Goal: Obtain resource: Download file/media

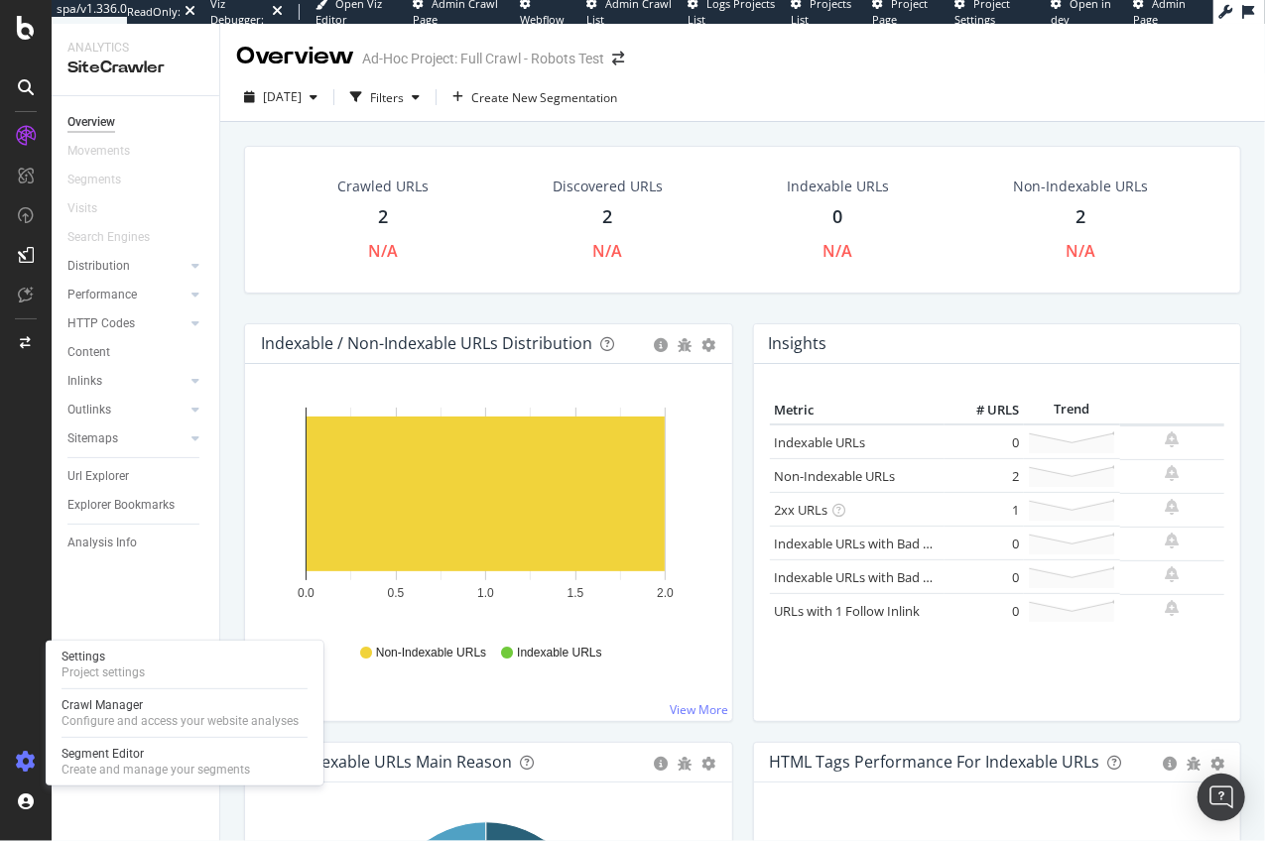
click at [24, 757] on icon at bounding box center [26, 762] width 20 height 20
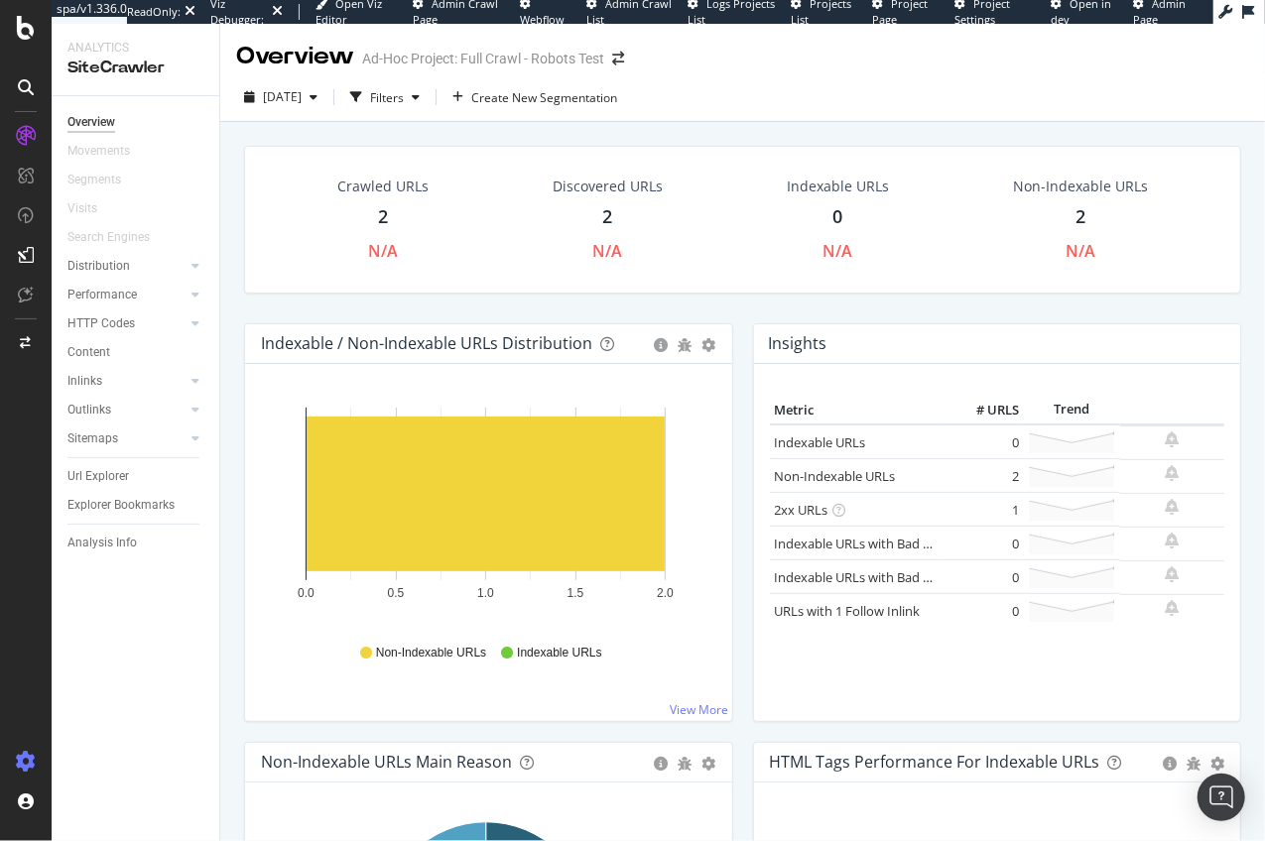
click at [24, 757] on icon at bounding box center [26, 762] width 20 height 20
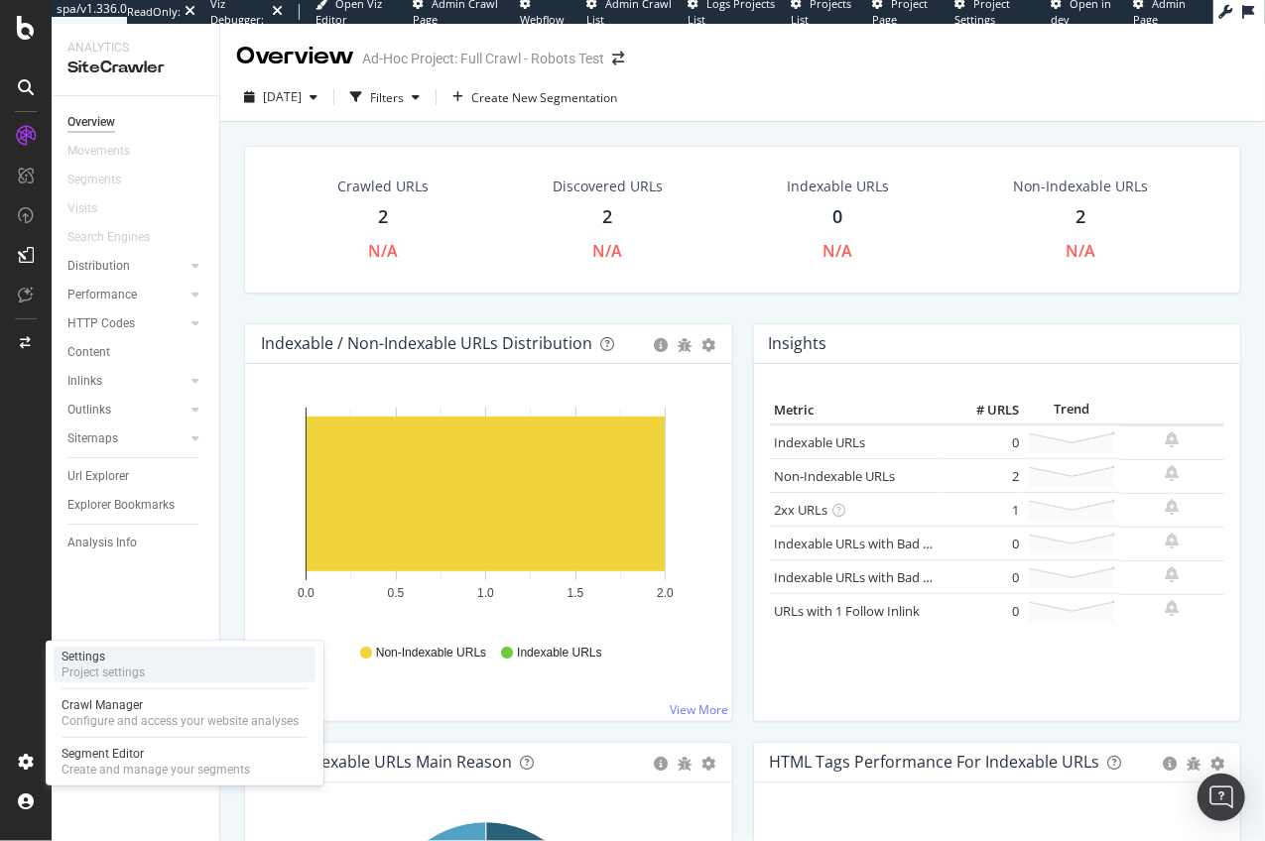
click at [122, 656] on div "Settings" at bounding box center [103, 657] width 83 height 16
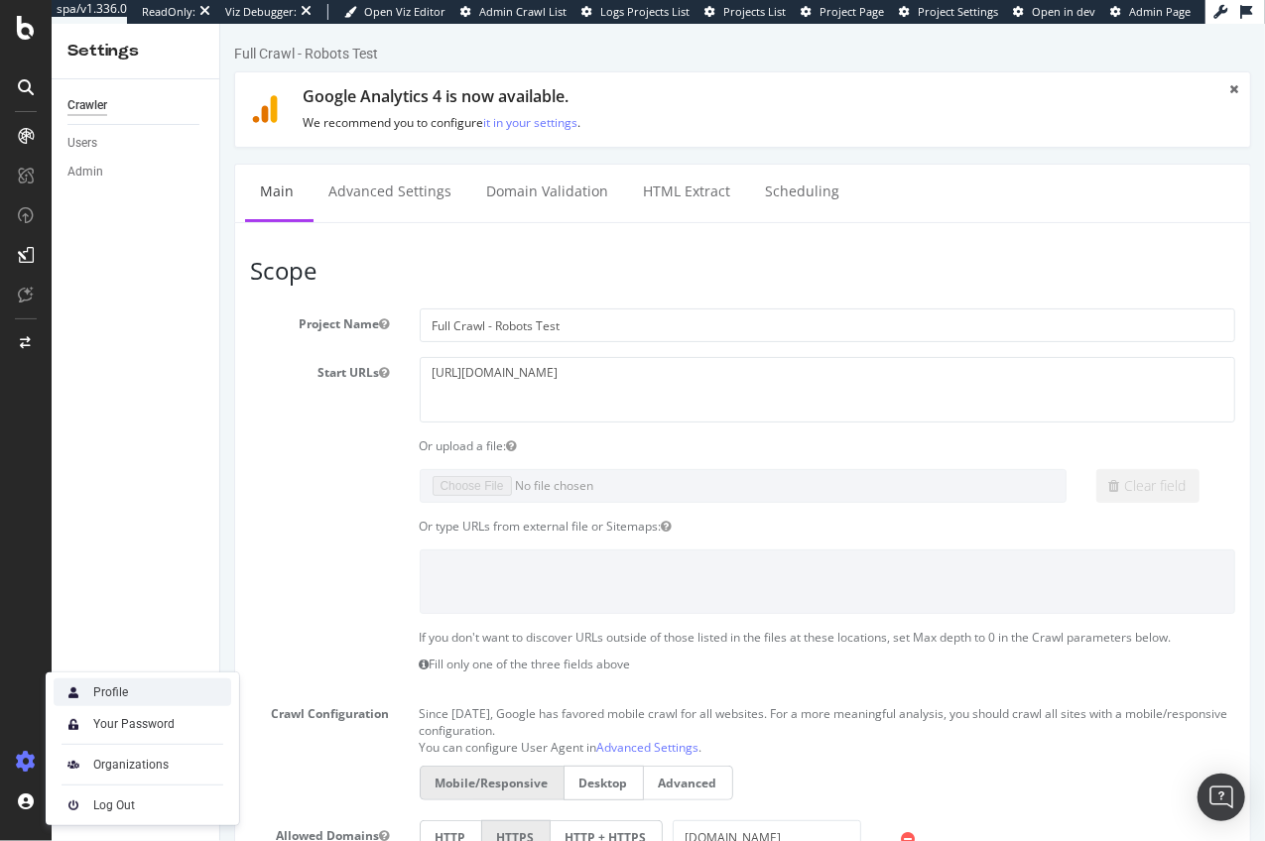
click at [120, 692] on div "Profile" at bounding box center [110, 693] width 35 height 16
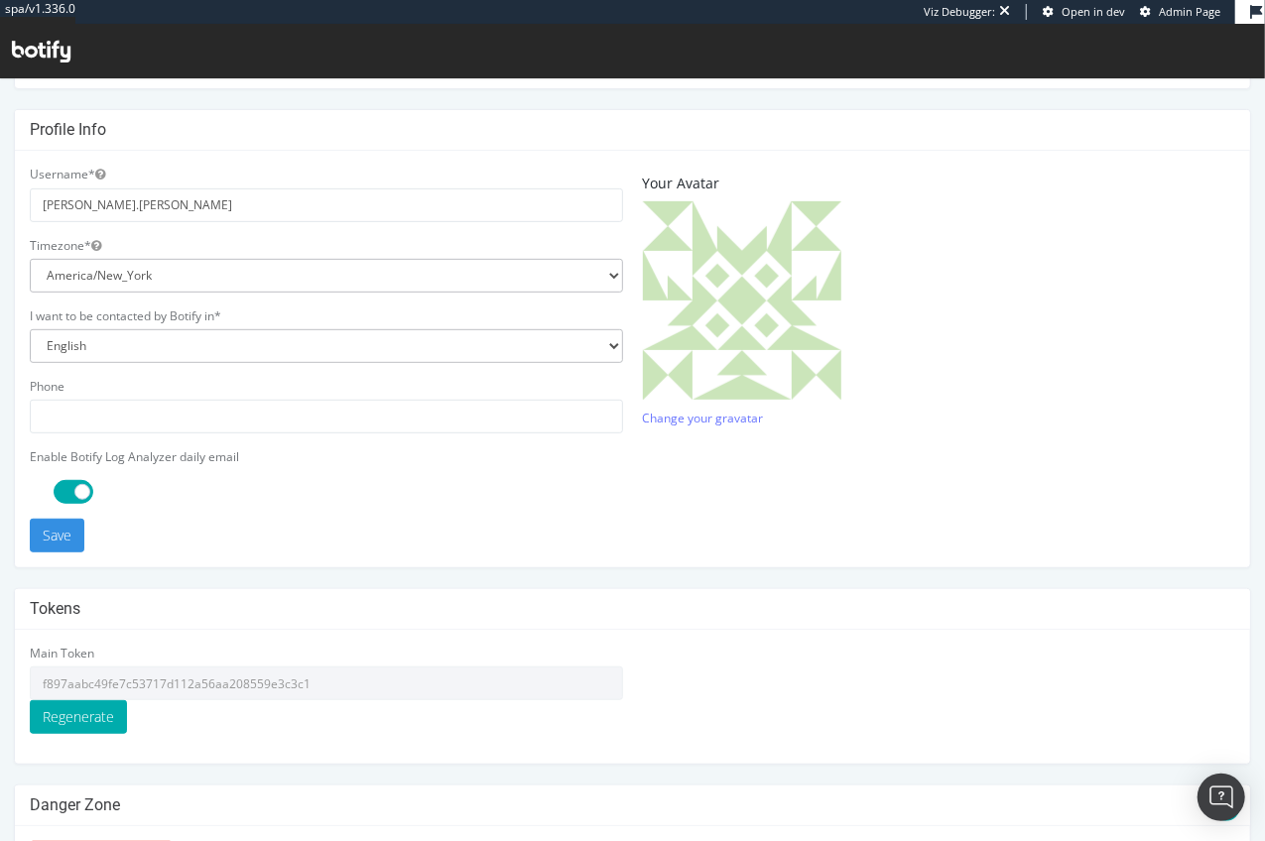
scroll to position [438, 0]
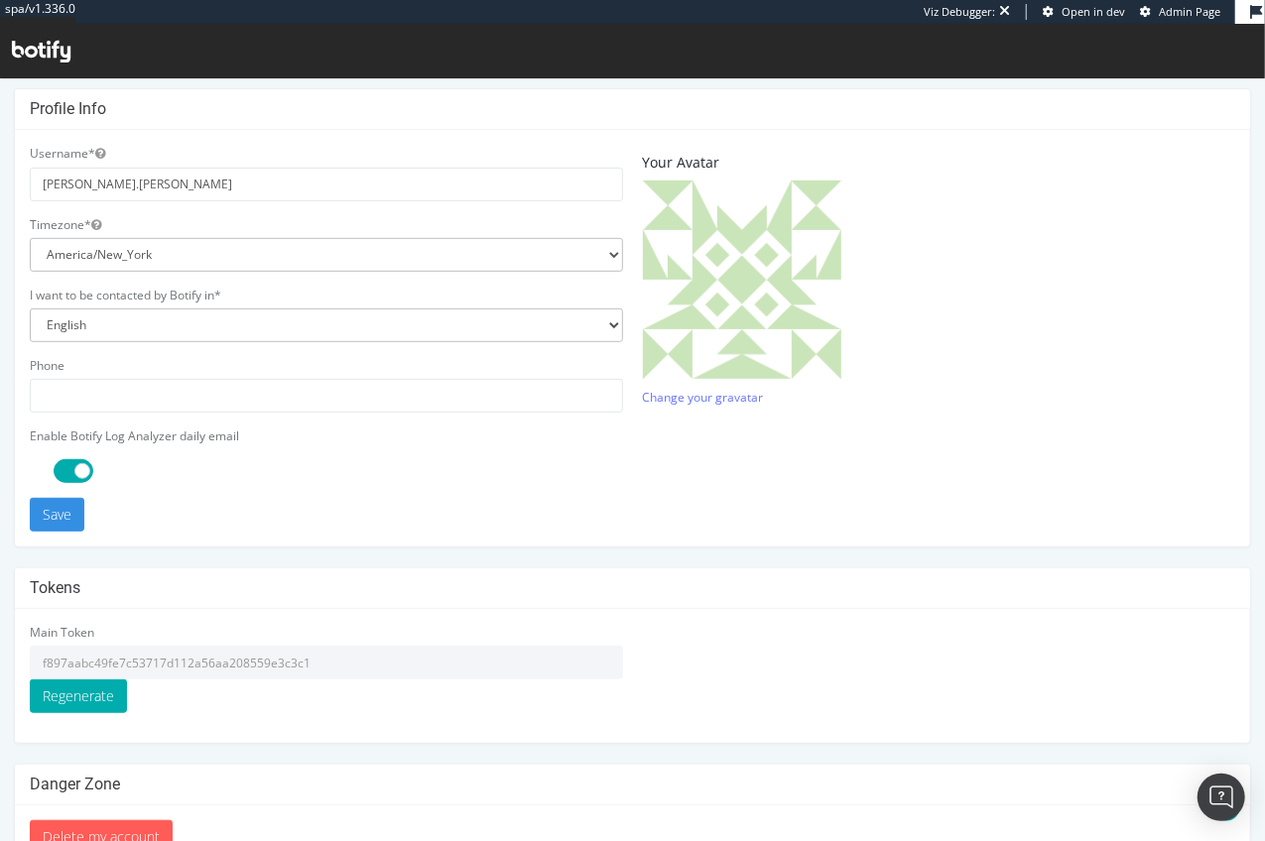
drag, startPoint x: 353, startPoint y: 652, endPoint x: 30, endPoint y: 658, distance: 323.5
click at [30, 658] on input "f897aabc49fe7c53717d112a56aa208559e3c3c1" at bounding box center [326, 662] width 593 height 34
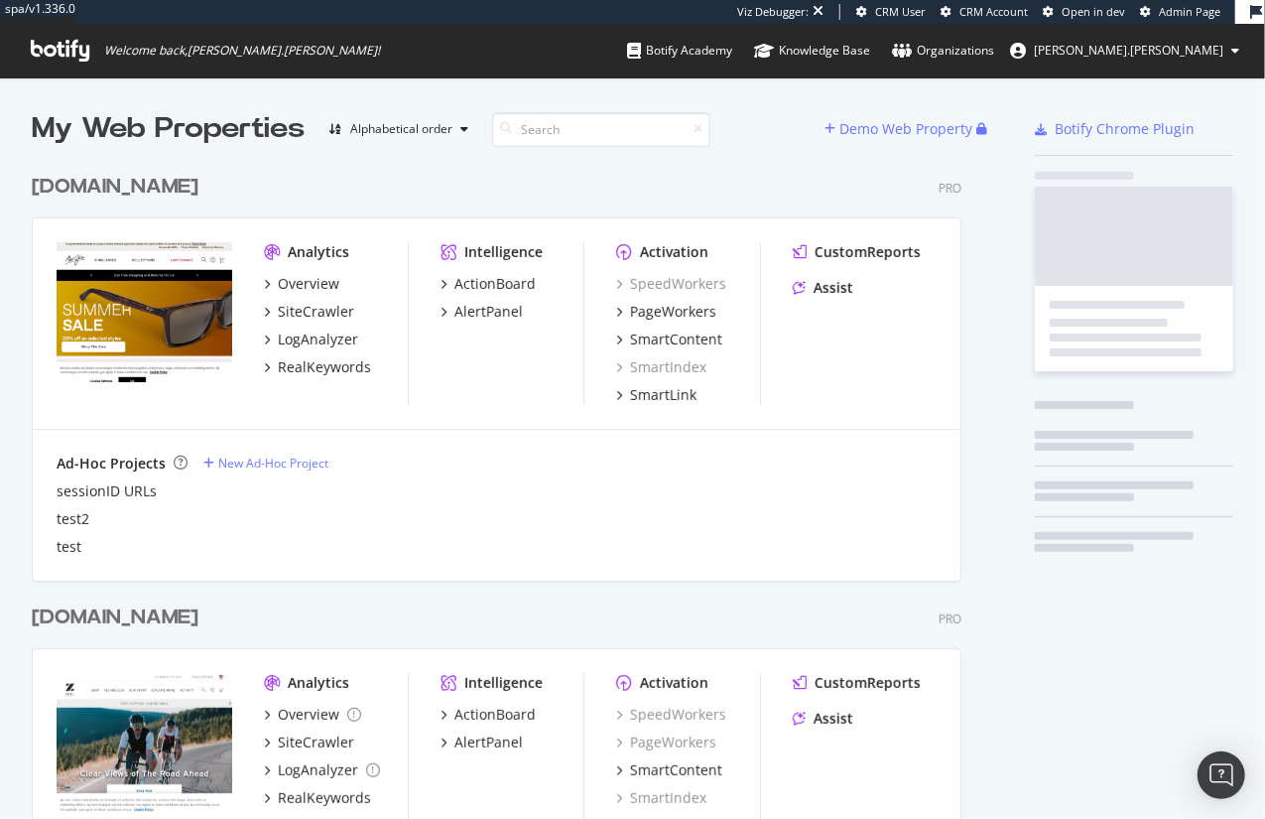
scroll to position [768, 936]
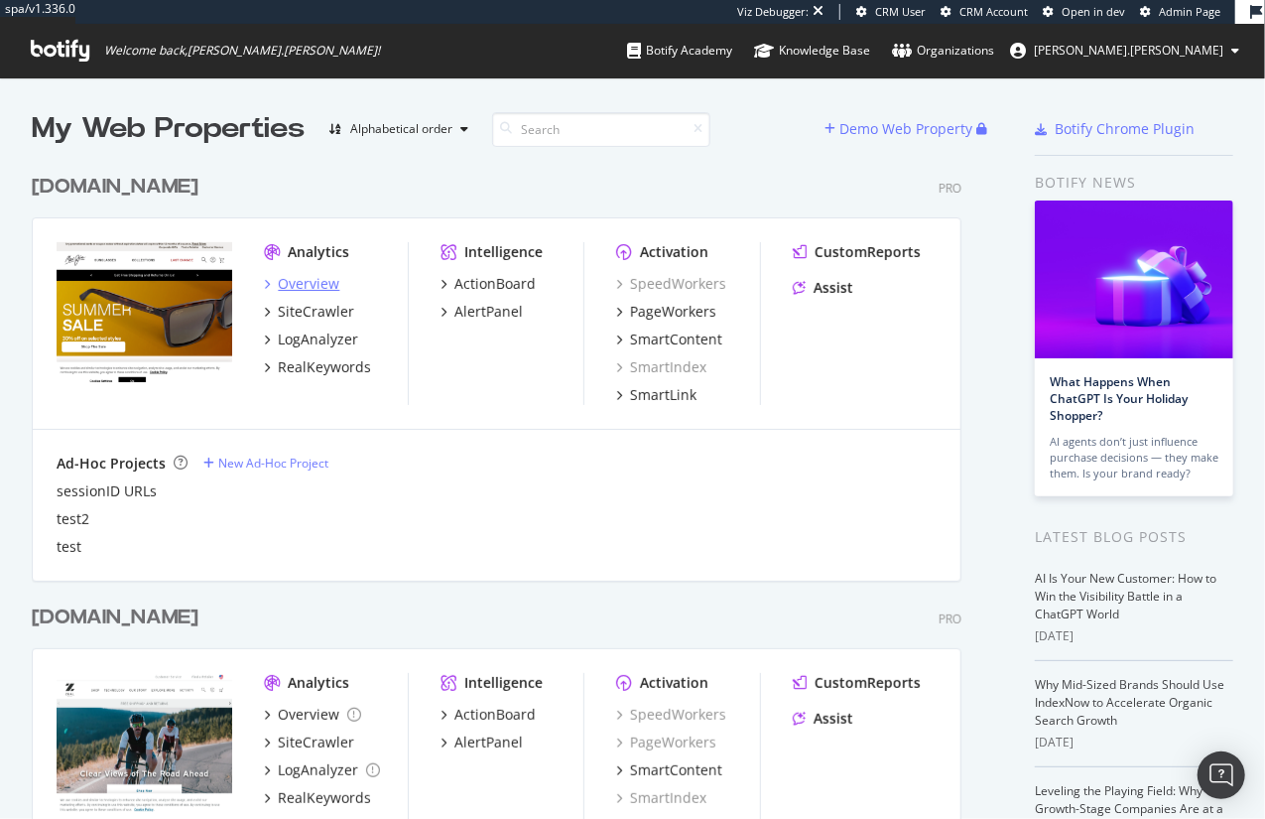
click at [307, 284] on div "Overview" at bounding box center [309, 284] width 62 height 20
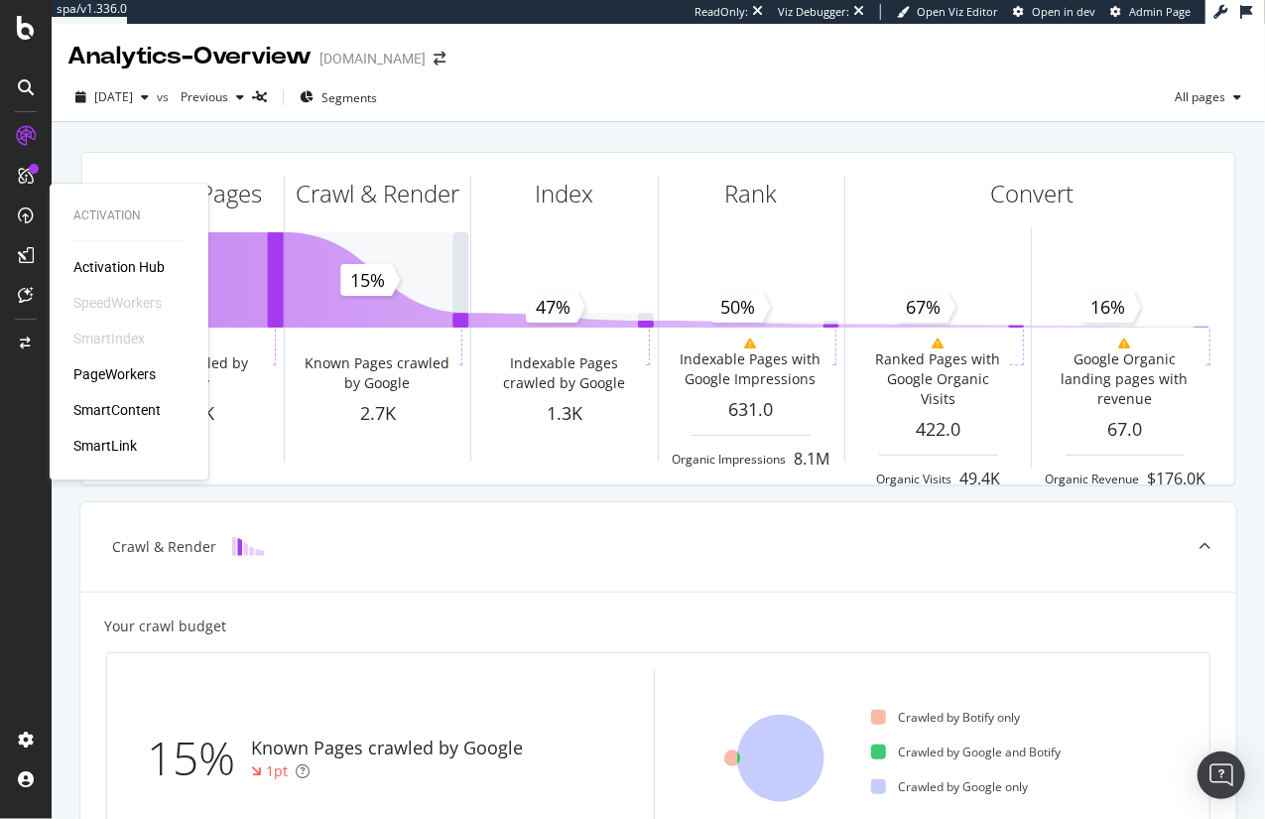
click at [111, 384] on div "Activation Hub SpeedWorkers SmartIndex PageWorkers SmartContent SmartLink" at bounding box center [128, 356] width 111 height 198
click at [117, 371] on div "PageWorkers" at bounding box center [114, 374] width 82 height 20
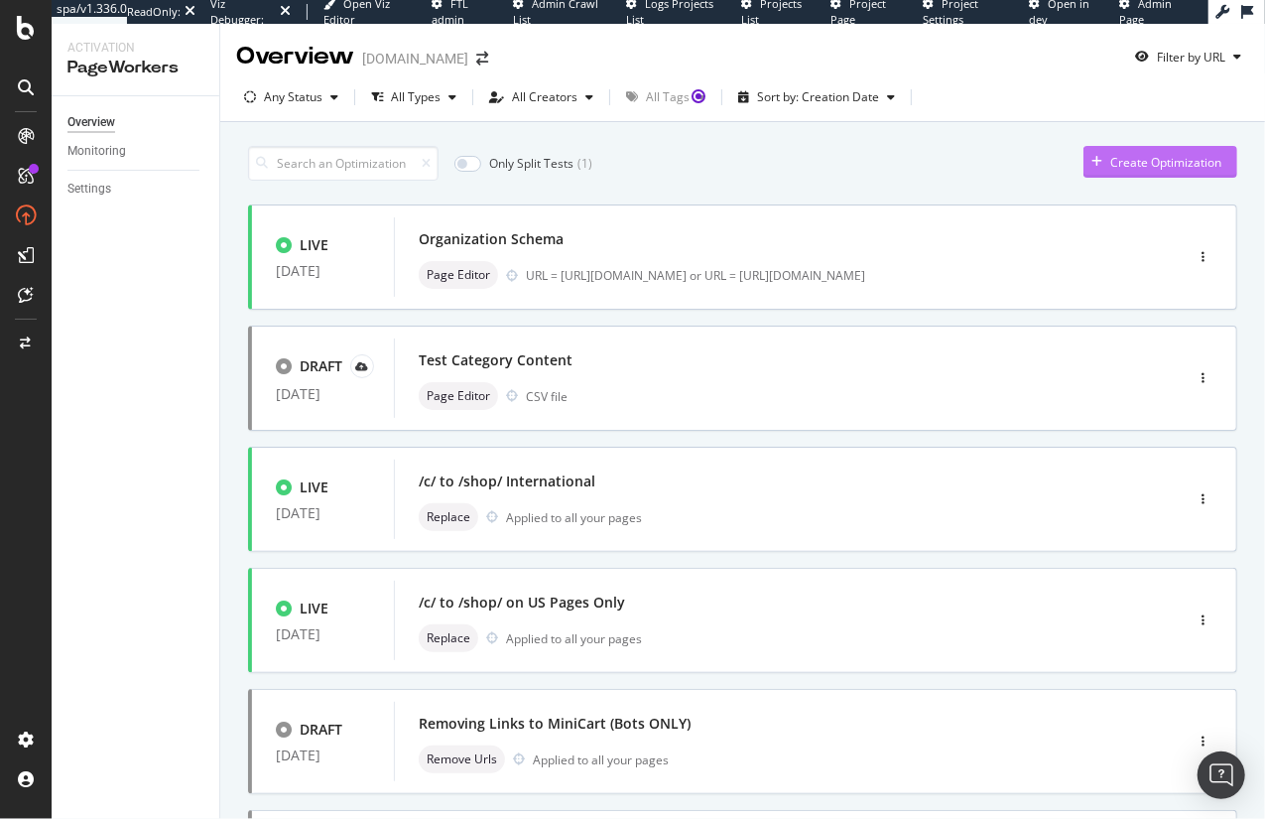
click at [1151, 166] on div "Create Optimization" at bounding box center [1165, 162] width 111 height 17
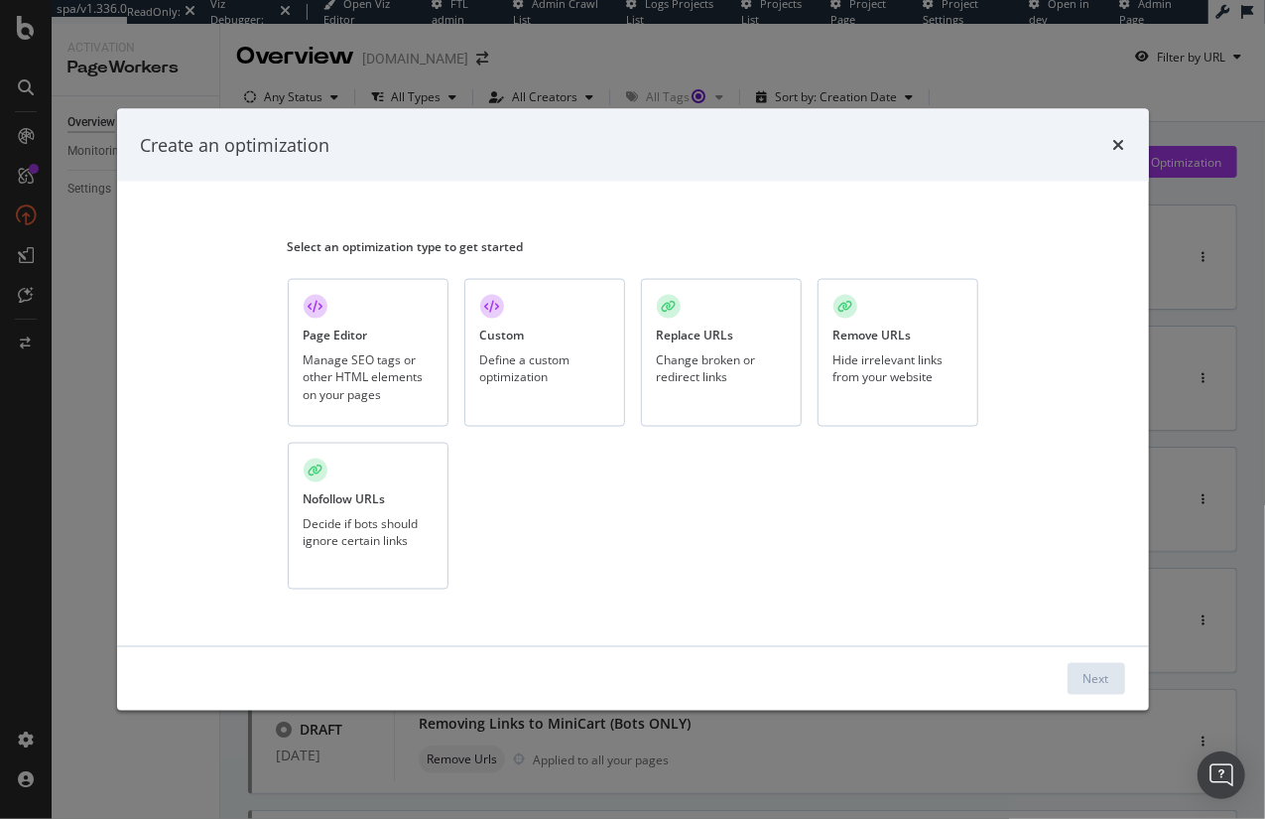
click at [367, 339] on div "Page Editor" at bounding box center [336, 334] width 64 height 17
click at [1099, 679] on div "Next" at bounding box center [1097, 678] width 26 height 17
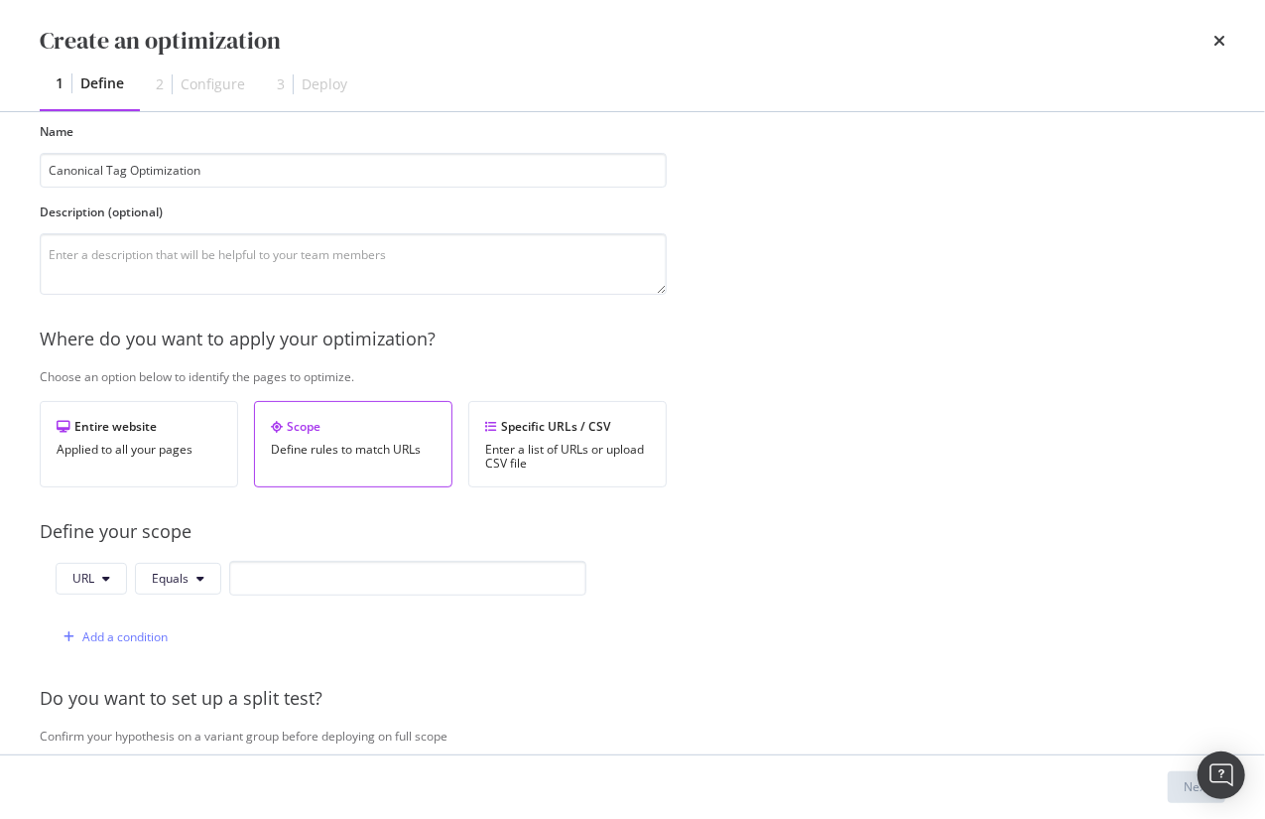
scroll to position [178, 0]
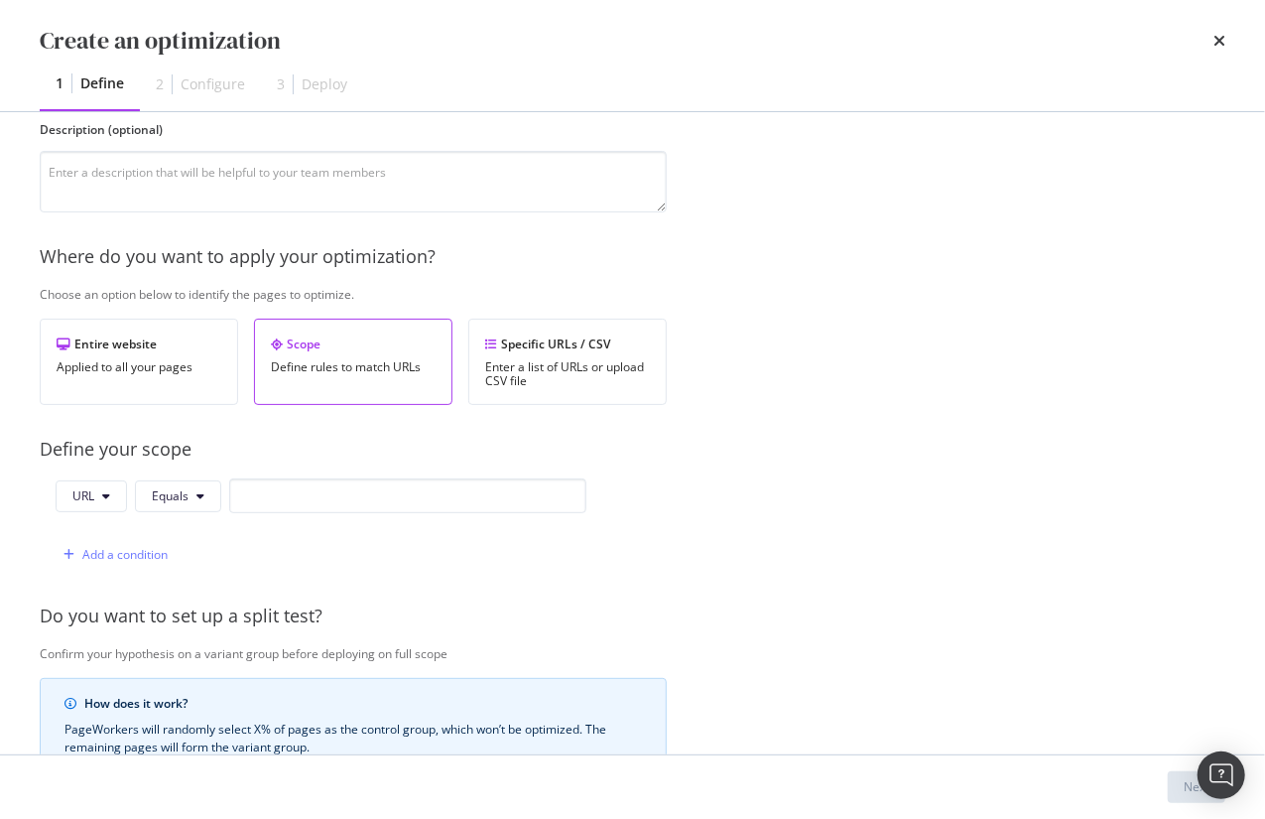
type input "Canonical Tag Optimization"
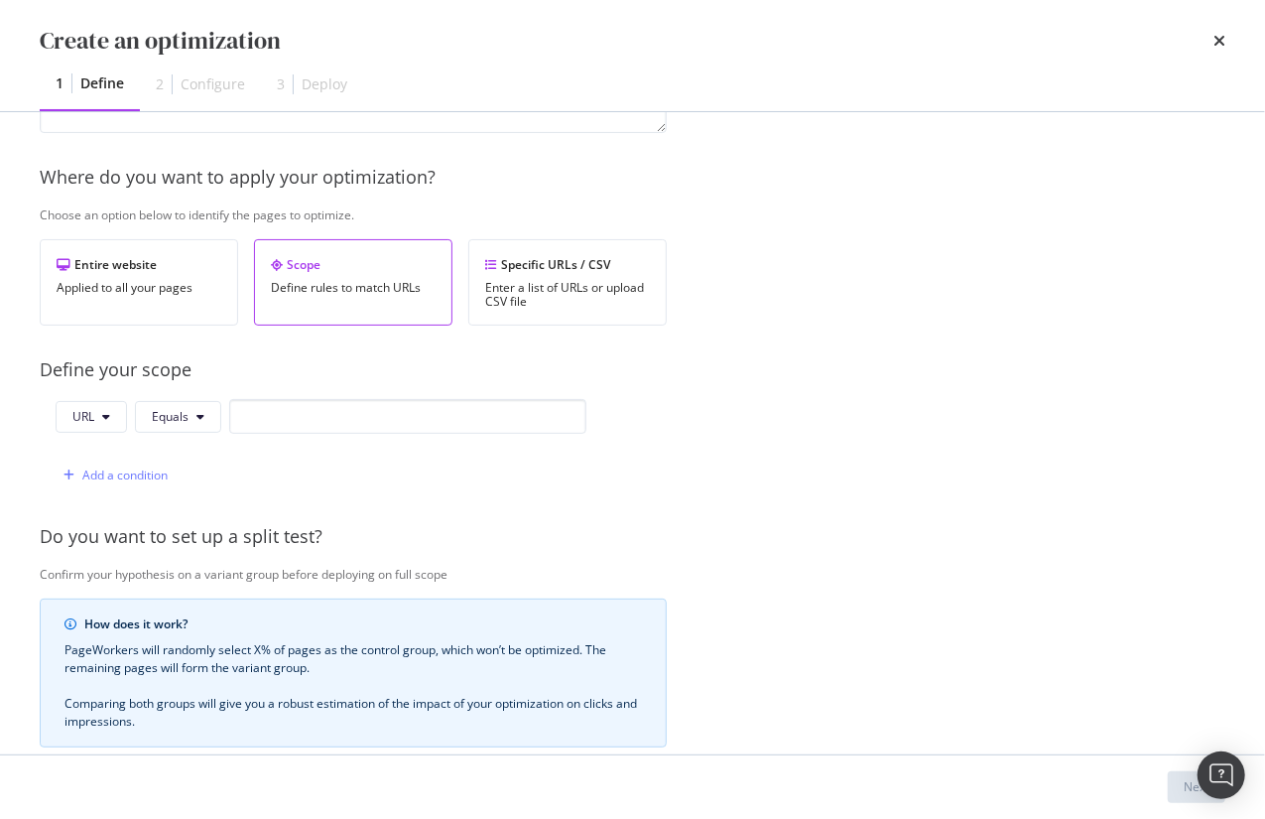
scroll to position [267, 0]
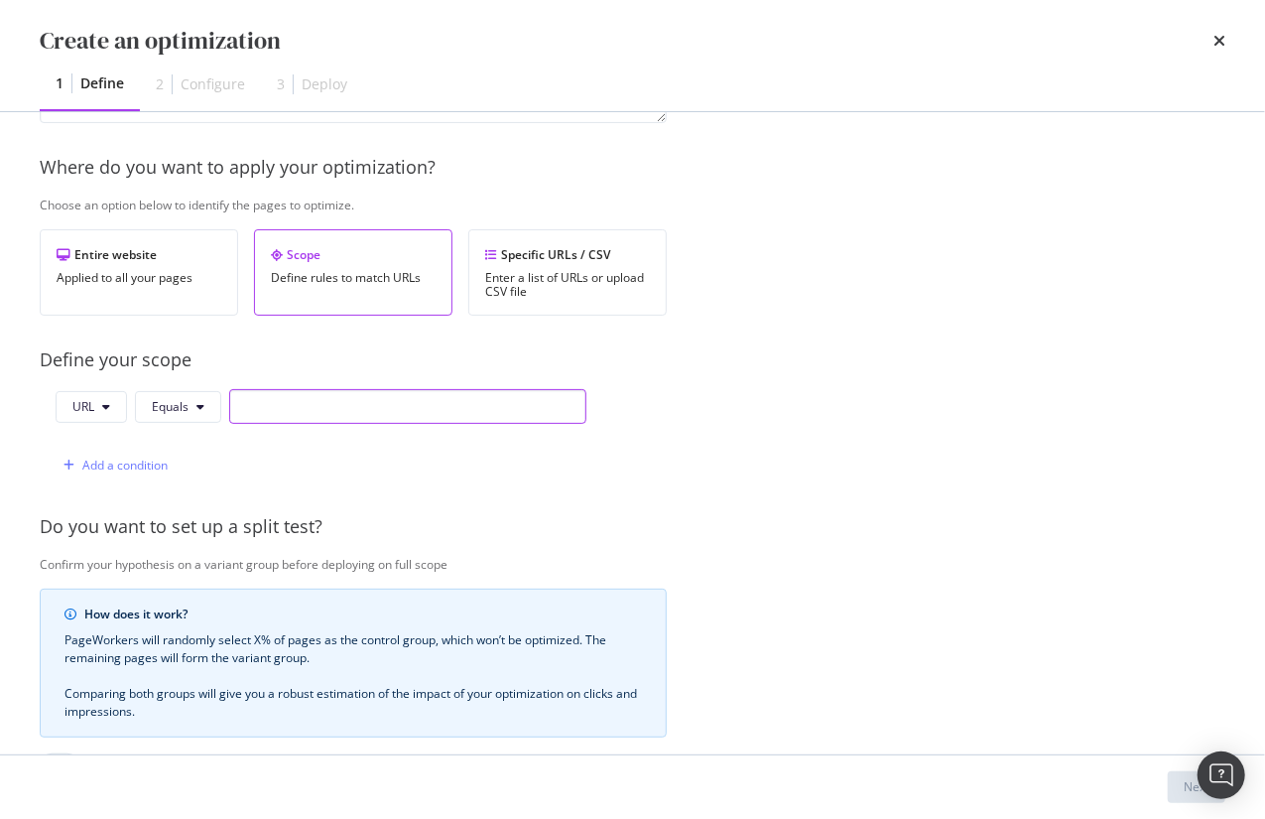
click at [276, 403] on input "modal" at bounding box center [407, 406] width 357 height 35
paste input "PolarizedPlus2® Sunglasses | Maui [PERSON_NAME]® Maui [PERSON_NAME] Sunglasses …"
drag, startPoint x: 432, startPoint y: 404, endPoint x: 141, endPoint y: 409, distance: 290.8
click at [141, 409] on div "URL Equals PolarizedPlus2® Sunglasses | Maui [PERSON_NAME]® Maui [PERSON_NAME] …" at bounding box center [321, 406] width 531 height 35
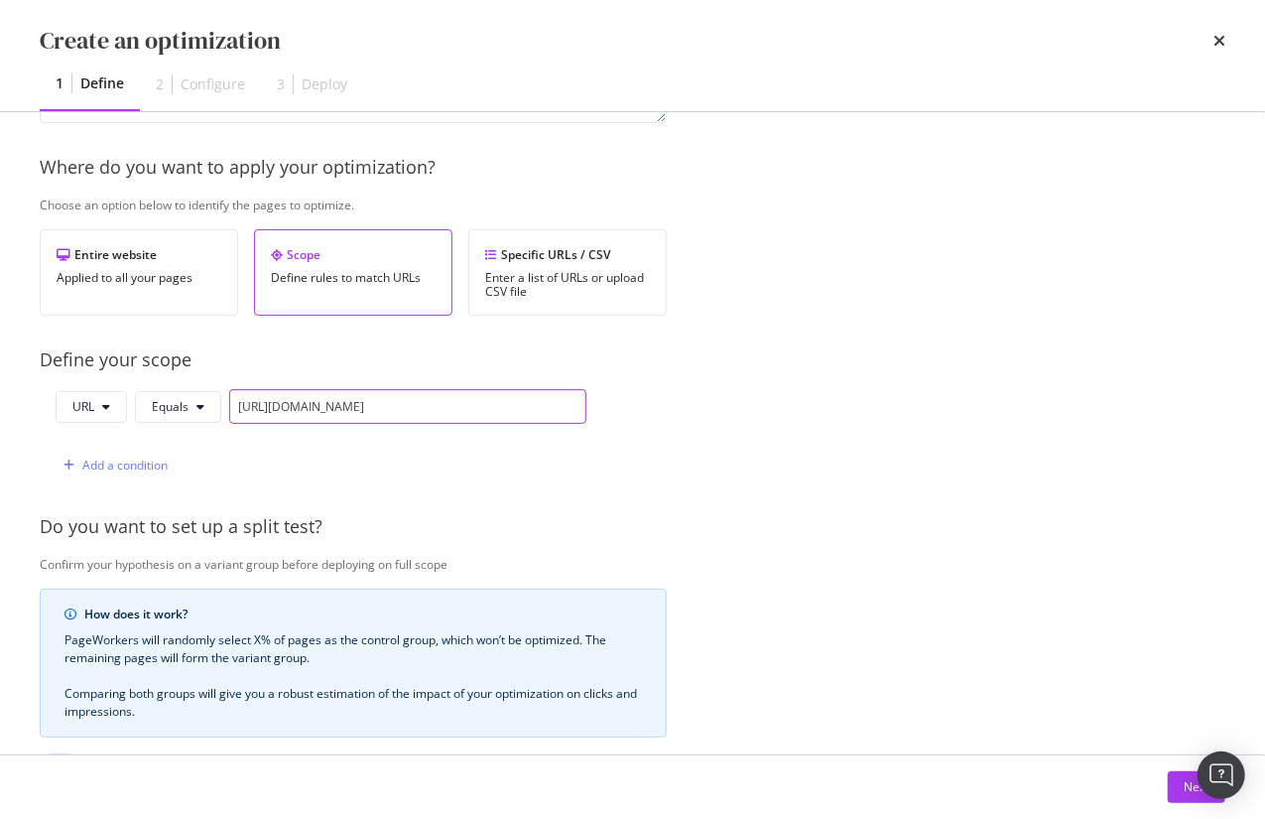
click at [434, 403] on input "[URL][DOMAIN_NAME]" at bounding box center [407, 406] width 357 height 35
type input "[URL][DOMAIN_NAME]"
click at [85, 466] on div "Add a condition" at bounding box center [124, 464] width 85 height 17
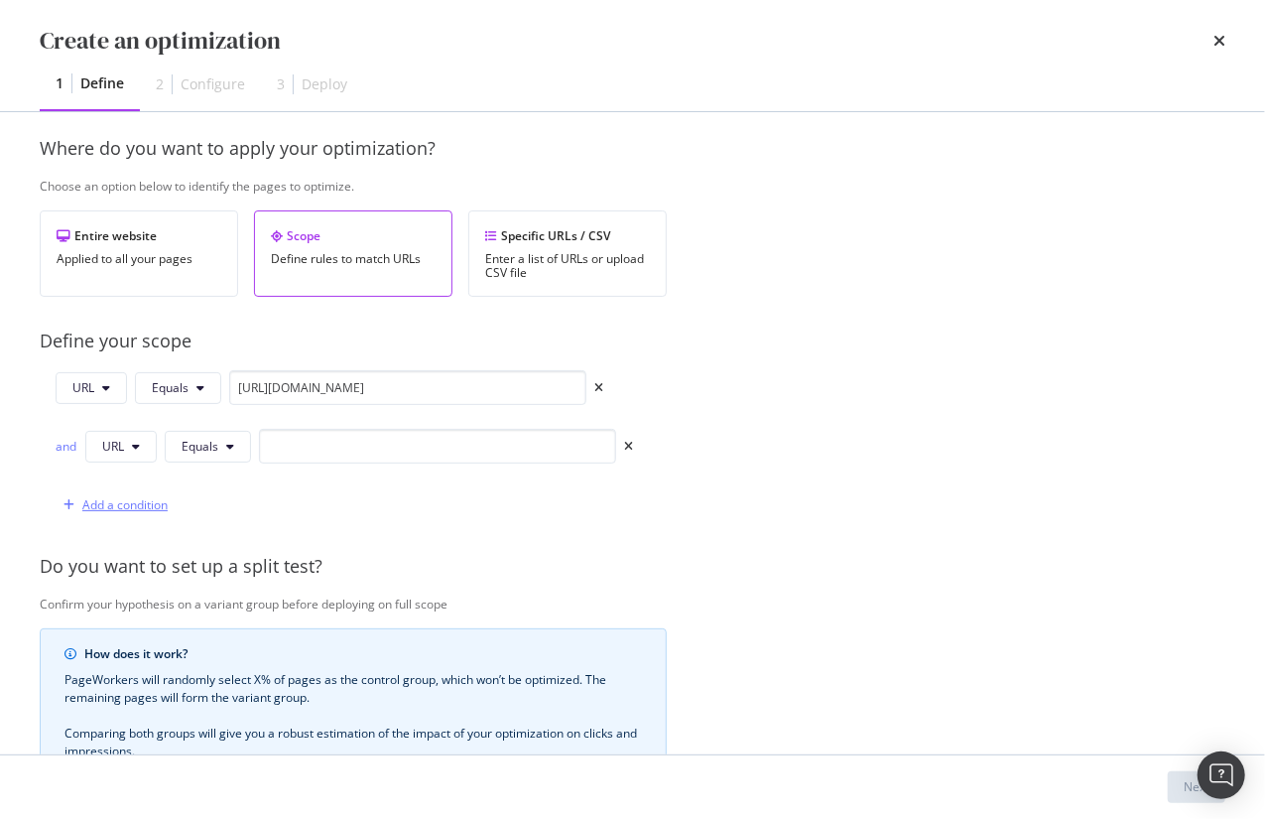
scroll to position [401, 0]
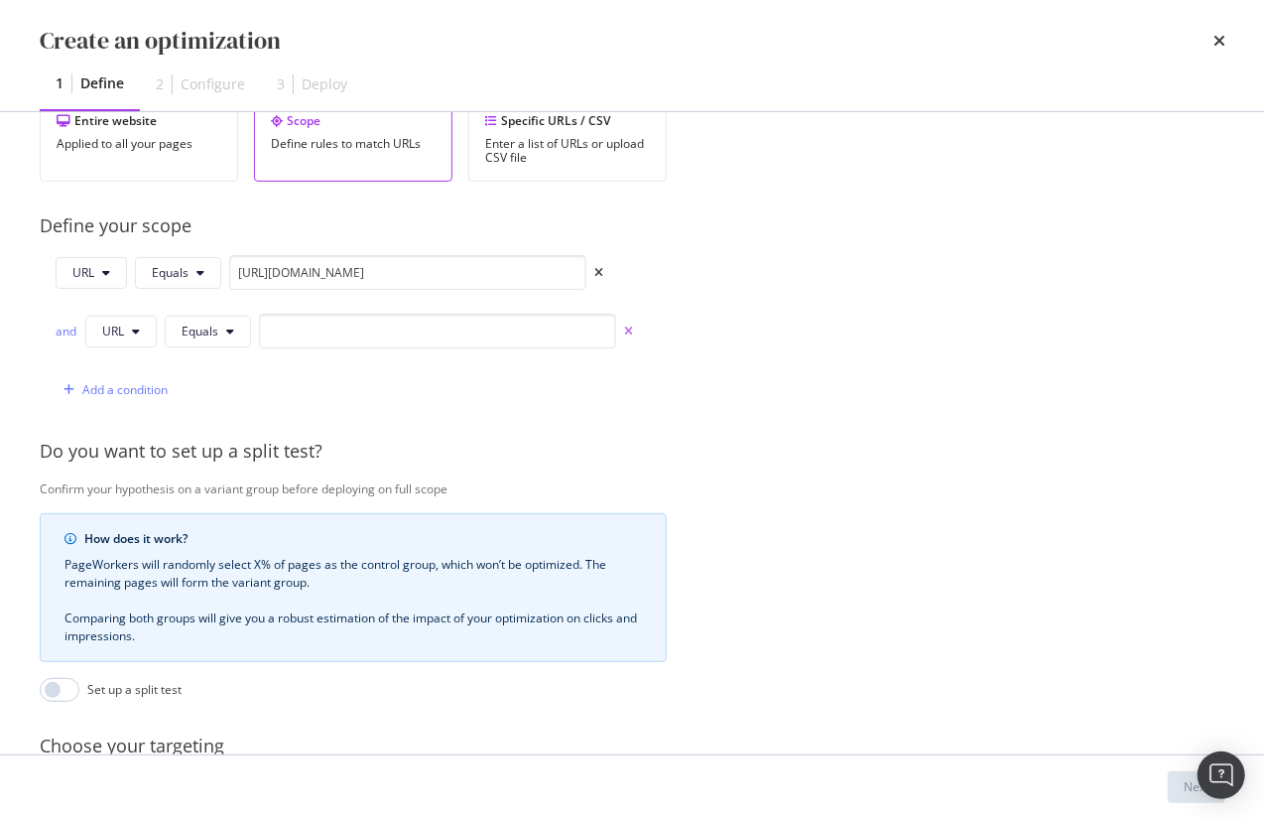
click at [628, 332] on icon "times" at bounding box center [628, 331] width 9 height 12
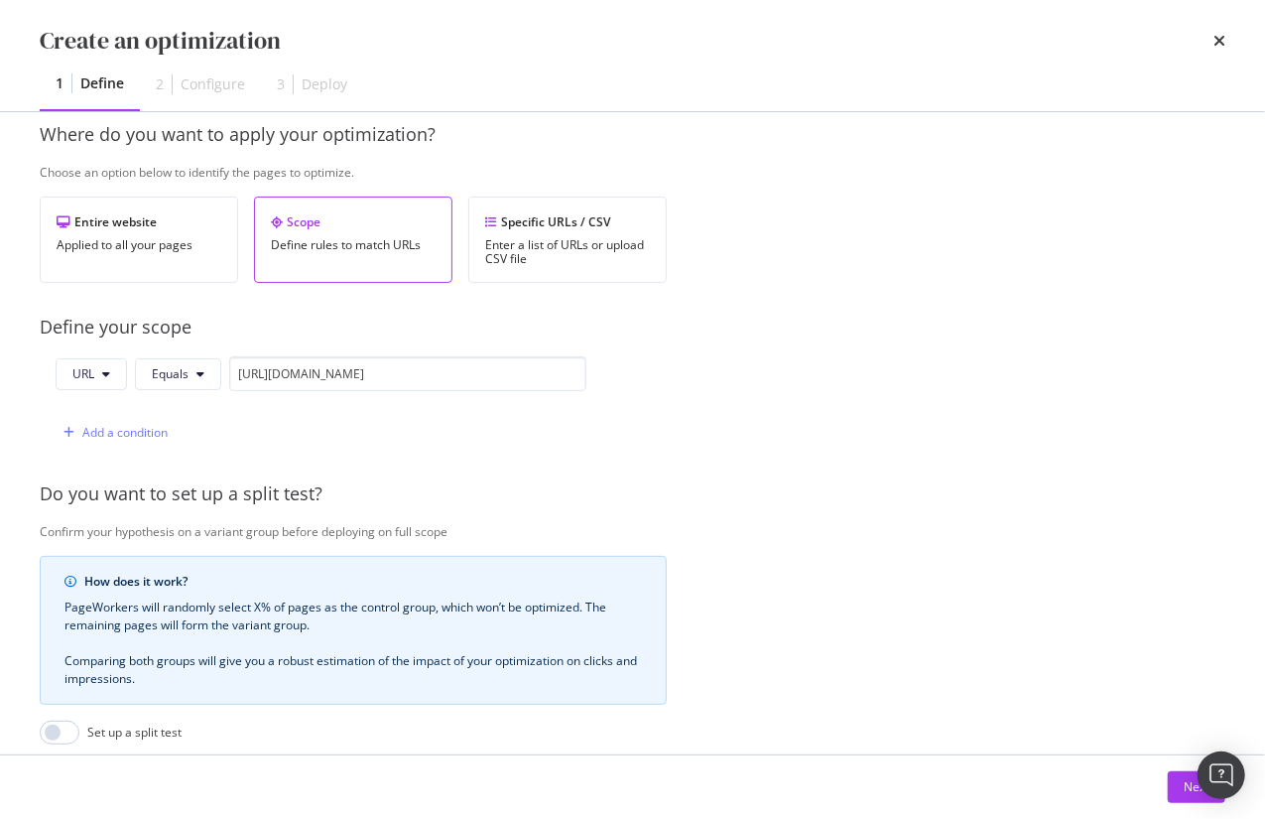
scroll to position [193, 0]
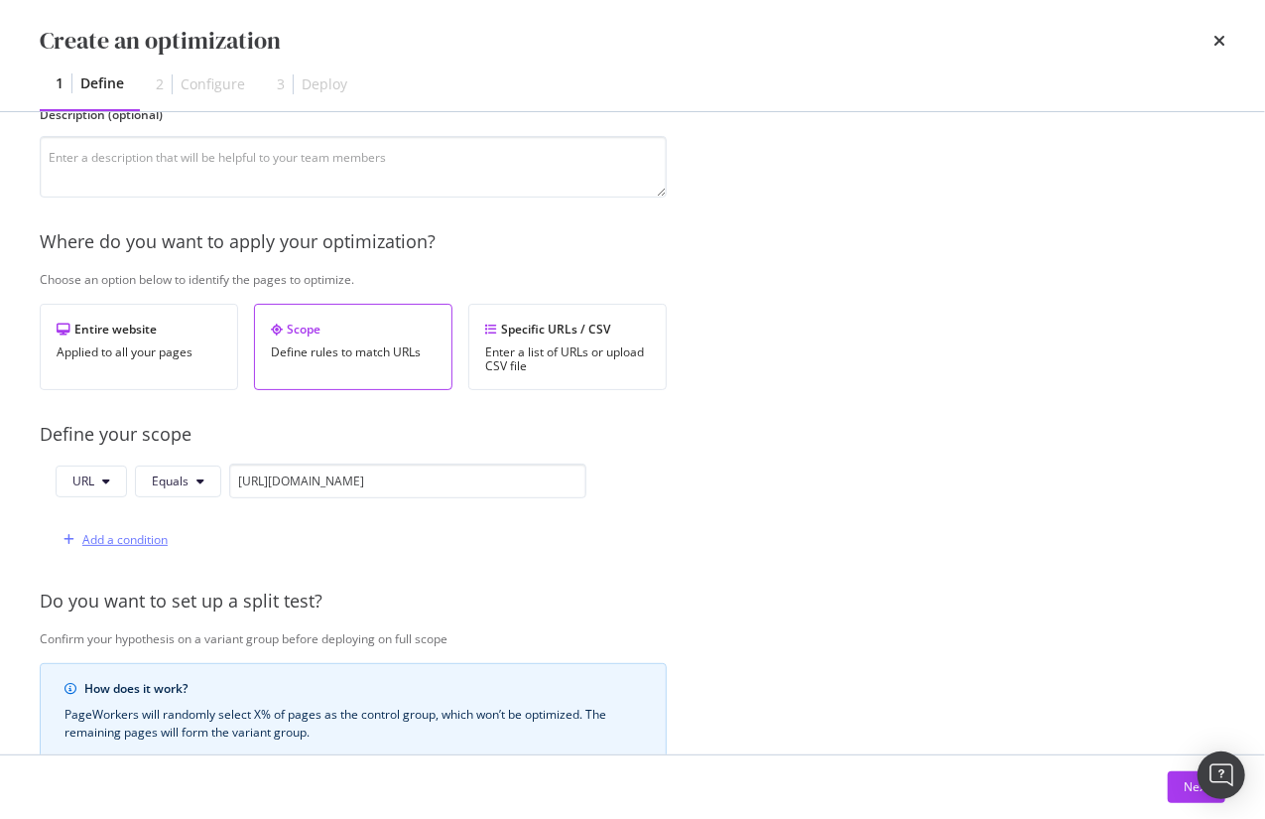
click at [123, 538] on div "Add a condition" at bounding box center [124, 539] width 85 height 17
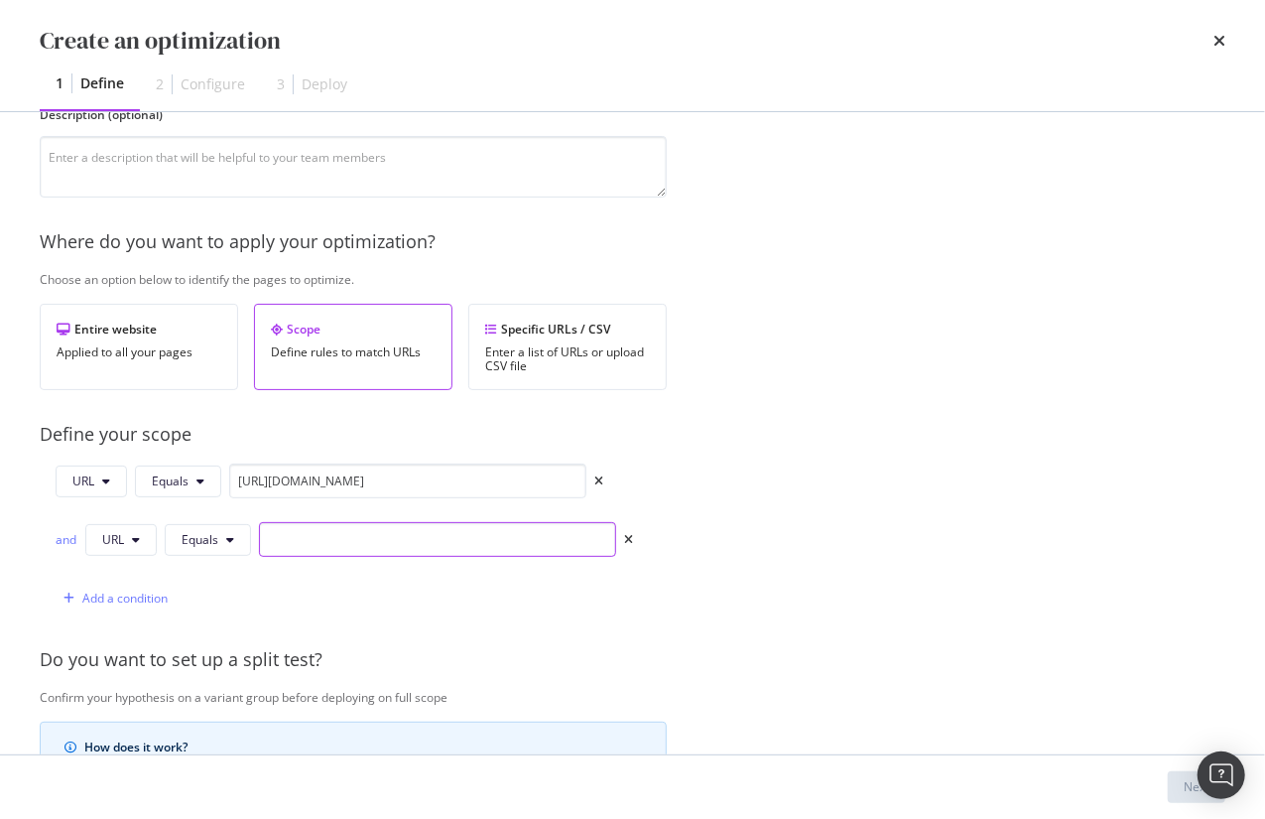
click at [304, 541] on input "modal" at bounding box center [437, 539] width 357 height 35
paste input "[URL][DOMAIN_NAME]"
drag, startPoint x: 473, startPoint y: 538, endPoint x: 664, endPoint y: 552, distance: 191.0
click at [664, 552] on div "URL Equals [URL][DOMAIN_NAME] and URL Equals [URL][DOMAIN_NAME] Add a condition" at bounding box center [353, 539] width 627 height 152
type input "[URL][DOMAIN_NAME]"
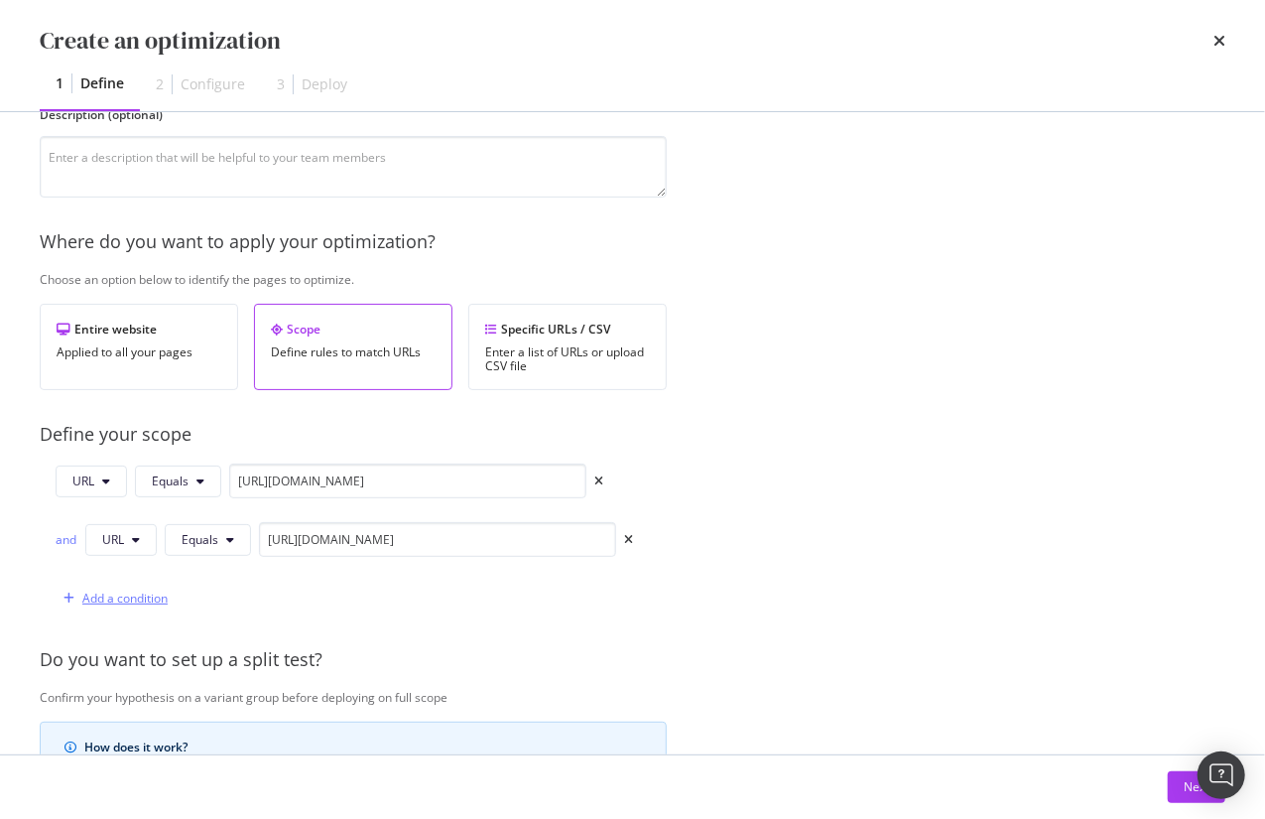
click at [144, 594] on div "Add a condition" at bounding box center [124, 597] width 85 height 17
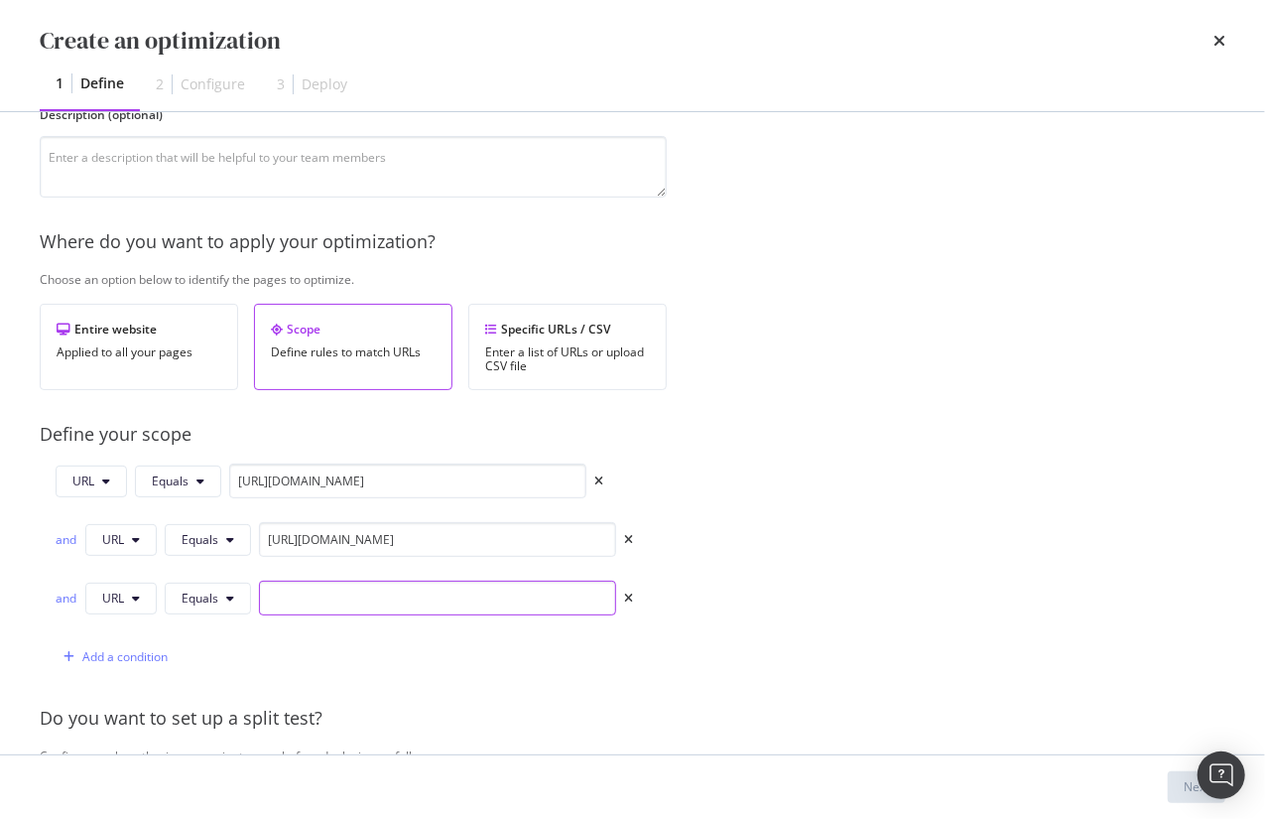
click at [339, 599] on input "modal" at bounding box center [437, 597] width 357 height 35
paste input "[URL][DOMAIN_NAME]"
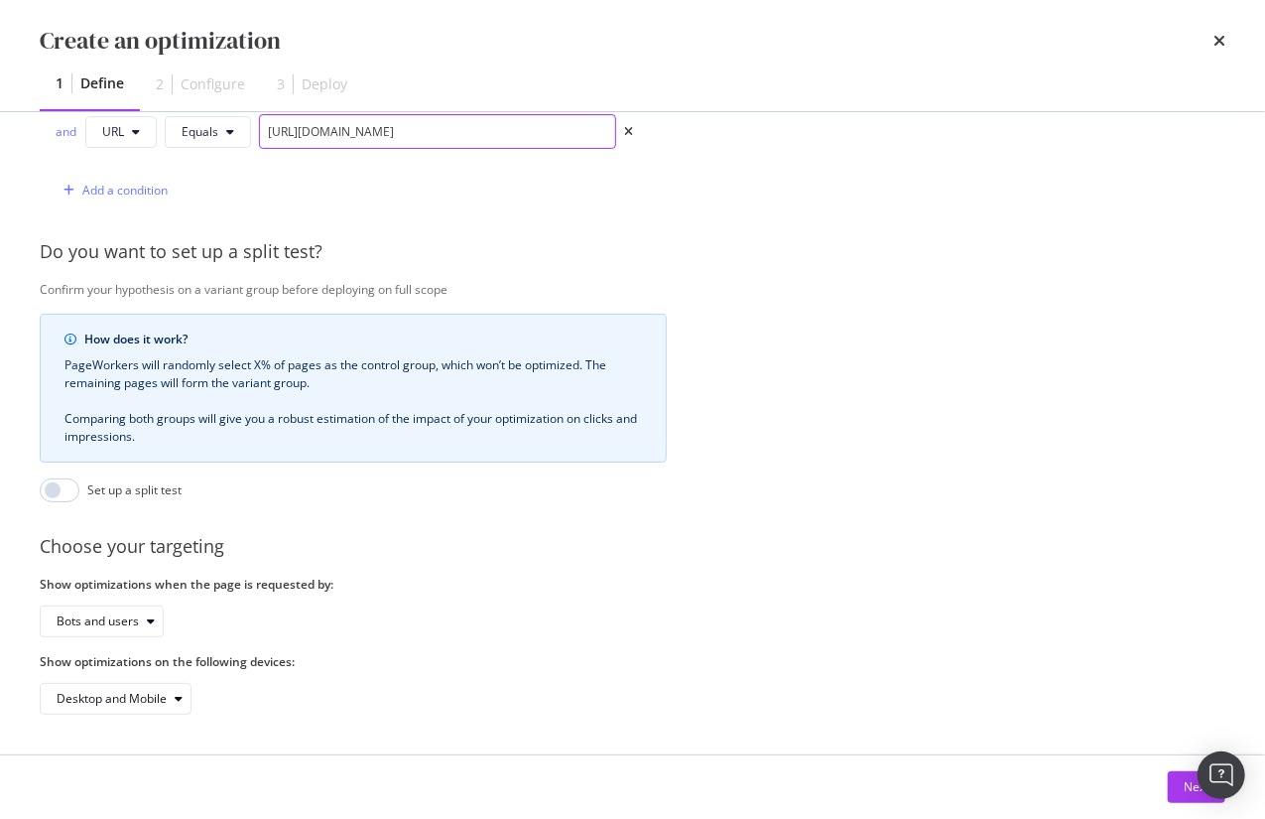
scroll to position [661, 0]
type input "[URL][DOMAIN_NAME]"
click at [1177, 799] on button "Next" at bounding box center [1197, 787] width 58 height 32
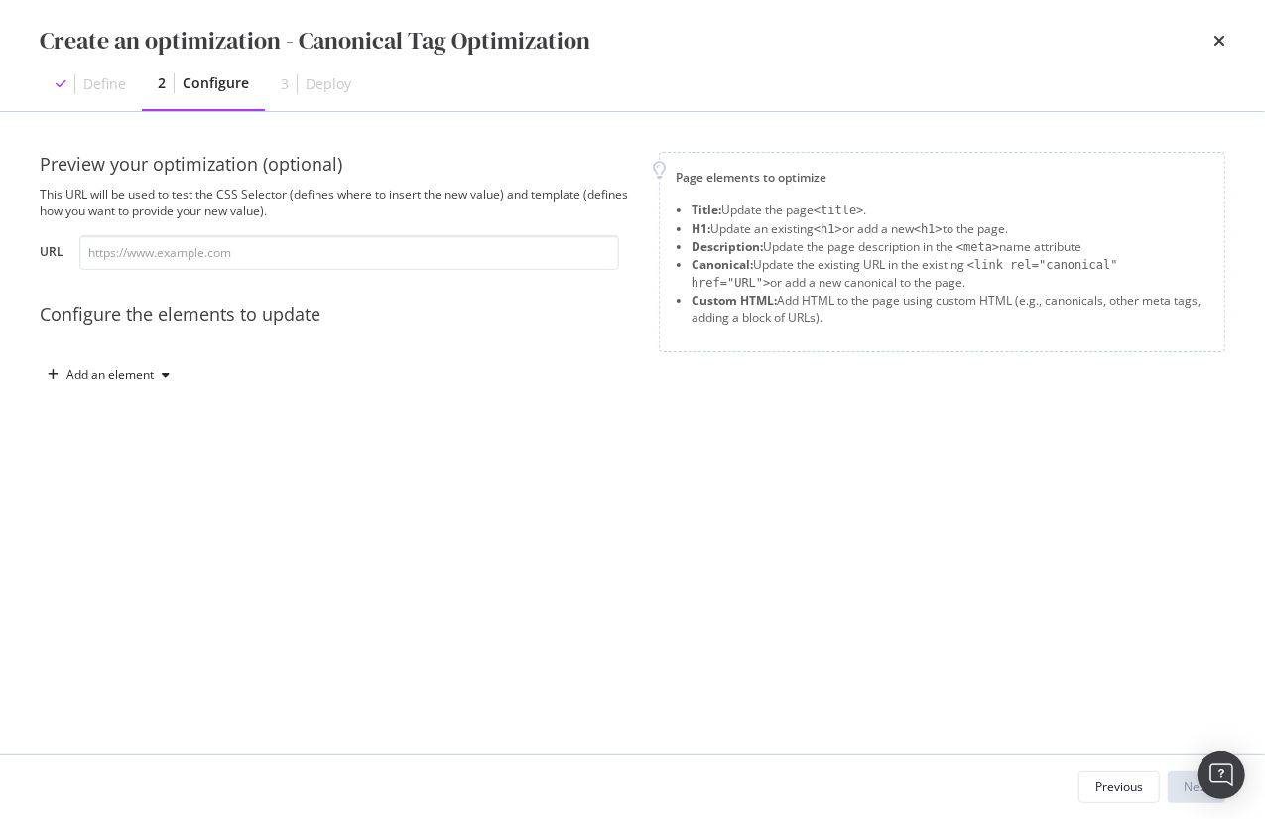
drag, startPoint x: 808, startPoint y: 262, endPoint x: 1097, endPoint y: 271, distance: 289.9
click at [1097, 271] on li "Canonical: Update the existing URL in the existing <link rel="canonical" href="…" at bounding box center [950, 274] width 517 height 36
click at [144, 374] on div "Add an element" at bounding box center [109, 375] width 87 height 12
click at [126, 509] on div "Canonical" at bounding box center [119, 510] width 55 height 17
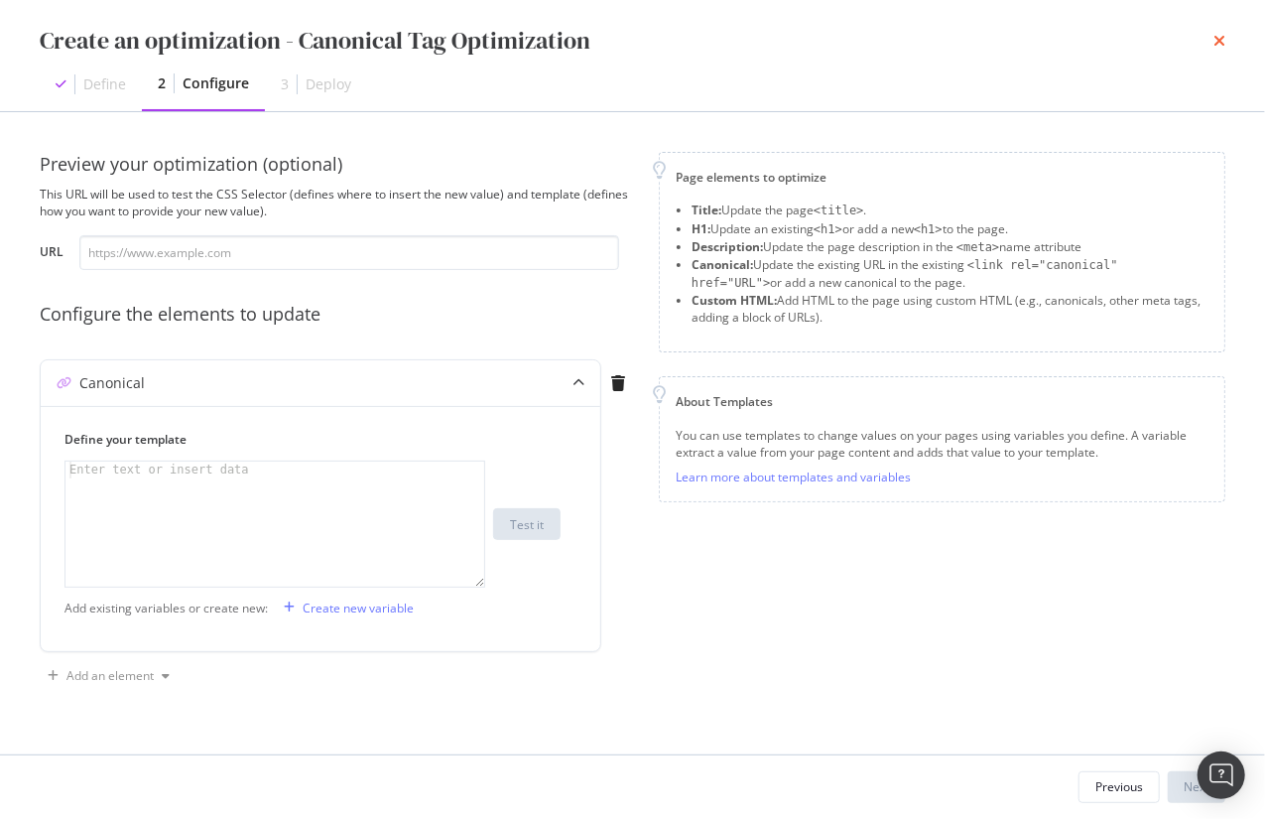
click at [1218, 37] on icon "times" at bounding box center [1220, 41] width 12 height 16
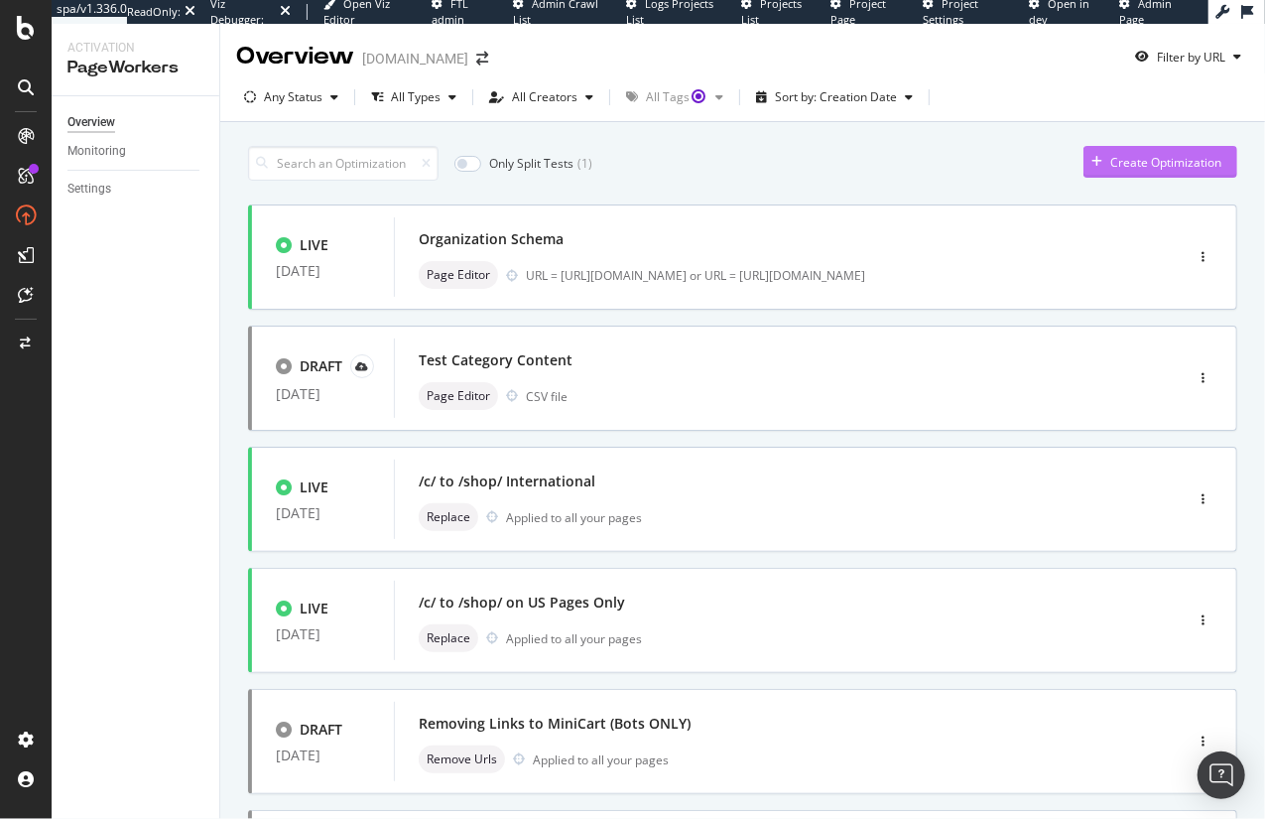
click at [1162, 169] on div "Create Optimization" at bounding box center [1165, 162] width 111 height 17
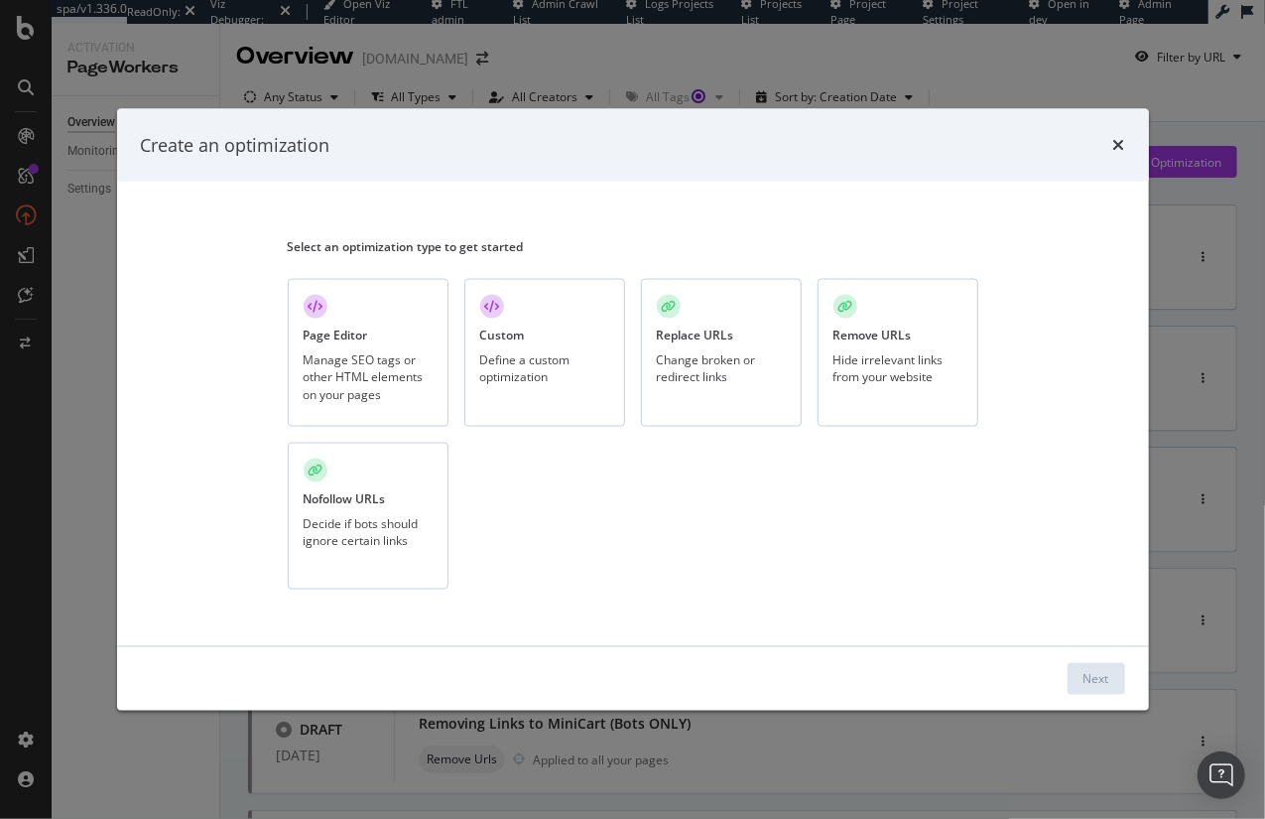
click at [343, 339] on div "Page Editor" at bounding box center [336, 334] width 64 height 17
click at [1089, 689] on div "Next" at bounding box center [1097, 679] width 26 height 30
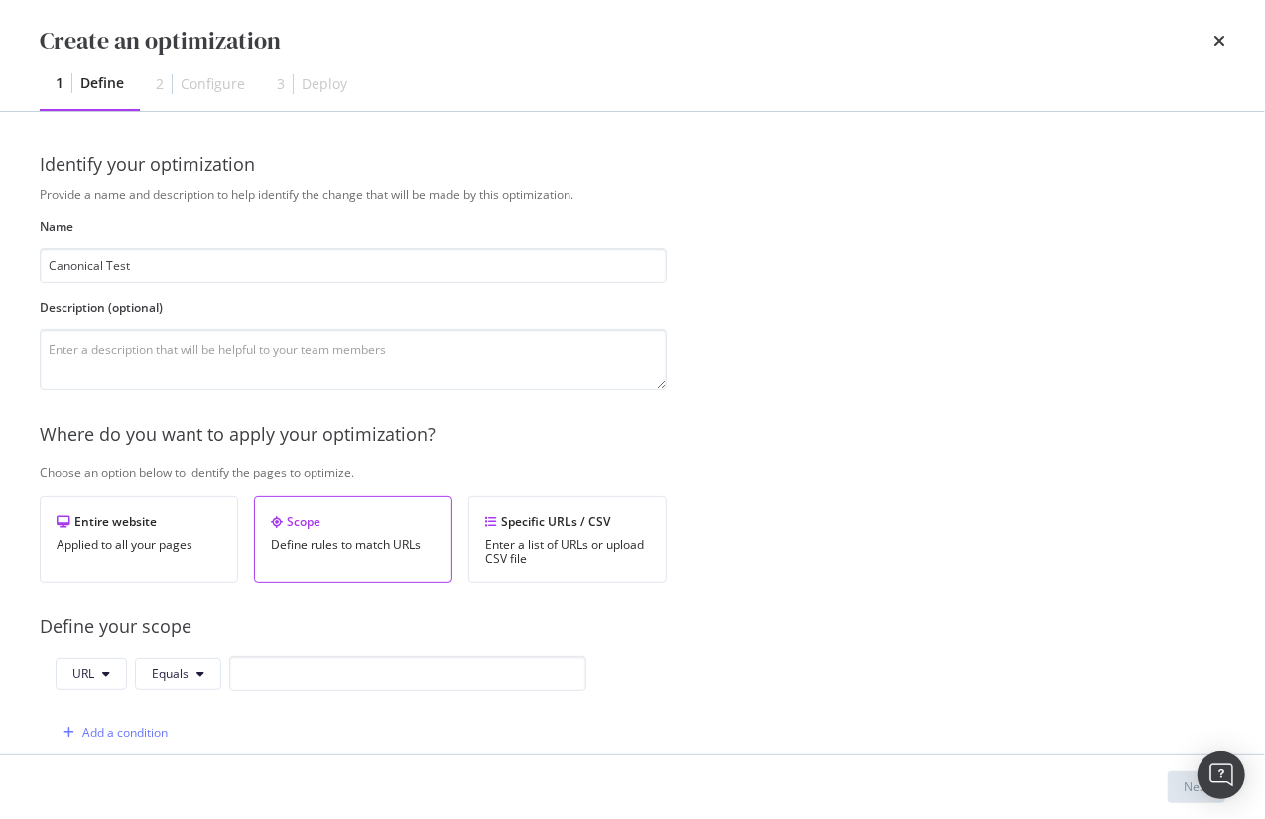
type input "Canonical Test"
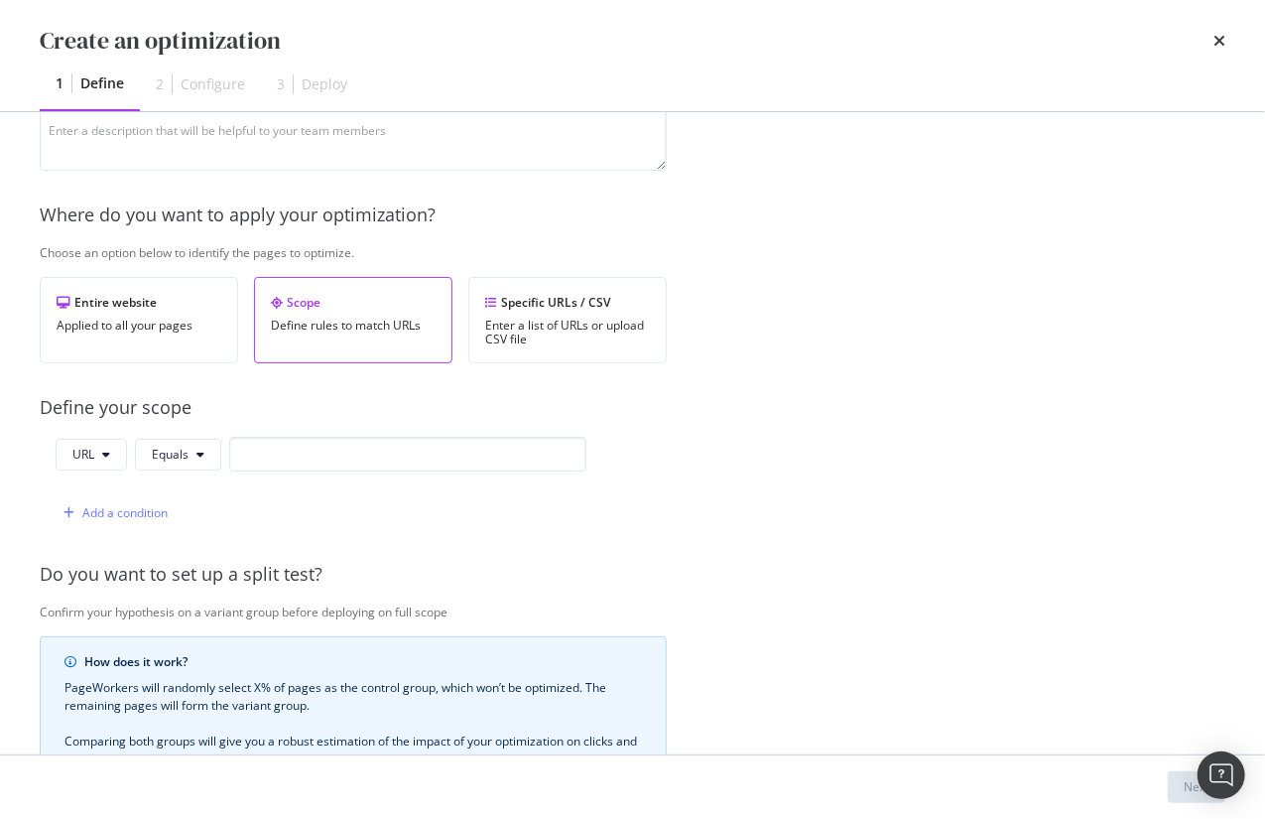
scroll to position [46, 0]
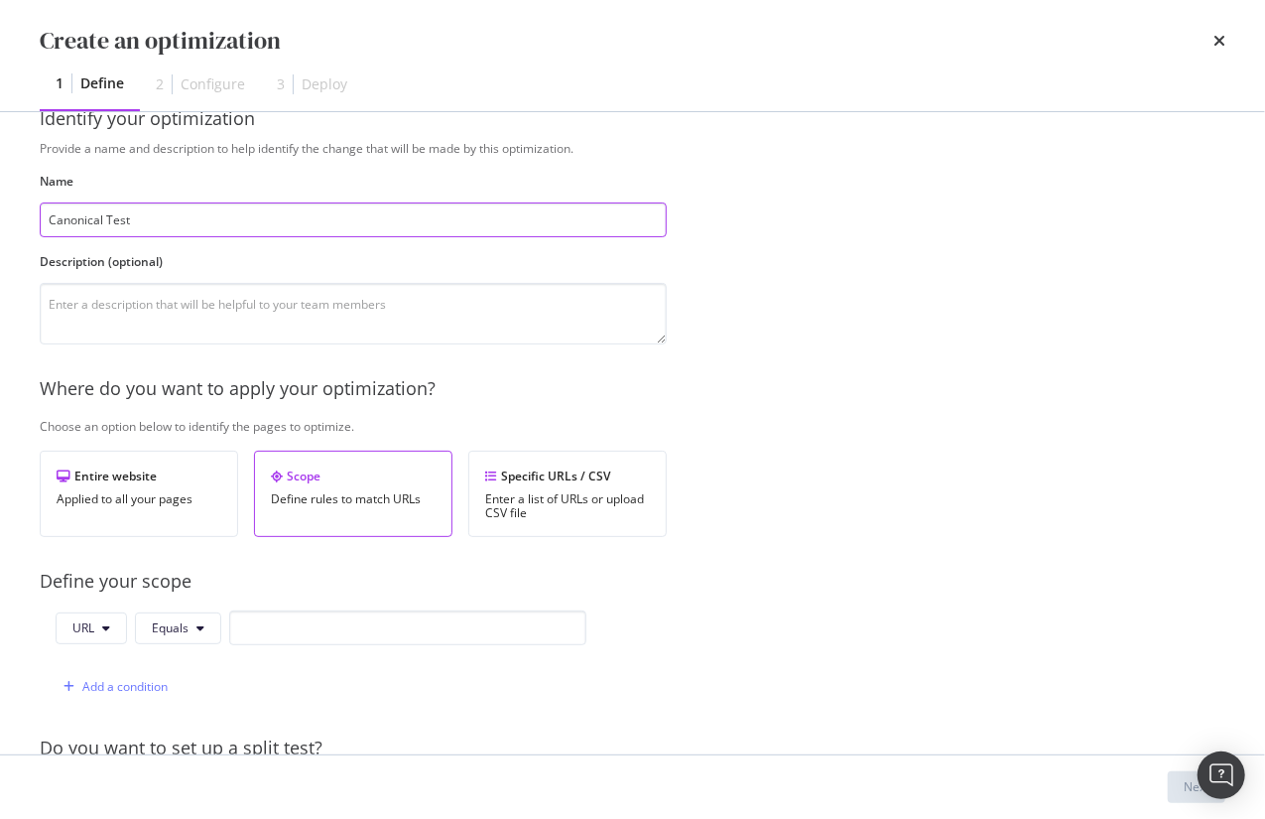
click at [184, 223] on input "Canonical Test" at bounding box center [353, 219] width 627 height 35
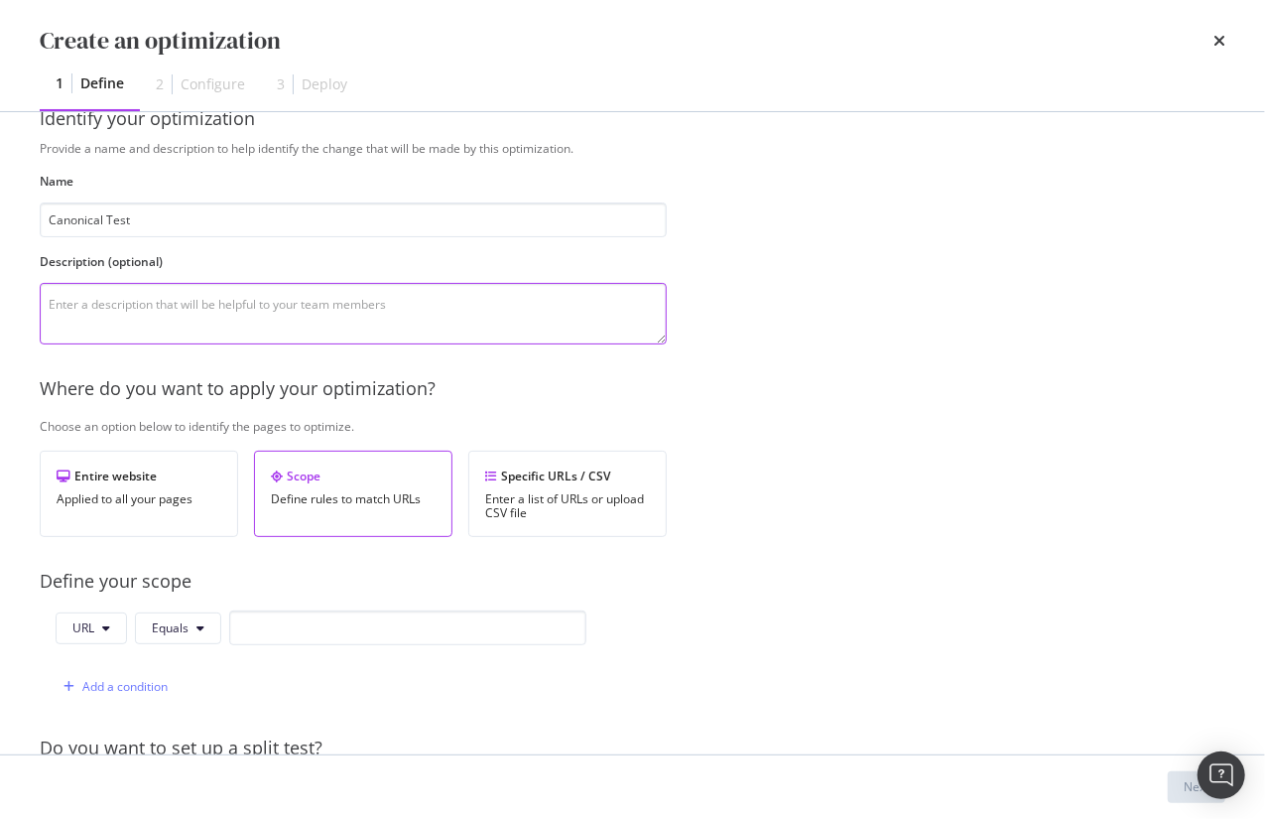
click at [139, 306] on textarea "modal" at bounding box center [353, 314] width 627 height 62
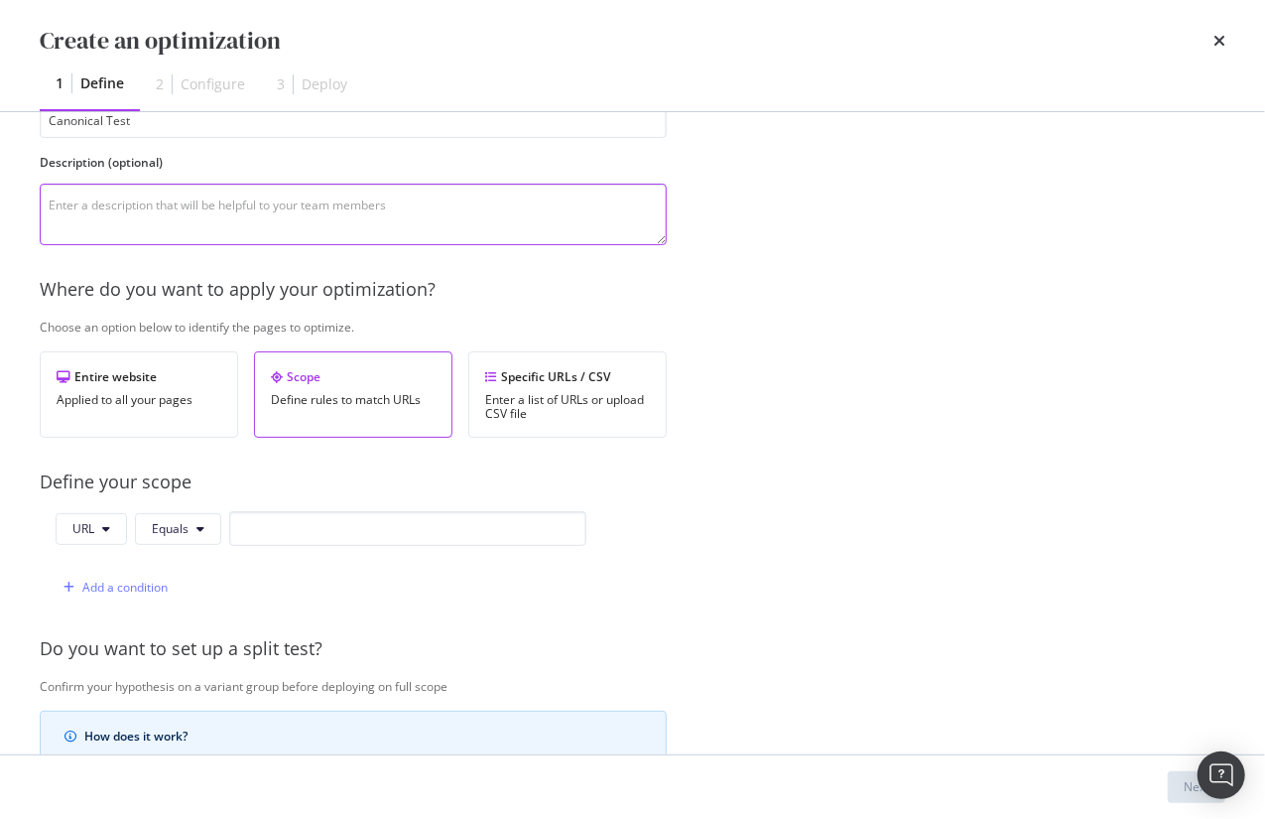
scroll to position [216, 0]
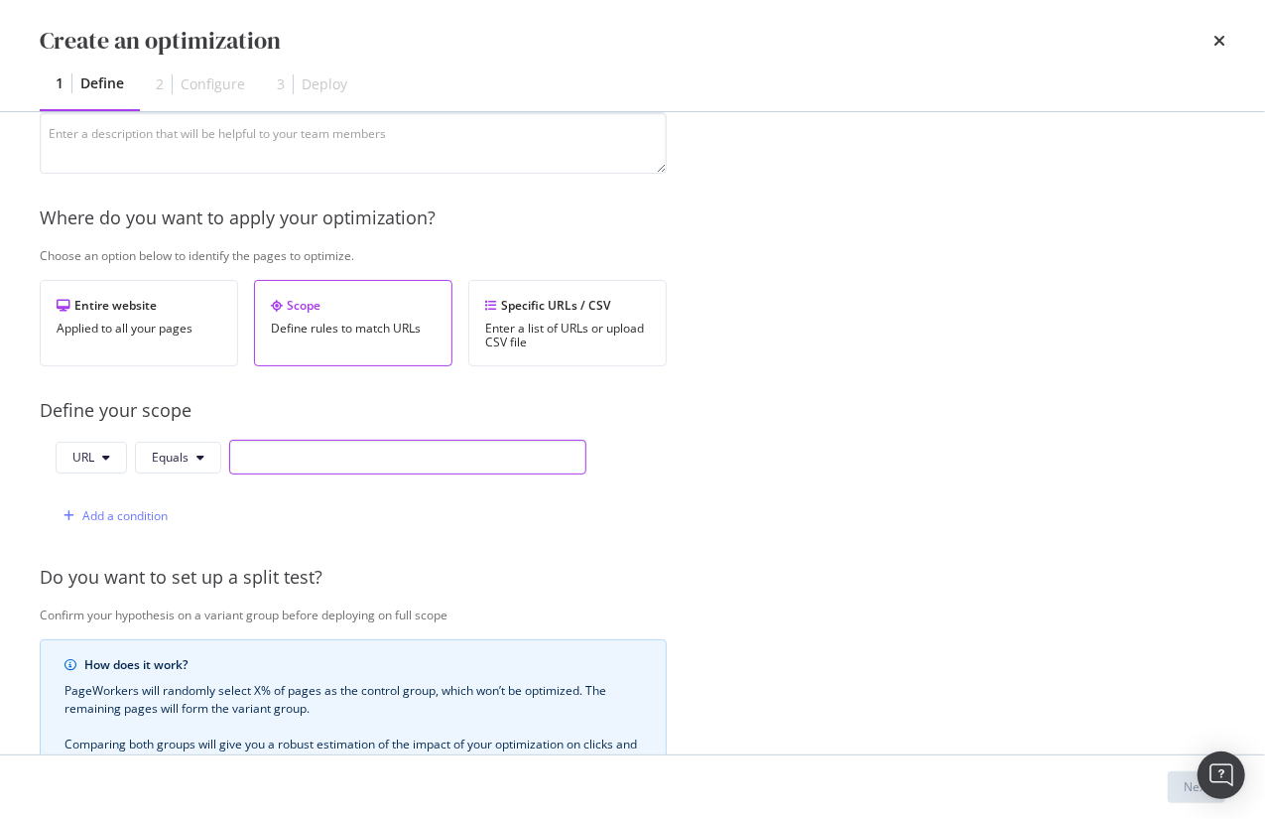
click at [289, 455] on input "modal" at bounding box center [407, 457] width 357 height 35
paste input "[URL][DOMAIN_NAME]"
drag, startPoint x: 443, startPoint y: 455, endPoint x: 619, endPoint y: 457, distance: 176.6
click at [619, 457] on div "URL Equals [URL][DOMAIN_NAME] Add a condition" at bounding box center [353, 486] width 627 height 93
drag, startPoint x: 481, startPoint y: 454, endPoint x: 92, endPoint y: 434, distance: 389.5
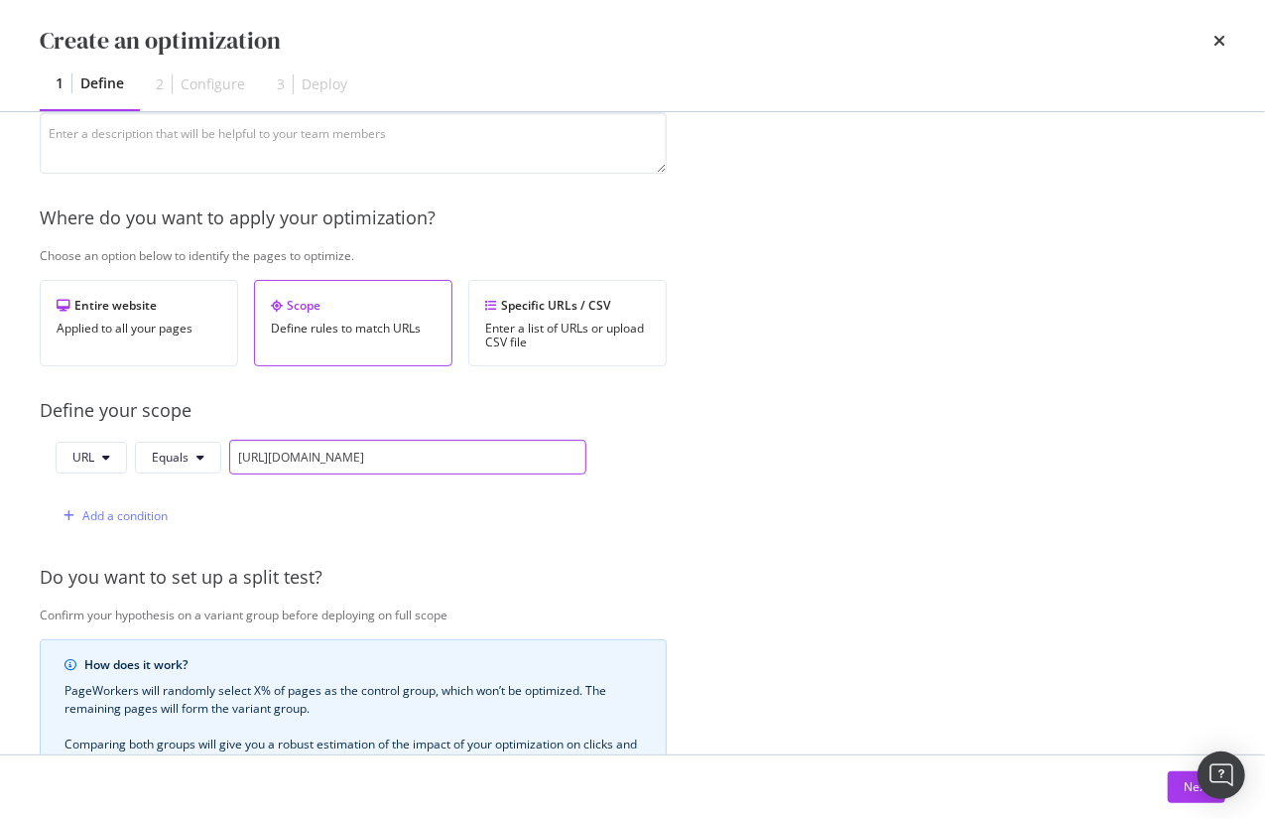
click at [92, 434] on div "Provide a name and description to help identify the change that will be made by…" at bounding box center [633, 504] width 1186 height 1071
paste input "shop/sunglasses/men"
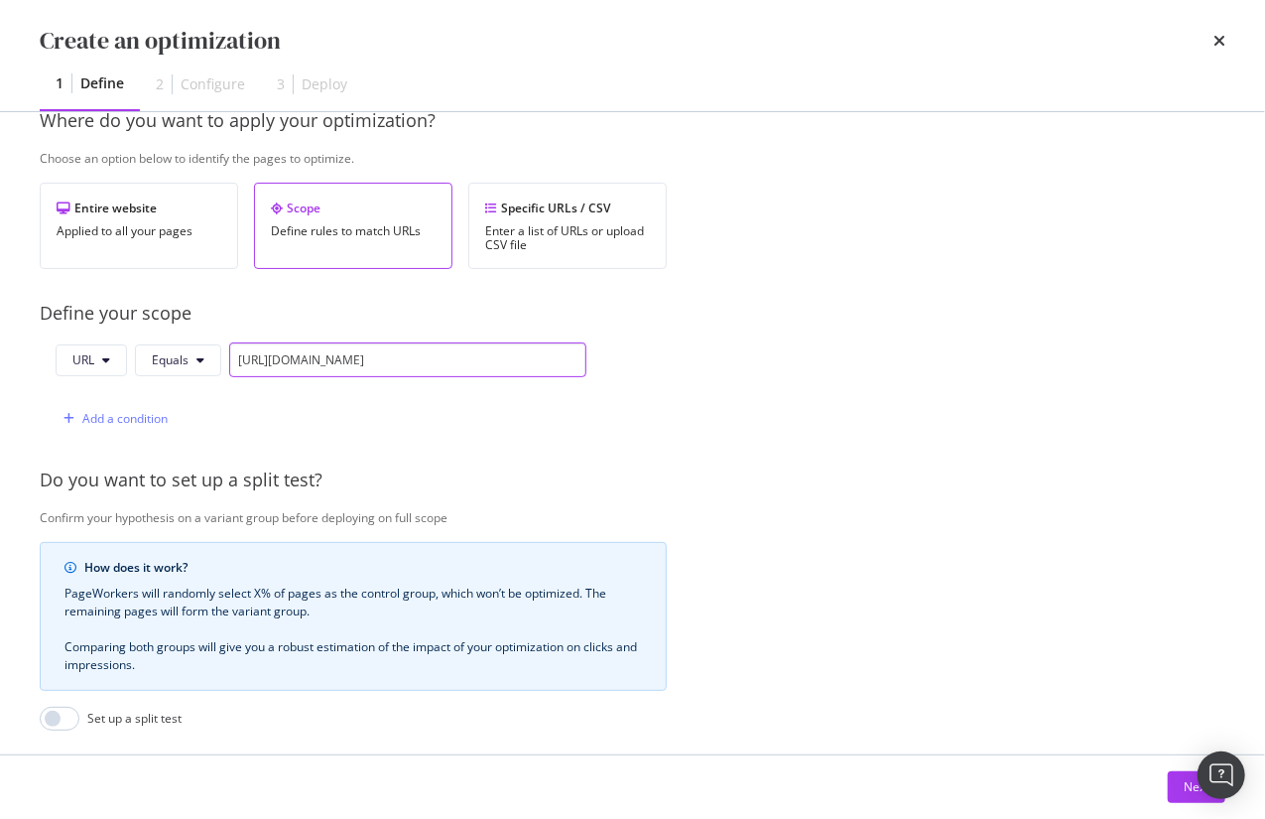
scroll to position [377, 0]
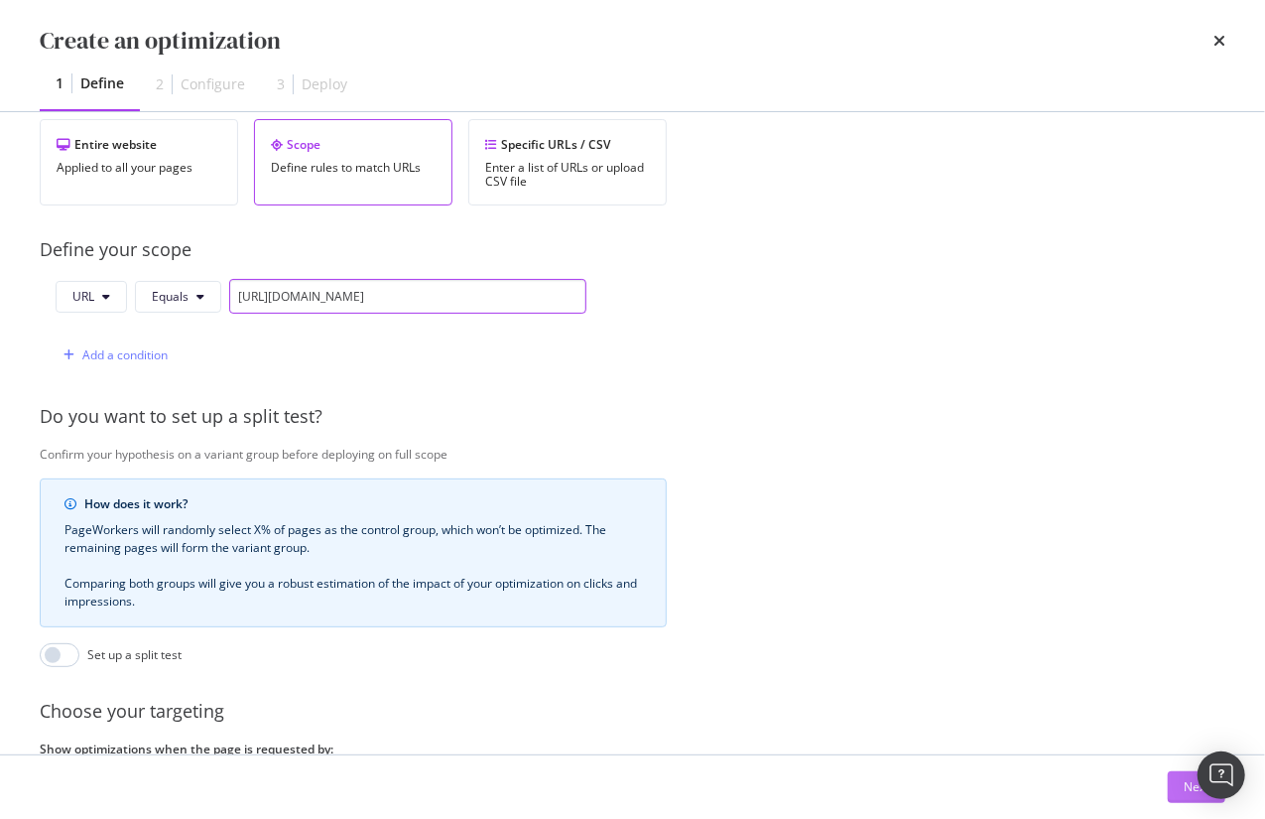
type input "[URL][DOMAIN_NAME]"
click at [1175, 794] on button "Next" at bounding box center [1197, 787] width 58 height 32
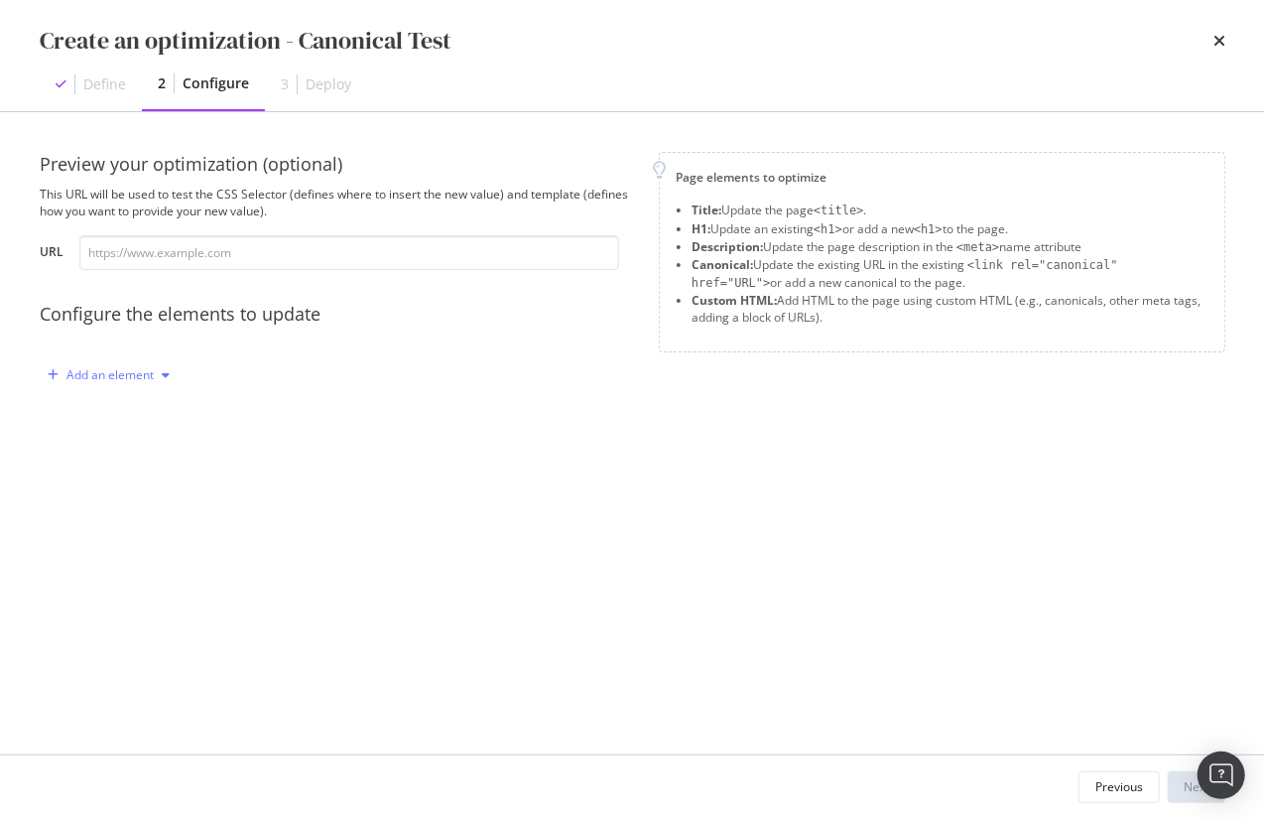
click at [134, 377] on div "Add an element" at bounding box center [109, 375] width 87 height 12
click at [110, 517] on div "Canonical" at bounding box center [119, 510] width 55 height 17
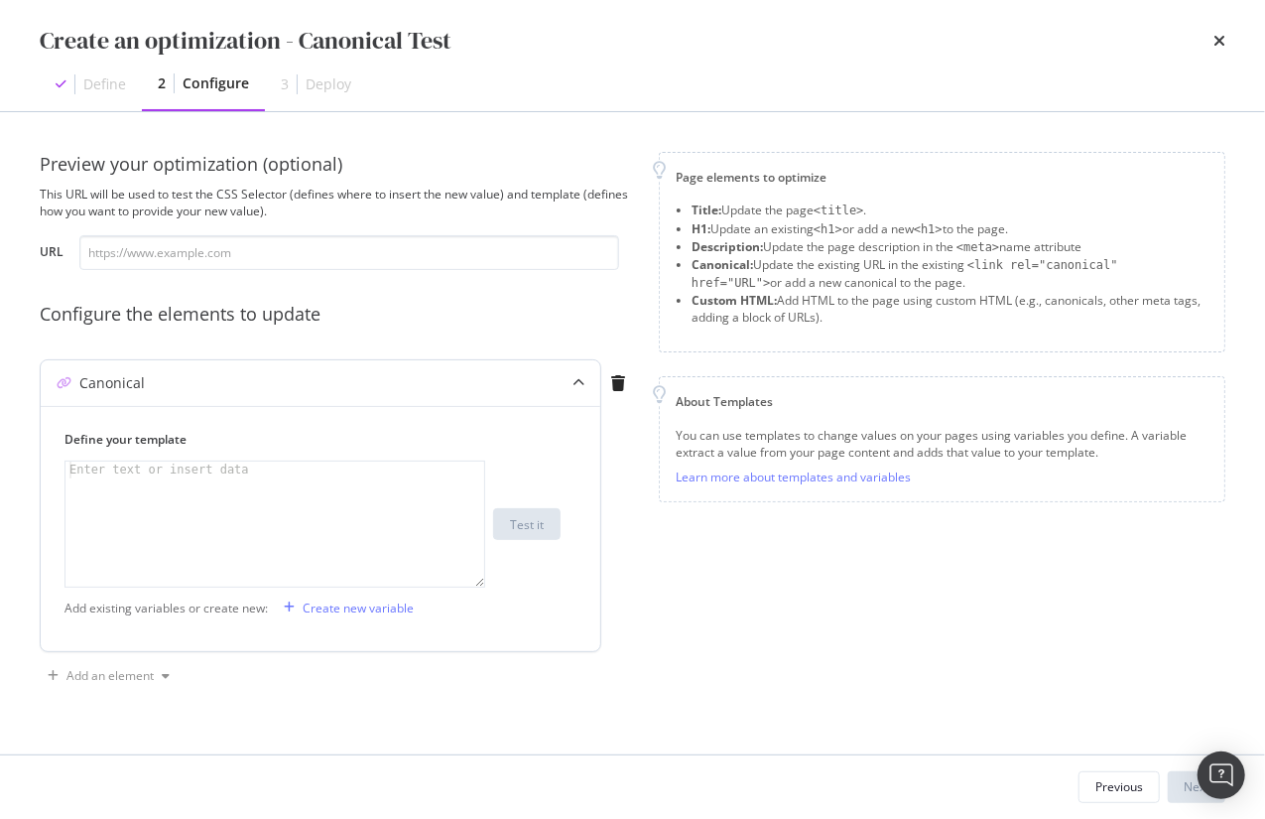
click at [138, 483] on div "modal" at bounding box center [275, 541] width 421 height 160
paste textarea "[URL][DOMAIN_NAME]"
type textarea "[URL][DOMAIN_NAME]"
click at [1182, 788] on button "Next" at bounding box center [1197, 787] width 58 height 32
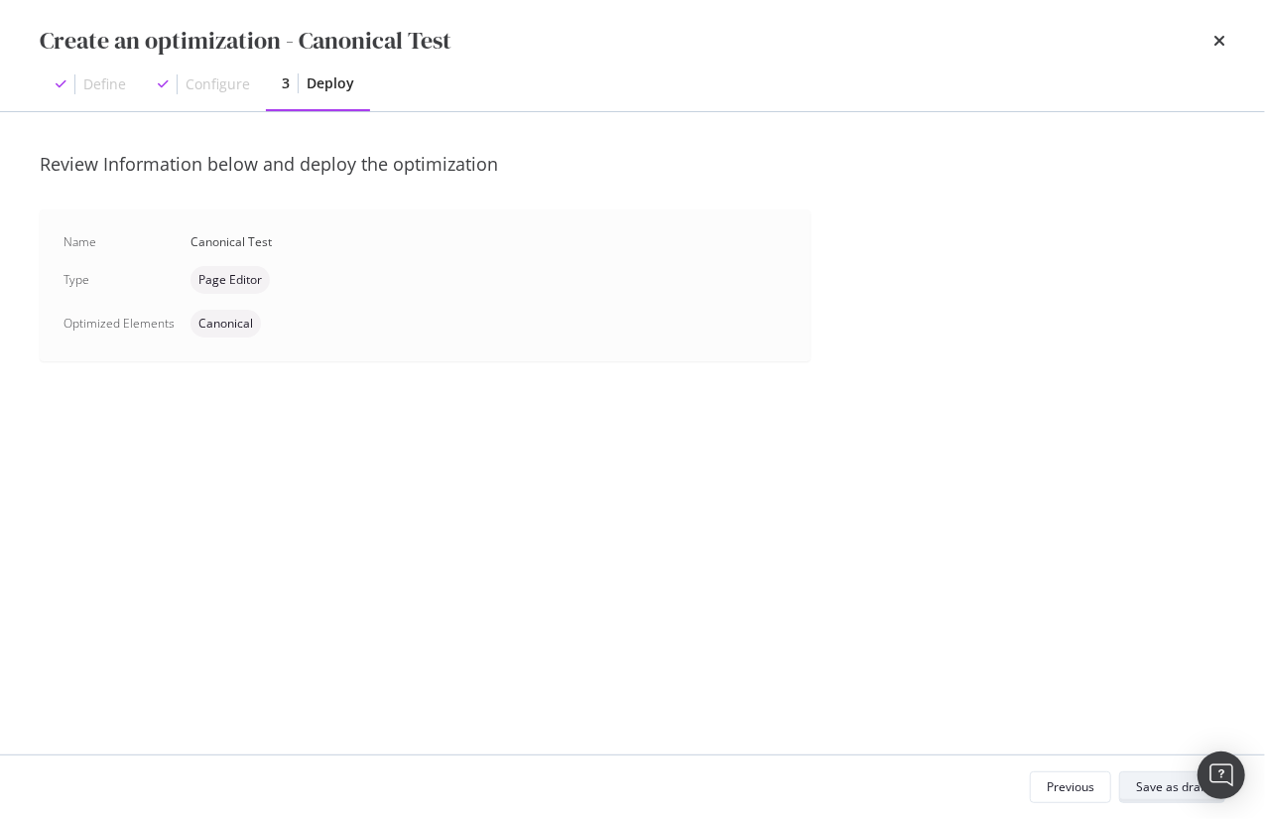
click at [1152, 786] on div "Save as draft" at bounding box center [1172, 786] width 72 height 17
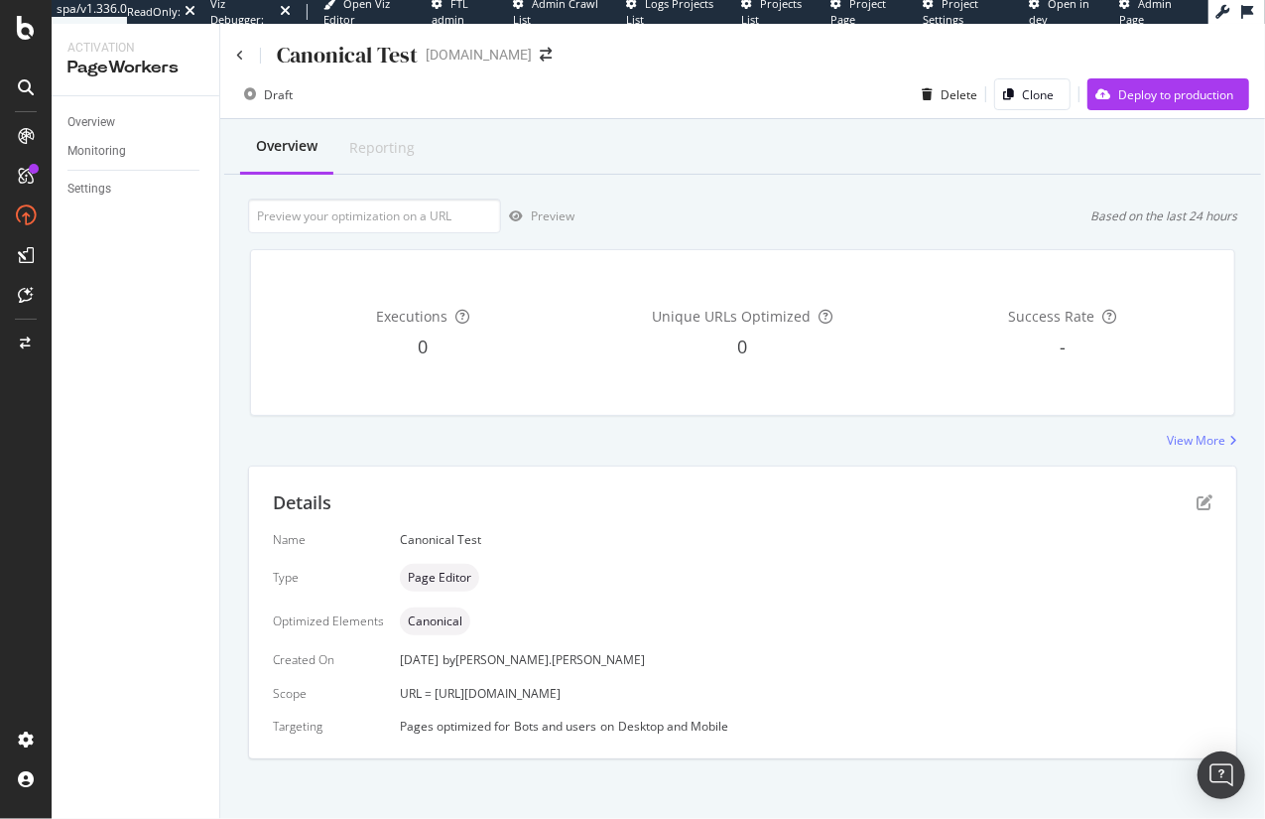
scroll to position [8, 0]
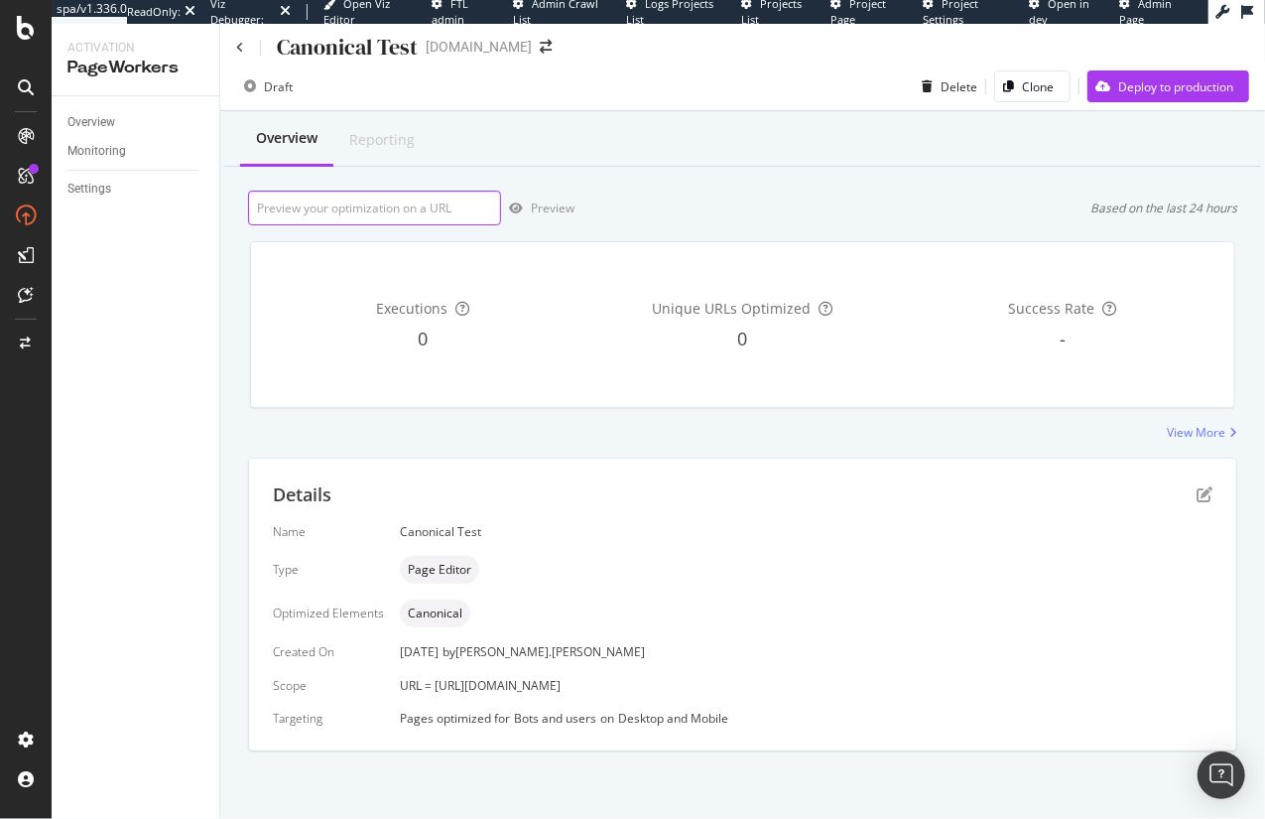
click at [332, 204] on input "url" at bounding box center [374, 208] width 253 height 35
paste input "[URL][DOMAIN_NAME]"
type input "[URL][DOMAIN_NAME]"
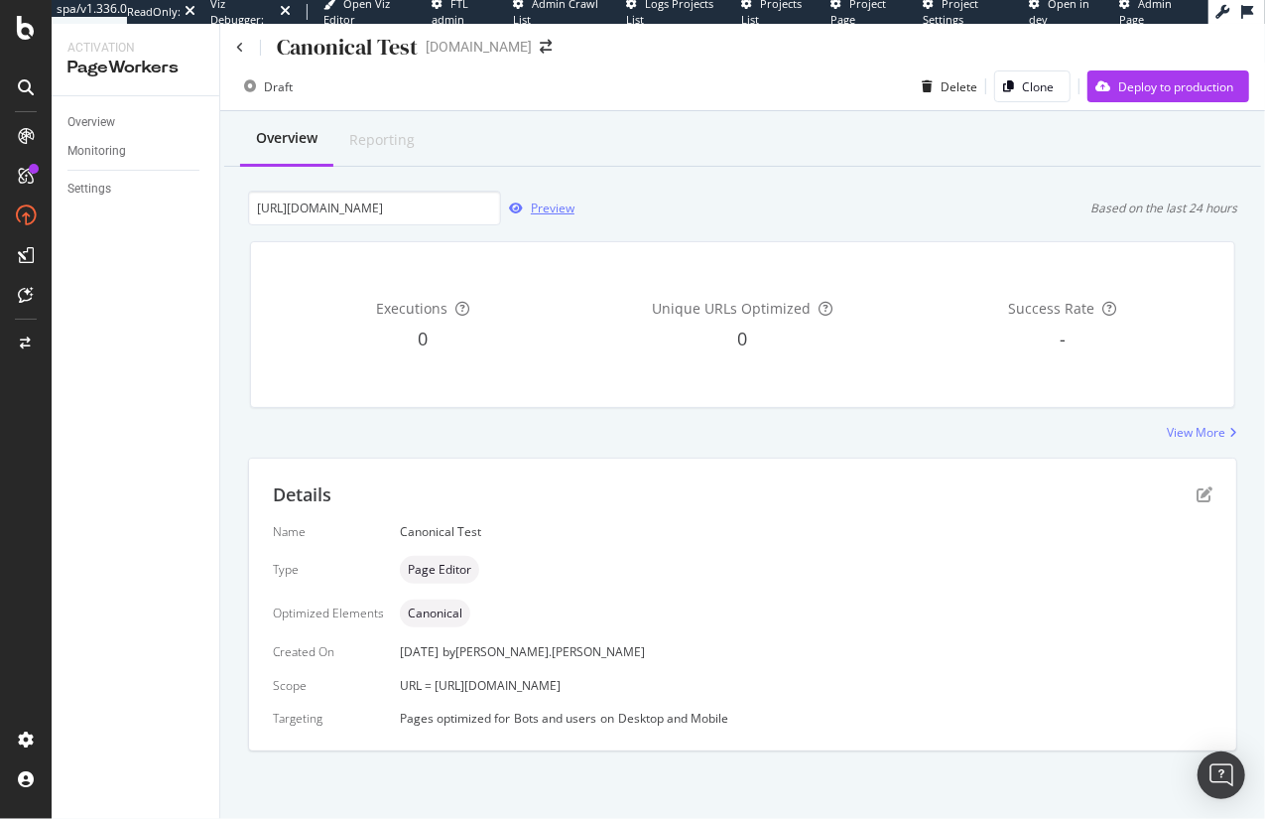
click at [553, 208] on div "Preview" at bounding box center [553, 207] width 44 height 17
click at [941, 94] on div "Delete" at bounding box center [959, 86] width 37 height 17
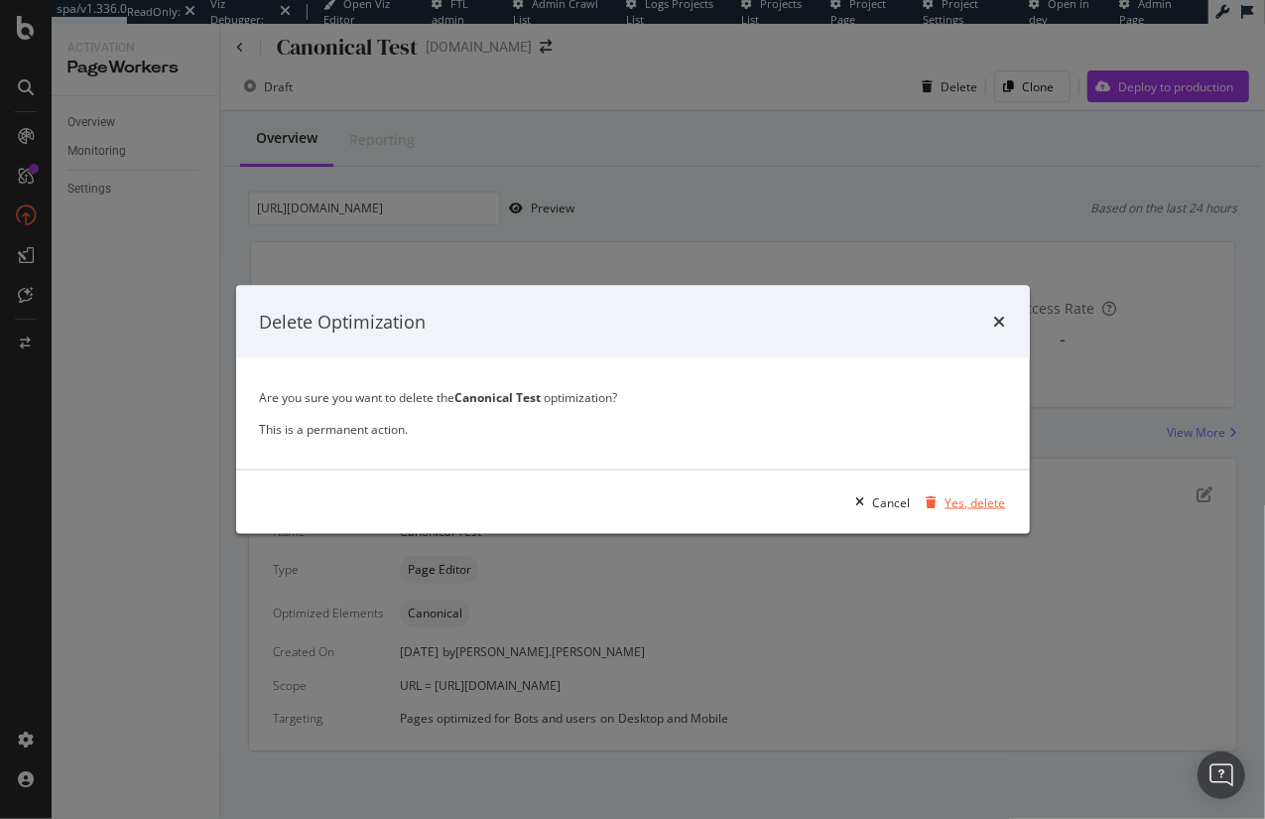
click at [989, 506] on div "Yes, delete" at bounding box center [976, 501] width 61 height 17
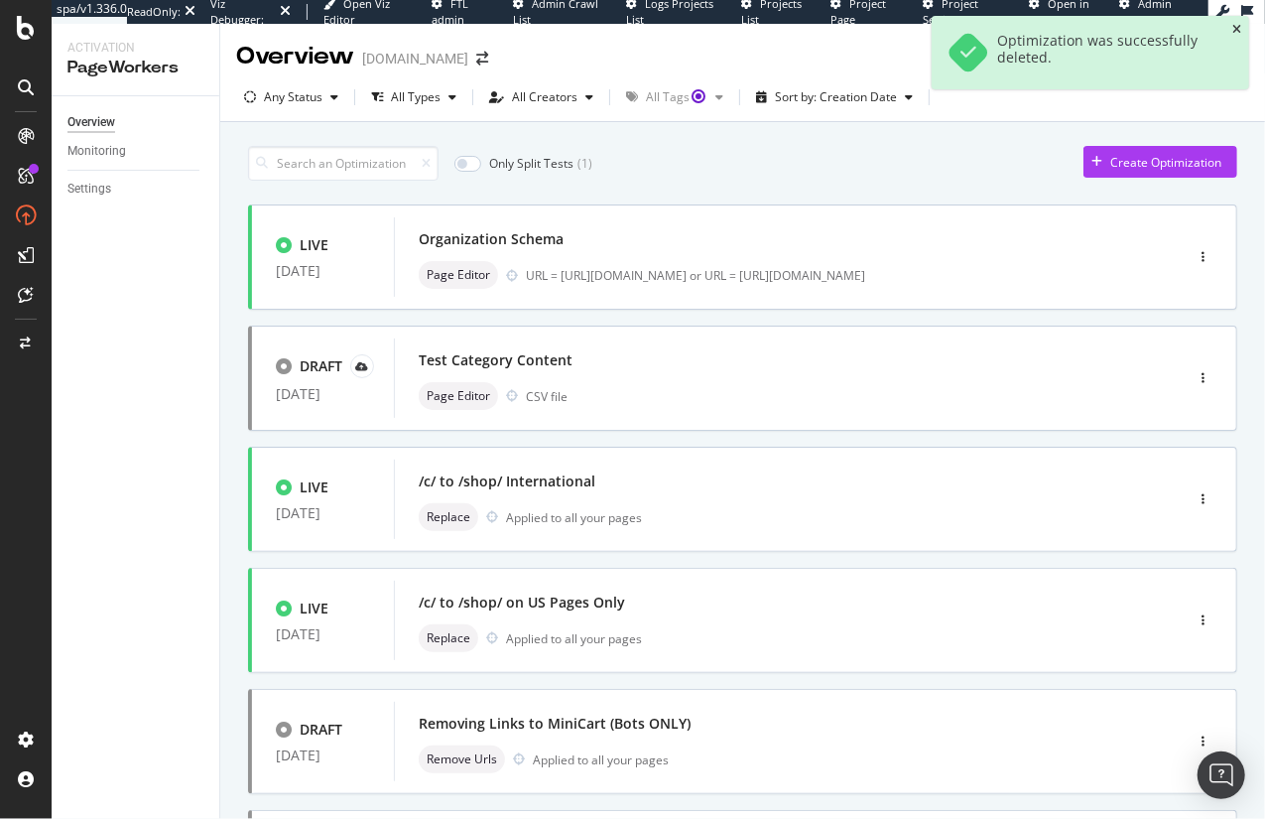
click at [1236, 28] on icon "close toast" at bounding box center [1236, 30] width 9 height 12
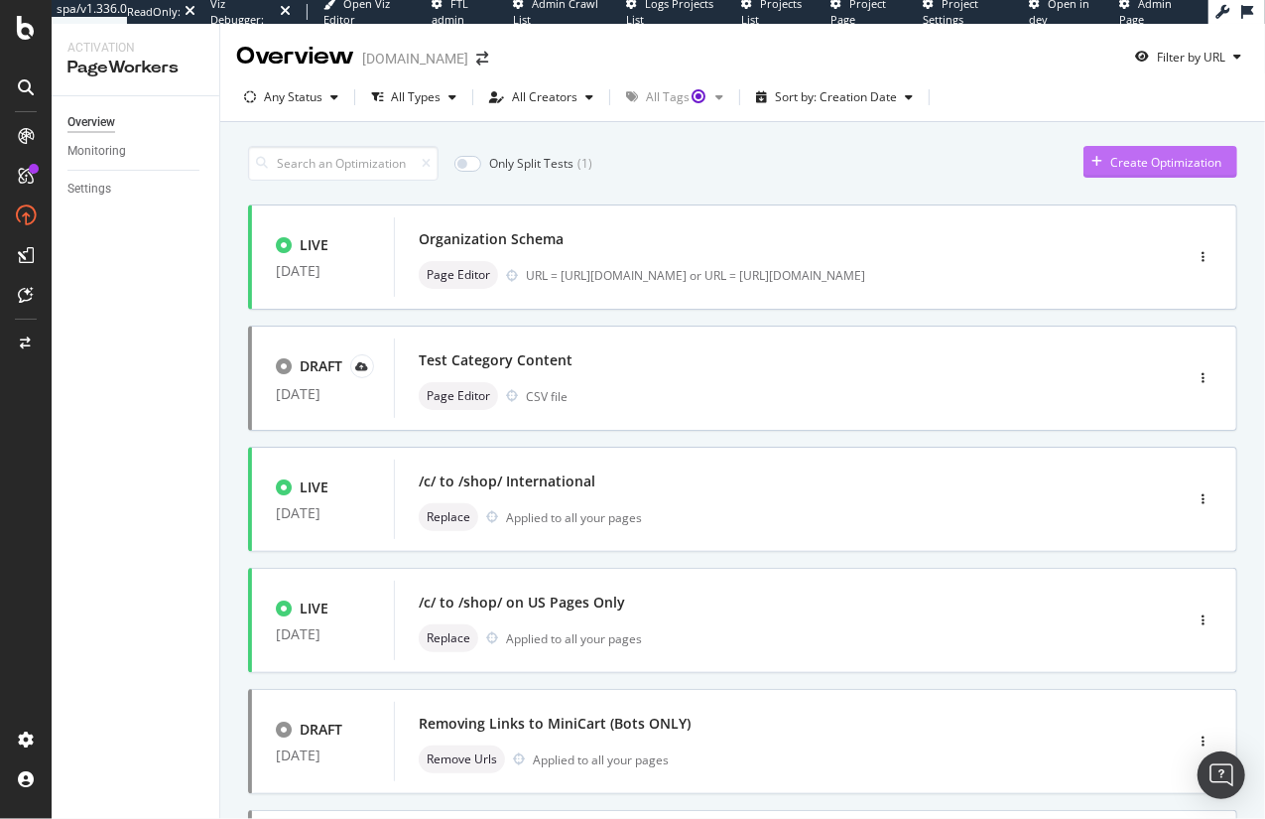
click at [1195, 163] on div "Create Optimization" at bounding box center [1165, 162] width 111 height 17
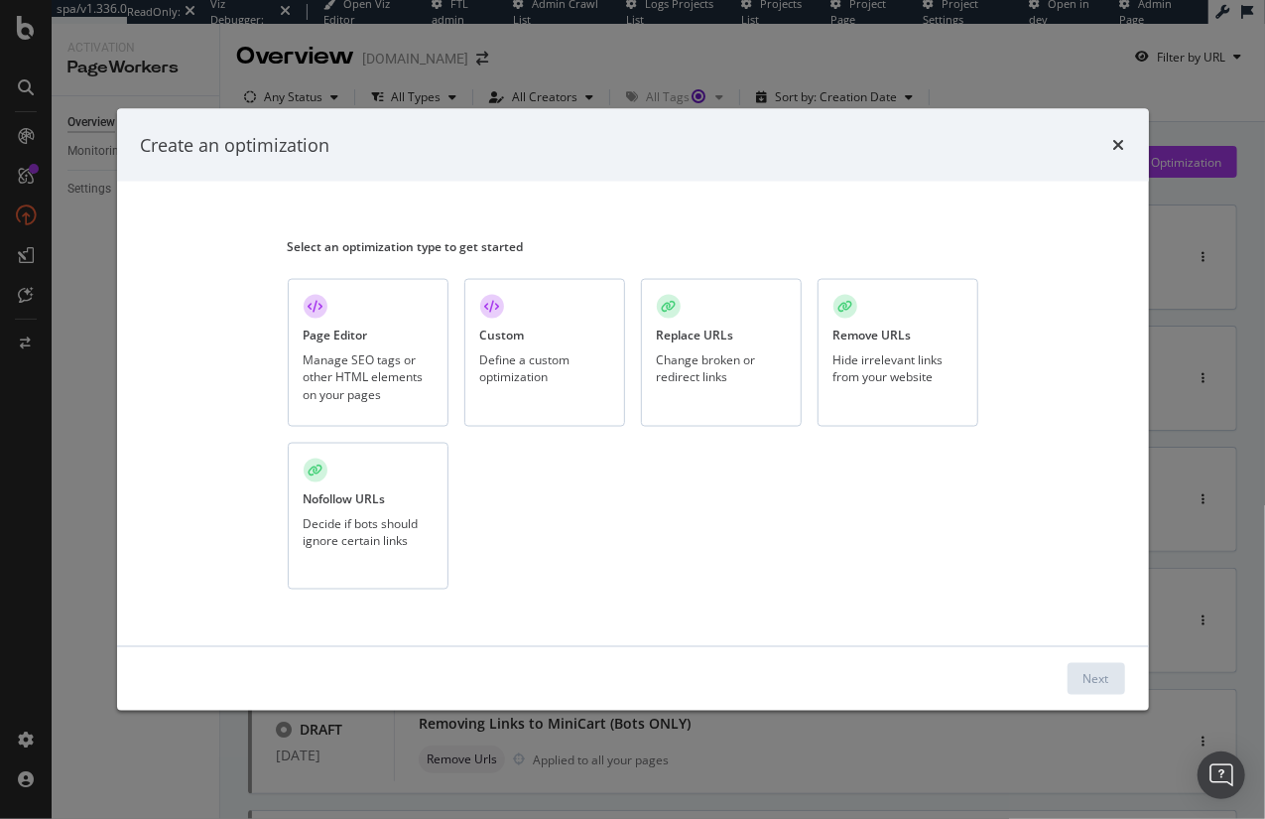
click at [337, 379] on div "Manage SEO tags or other HTML elements on your pages" at bounding box center [368, 376] width 129 height 51
click at [1092, 679] on div "Next" at bounding box center [1097, 678] width 26 height 17
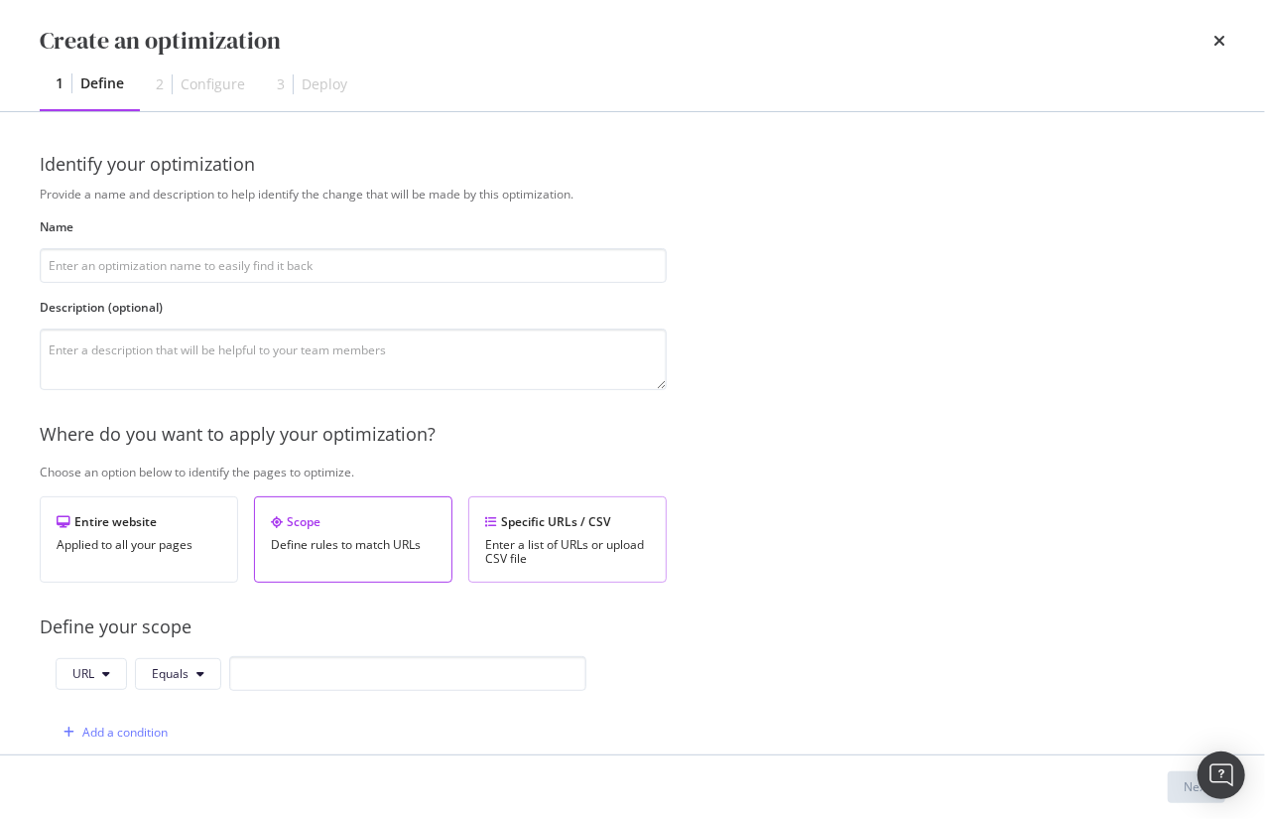
click at [610, 544] on div "Enter a list of URLs or upload CSV file" at bounding box center [567, 552] width 165 height 28
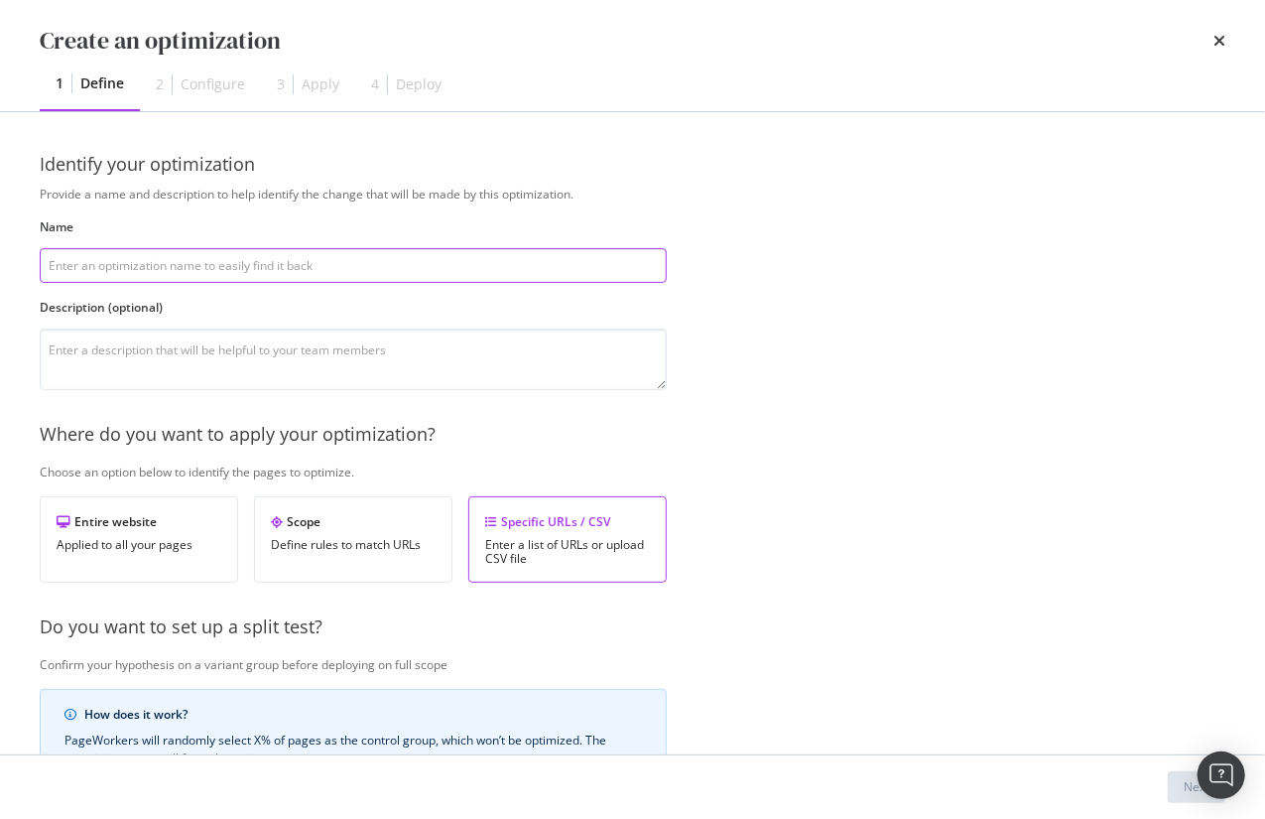
click at [188, 279] on input "modal" at bounding box center [353, 265] width 627 height 35
type input "Canonical Fix"
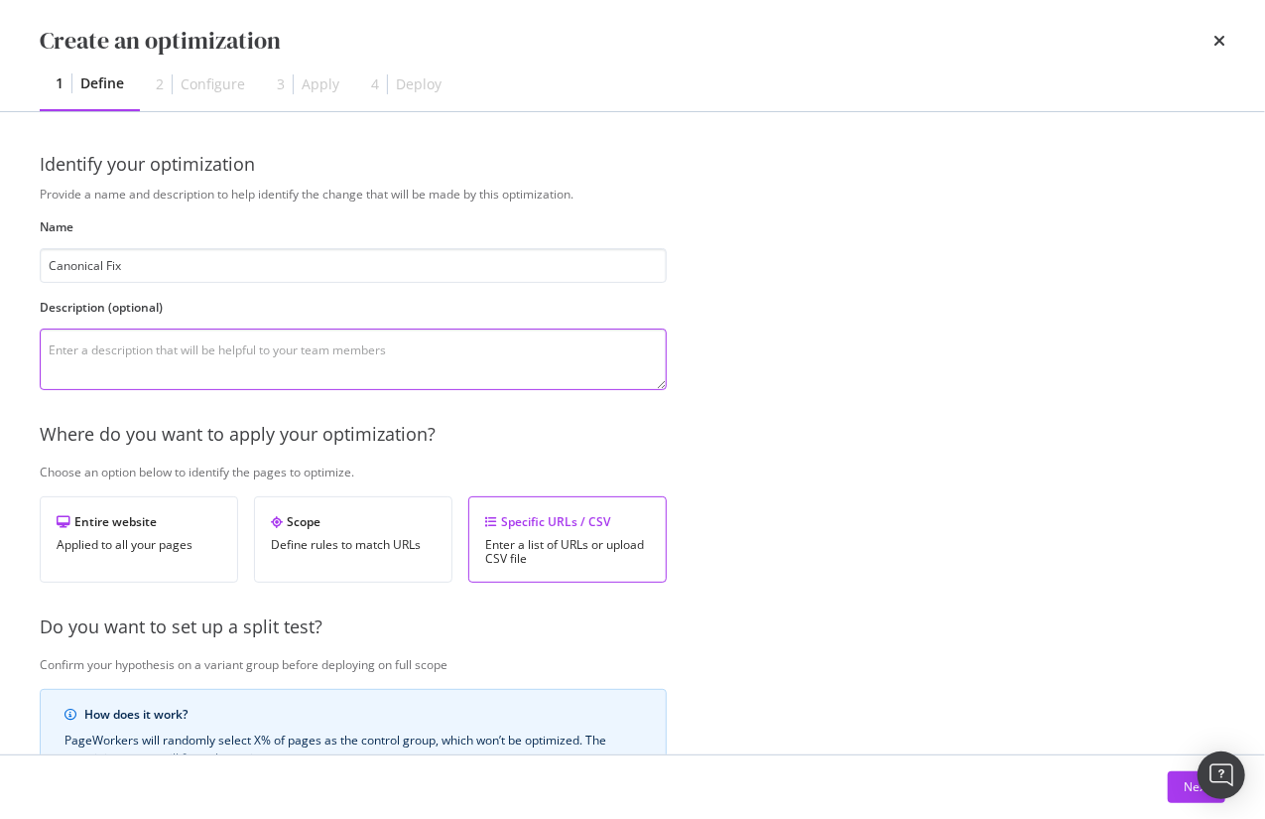
click at [235, 361] on textarea "modal" at bounding box center [353, 359] width 627 height 62
click at [1183, 795] on button "Next" at bounding box center [1197, 787] width 58 height 32
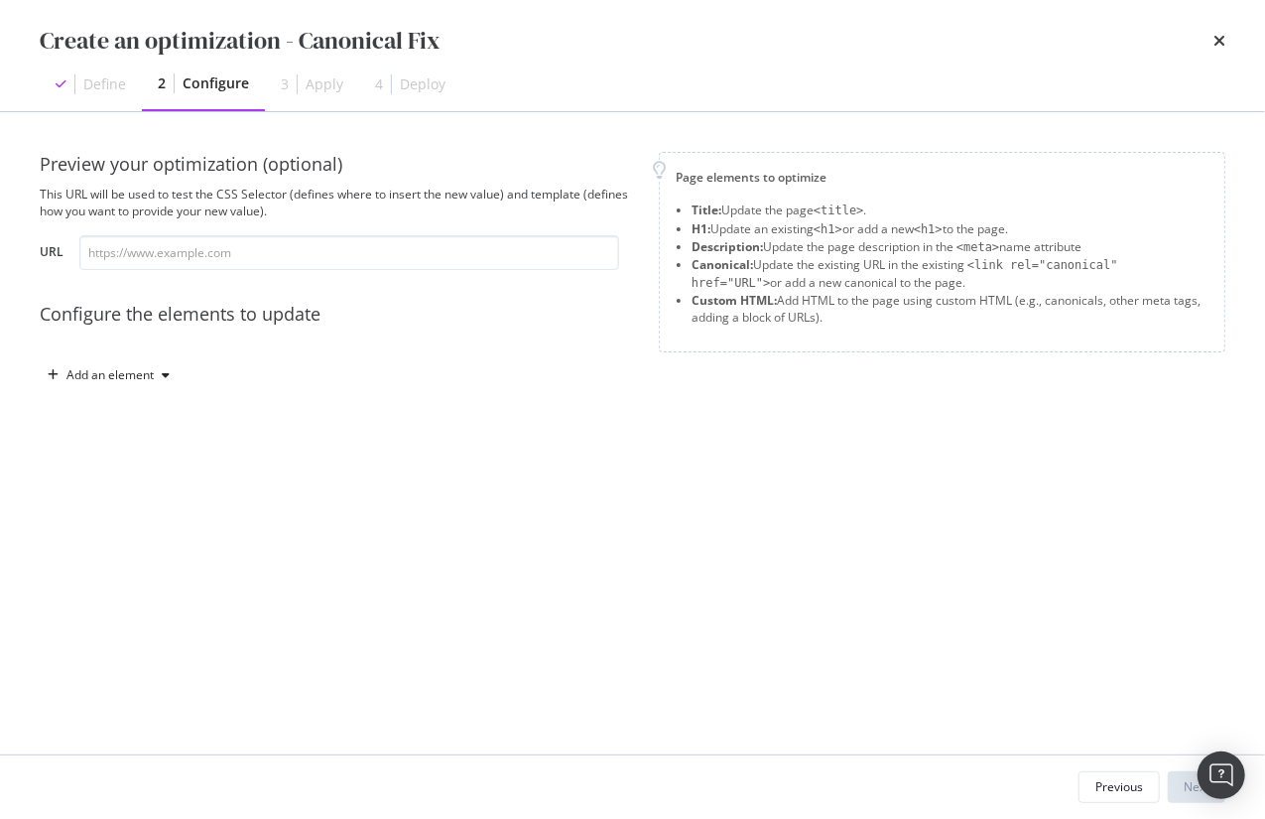
drag, startPoint x: 763, startPoint y: 259, endPoint x: 983, endPoint y: 283, distance: 221.6
click at [983, 283] on li "Canonical: Update the existing URL in the existing <link rel="canonical" href="…" at bounding box center [950, 274] width 517 height 36
click at [1012, 285] on li "Canonical: Update the existing URL in the existing <link rel="canonical" href="…" at bounding box center [950, 274] width 517 height 36
click at [132, 378] on div "Add an element" at bounding box center [109, 375] width 87 height 12
click at [120, 516] on div "Canonical" at bounding box center [119, 510] width 55 height 17
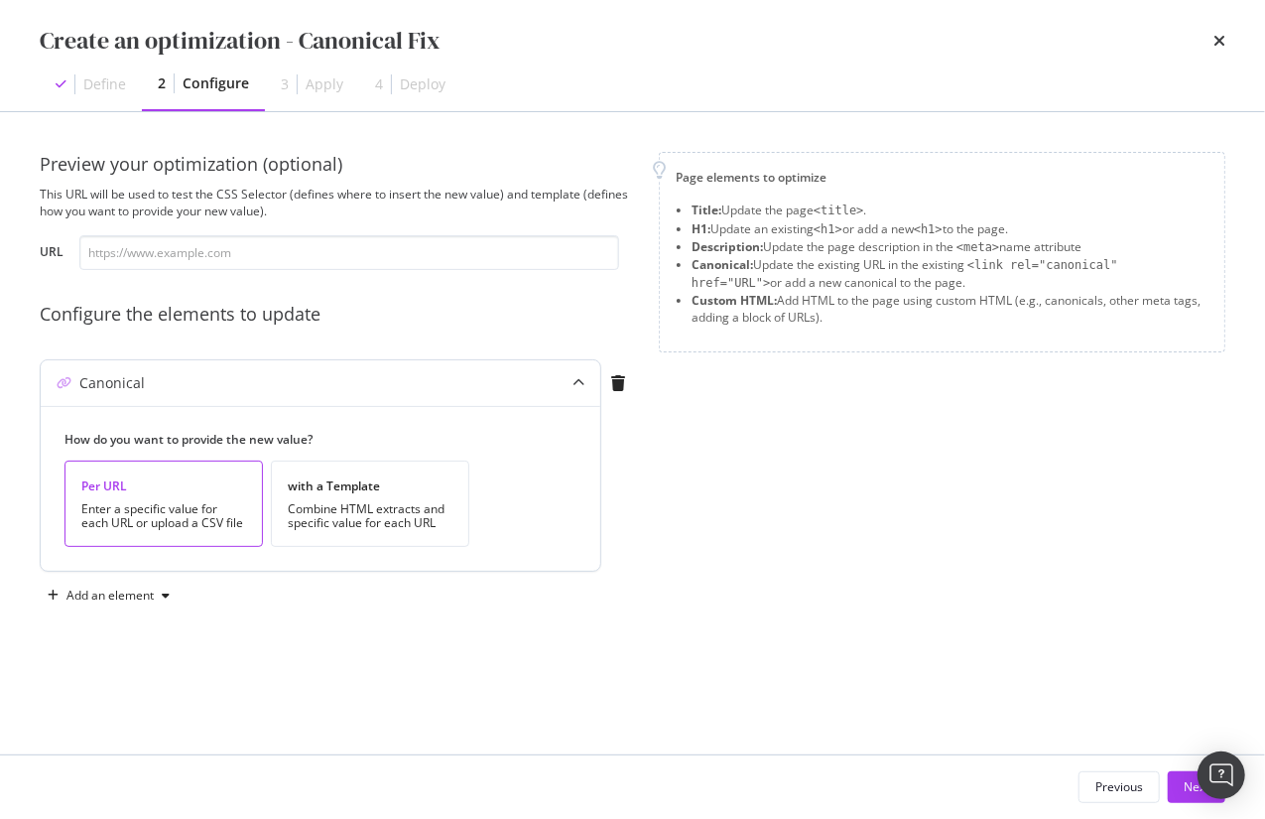
click at [128, 512] on div "Enter a specific value for each URL or upload a CSV file" at bounding box center [163, 516] width 165 height 28
click at [393, 515] on div "Combine HTML extracts and specific value for each URL" at bounding box center [370, 516] width 165 height 28
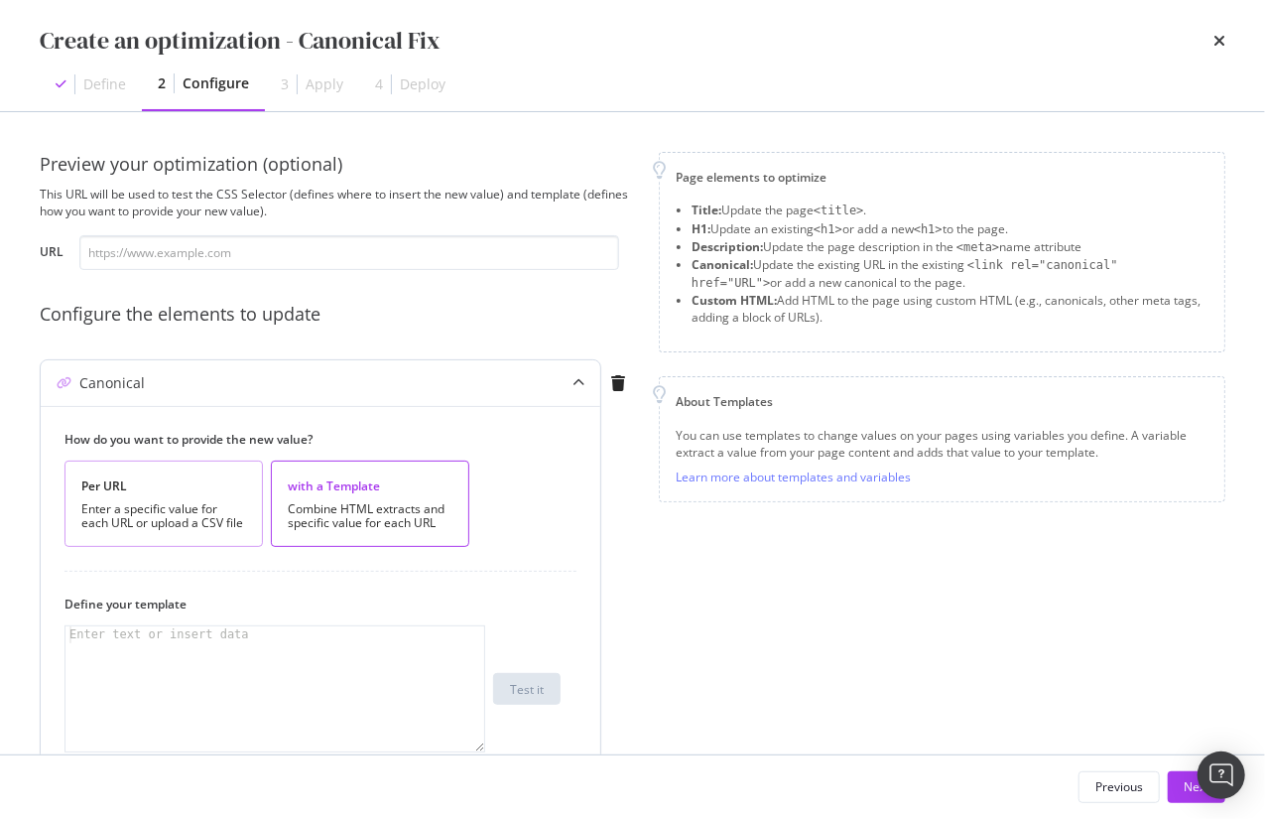
click at [204, 512] on div "Enter a specific value for each URL or upload a CSV file" at bounding box center [163, 516] width 165 height 28
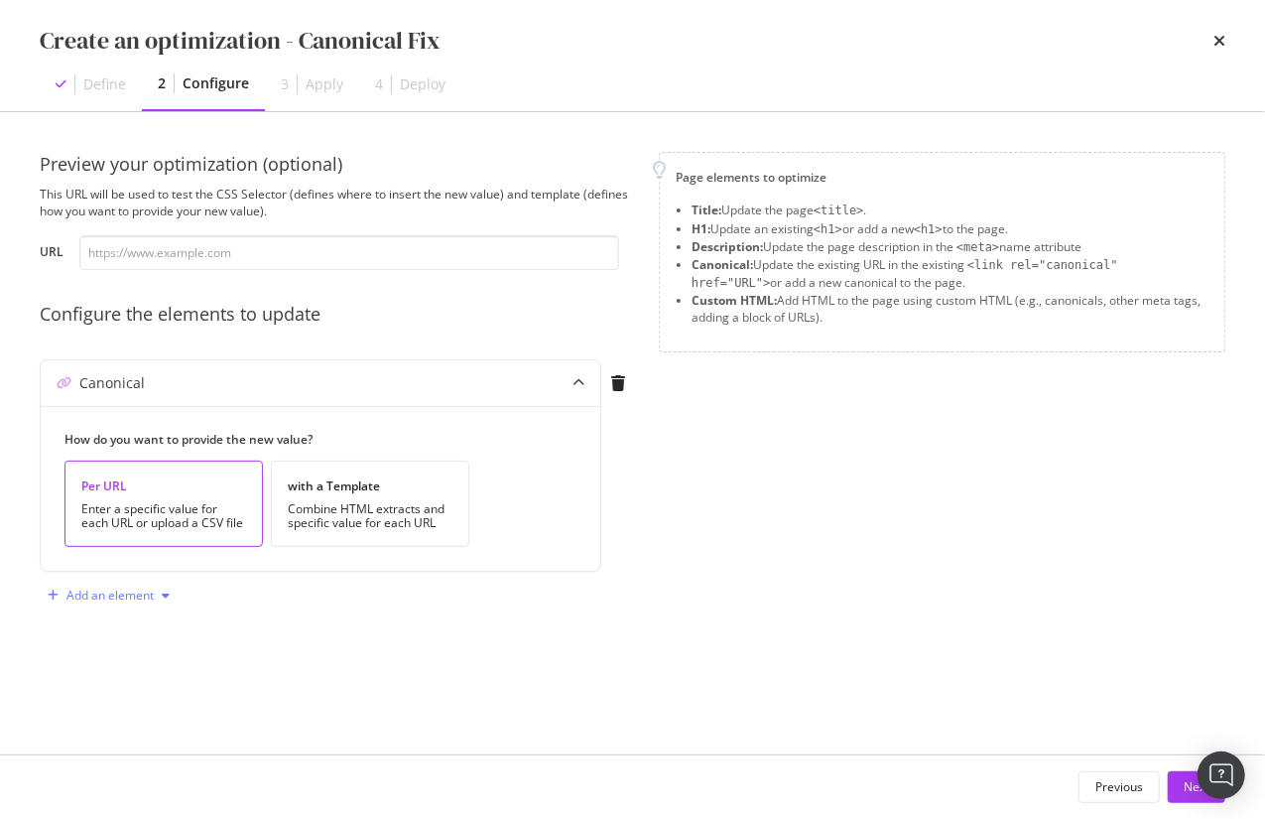
click at [155, 595] on div "modal" at bounding box center [166, 595] width 24 height 12
click at [764, 501] on div "Page elements to optimize Title: Update the page <title> . H1: Update an existi…" at bounding box center [942, 381] width 567 height 459
click at [1180, 787] on button "Next" at bounding box center [1197, 787] width 58 height 32
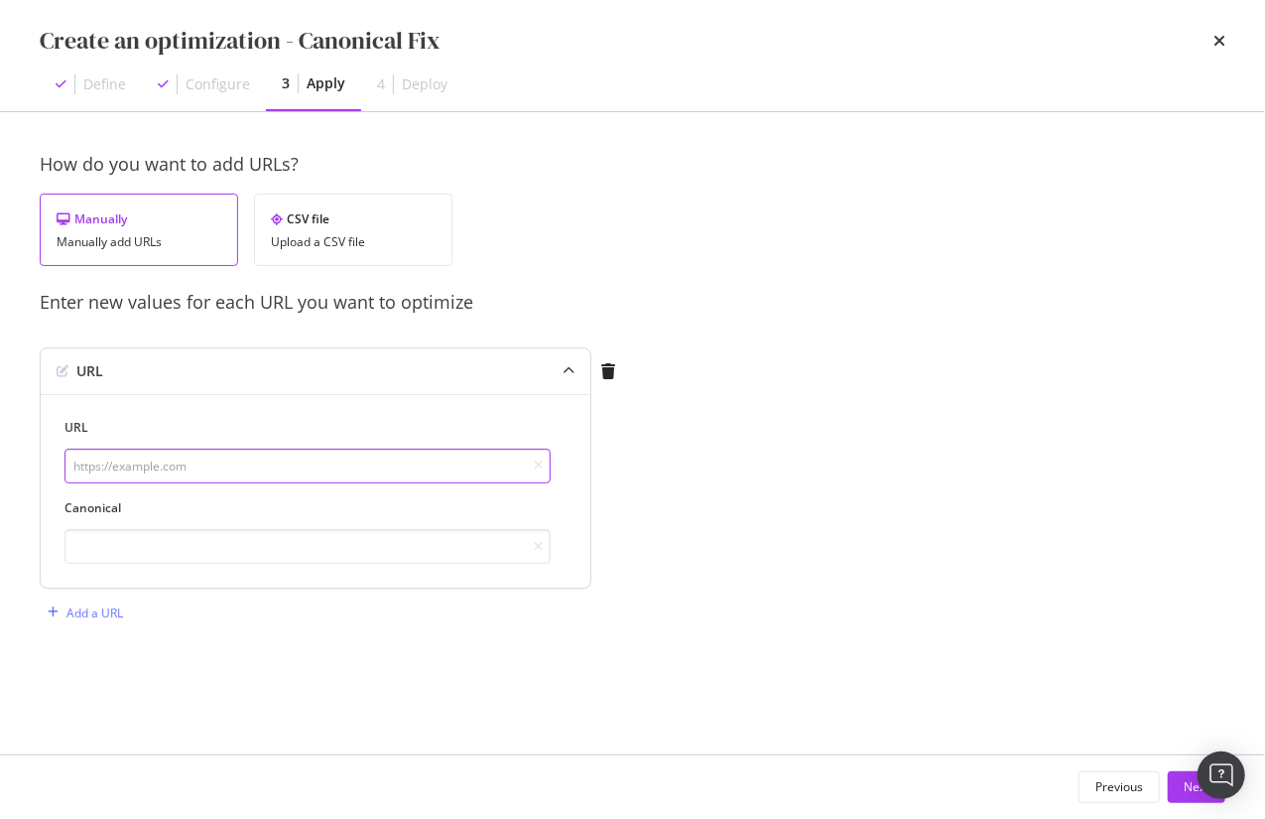
click at [127, 465] on input "modal" at bounding box center [307, 466] width 486 height 35
paste input "[URL][DOMAIN_NAME]"
type input "[URL][DOMAIN_NAME]"
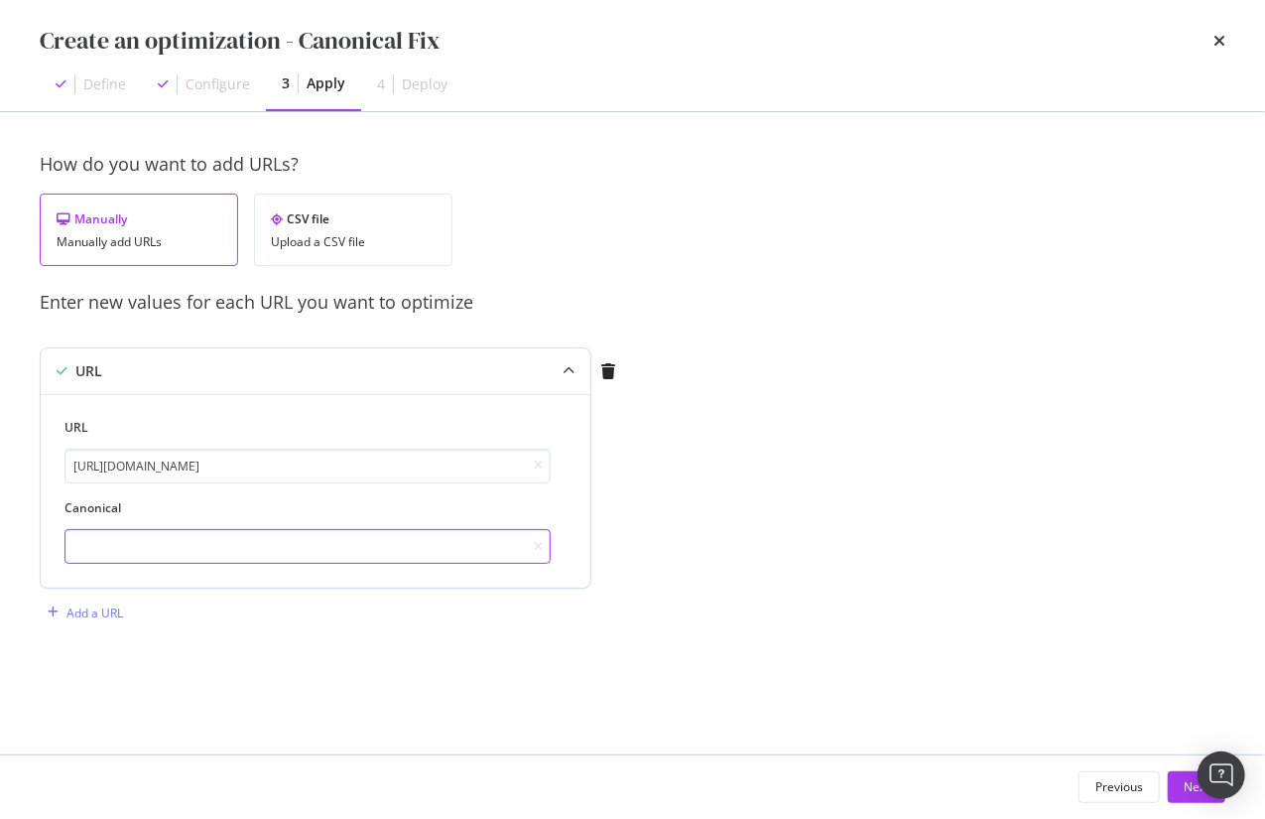
scroll to position [0, 0]
click at [139, 547] on input "modal" at bounding box center [307, 546] width 486 height 35
paste input "[URL][DOMAIN_NAME]"
drag, startPoint x: 96, startPoint y: 543, endPoint x: 684, endPoint y: 543, distance: 587.4
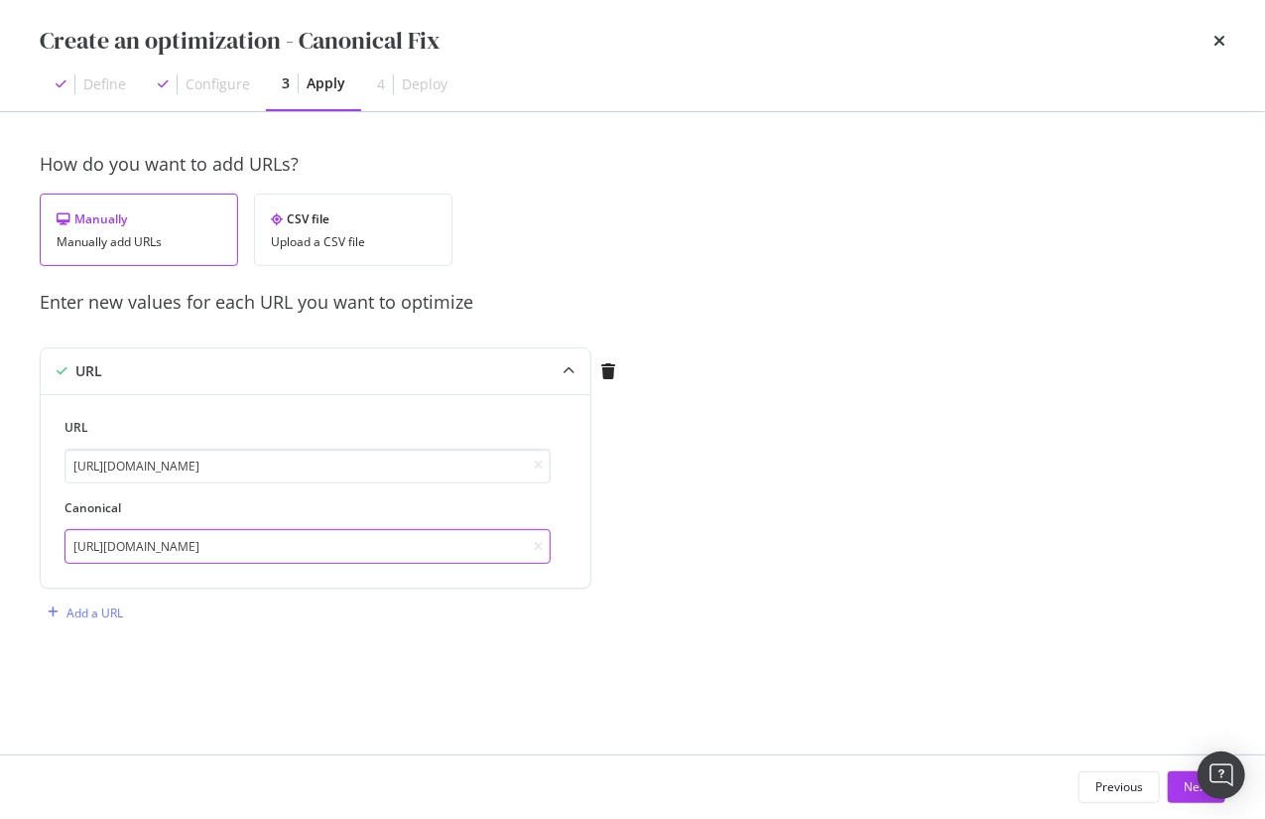
click at [684, 543] on div "How do you want to add URLs? Manually Manually add URLs CSV file Upload a CSV f…" at bounding box center [633, 410] width 1186 height 516
type input "[URL][DOMAIN_NAME]"
click at [223, 463] on input "[URL][DOMAIN_NAME]" at bounding box center [307, 466] width 486 height 35
click at [335, 471] on input "[URL][DOMAIN_NAME]" at bounding box center [307, 466] width 486 height 35
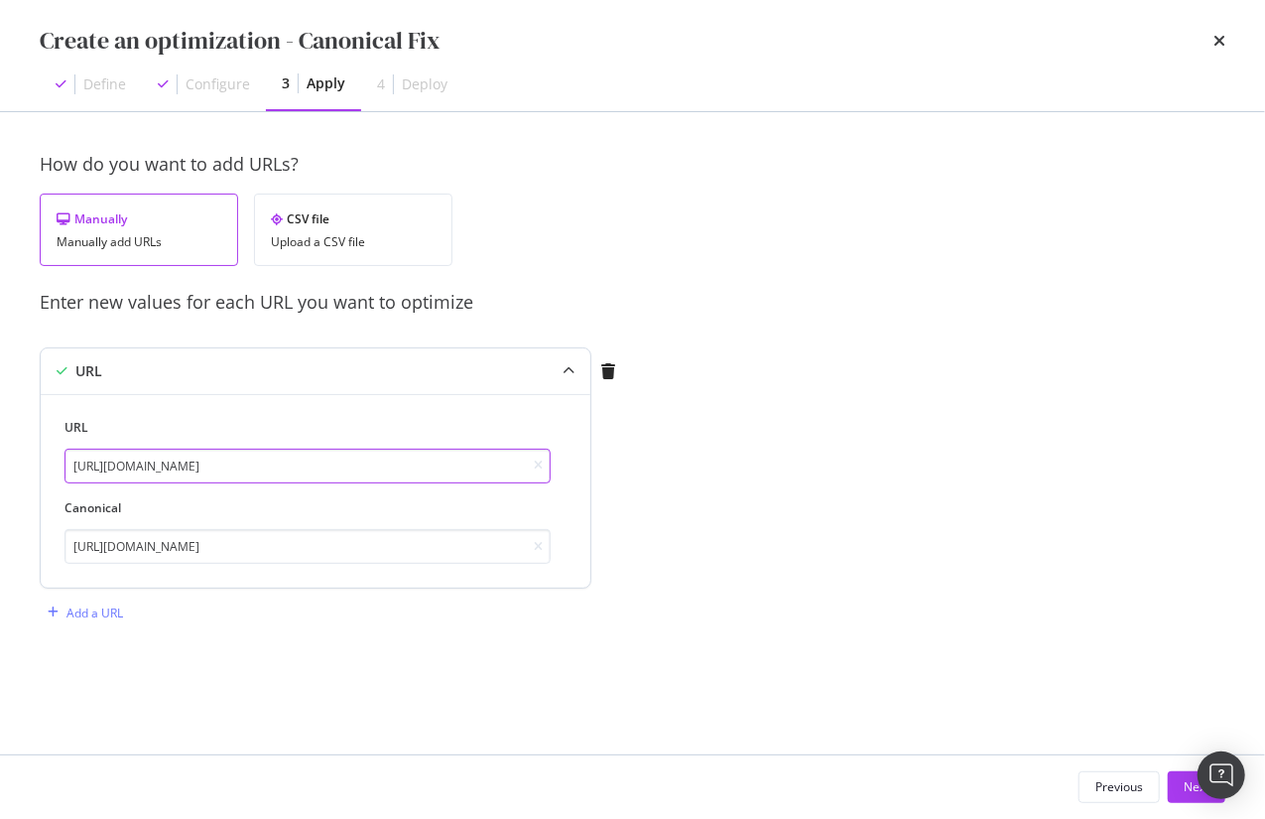
scroll to position [0, 124]
drag, startPoint x: 269, startPoint y: 464, endPoint x: 577, endPoint y: 481, distance: 308.1
click at [577, 481] on div "URL [URL][DOMAIN_NAME] Canonical [URL][DOMAIN_NAME]" at bounding box center [316, 490] width 550 height 193
type input "[URL][DOMAIN_NAME]"
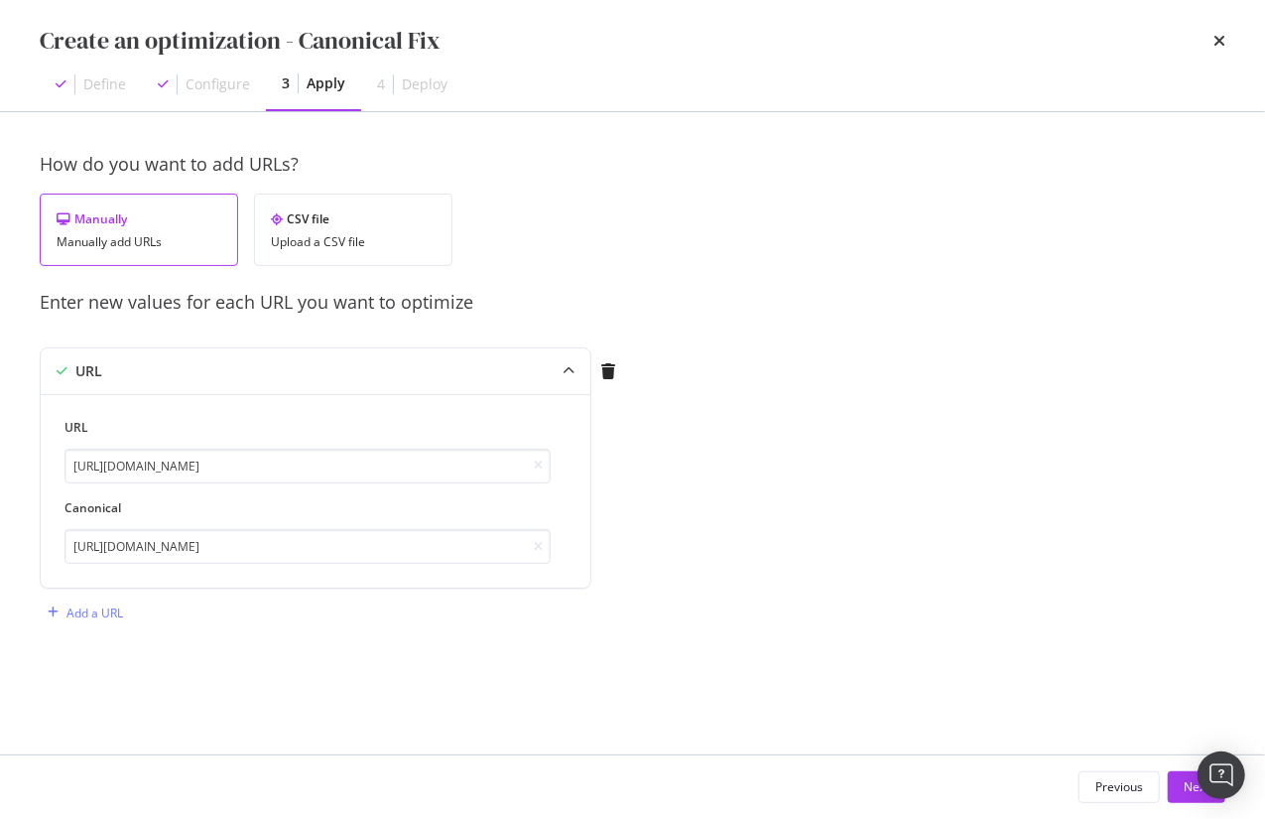
click at [721, 527] on div "How do you want to add URLs? Manually Manually add URLs CSV file Upload a CSV f…" at bounding box center [633, 410] width 1186 height 516
click at [1188, 795] on div "Next" at bounding box center [1197, 786] width 26 height 17
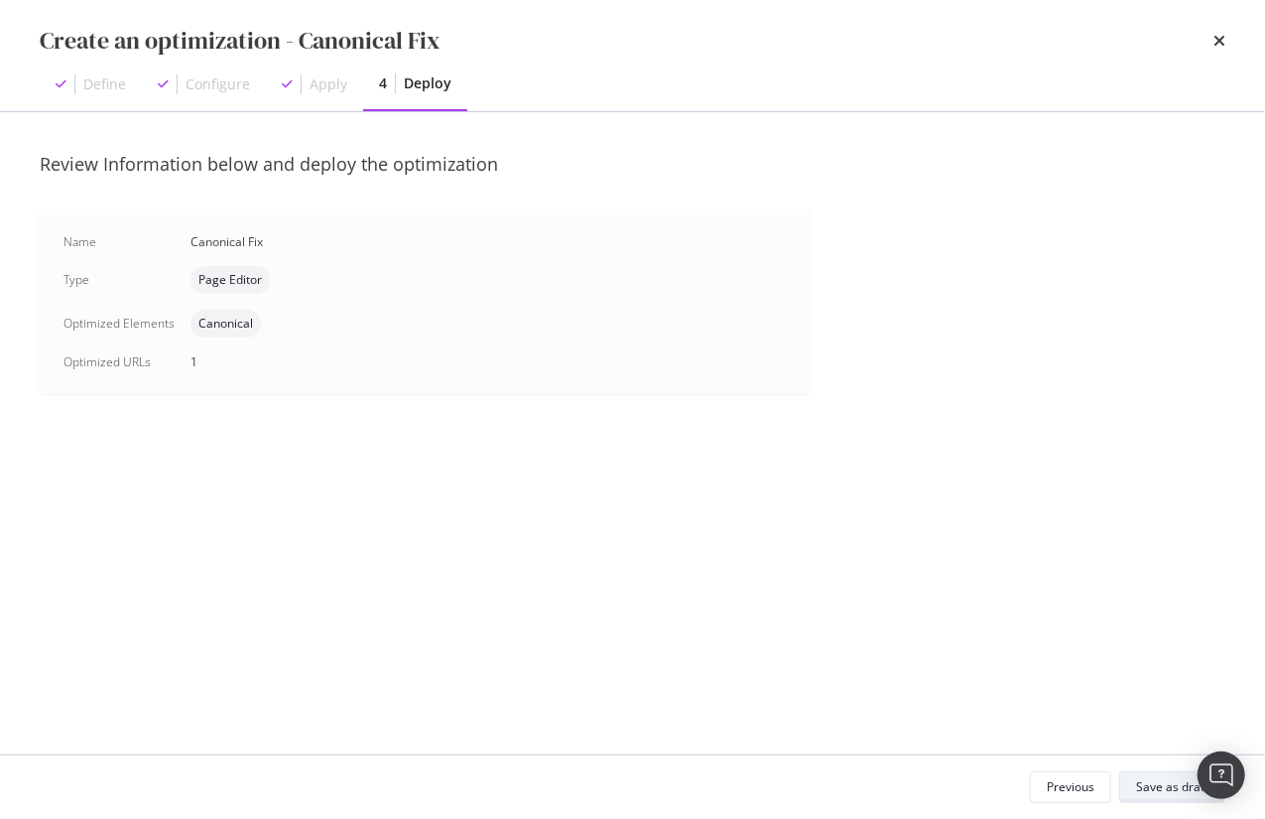
click at [1156, 788] on div "Save as draft" at bounding box center [1172, 786] width 72 height 17
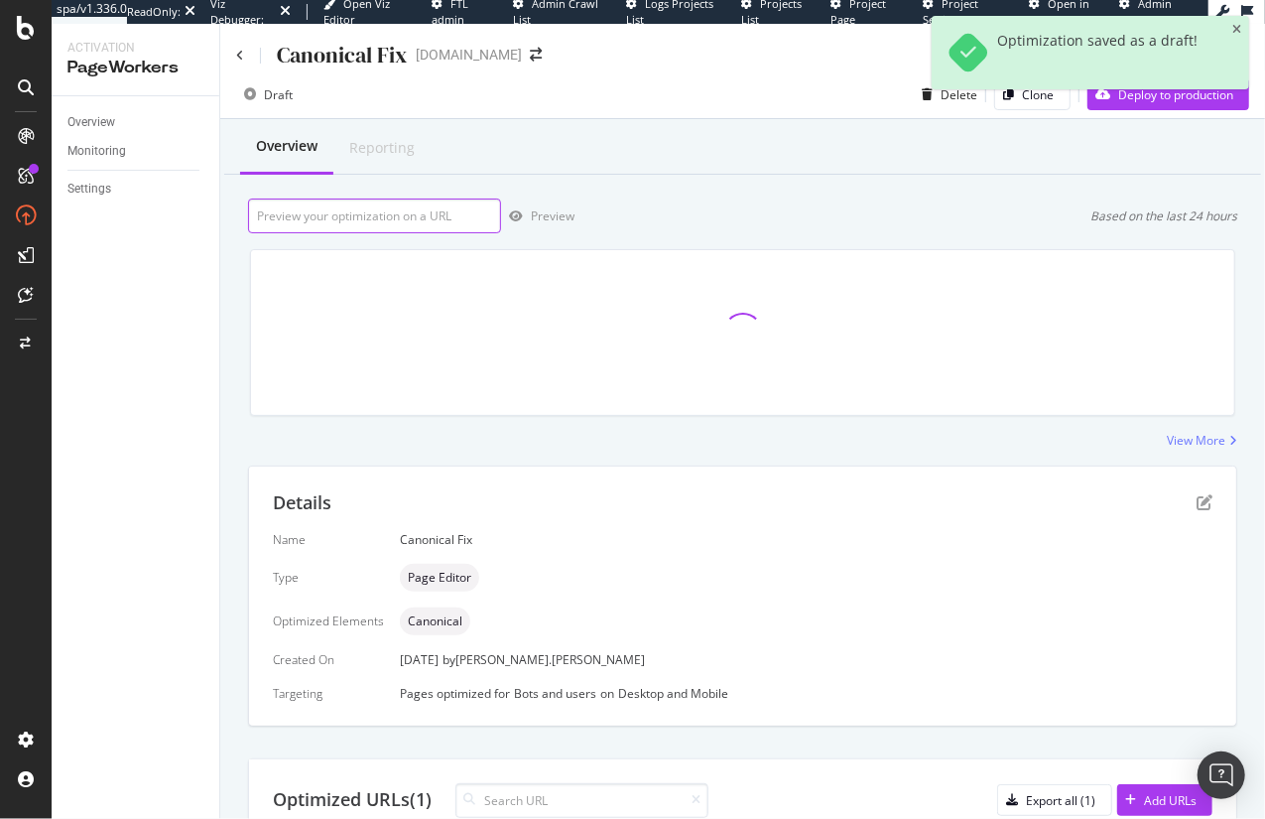
click at [363, 218] on input "url" at bounding box center [374, 215] width 253 height 35
click at [341, 211] on input "url" at bounding box center [374, 215] width 253 height 35
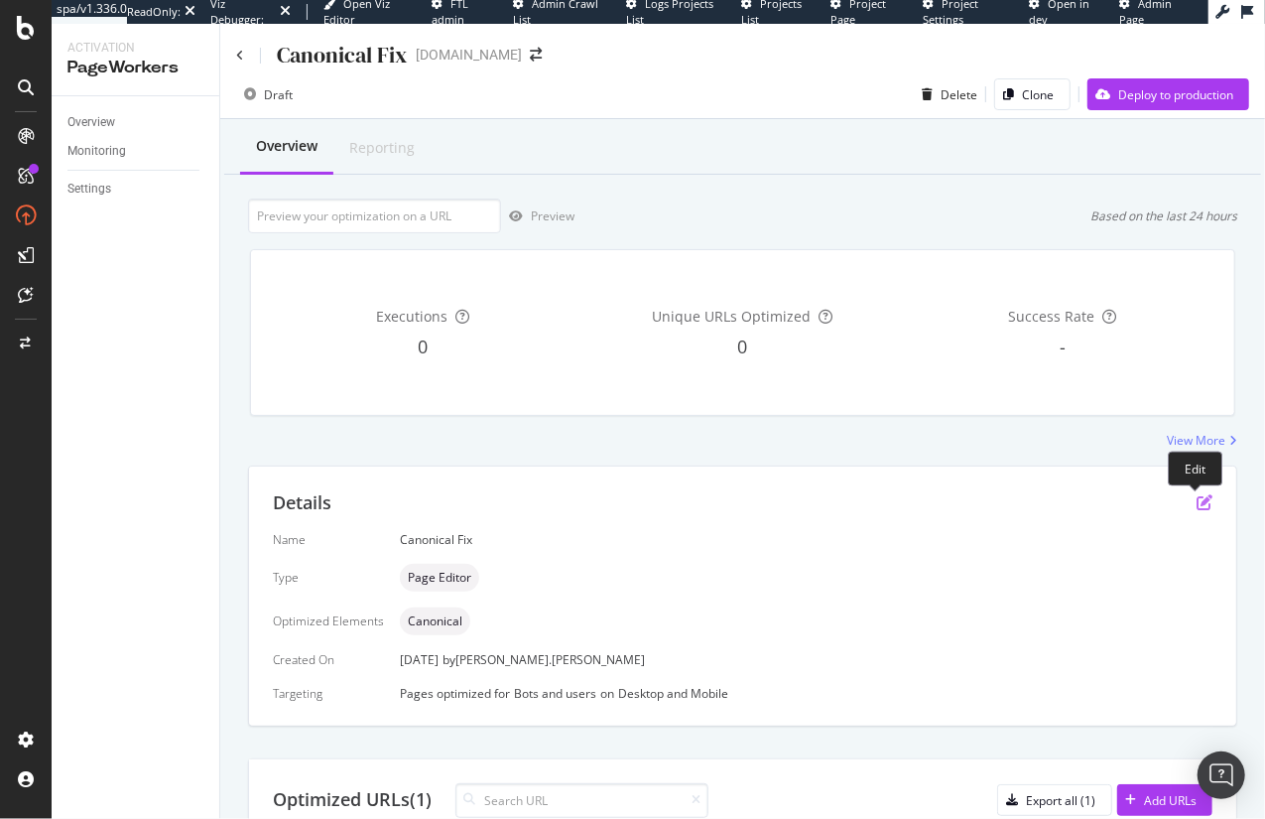
click at [1197, 502] on icon "pen-to-square" at bounding box center [1205, 502] width 16 height 16
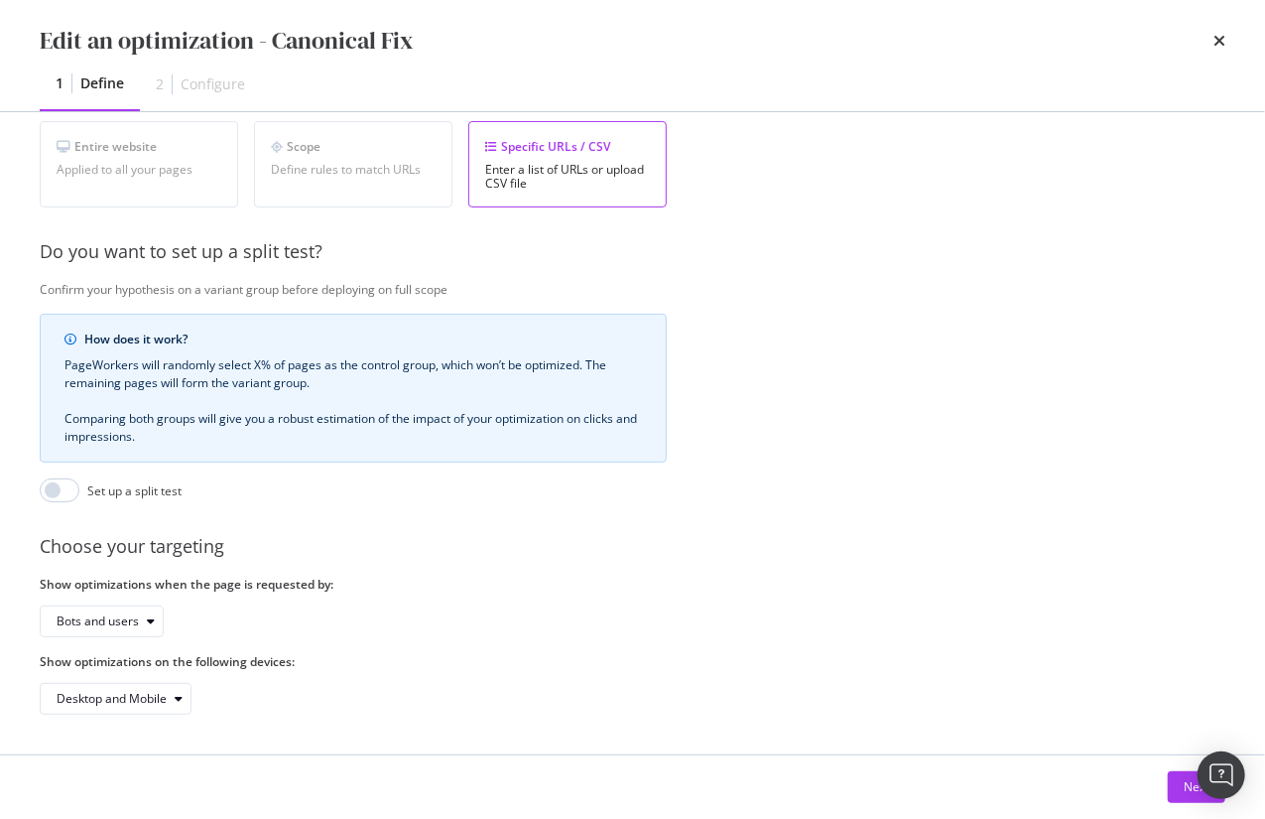
scroll to position [381, 0]
click at [1181, 793] on button "Next" at bounding box center [1197, 787] width 58 height 32
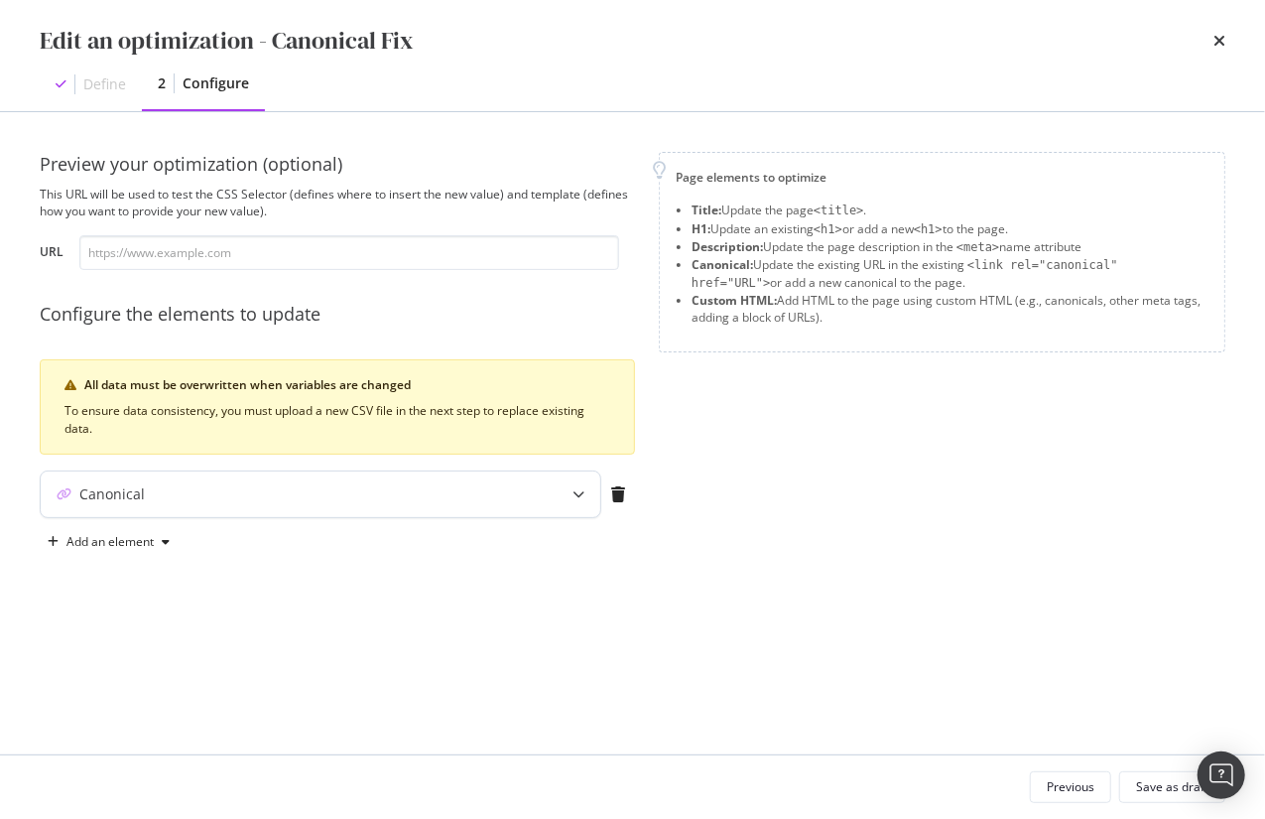
click at [338, 500] on div "Canonical" at bounding box center [281, 494] width 481 height 20
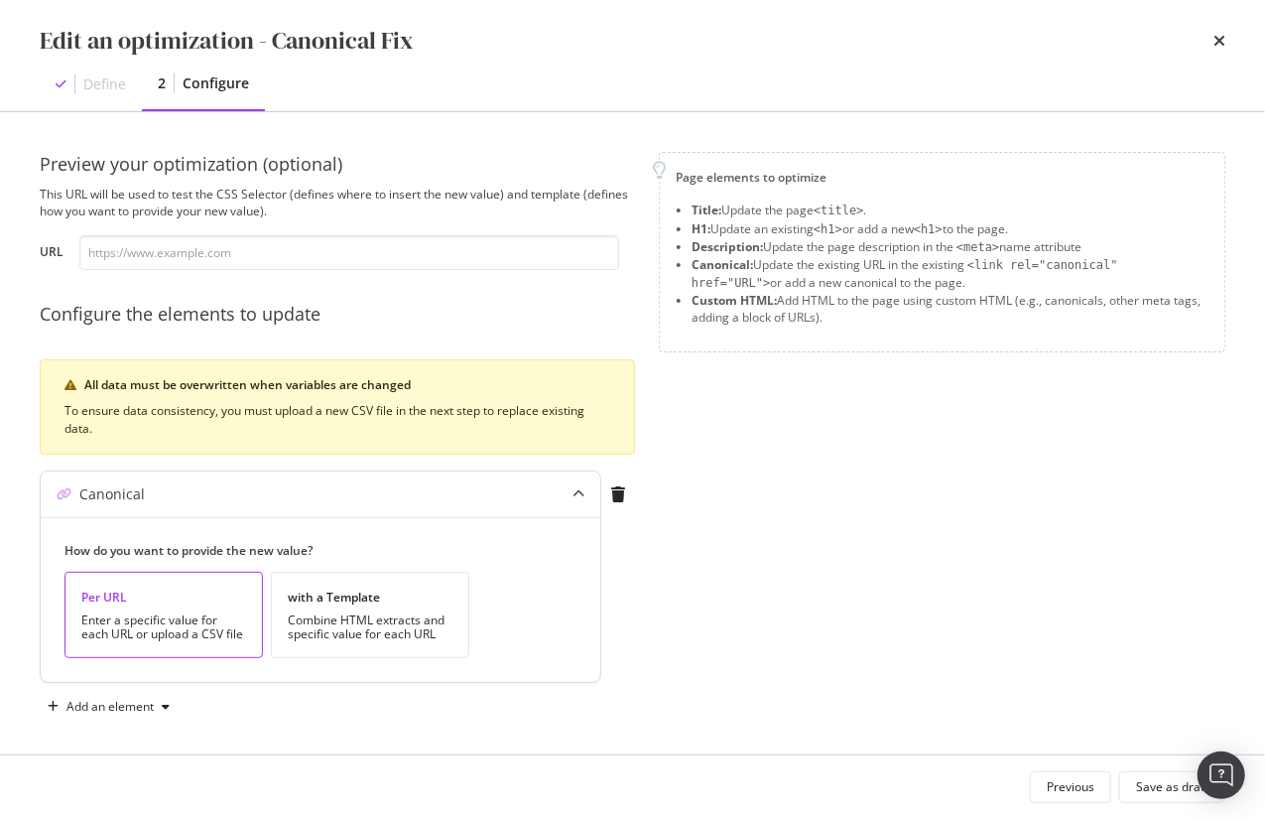
click at [193, 598] on div "Per URL" at bounding box center [163, 596] width 165 height 17
click at [1219, 41] on icon "times" at bounding box center [1220, 41] width 12 height 16
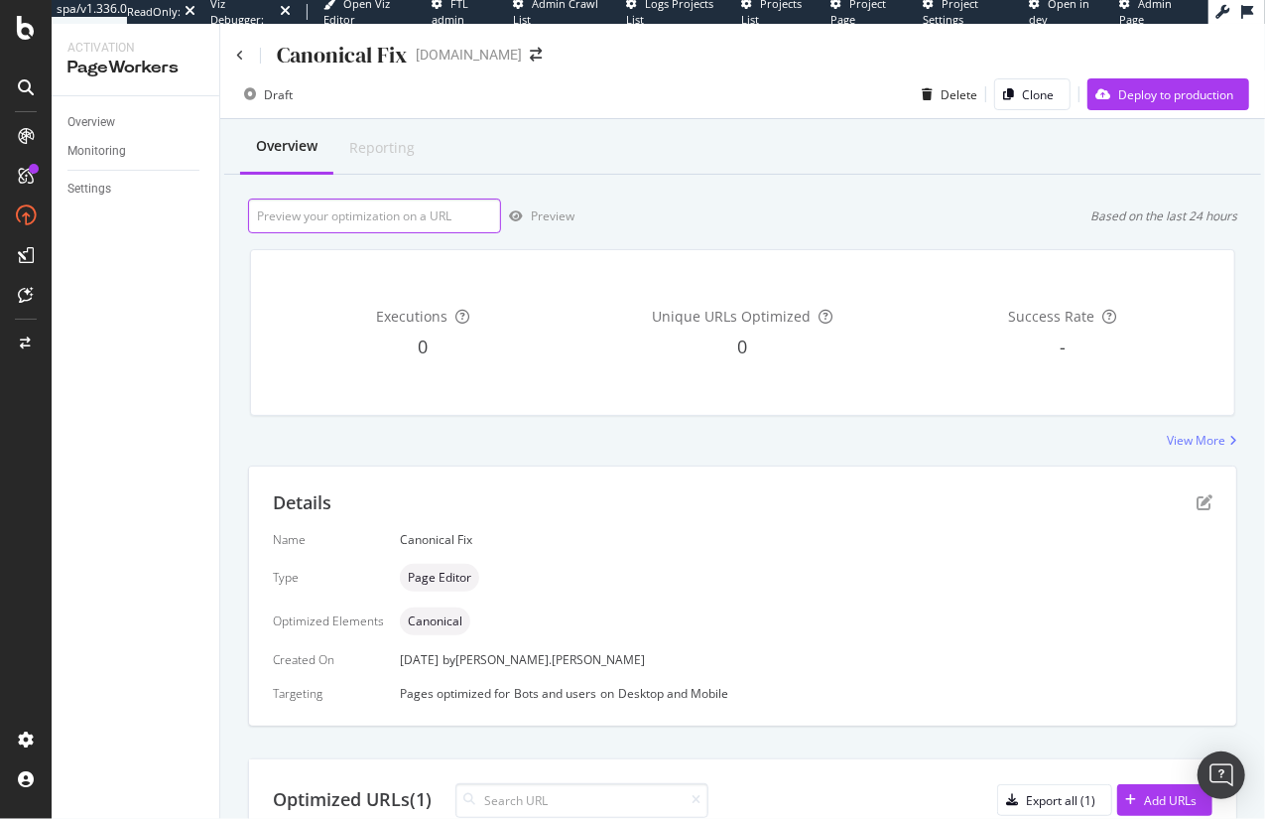
click at [391, 213] on input "url" at bounding box center [374, 215] width 253 height 35
paste input "[URL][DOMAIN_NAME]"
drag, startPoint x: 327, startPoint y: 218, endPoint x: 193, endPoint y: 214, distance: 135.0
click at [193, 214] on div "Activation PageWorkers Overview Monitoring Settings Canonical Fix [DOMAIN_NAME]…" at bounding box center [659, 421] width 1214 height 795
click at [410, 218] on input "[URL][DOMAIN_NAME]" at bounding box center [374, 215] width 253 height 35
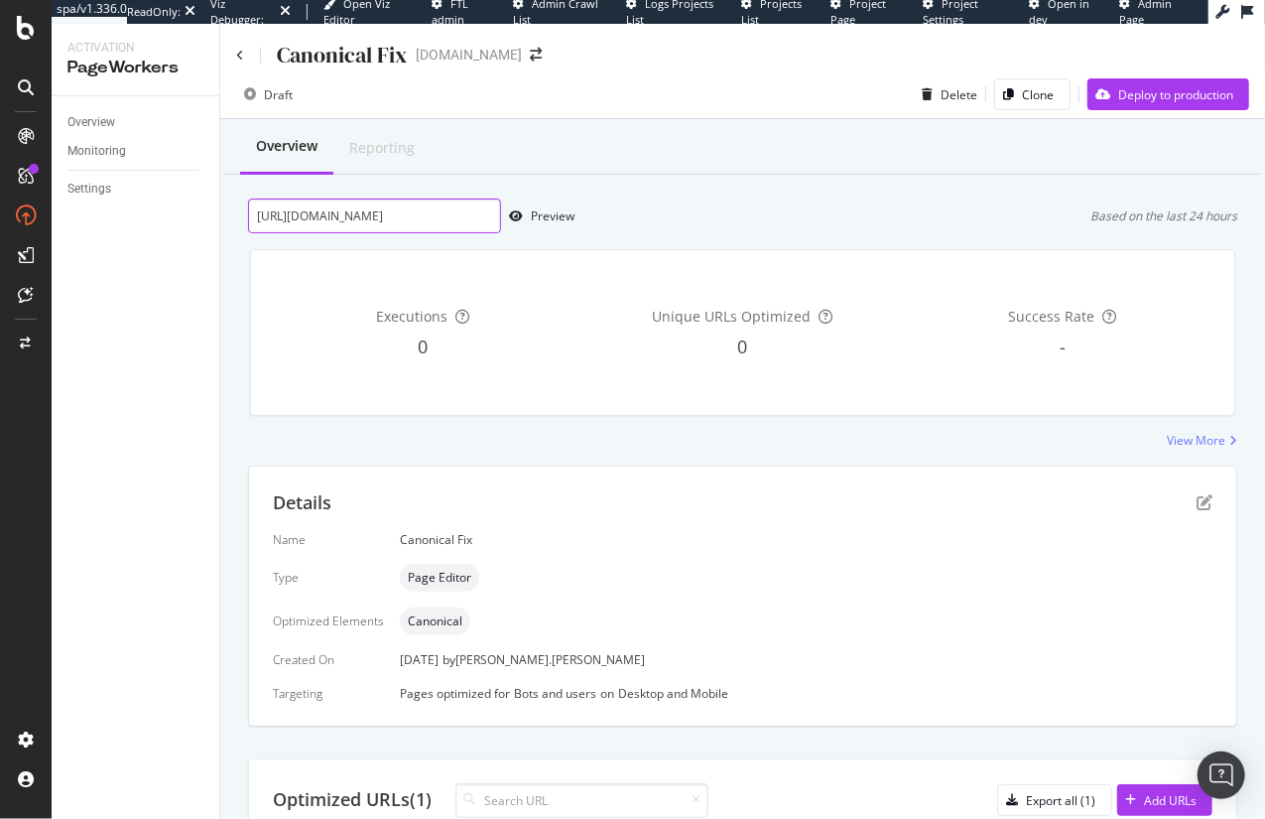
scroll to position [0, 469]
drag, startPoint x: 451, startPoint y: 220, endPoint x: 498, endPoint y: 221, distance: 46.6
click at [498, 221] on input "[URL][DOMAIN_NAME]" at bounding box center [374, 215] width 253 height 35
click at [427, 214] on input "[URL][DOMAIN_NAME]" at bounding box center [374, 215] width 253 height 35
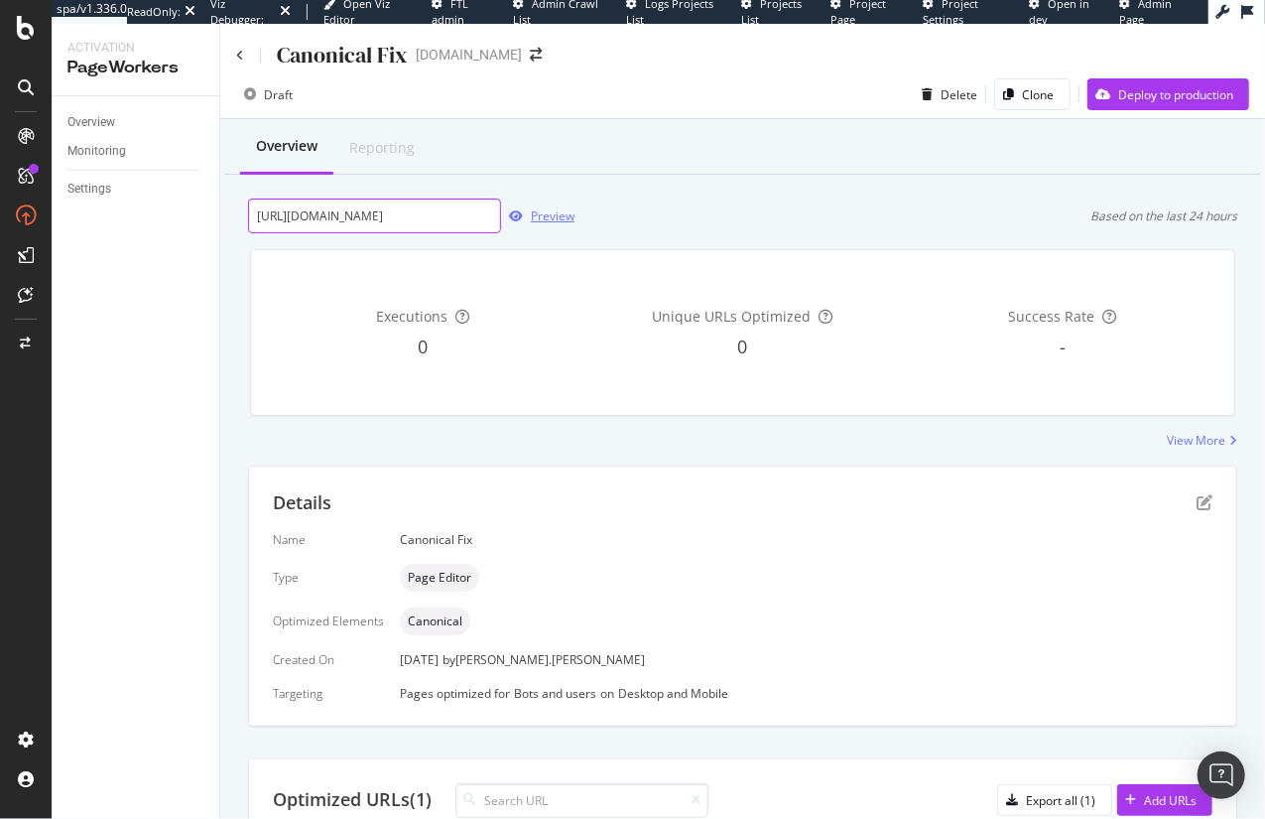
drag, startPoint x: 389, startPoint y: 213, endPoint x: 561, endPoint y: 225, distance: 172.1
click at [561, 225] on div "[URL][DOMAIN_NAME] Preview" at bounding box center [411, 215] width 326 height 35
click at [401, 211] on input "[URL][DOMAIN_NAME]" at bounding box center [374, 215] width 253 height 35
drag, startPoint x: 262, startPoint y: 217, endPoint x: 649, endPoint y: 247, distance: 388.1
click at [649, 247] on div "Overview Reporting [URL][DOMAIN_NAME] Preview Based on the last 24 hours Execut…" at bounding box center [742, 565] width 1045 height 893
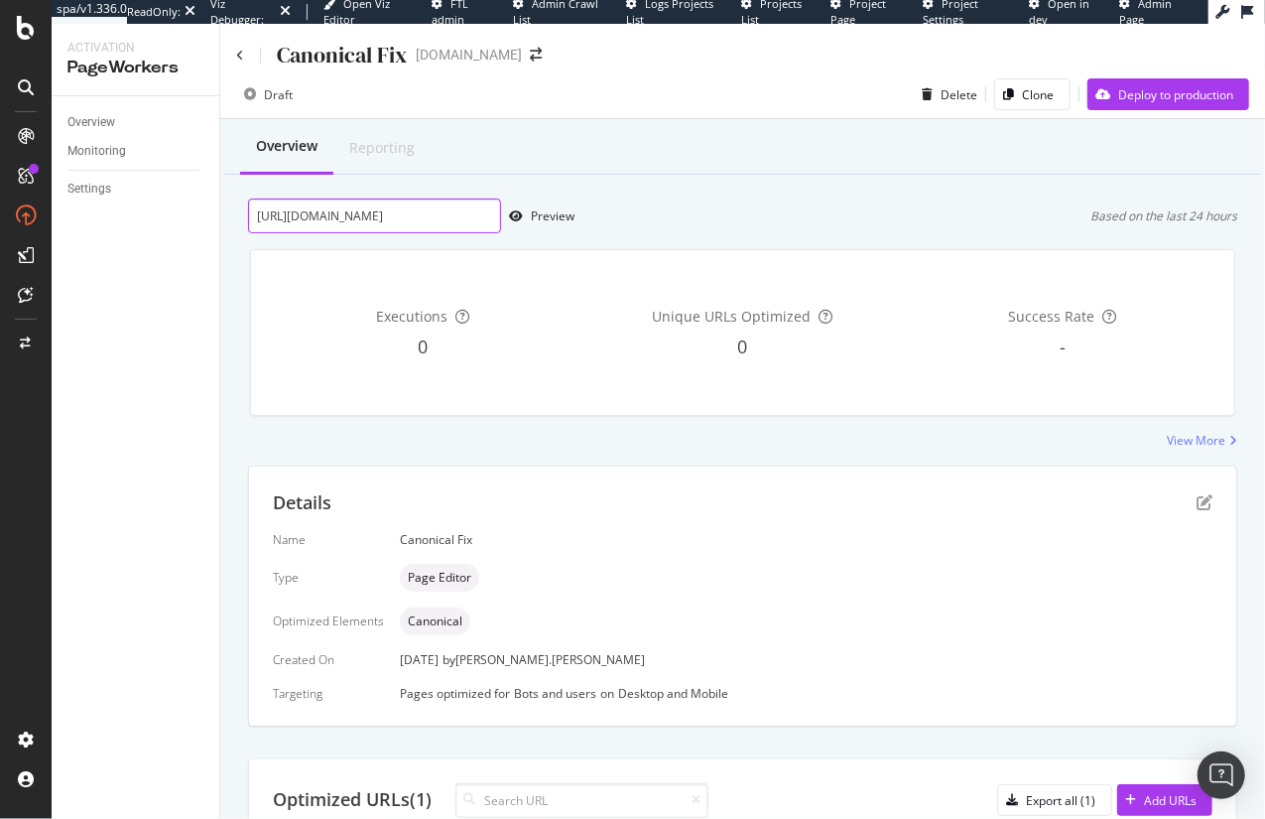
scroll to position [0, 0]
drag, startPoint x: 406, startPoint y: 215, endPoint x: 475, endPoint y: 214, distance: 69.5
click at [475, 214] on input "[URL][DOMAIN_NAME]" at bounding box center [374, 215] width 253 height 35
type input "[URL][DOMAIN_NAME]"
click at [557, 217] on div "Preview" at bounding box center [553, 215] width 44 height 17
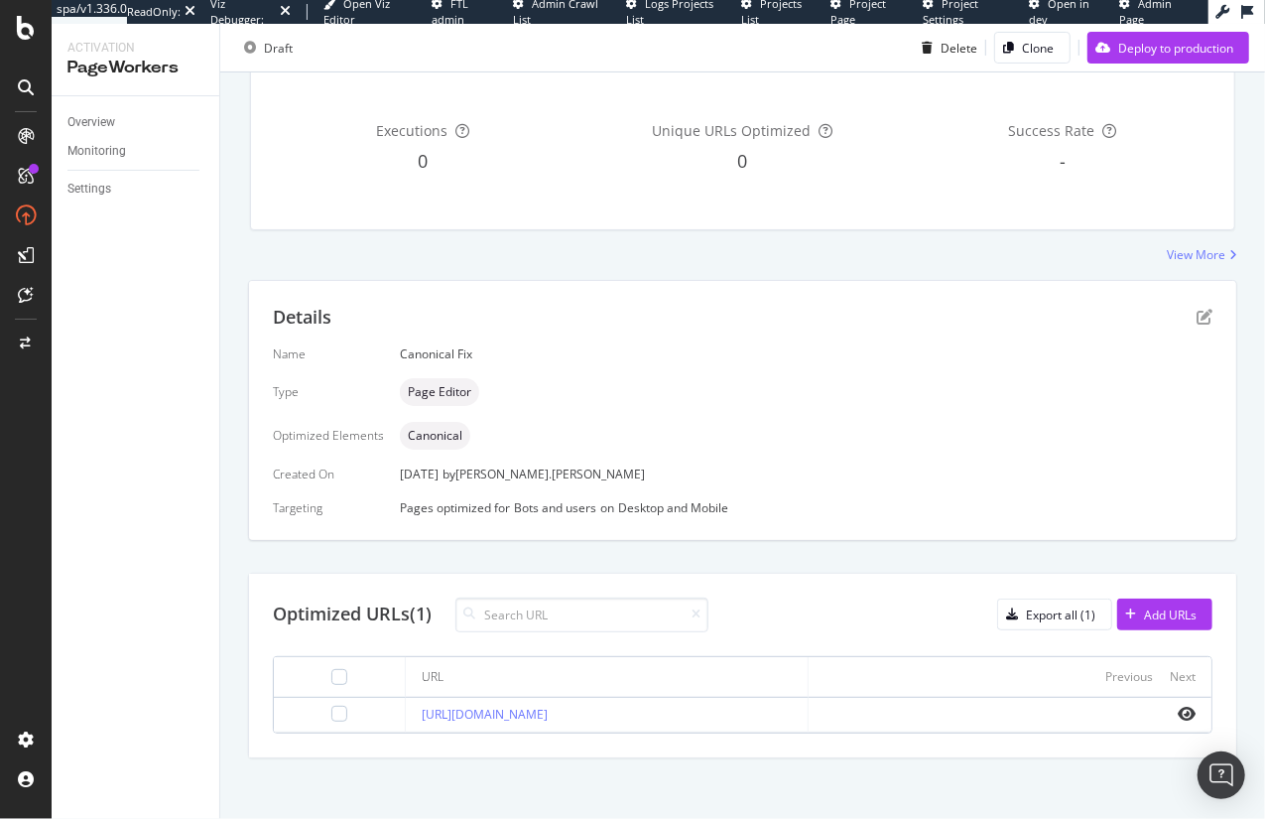
scroll to position [191, 0]
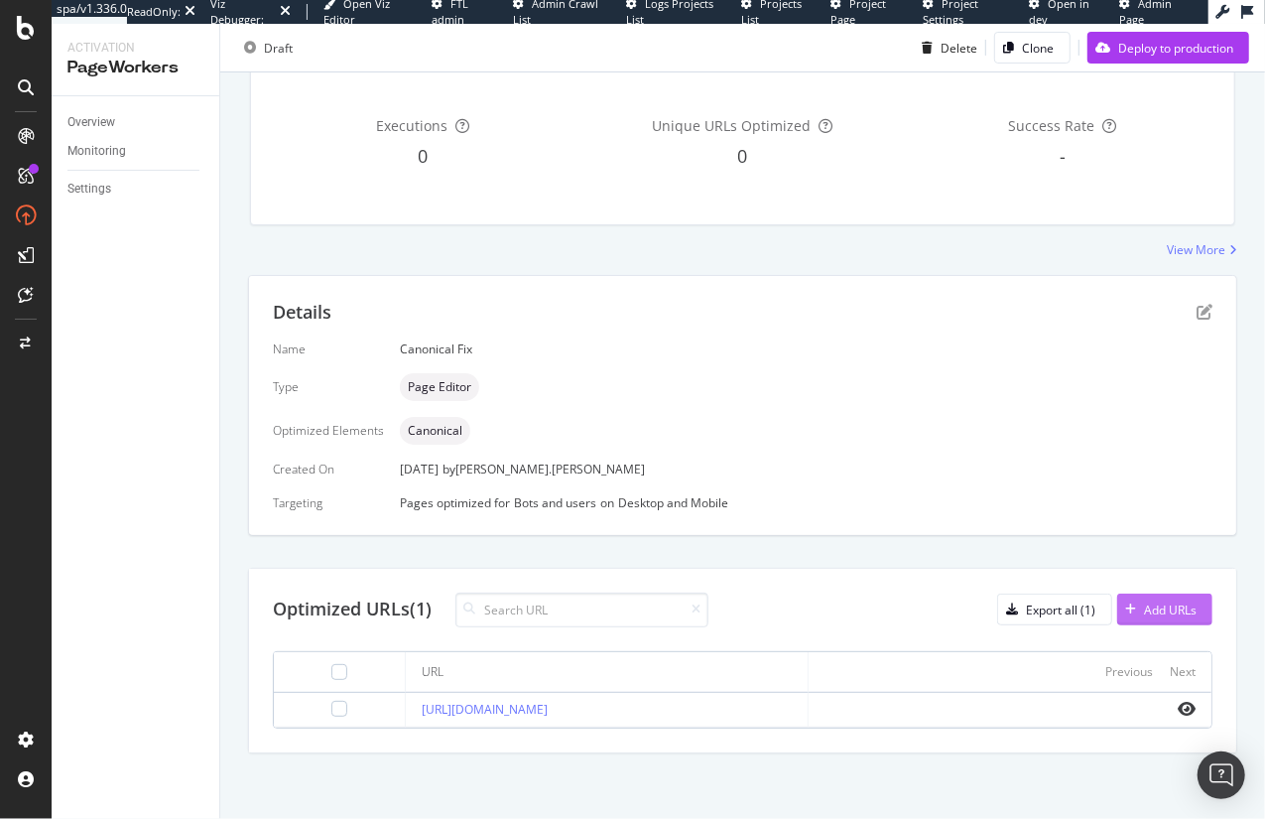
click at [1155, 608] on div "Add URLs" at bounding box center [1170, 609] width 53 height 17
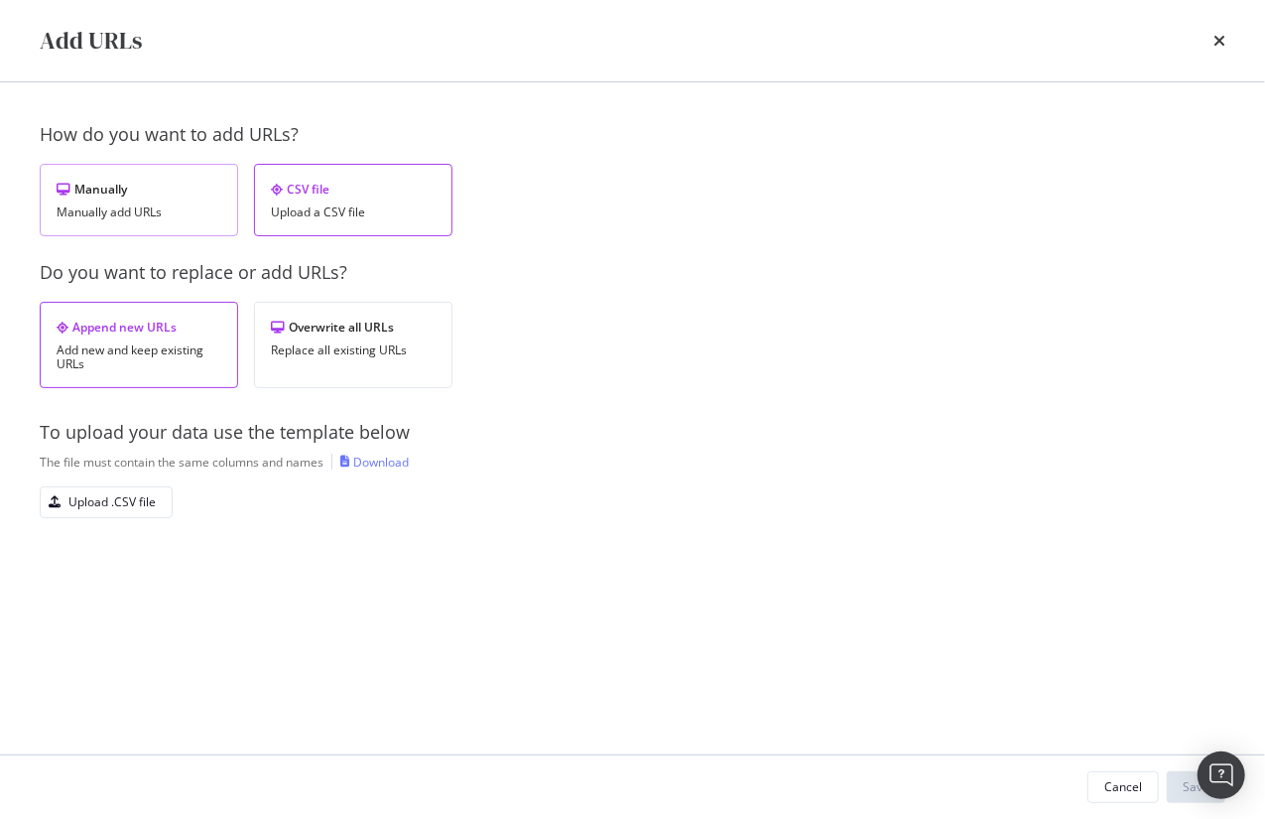
click at [127, 212] on div "Manually add URLs" at bounding box center [139, 212] width 165 height 14
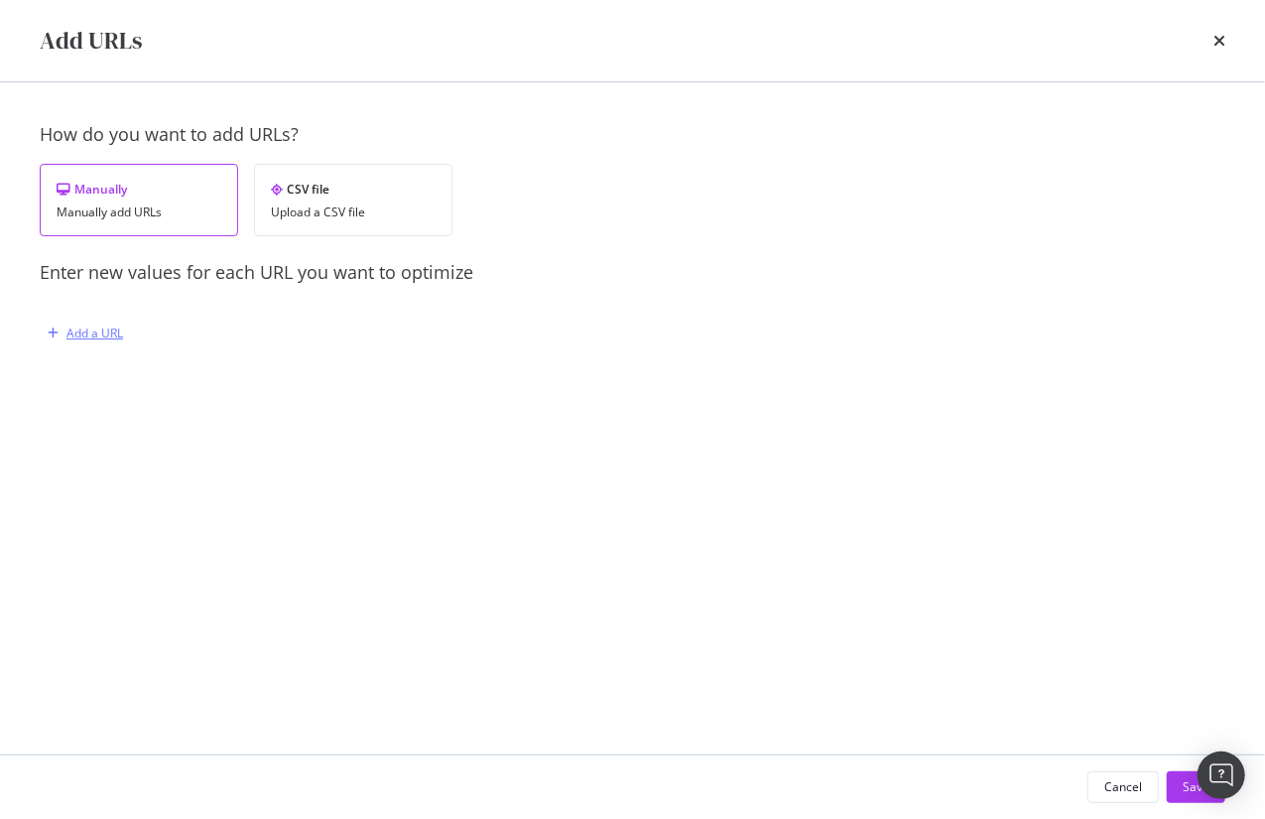
click at [101, 332] on div "Add a URL" at bounding box center [94, 332] width 57 height 17
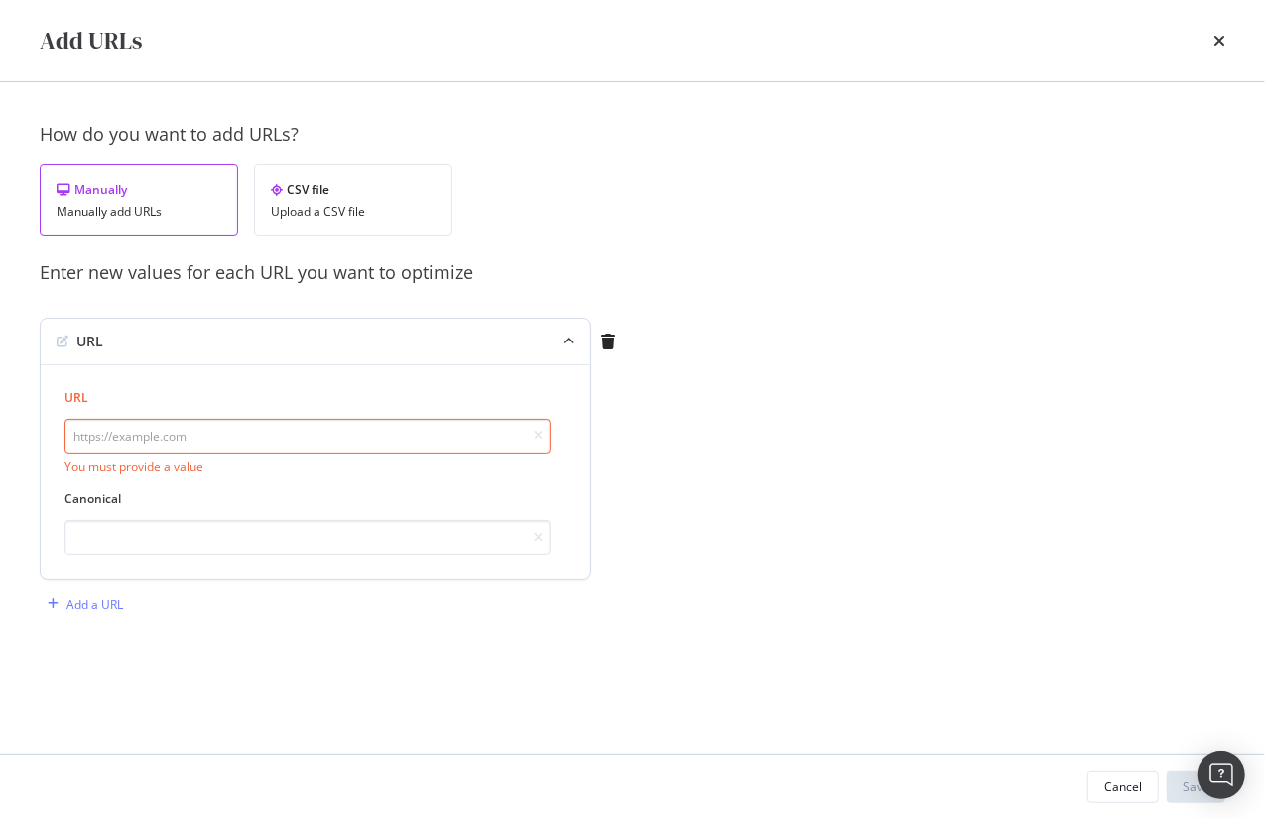
click at [162, 436] on input "modal" at bounding box center [307, 436] width 486 height 35
paste input "[URL][DOMAIN_NAME]"
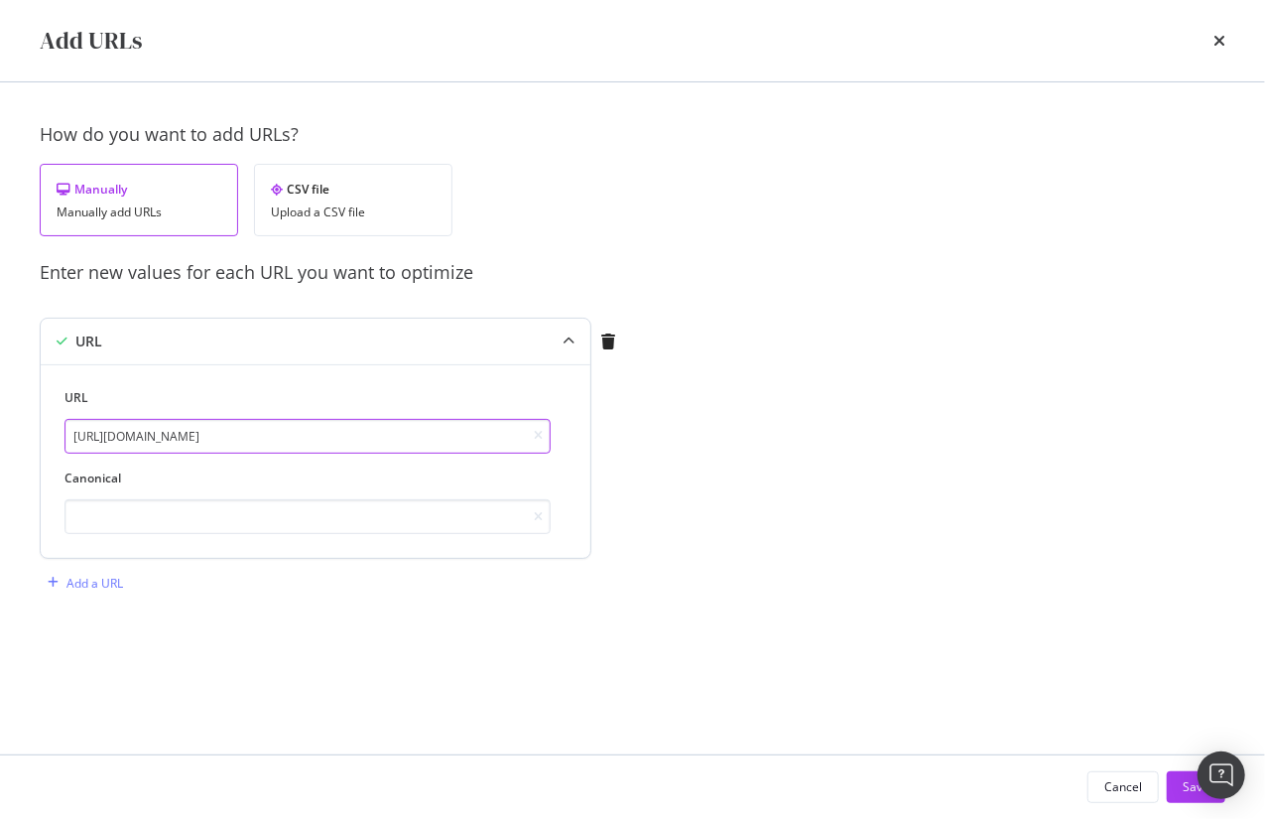
scroll to position [0, 114]
drag, startPoint x: 108, startPoint y: 436, endPoint x: 56, endPoint y: 435, distance: 52.6
click at [56, 435] on div "URL [URL][DOMAIN_NAME] Canonical" at bounding box center [316, 460] width 550 height 193
click at [332, 435] on input "[URL][DOMAIN_NAME]" at bounding box center [307, 436] width 486 height 35
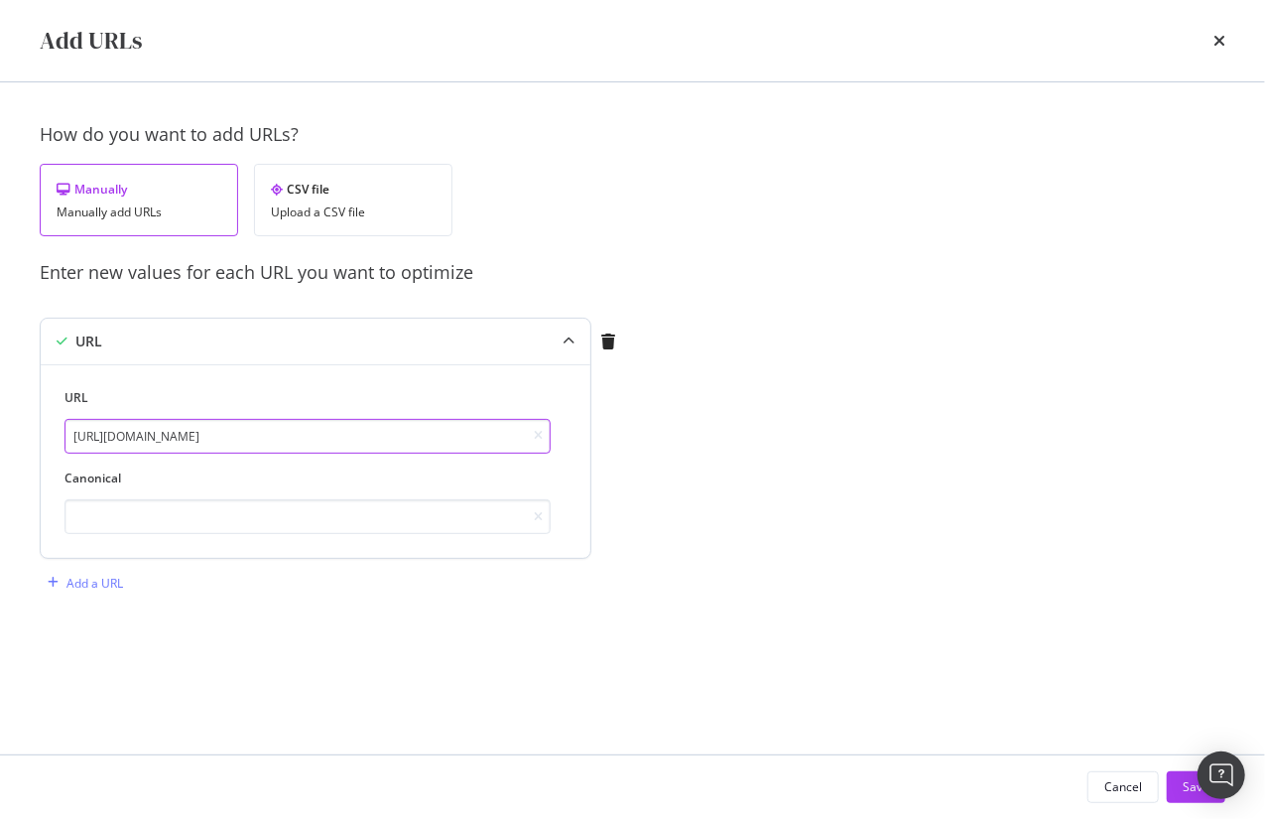
paste input "[URL][DOMAIN_NAME]"
drag, startPoint x: 398, startPoint y: 436, endPoint x: 38, endPoint y: 428, distance: 360.3
click at [38, 428] on div "How do you want to add URLs? Manually Manually add URLs CSV file Upload a CSV f…" at bounding box center [632, 418] width 1265 height 672
type input "[URL][DOMAIN_NAME]"
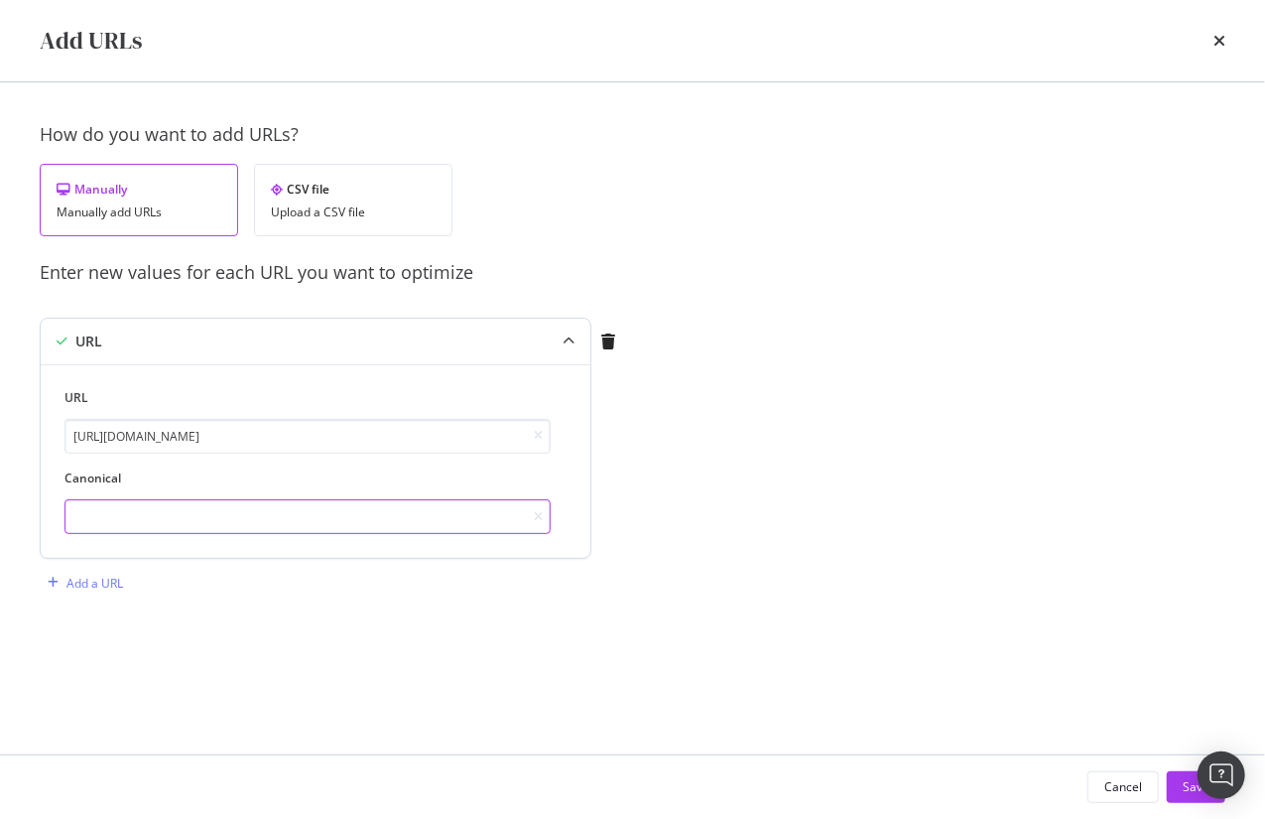
click at [119, 519] on input "modal" at bounding box center [307, 516] width 486 height 35
paste input "[URL][DOMAIN_NAME]"
type input "[URL][DOMAIN_NAME]"
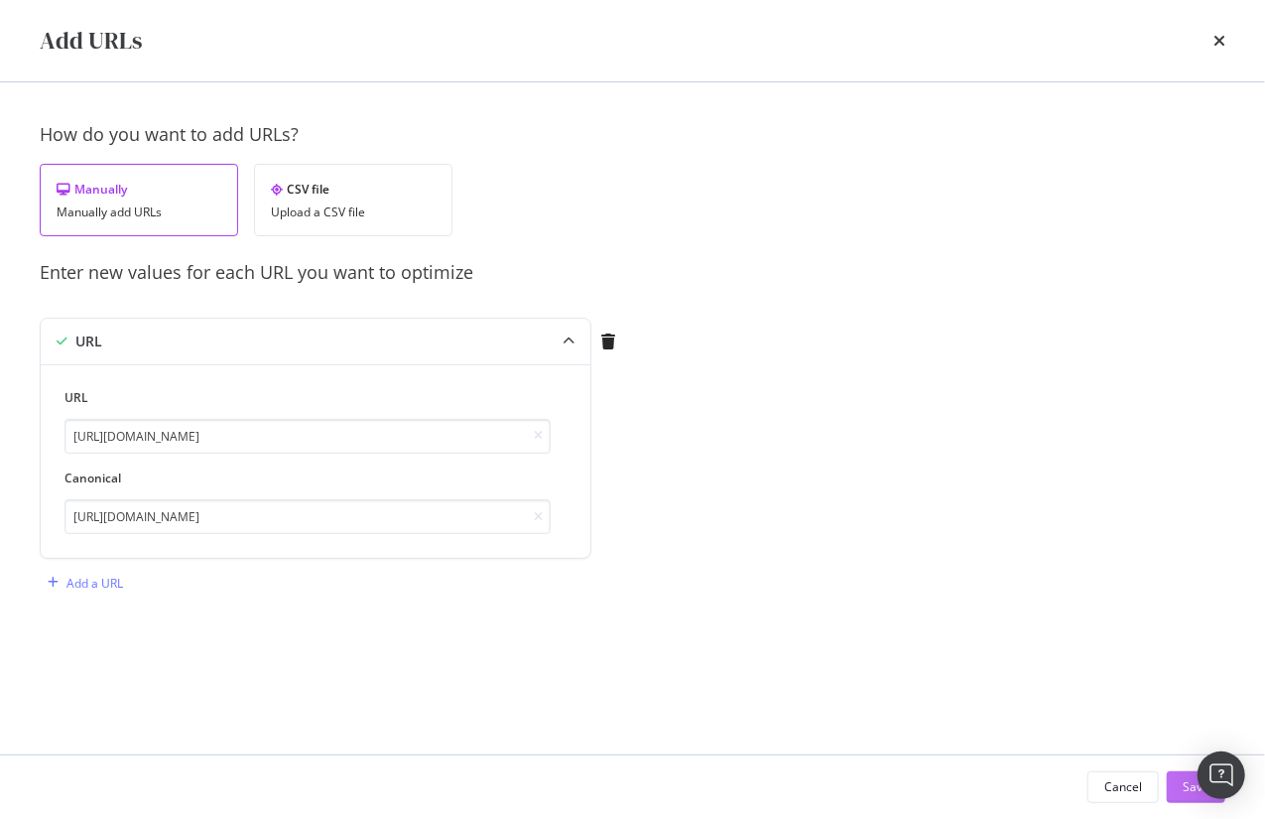
click at [1177, 793] on button "Save" at bounding box center [1196, 787] width 59 height 32
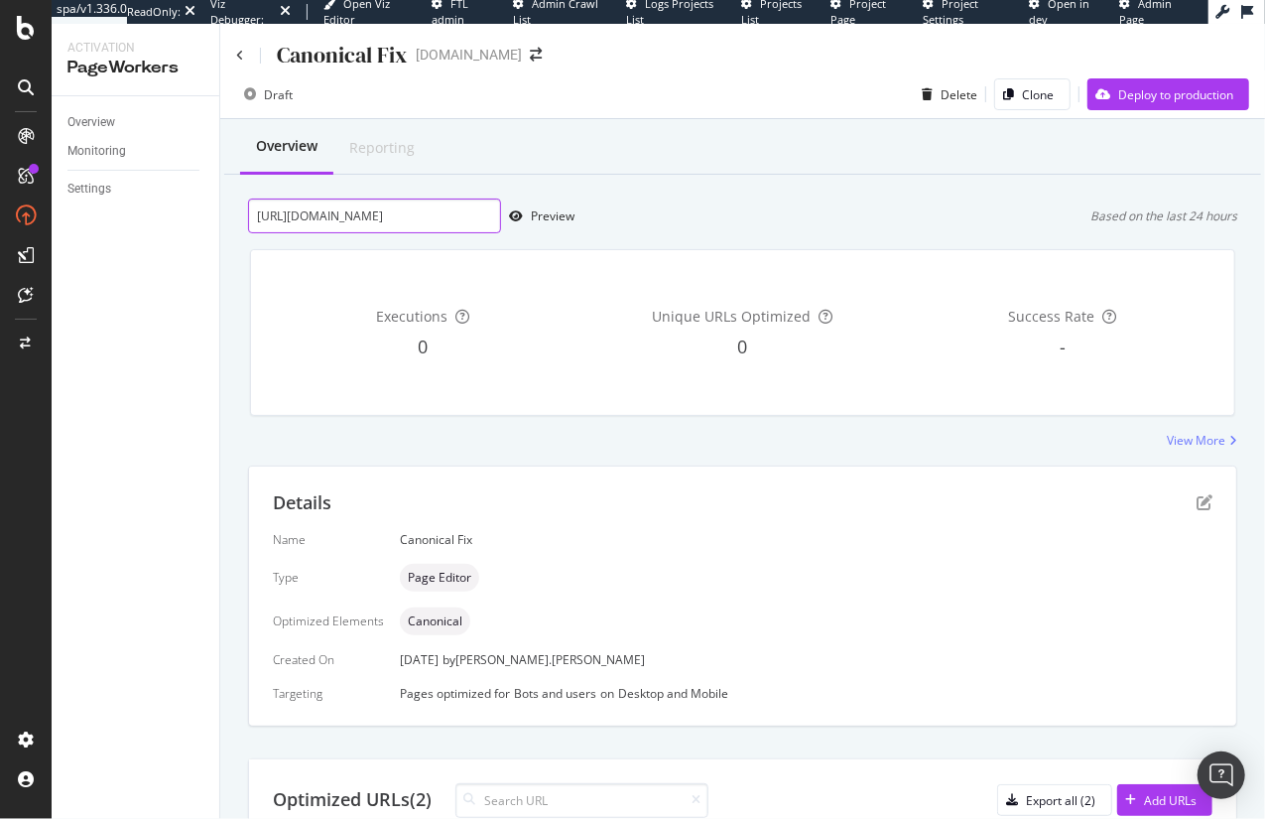
click at [448, 214] on input "[URL][DOMAIN_NAME]" at bounding box center [374, 215] width 253 height 35
paste input "US/en_US/shop/sunglasses/men"
type input "[URL][DOMAIN_NAME]"
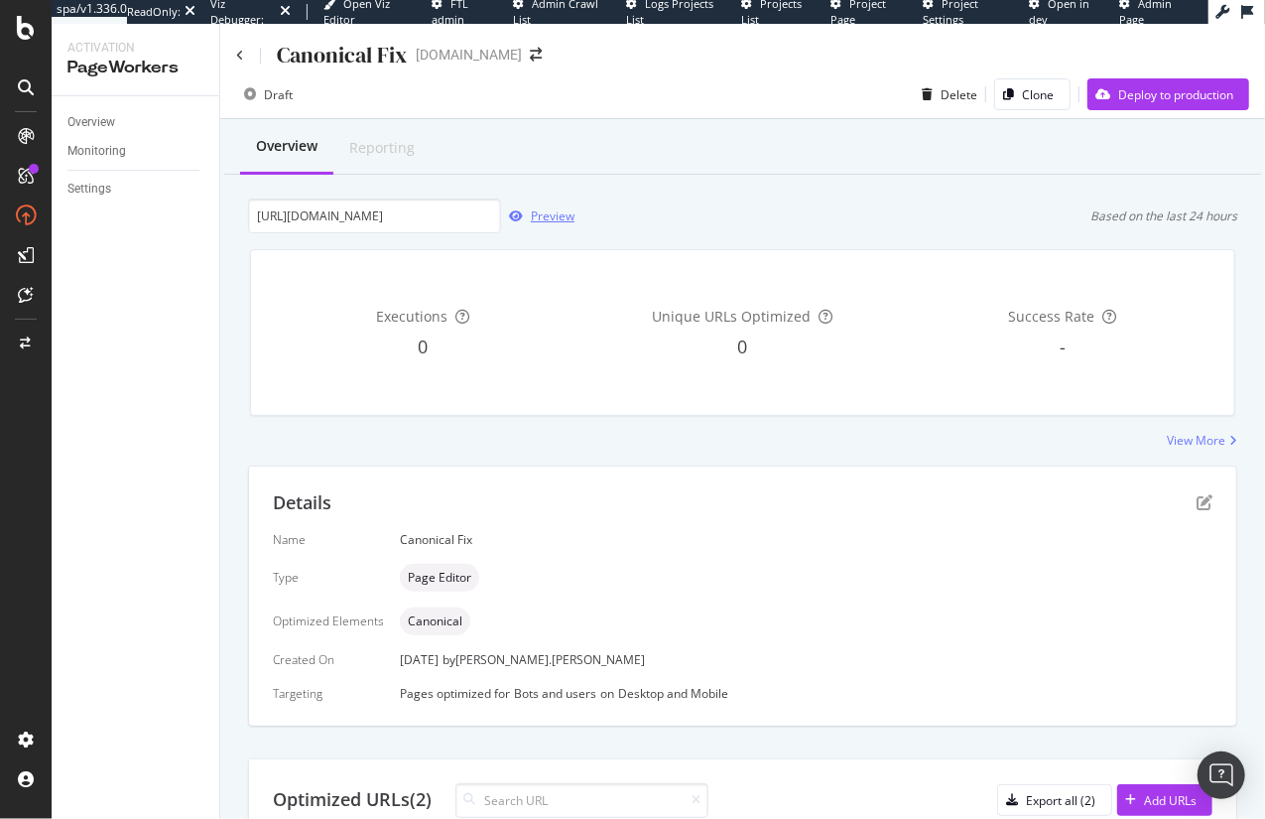
click at [546, 218] on div "Preview" at bounding box center [553, 215] width 44 height 17
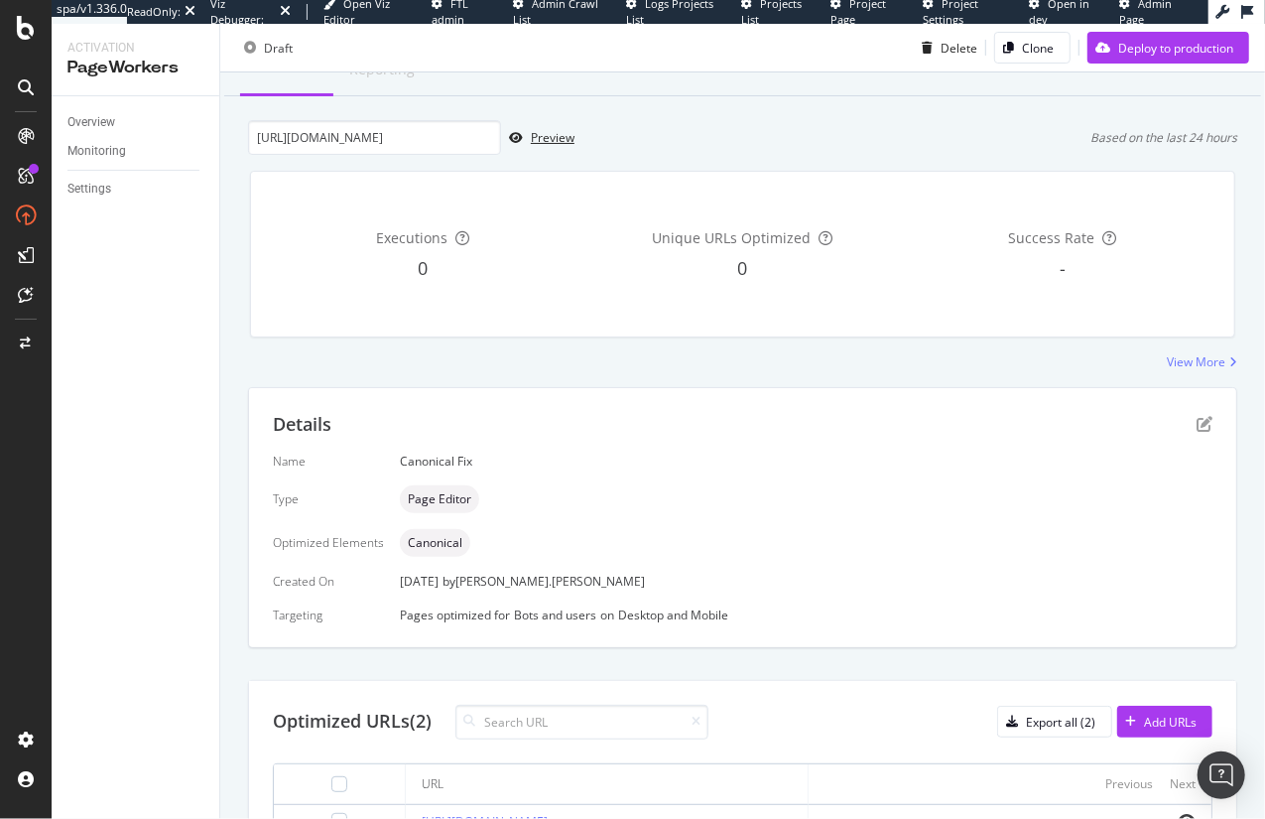
scroll to position [224, 0]
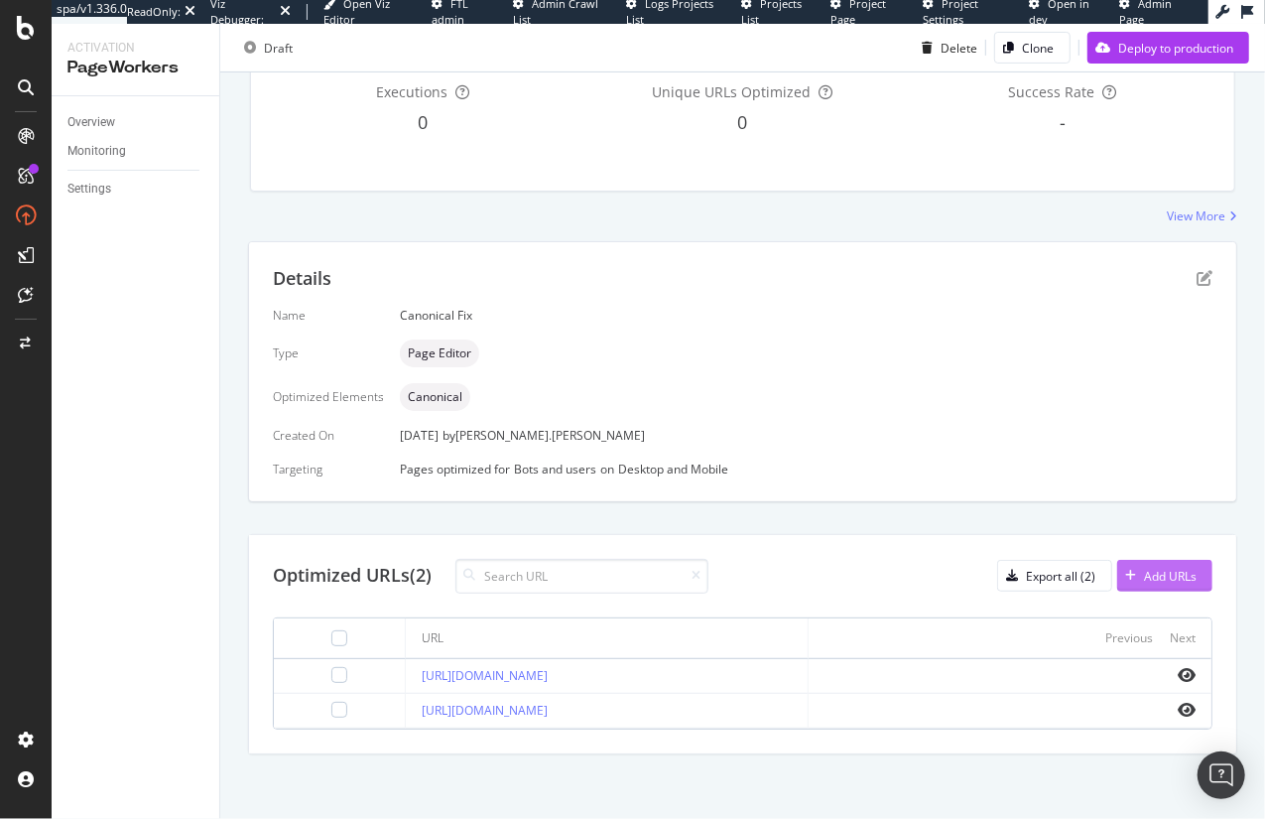
click at [1166, 573] on div "Add URLs" at bounding box center [1170, 576] width 53 height 17
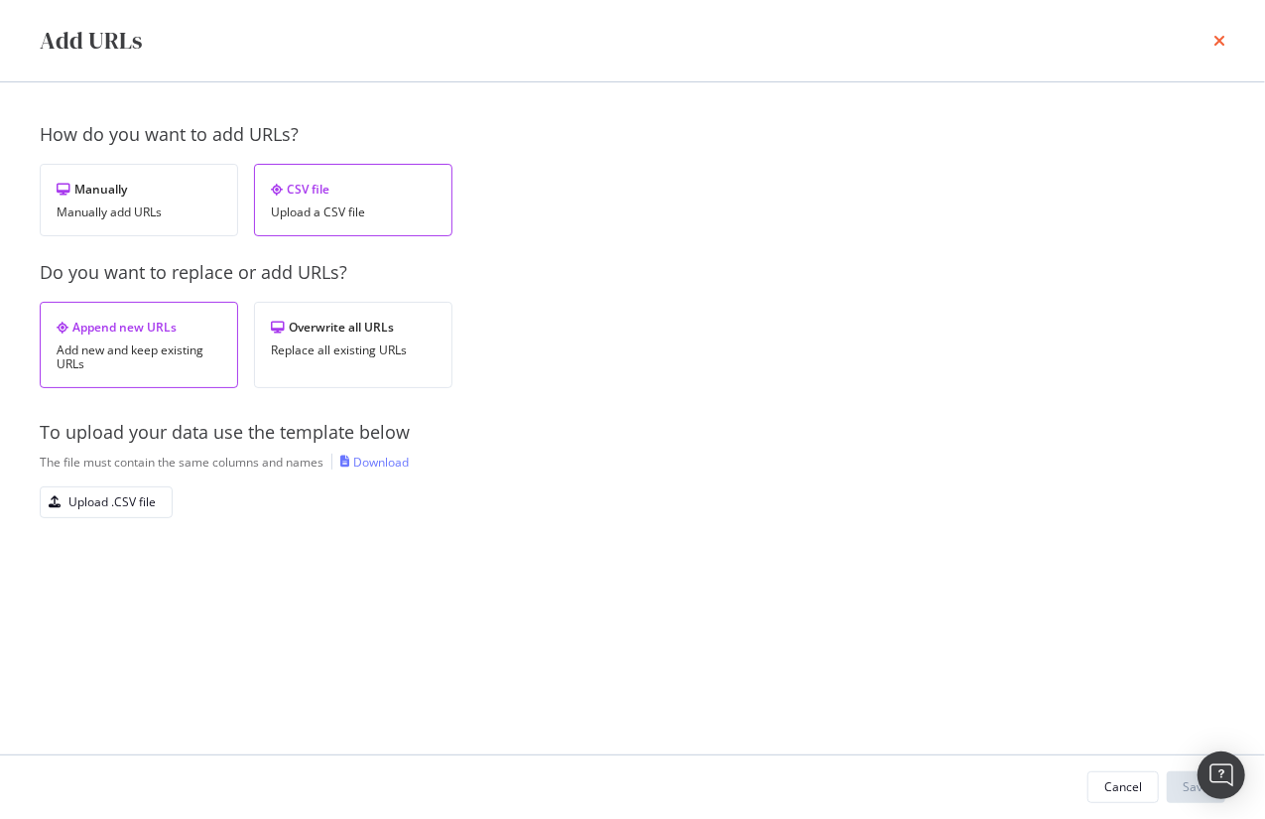
click at [1216, 42] on icon "times" at bounding box center [1220, 41] width 12 height 16
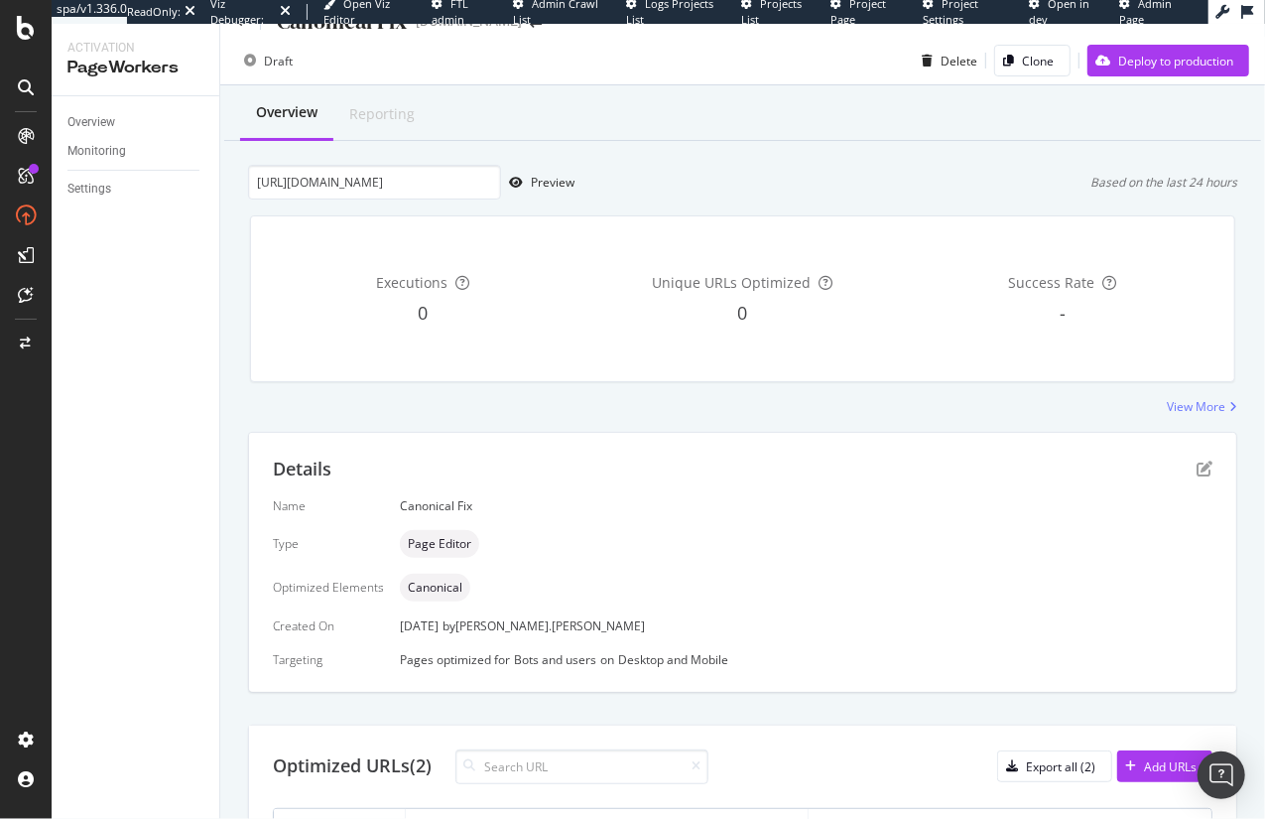
scroll to position [0, 0]
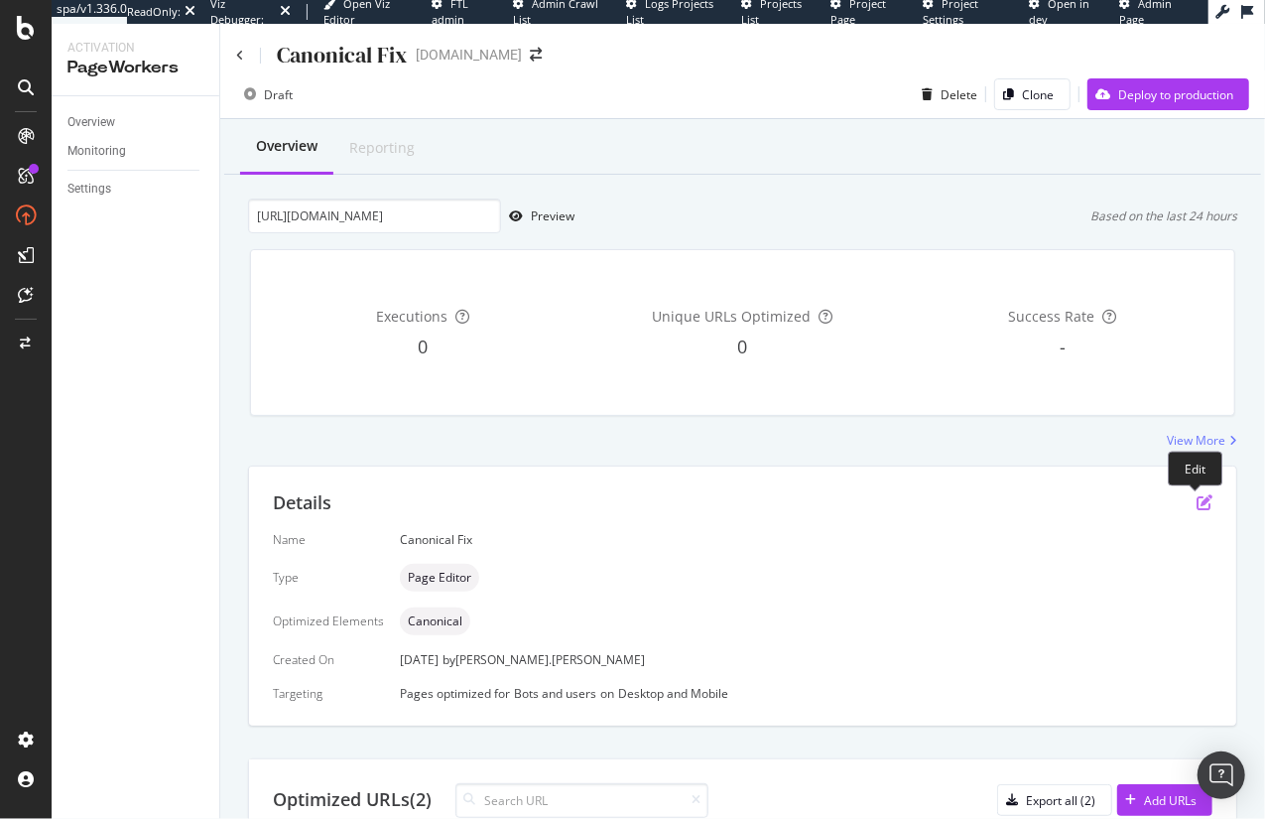
click at [1197, 502] on icon "pen-to-square" at bounding box center [1205, 502] width 16 height 16
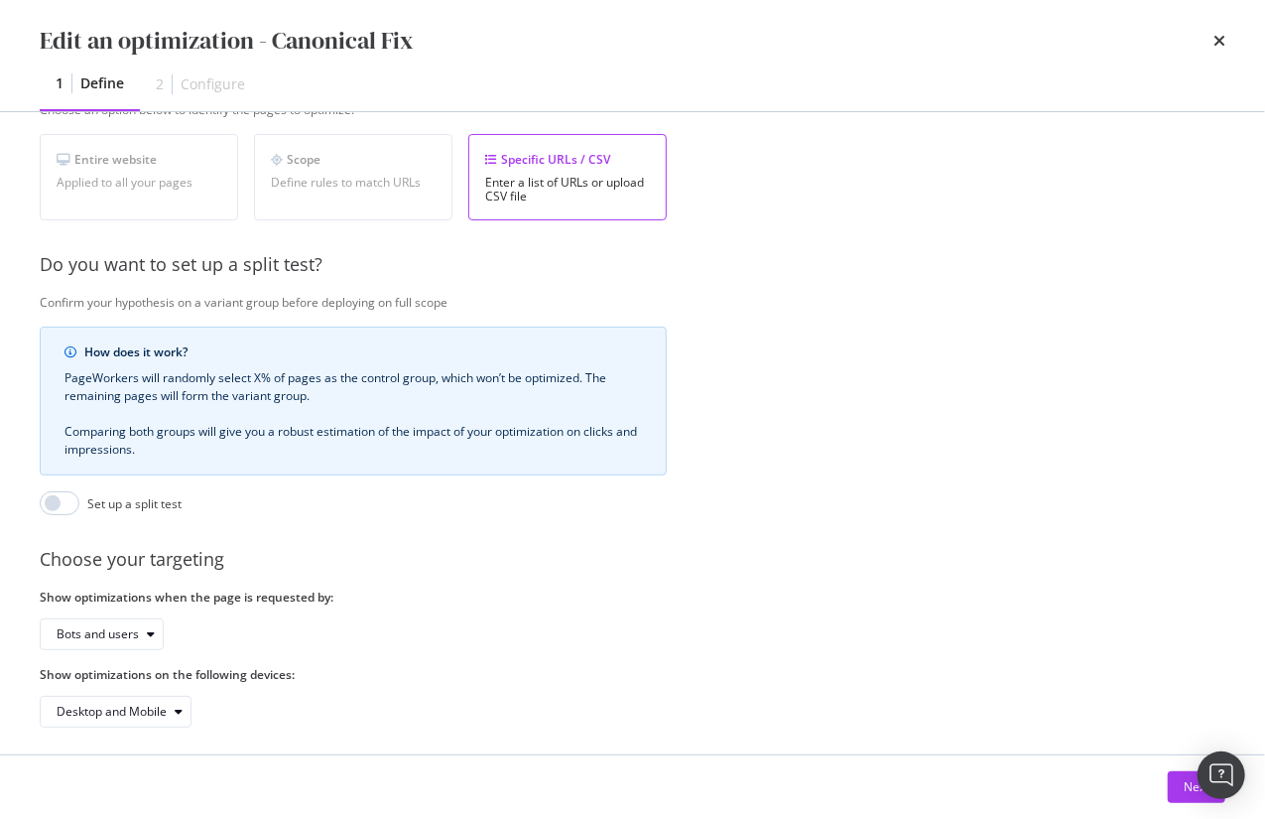
scroll to position [381, 0]
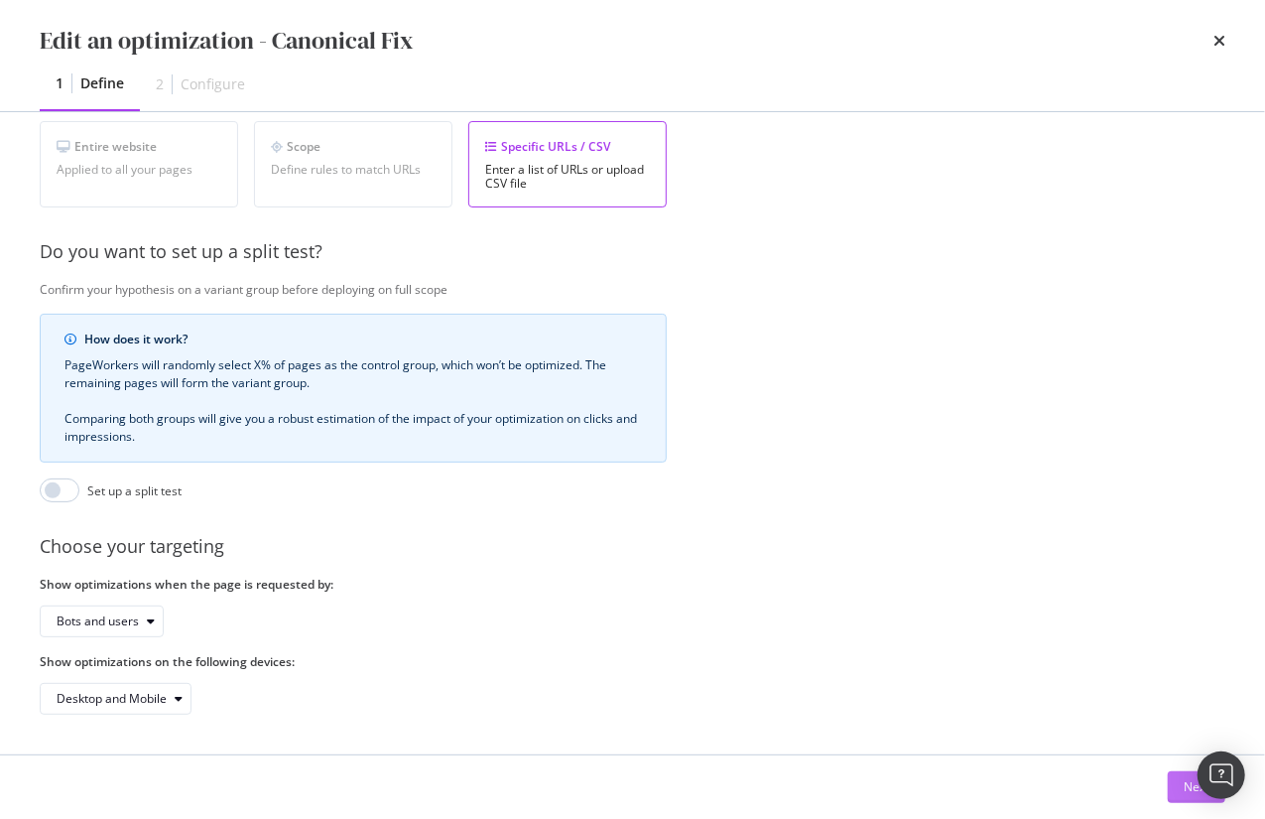
click at [1173, 791] on button "Next" at bounding box center [1197, 787] width 58 height 32
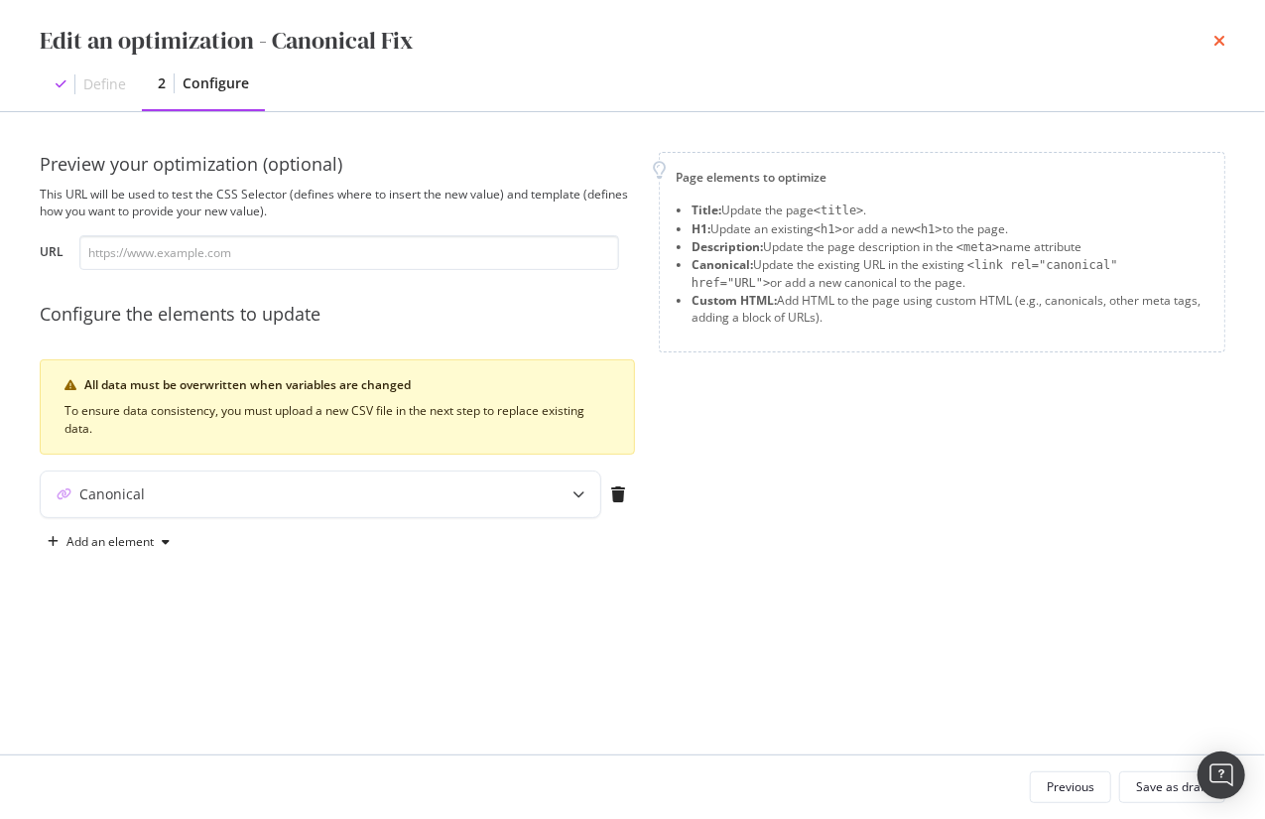
click at [1219, 40] on icon "times" at bounding box center [1220, 41] width 12 height 16
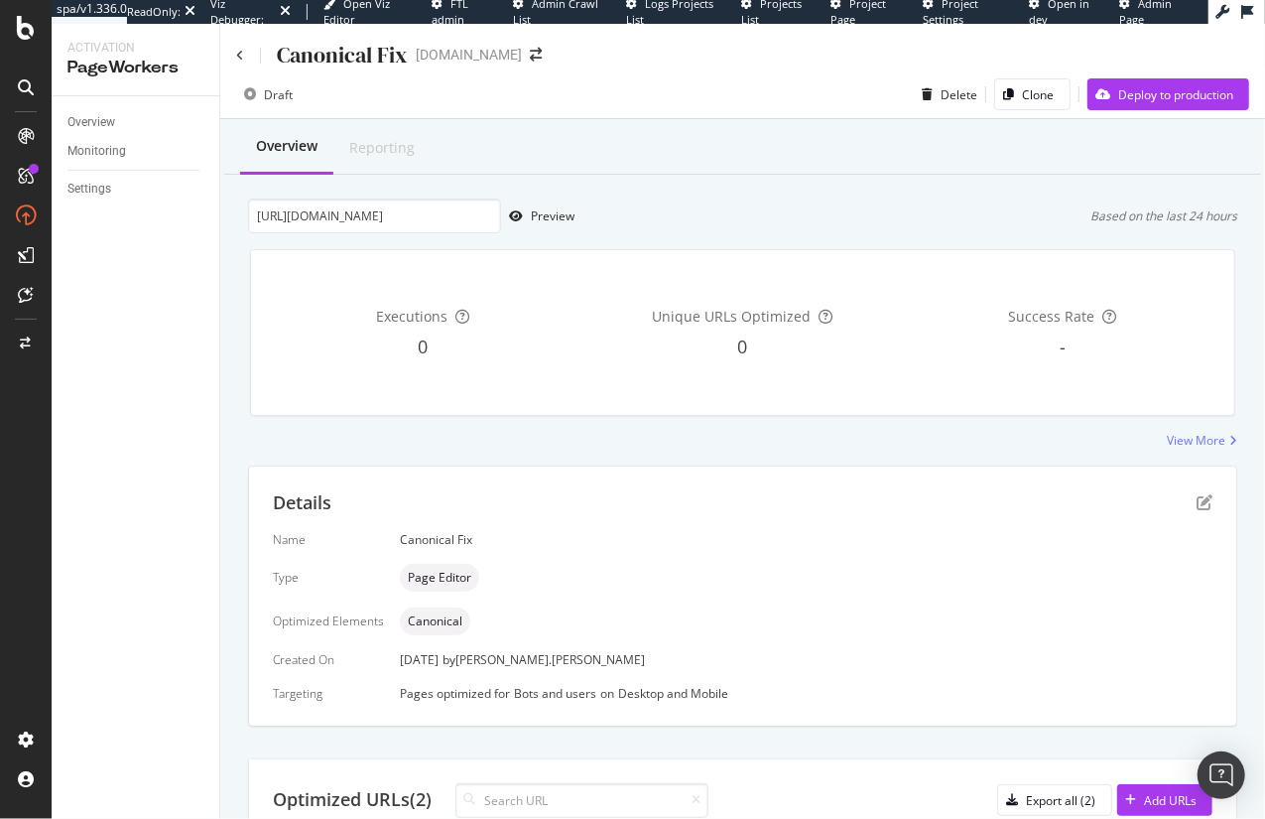
scroll to position [2, 0]
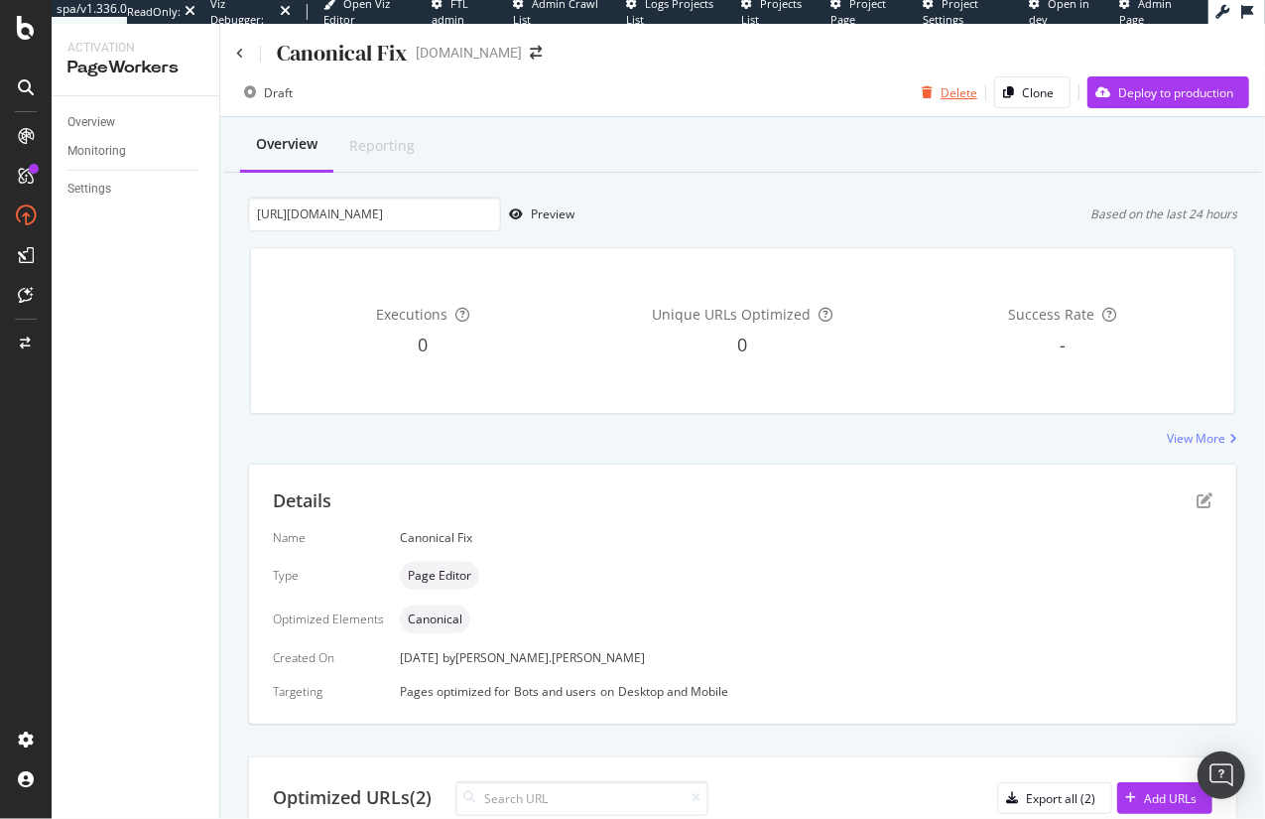
click at [941, 94] on div "Delete" at bounding box center [959, 92] width 37 height 17
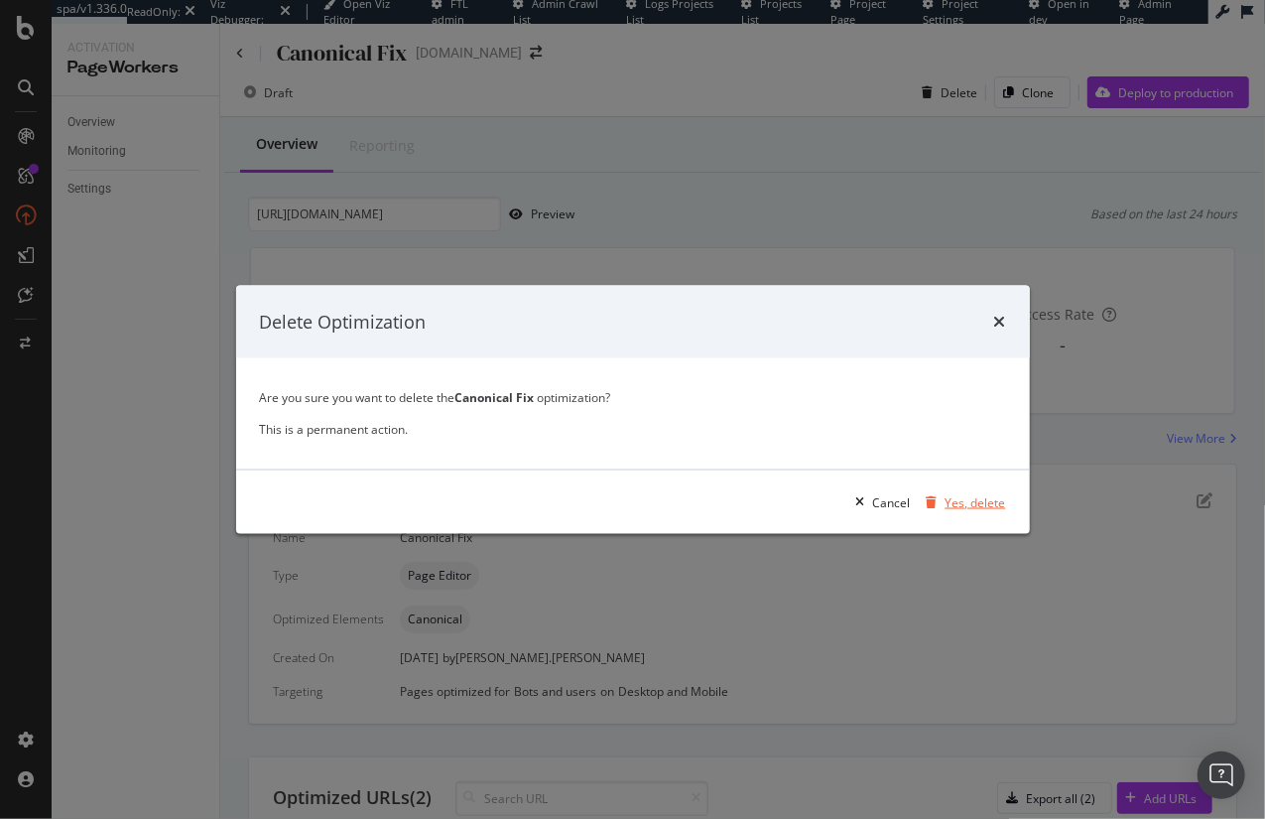
click at [982, 502] on div "Yes, delete" at bounding box center [976, 501] width 61 height 17
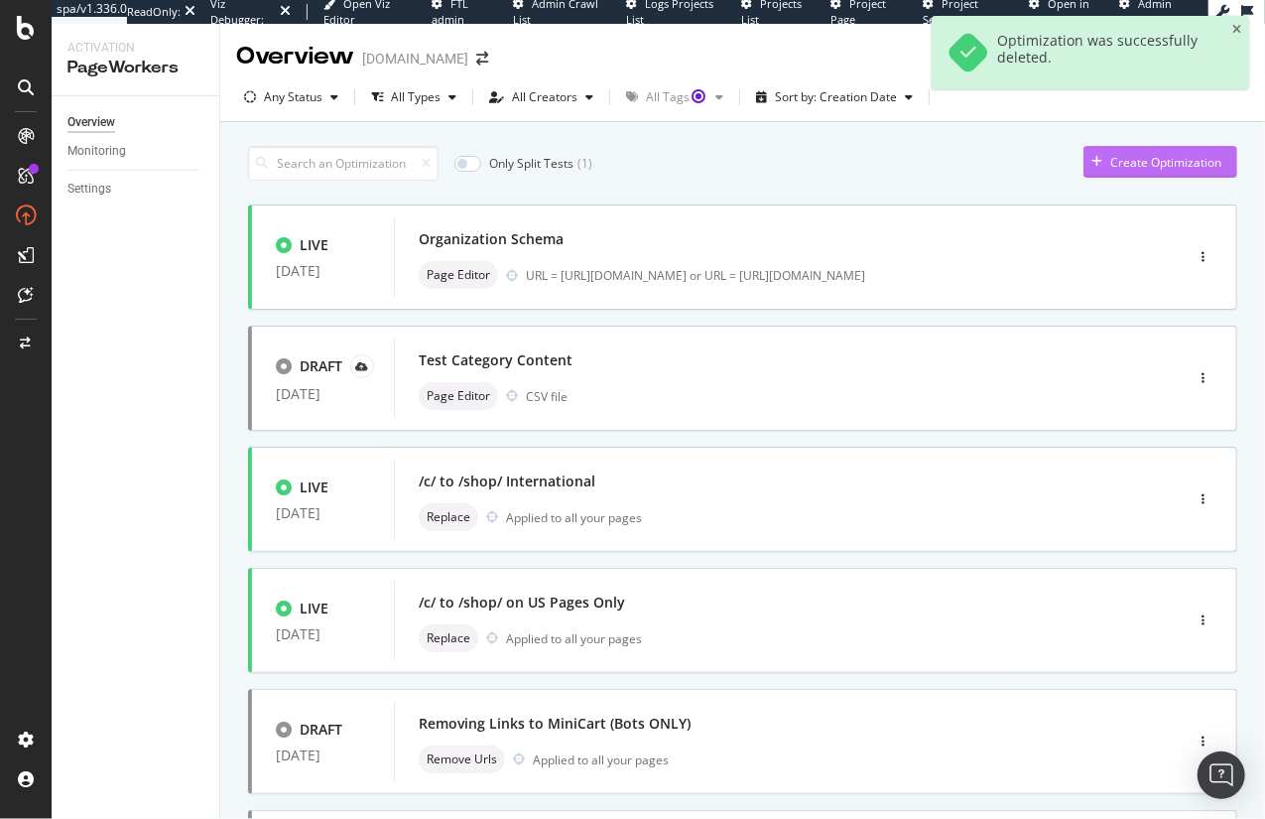
click at [1141, 167] on div "Create Optimization" at bounding box center [1165, 162] width 111 height 17
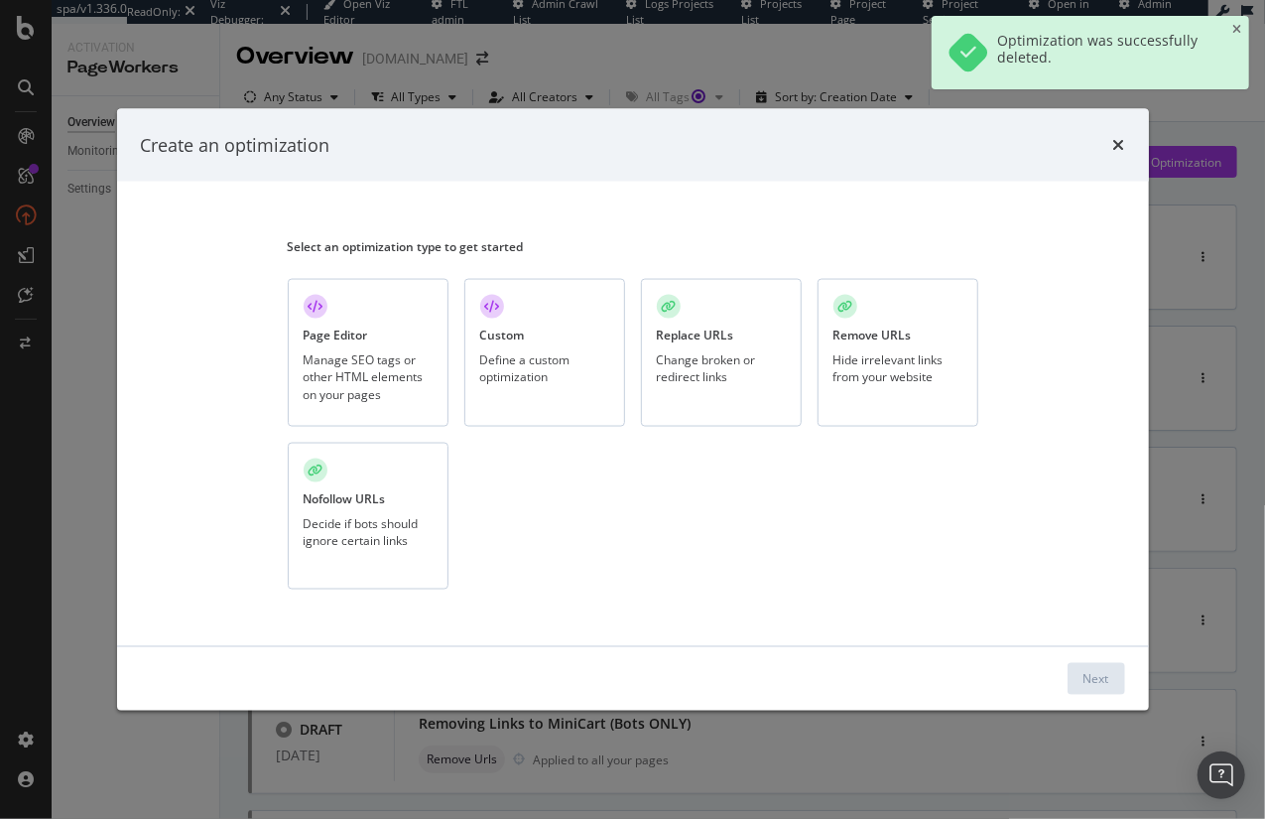
click at [526, 326] on div "Custom Define a custom optimization" at bounding box center [544, 353] width 161 height 148
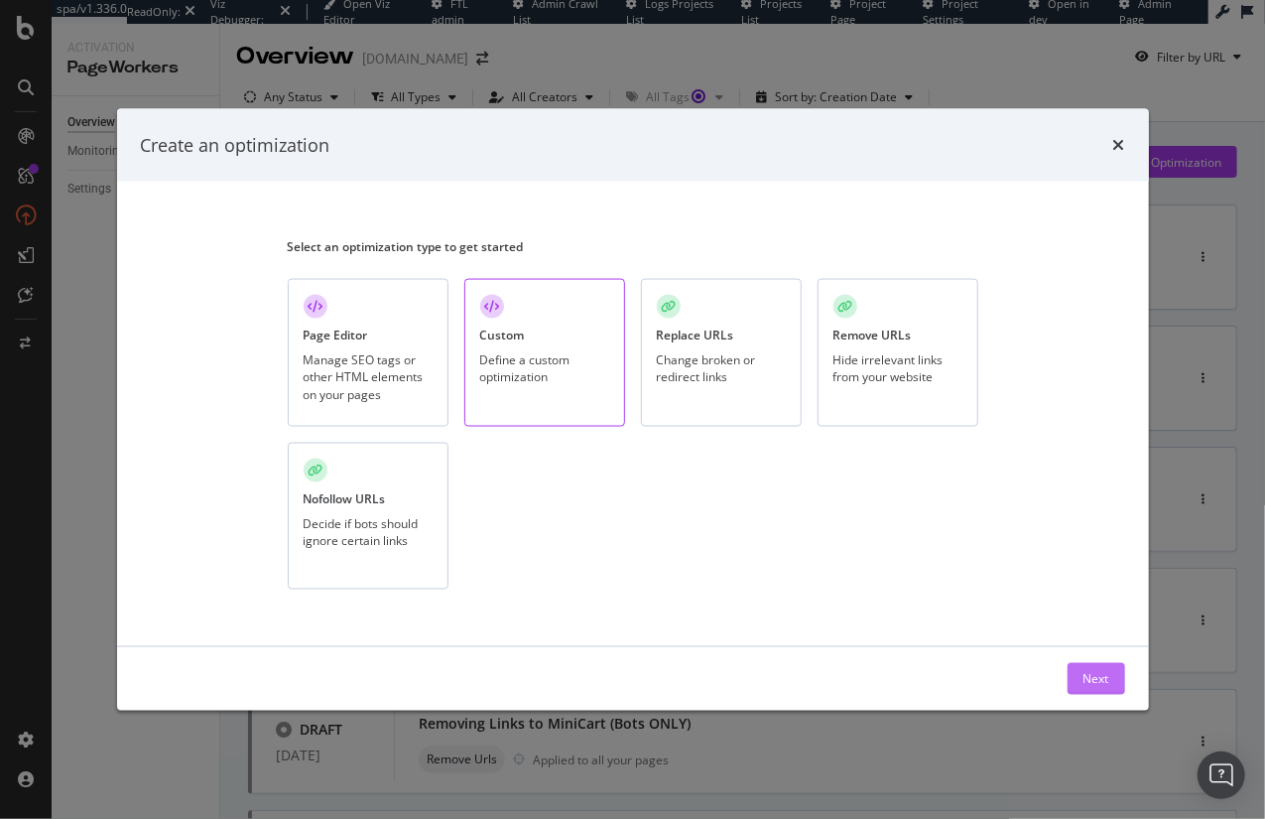
click at [1098, 687] on div "Next" at bounding box center [1097, 679] width 26 height 30
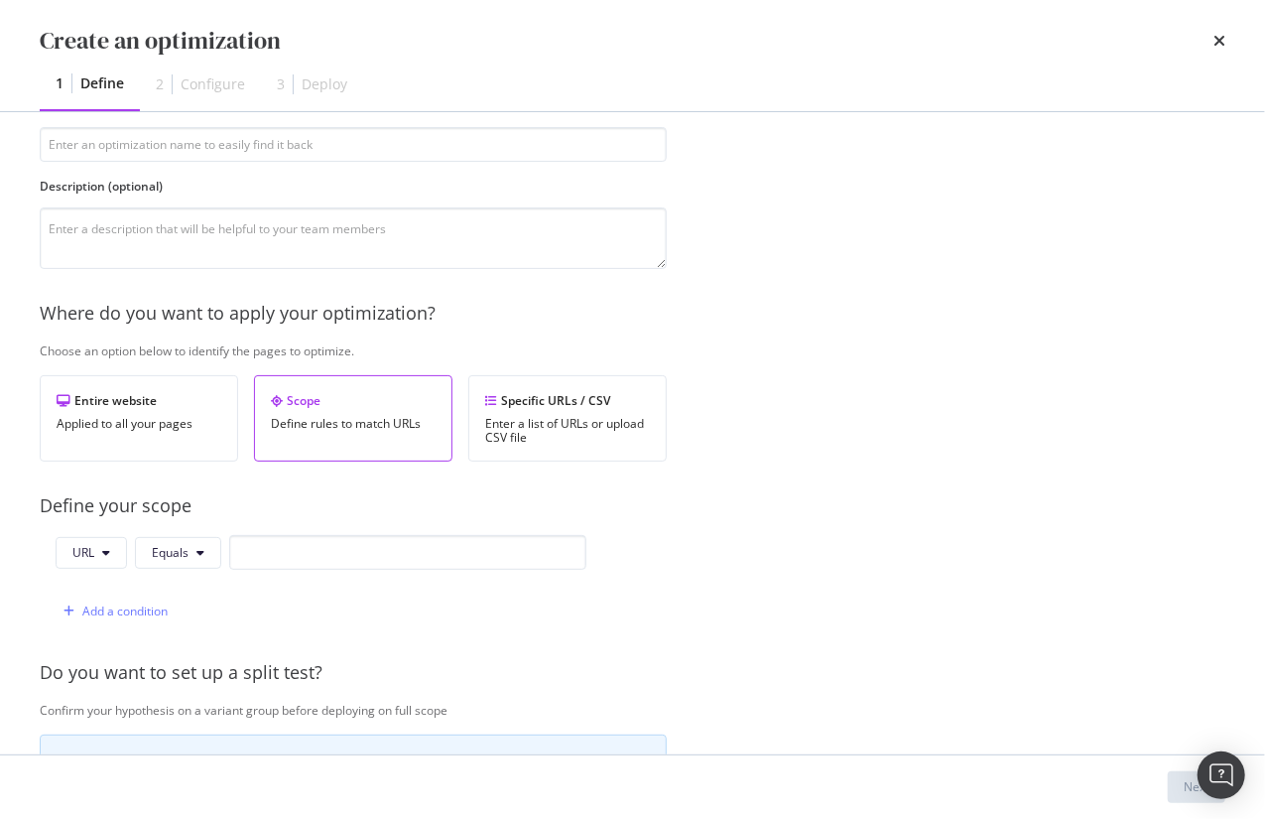
scroll to position [121, 0]
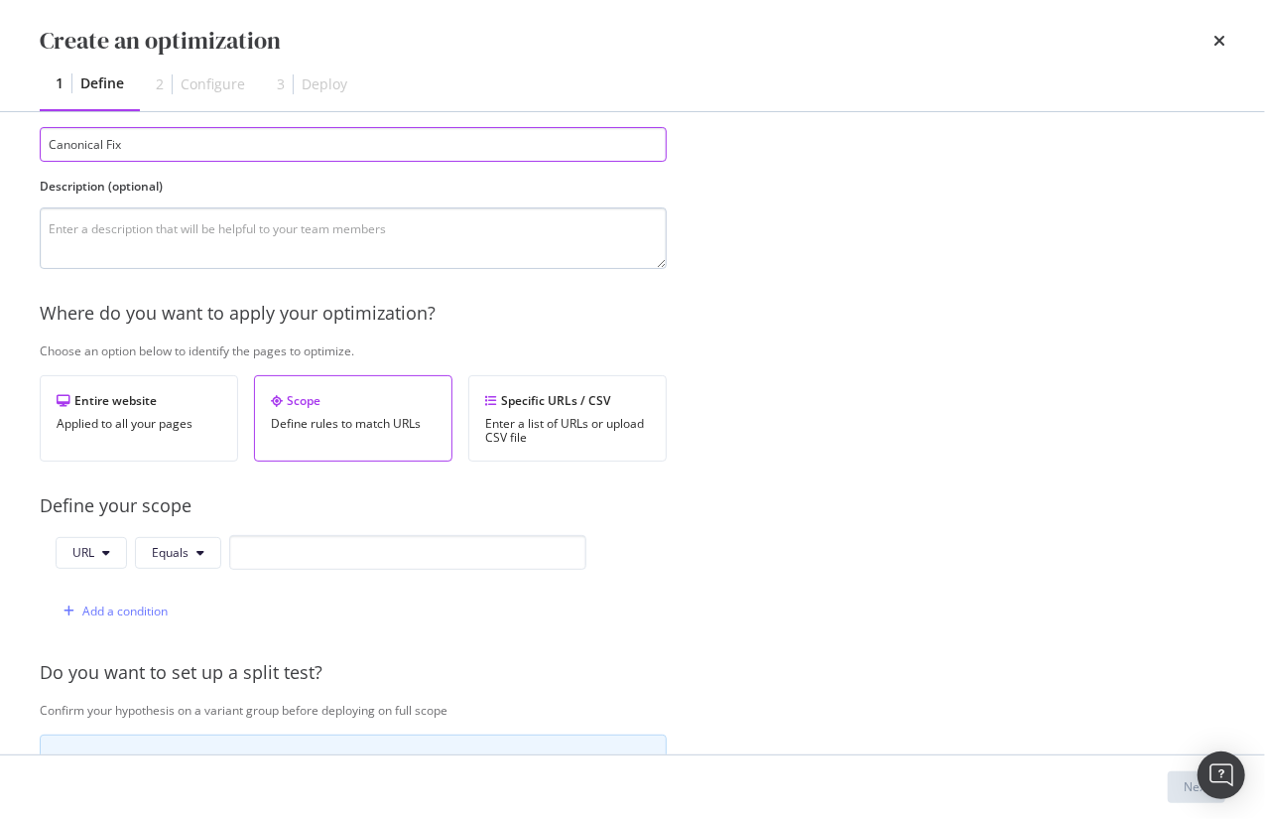
type input "Canonical Fix"
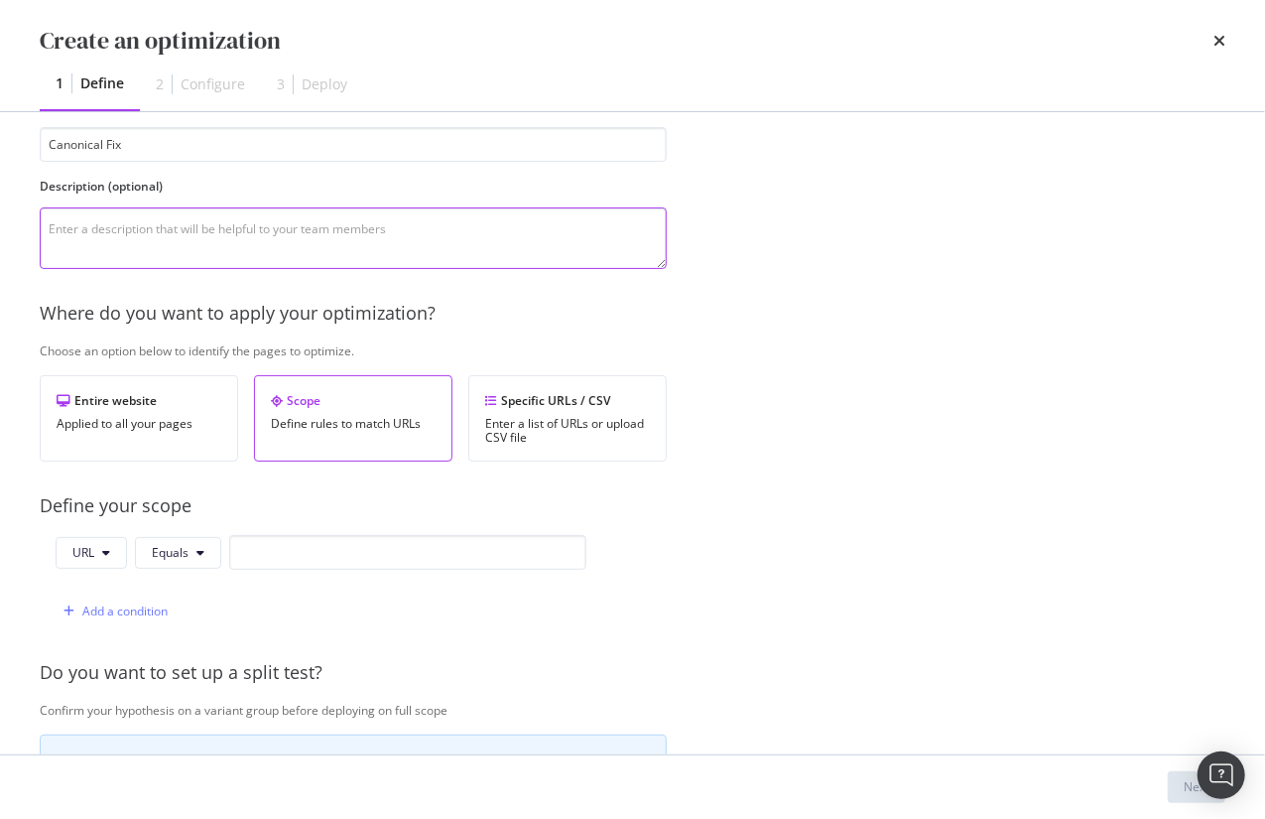
click at [142, 240] on textarea "modal" at bounding box center [353, 238] width 627 height 62
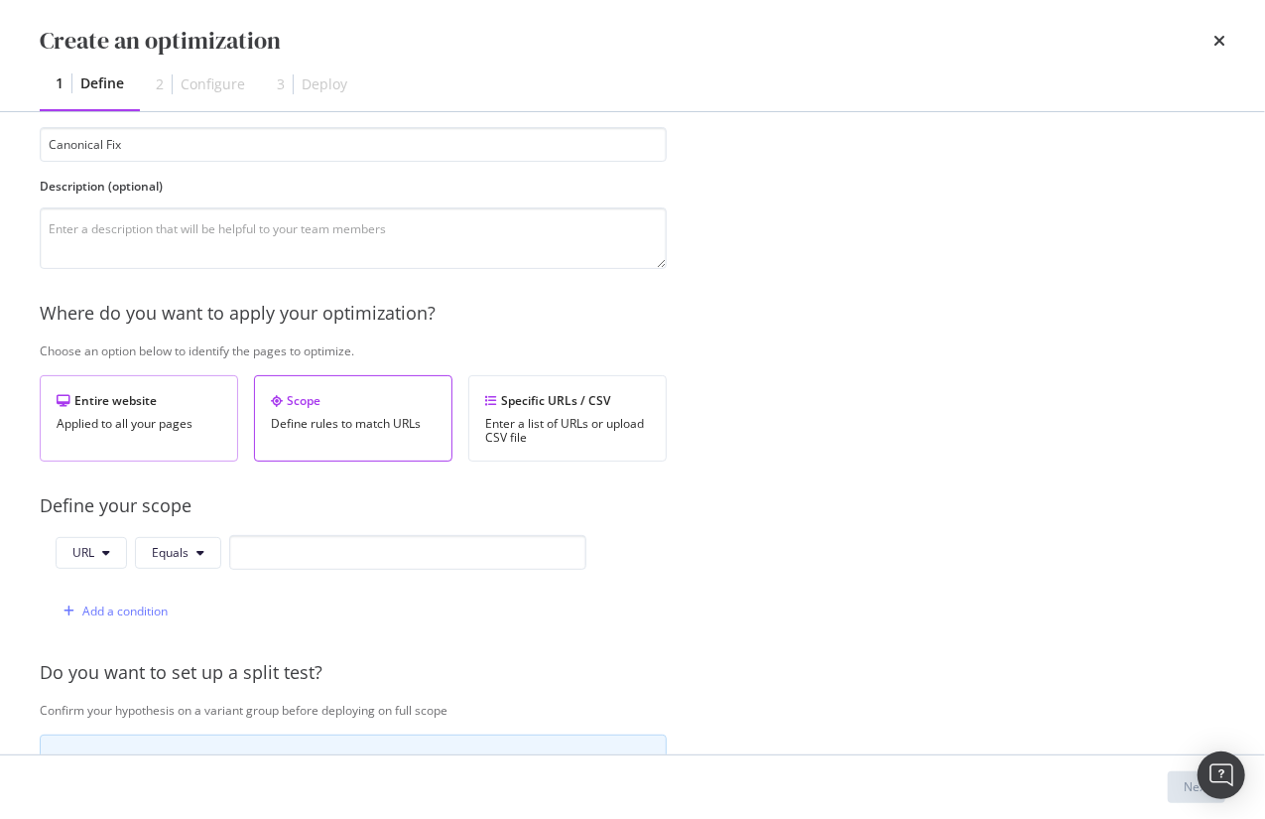
click at [132, 421] on div "Applied to all your pages" at bounding box center [139, 424] width 165 height 14
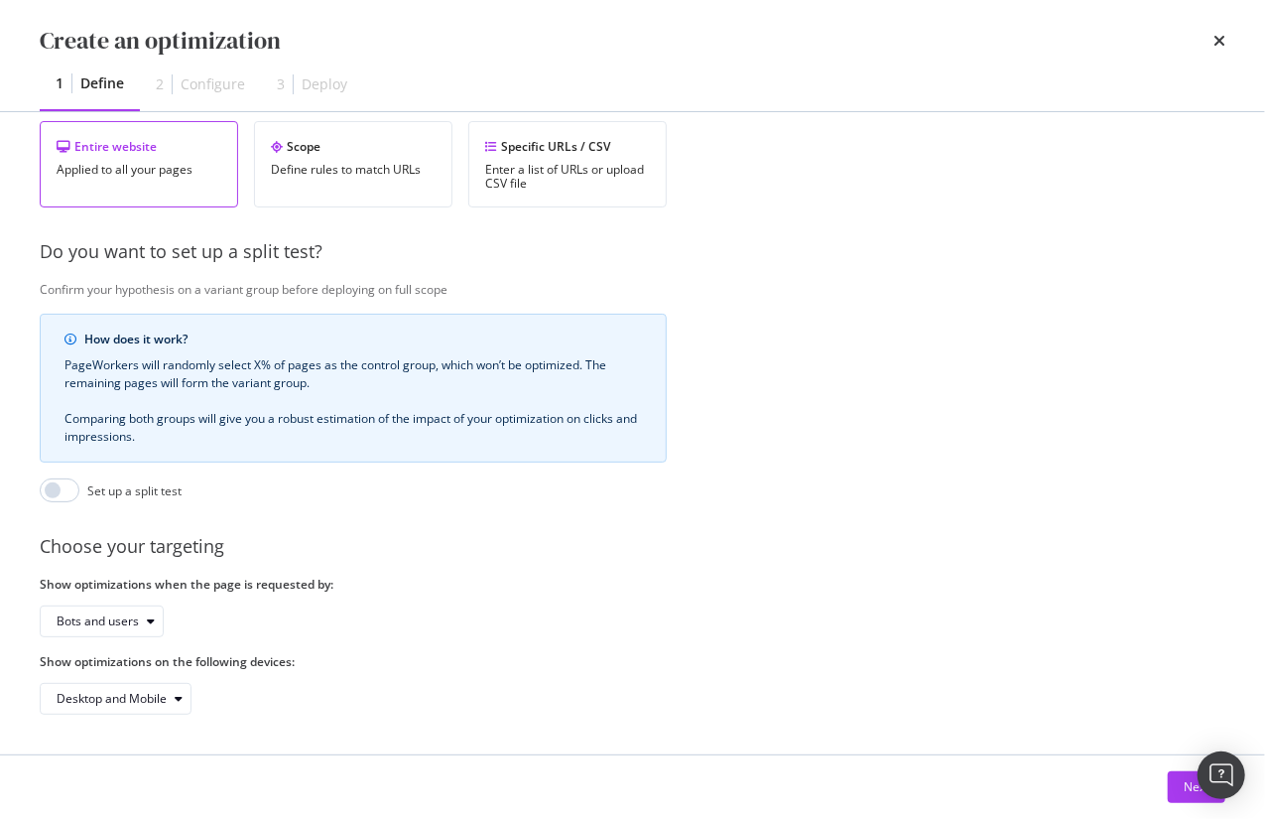
scroll to position [381, 0]
click at [1184, 799] on div "Next" at bounding box center [1197, 787] width 26 height 30
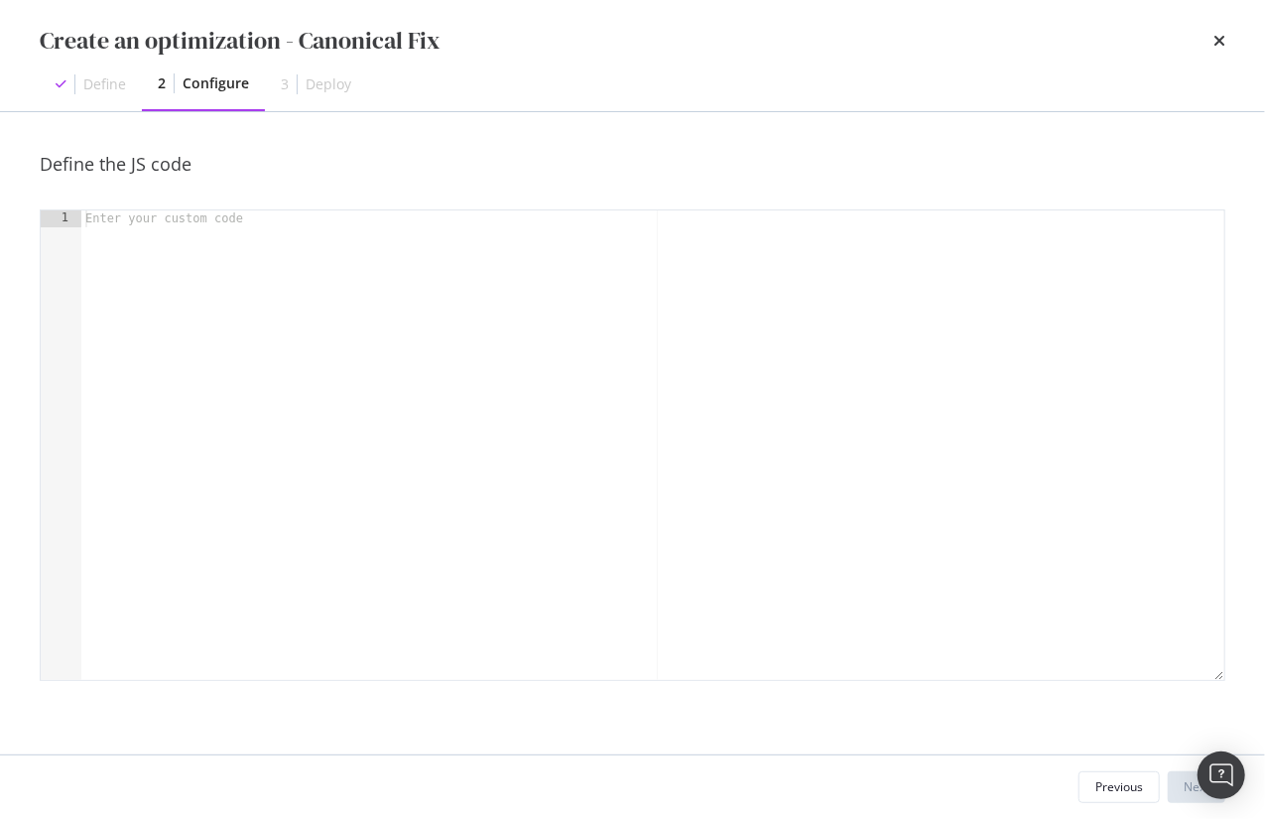
scroll to position [0, 0]
click at [133, 228] on div "modal" at bounding box center [653, 462] width 1144 height 504
paste textarea "})();"
type textarea "})();"
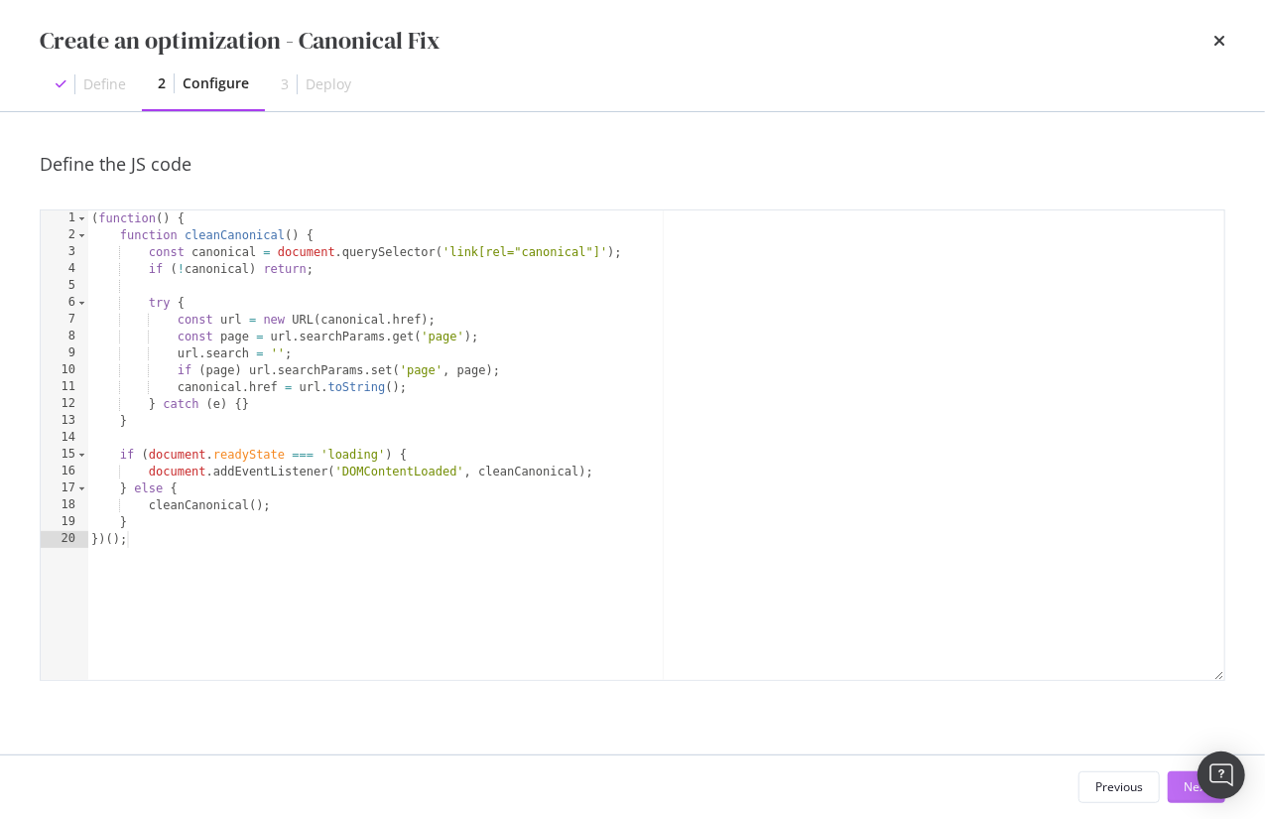
click at [1189, 796] on div "Next" at bounding box center [1197, 787] width 26 height 30
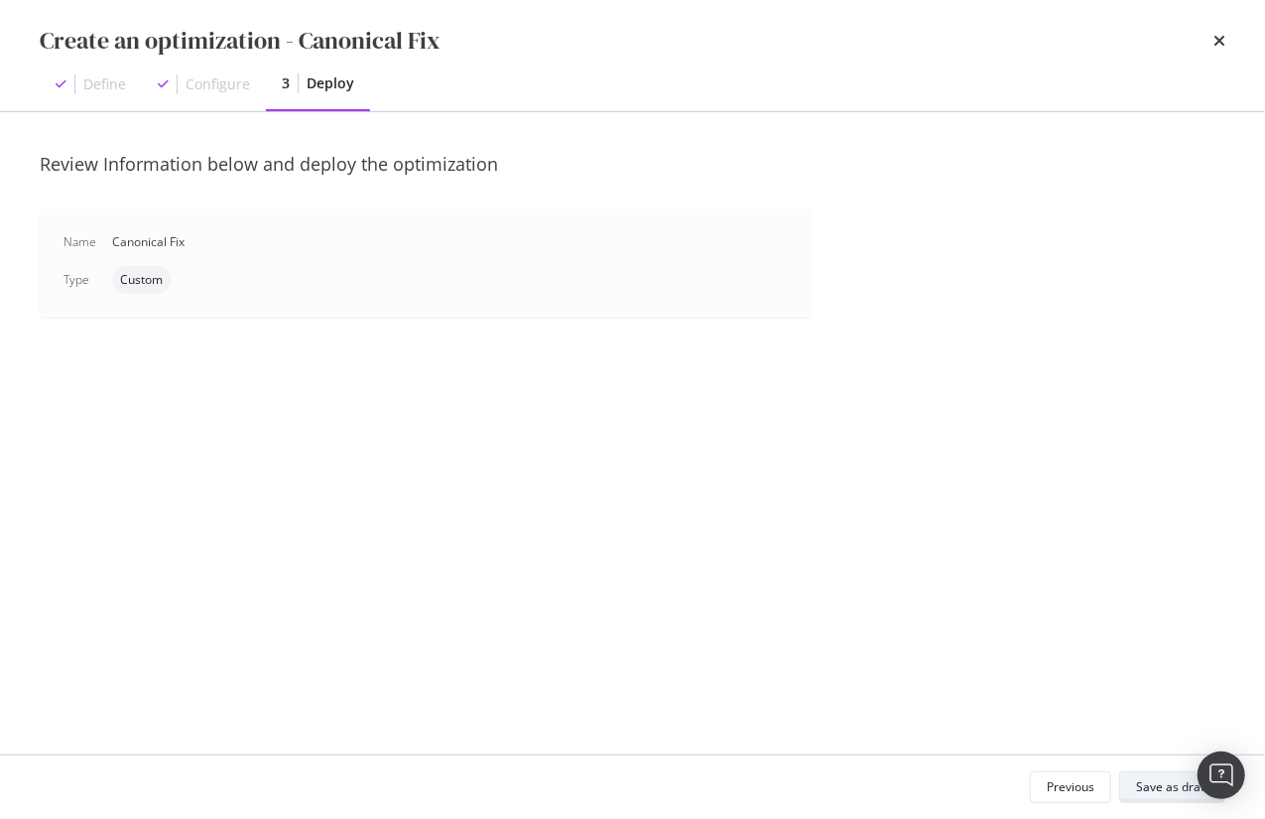
click at [1159, 788] on div "Save as draft" at bounding box center [1172, 786] width 72 height 17
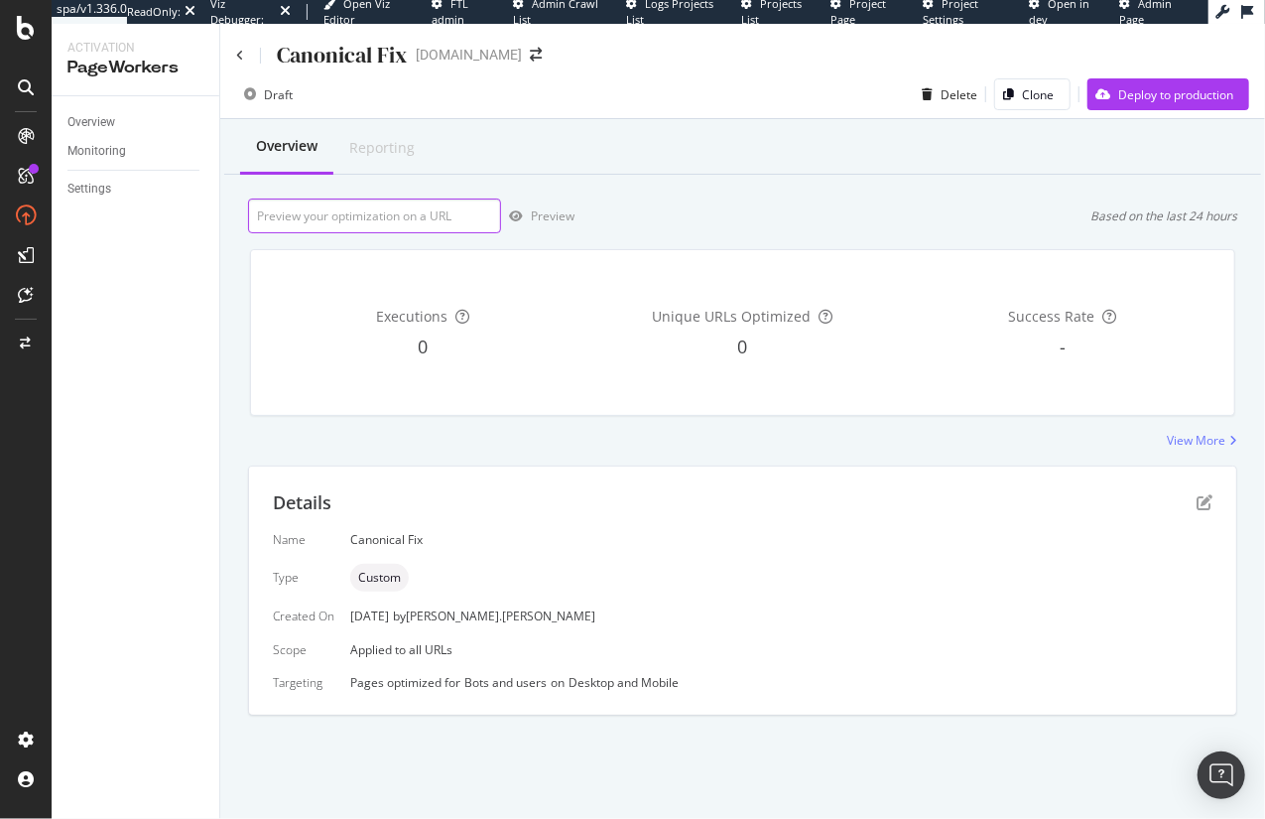
click at [318, 217] on input "url" at bounding box center [374, 215] width 253 height 35
paste input "[URL][DOMAIN_NAME]"
click at [545, 217] on div "Preview" at bounding box center [553, 215] width 44 height 17
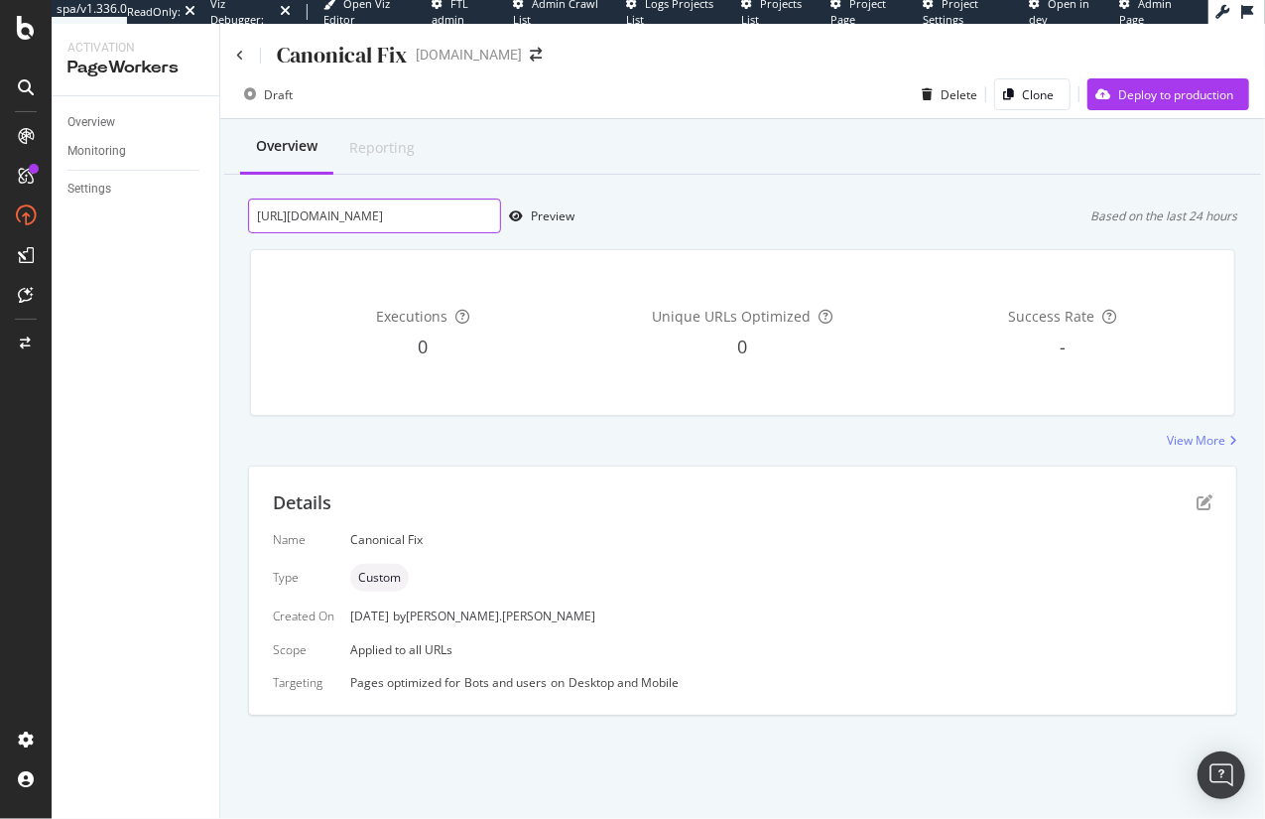
click at [449, 220] on input "[URL][DOMAIN_NAME]" at bounding box center [374, 215] width 253 height 35
drag, startPoint x: 414, startPoint y: 215, endPoint x: 652, endPoint y: 217, distance: 238.2
click at [652, 217] on div "[URL][DOMAIN_NAME] Preview Based on the last 24 hours" at bounding box center [742, 215] width 989 height 35
click at [409, 219] on input "[URL][DOMAIN_NAME]" at bounding box center [374, 215] width 253 height 35
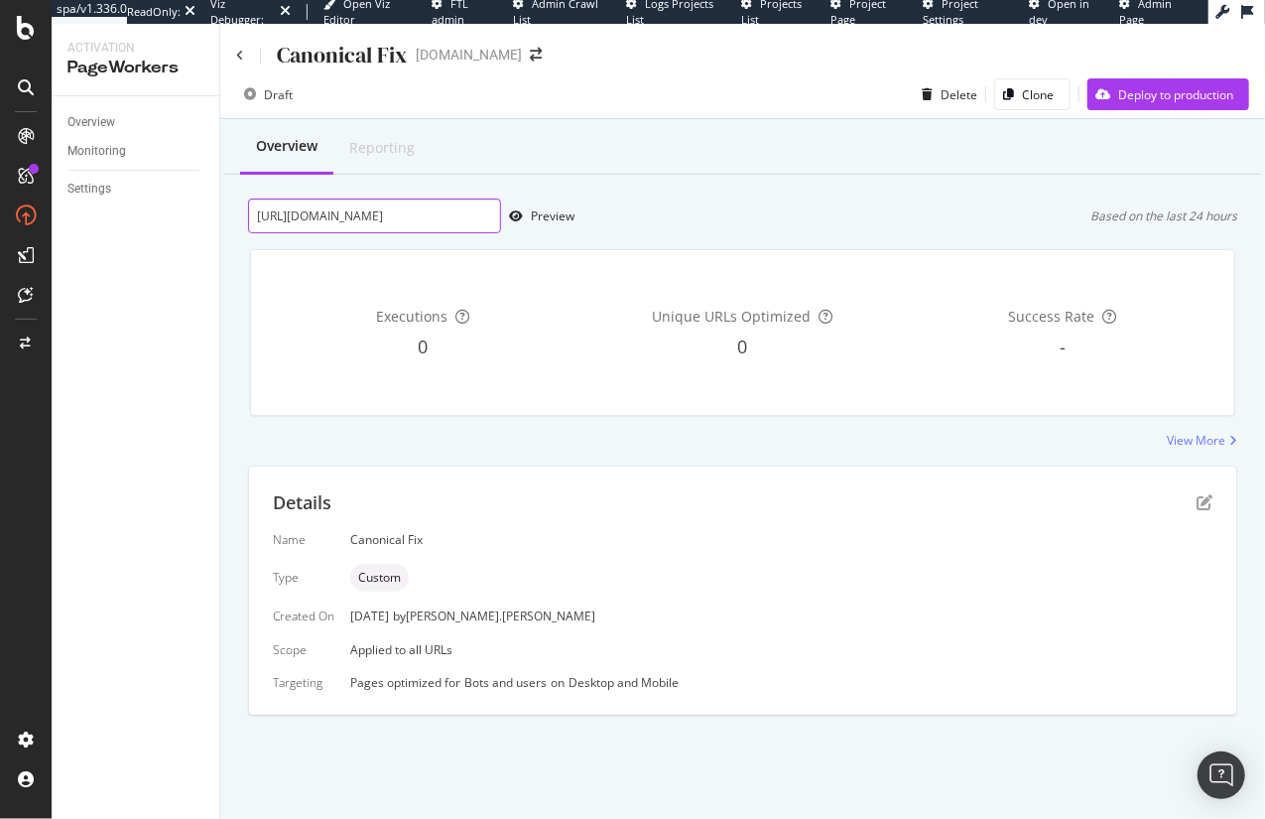
drag, startPoint x: 320, startPoint y: 215, endPoint x: 576, endPoint y: 224, distance: 256.2
click at [574, 223] on div "[URL][DOMAIN_NAME] Preview Based on the last 24 hours" at bounding box center [742, 215] width 989 height 35
click at [550, 217] on div "Preview" at bounding box center [553, 215] width 44 height 17
click at [432, 217] on input "[URL][DOMAIN_NAME]" at bounding box center [374, 215] width 253 height 35
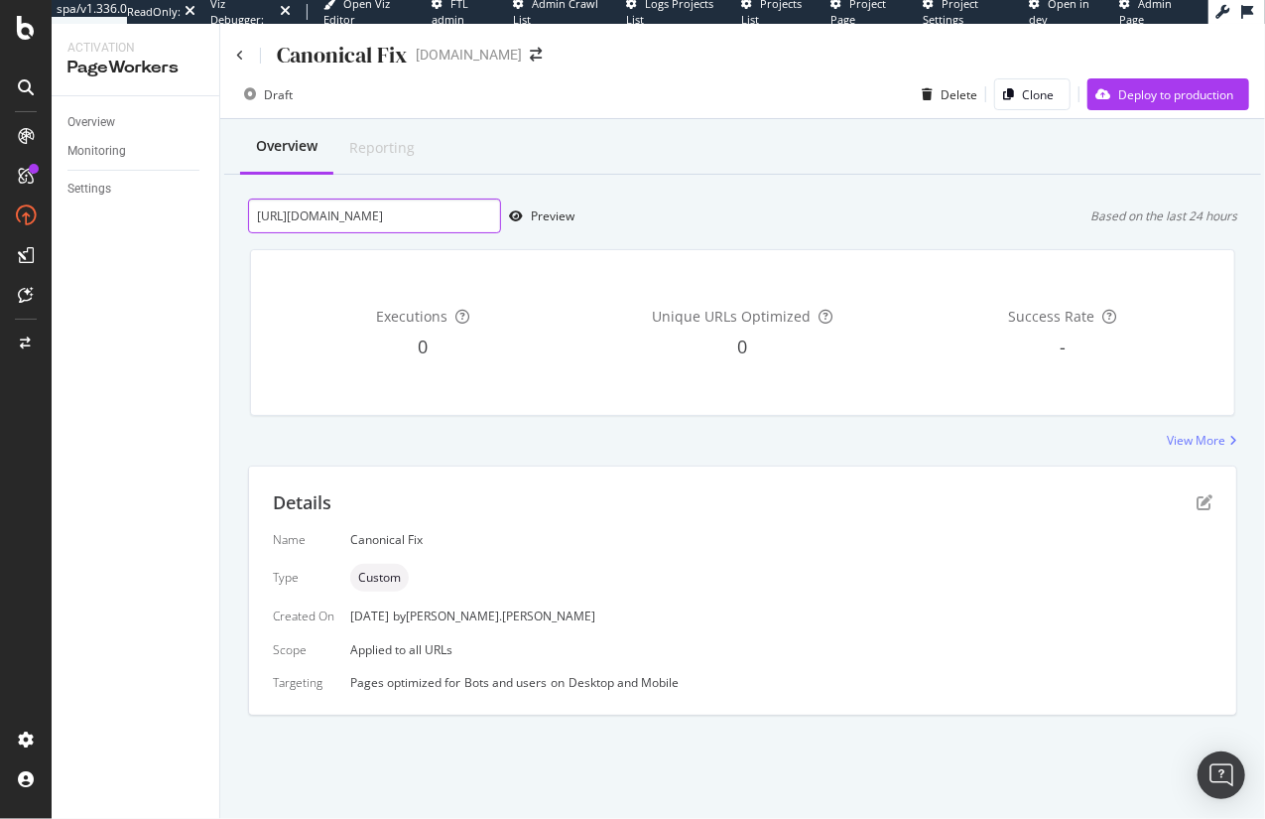
paste input "?srsltid=AfmBOoomfLA3zDTV9RusH73ipM34r-yq3eledibz_HlDjcn5wPEmnuX8"
click at [550, 216] on div "Preview" at bounding box center [553, 215] width 44 height 17
drag, startPoint x: 407, startPoint y: 215, endPoint x: 604, endPoint y: 224, distance: 197.7
click at [604, 224] on div "[URL][DOMAIN_NAME] Preview Based on the last 24 hours" at bounding box center [742, 215] width 989 height 35
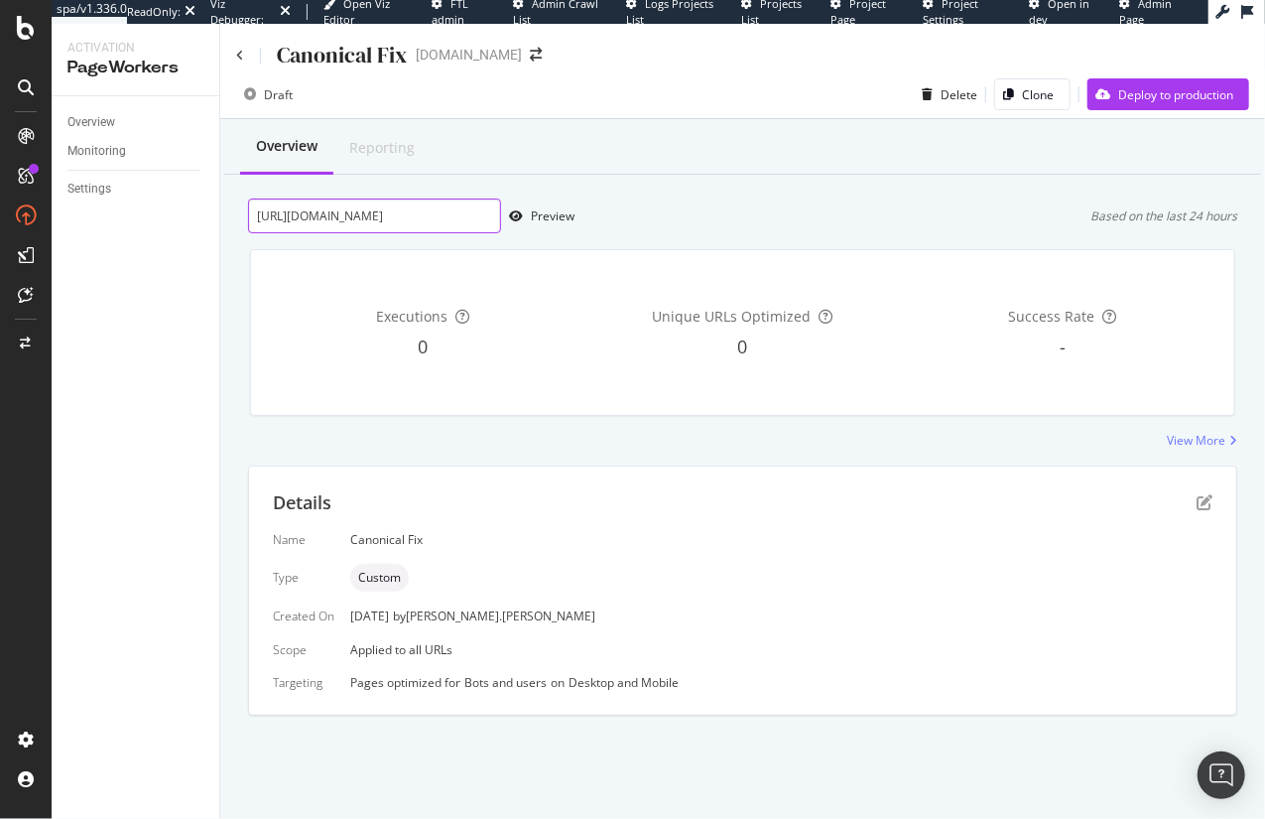
scroll to position [0, 0]
click at [378, 205] on input "[URL][DOMAIN_NAME]" at bounding box center [374, 215] width 253 height 35
paste input "CA/en_GB?srsltid=AfmBOoqZySOyqd30k6ahCedk-WMfj97Wm3uOBeROzswSkOkYnAiX7DmG"
click at [544, 215] on div "Preview" at bounding box center [553, 215] width 44 height 17
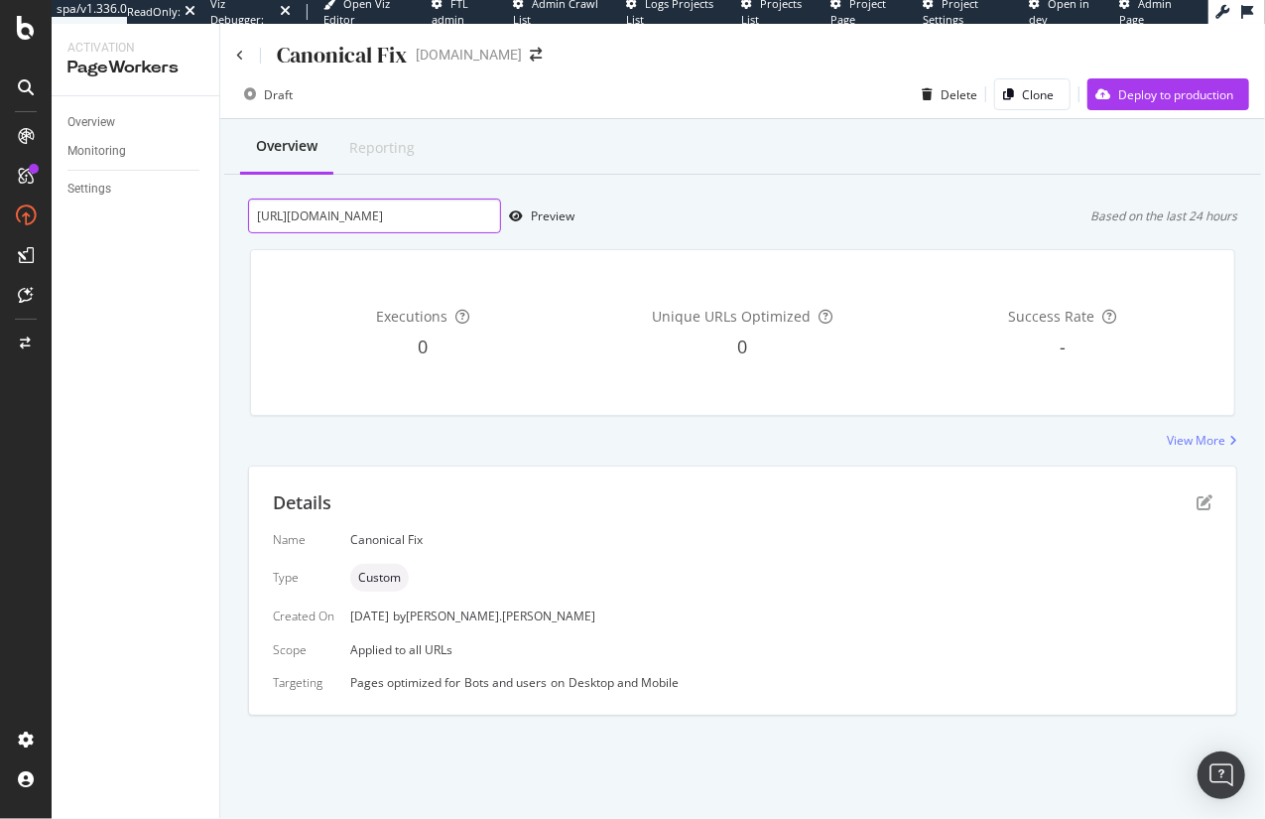
drag, startPoint x: 464, startPoint y: 217, endPoint x: 766, endPoint y: 217, distance: 301.7
click at [766, 217] on div "[URL][DOMAIN_NAME] Preview Based on the last 24 hours" at bounding box center [742, 215] width 989 height 35
click at [371, 217] on input "[URL][DOMAIN_NAME]" at bounding box center [374, 215] width 253 height 35
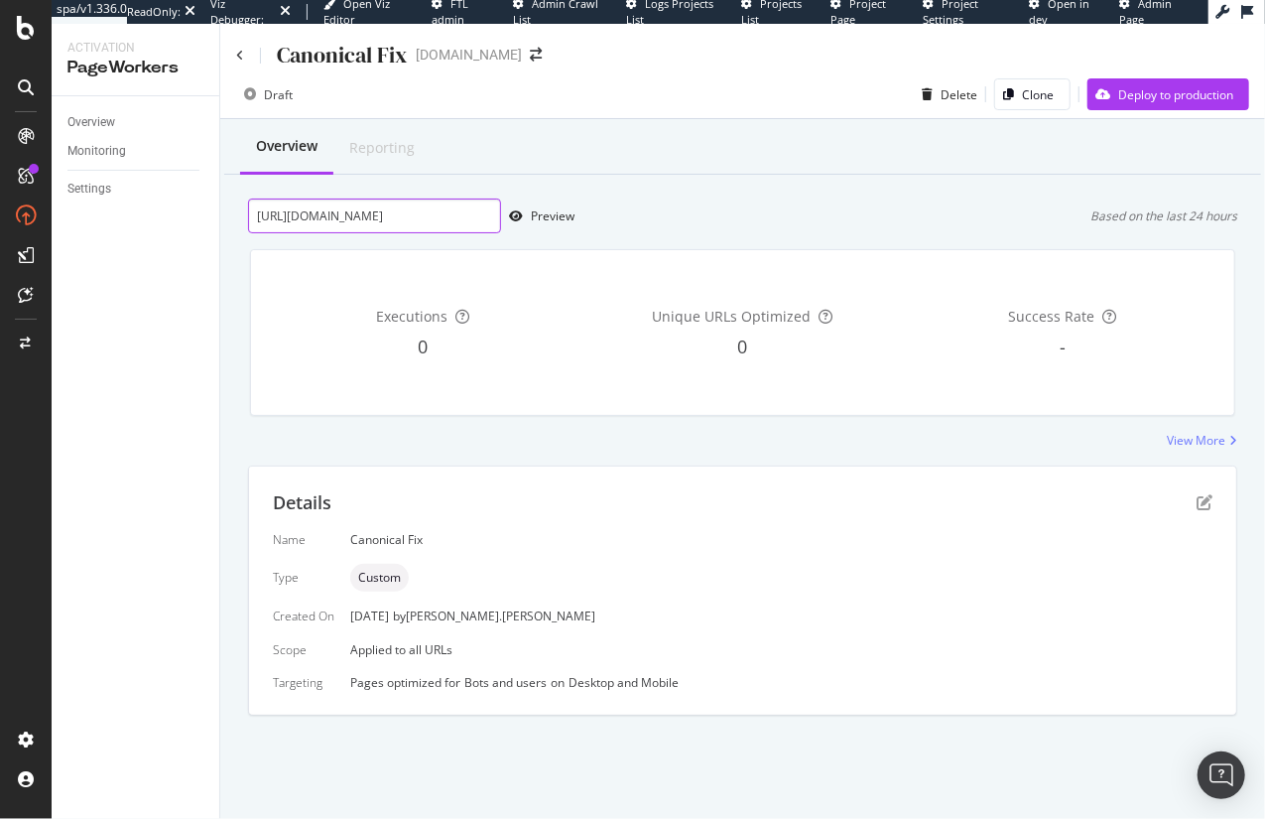
click at [381, 226] on input "[URL][DOMAIN_NAME]" at bounding box center [374, 215] width 253 height 35
click at [557, 220] on div "Preview" at bounding box center [553, 215] width 44 height 17
click at [409, 214] on input "[URL][DOMAIN_NAME]" at bounding box center [374, 215] width 253 height 35
click at [548, 218] on div "Preview" at bounding box center [553, 215] width 44 height 17
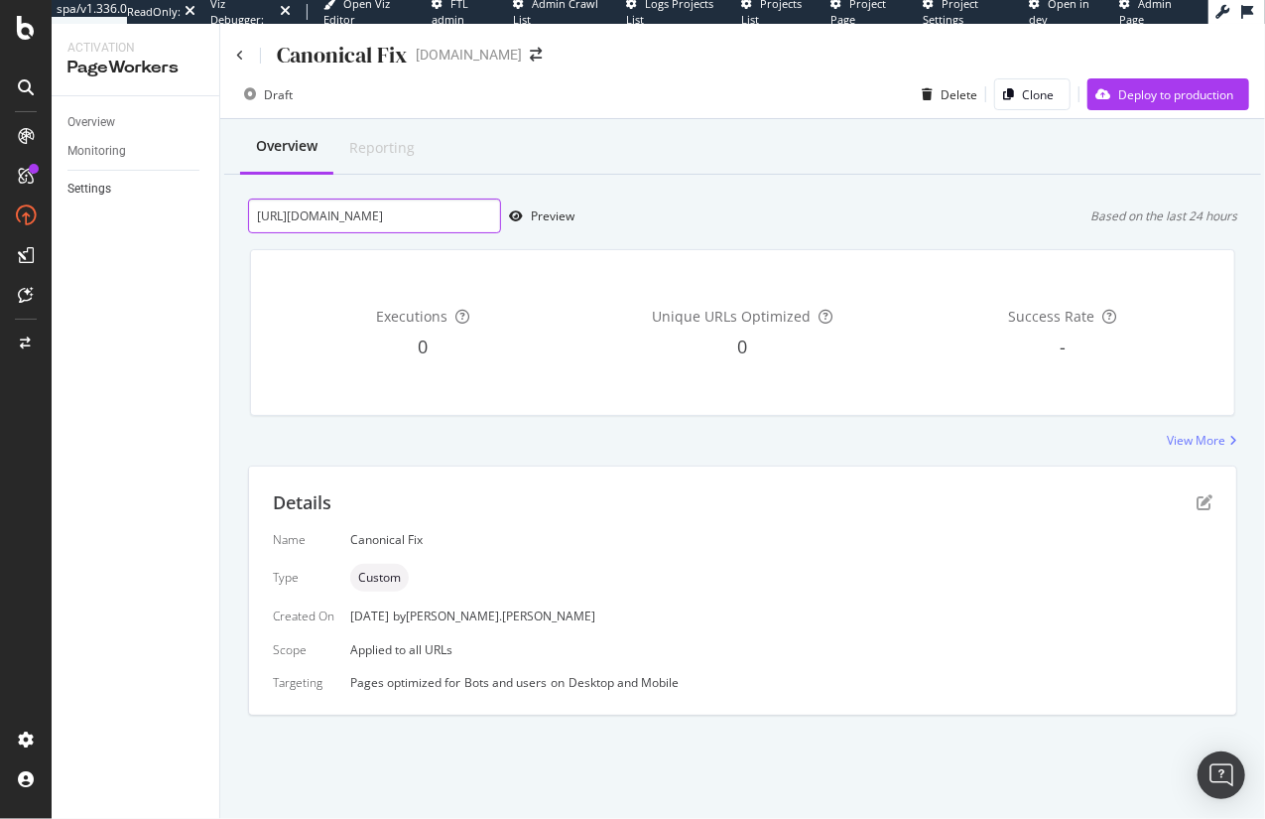
drag, startPoint x: 458, startPoint y: 215, endPoint x: 154, endPoint y: 196, distance: 305.2
click at [154, 196] on div "Activation PageWorkers Overview Monitoring Settings Canonical Fix [DOMAIN_NAME]…" at bounding box center [659, 421] width 1214 height 795
paste input "/polarized-sunglasses/running"
click at [547, 215] on div "Preview" at bounding box center [553, 215] width 44 height 17
click at [453, 217] on input "[URL][DOMAIN_NAME]" at bounding box center [374, 215] width 253 height 35
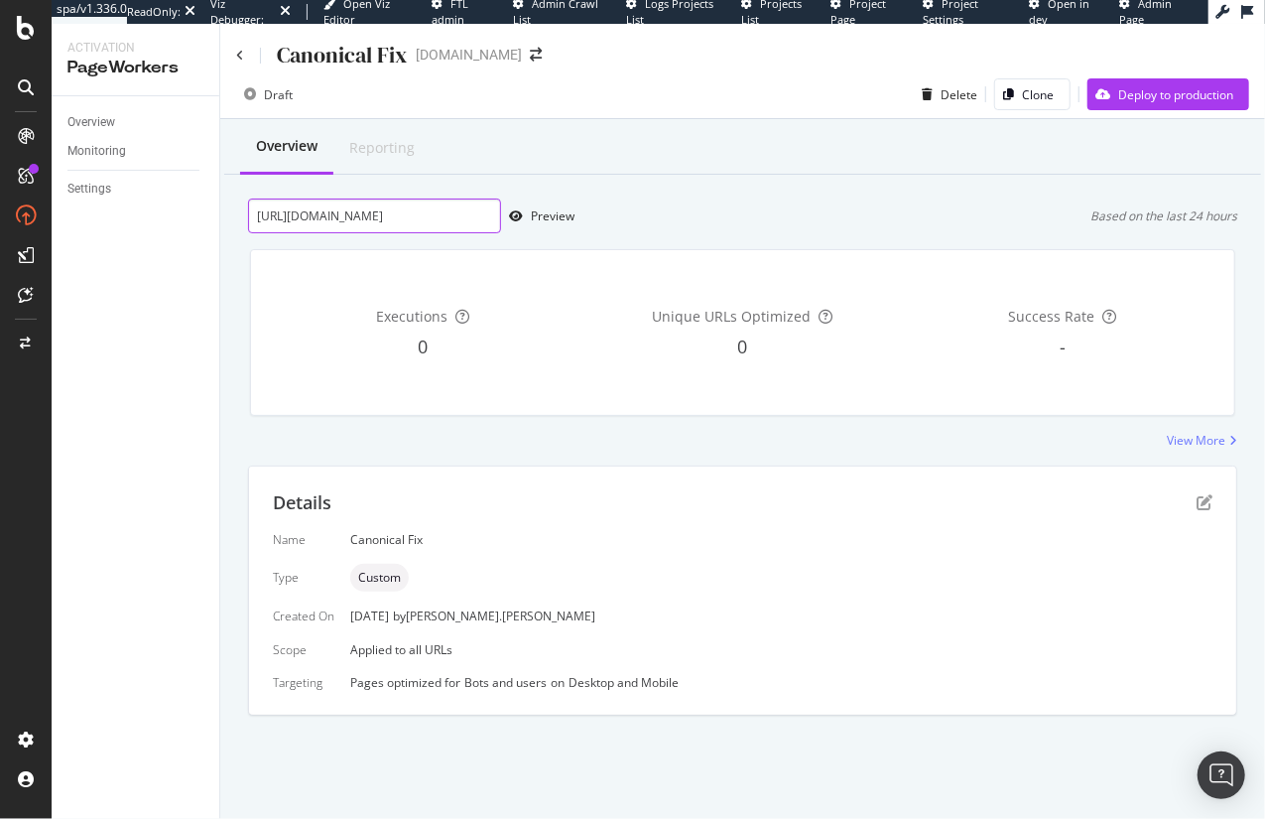
paste input "[URL][DOMAIN_NAME]"
click at [557, 218] on div "Preview" at bounding box center [553, 215] width 44 height 17
click at [438, 216] on input "[URL][DOMAIN_NAME][DOMAIN_NAME]" at bounding box center [374, 215] width 253 height 35
paste input "S/shop/sunglasses?page=2"
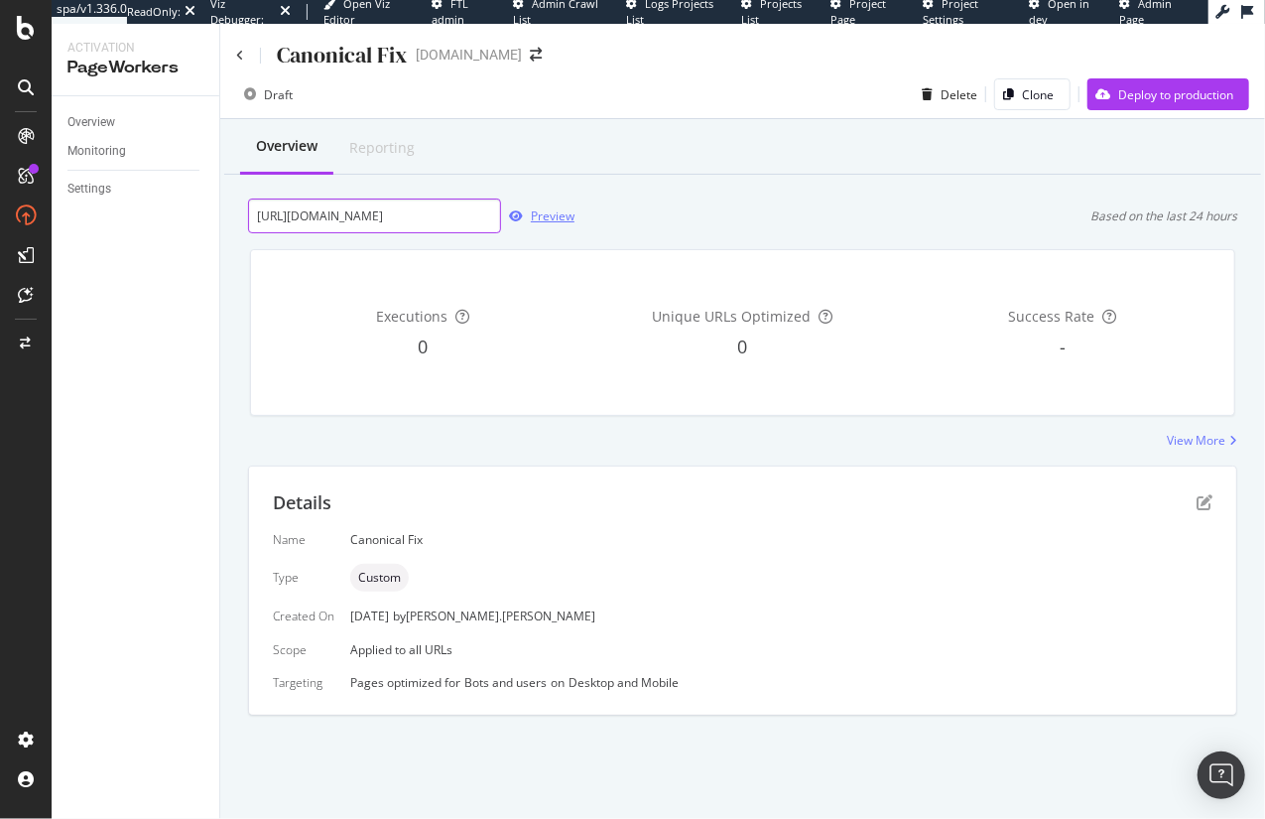
type input "[URL][DOMAIN_NAME]"
click at [555, 212] on div "Preview" at bounding box center [553, 215] width 44 height 17
click at [148, 395] on div "Overview Monitoring Settings" at bounding box center [136, 457] width 168 height 722
click at [408, 218] on input "[URL][DOMAIN_NAME]" at bounding box center [374, 215] width 253 height 35
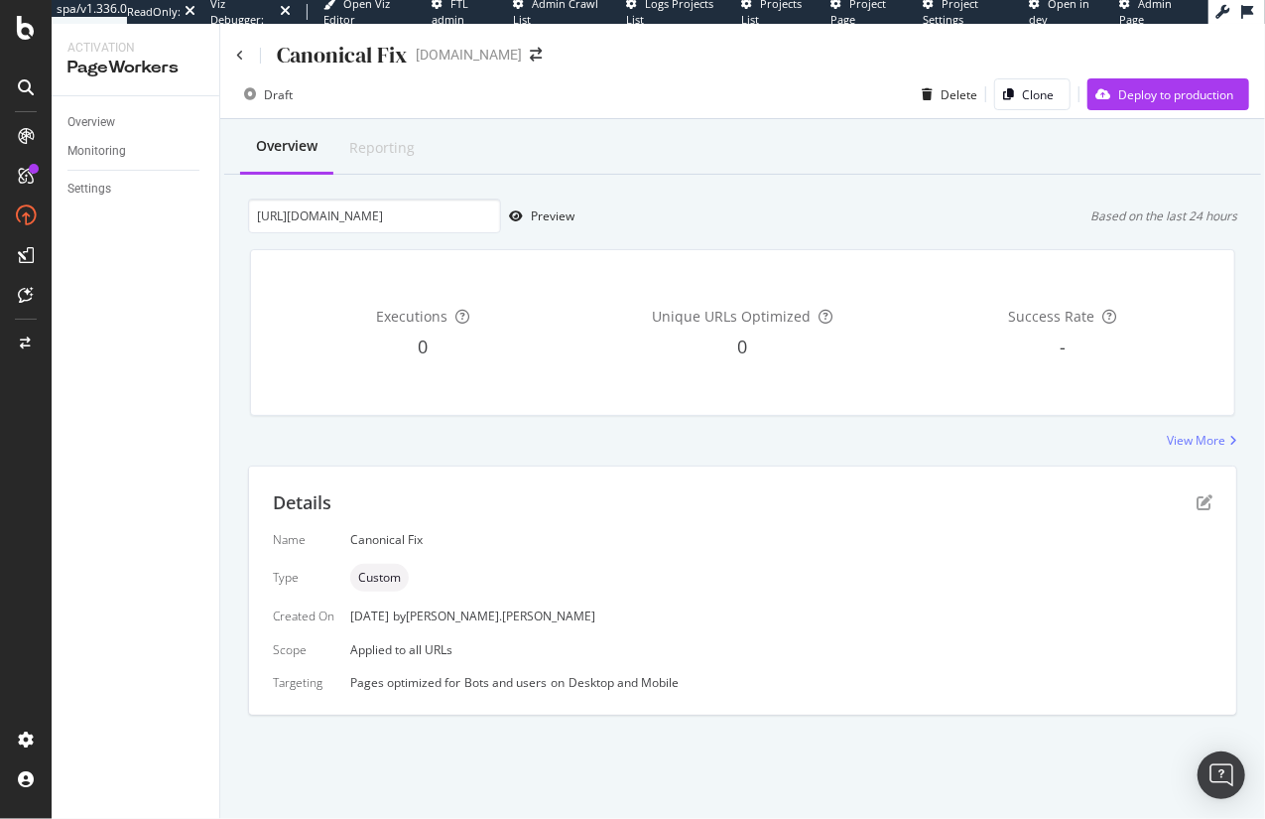
click at [831, 437] on div "View More" at bounding box center [742, 440] width 989 height 17
click at [1156, 106] on div "Deploy to production" at bounding box center [1161, 94] width 146 height 30
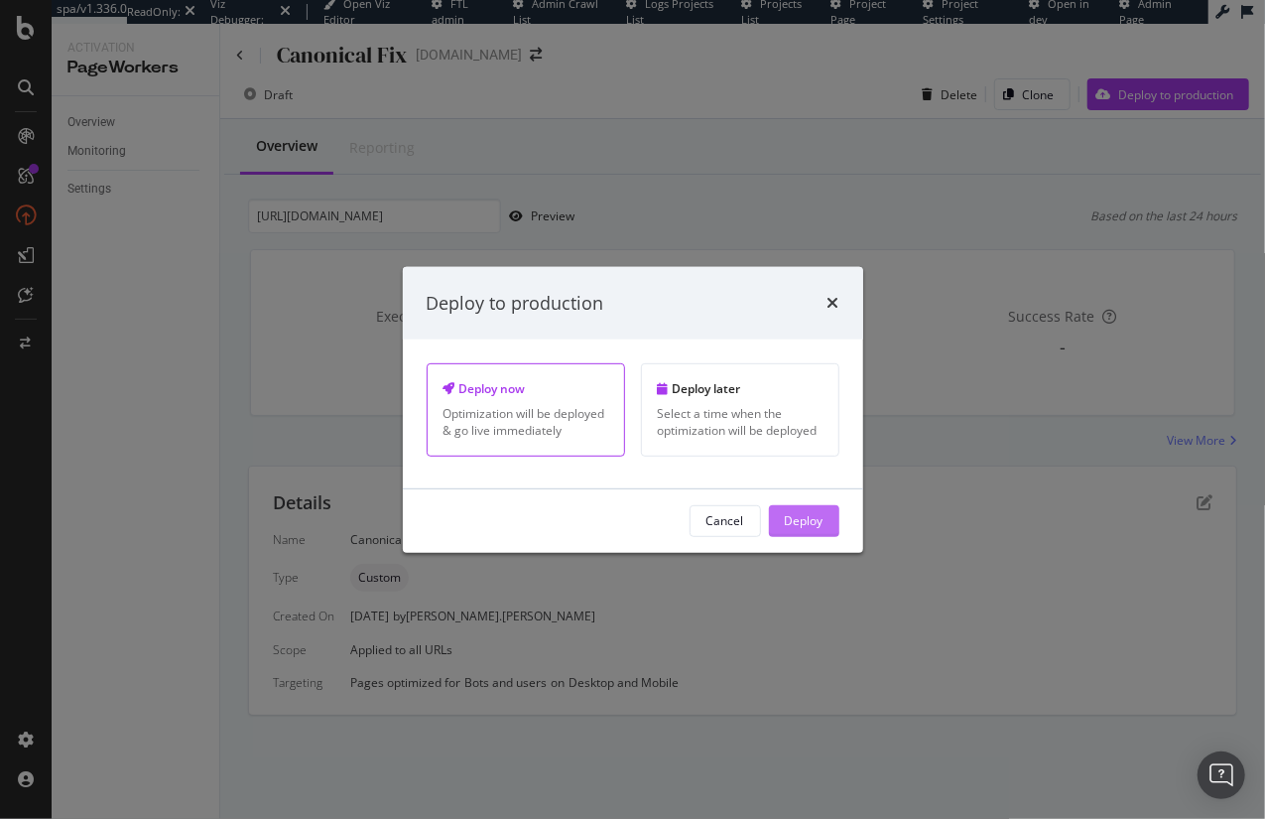
click at [821, 514] on div "Deploy" at bounding box center [804, 520] width 39 height 17
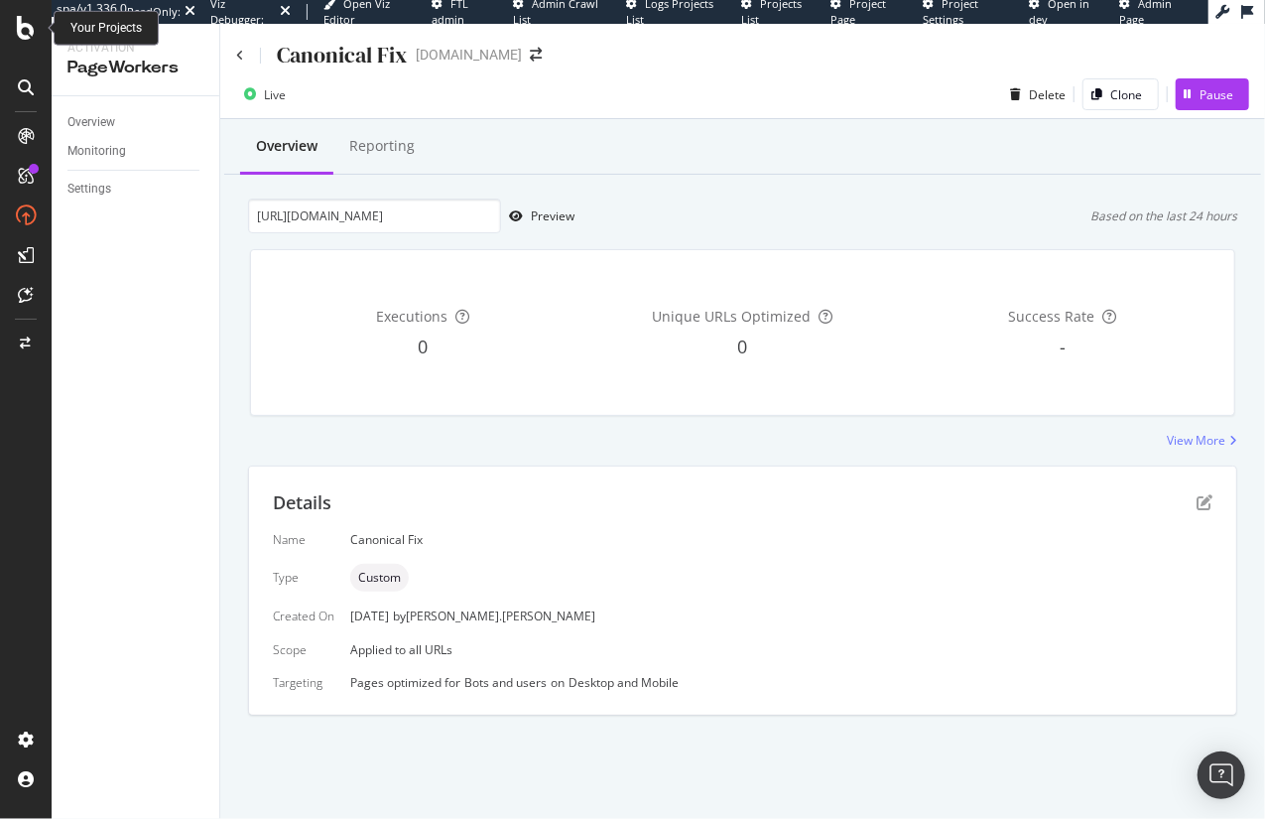
click at [22, 27] on icon at bounding box center [26, 28] width 18 height 24
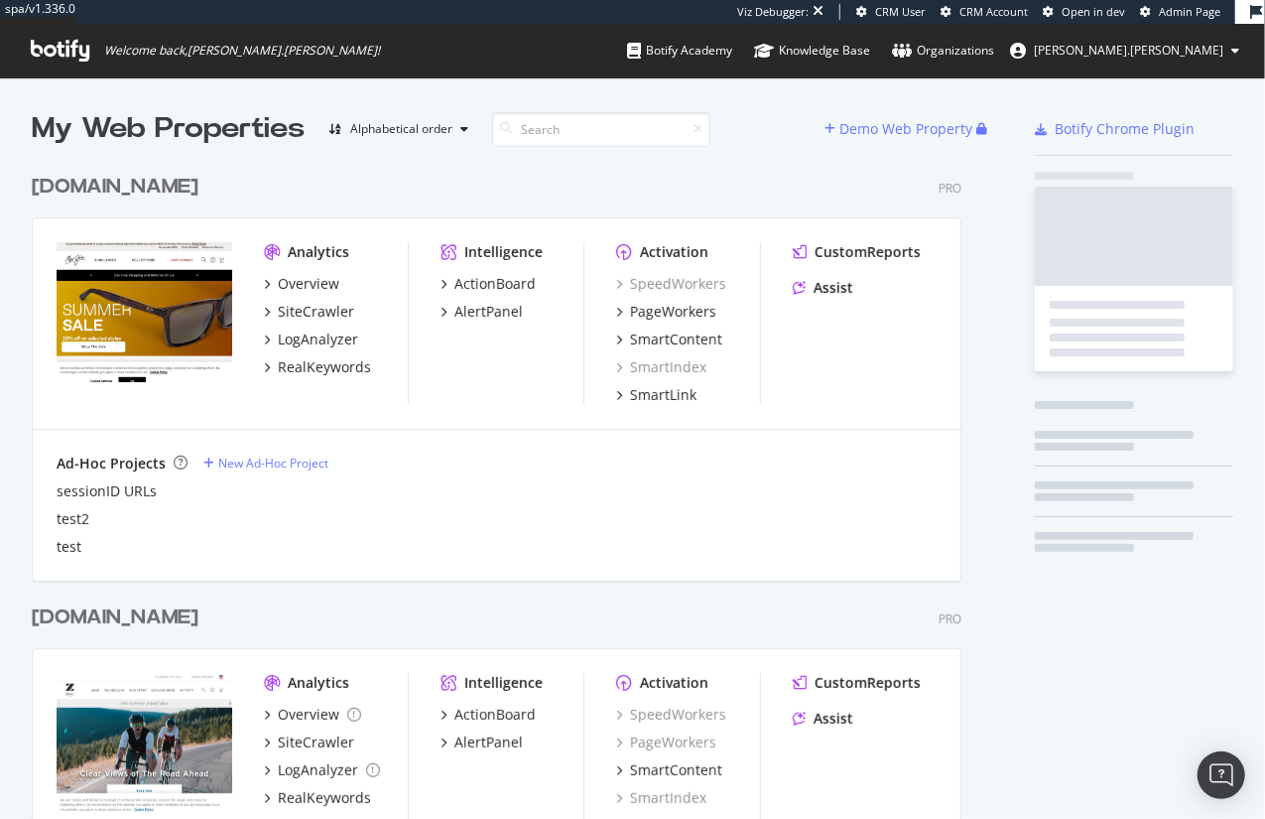
scroll to position [768, 936]
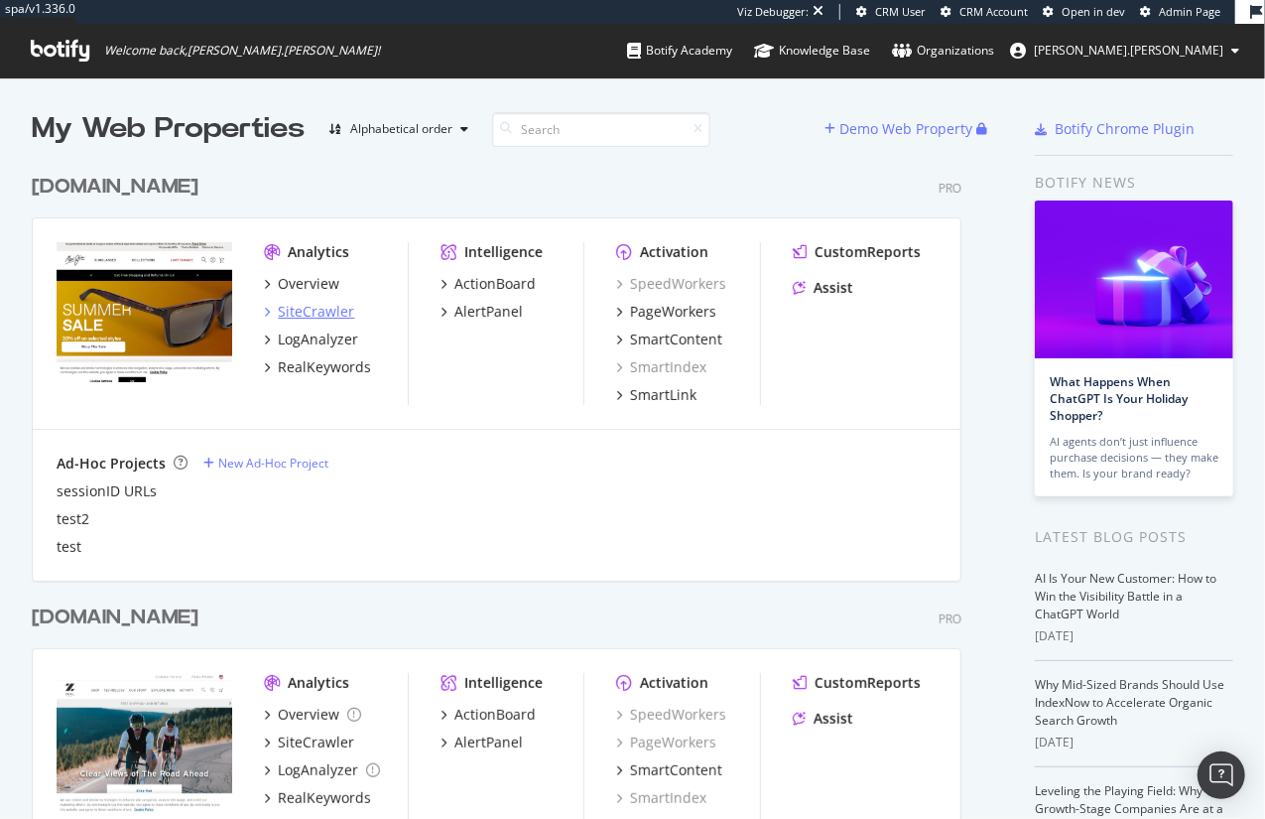
click at [320, 314] on div "SiteCrawler" at bounding box center [316, 312] width 76 height 20
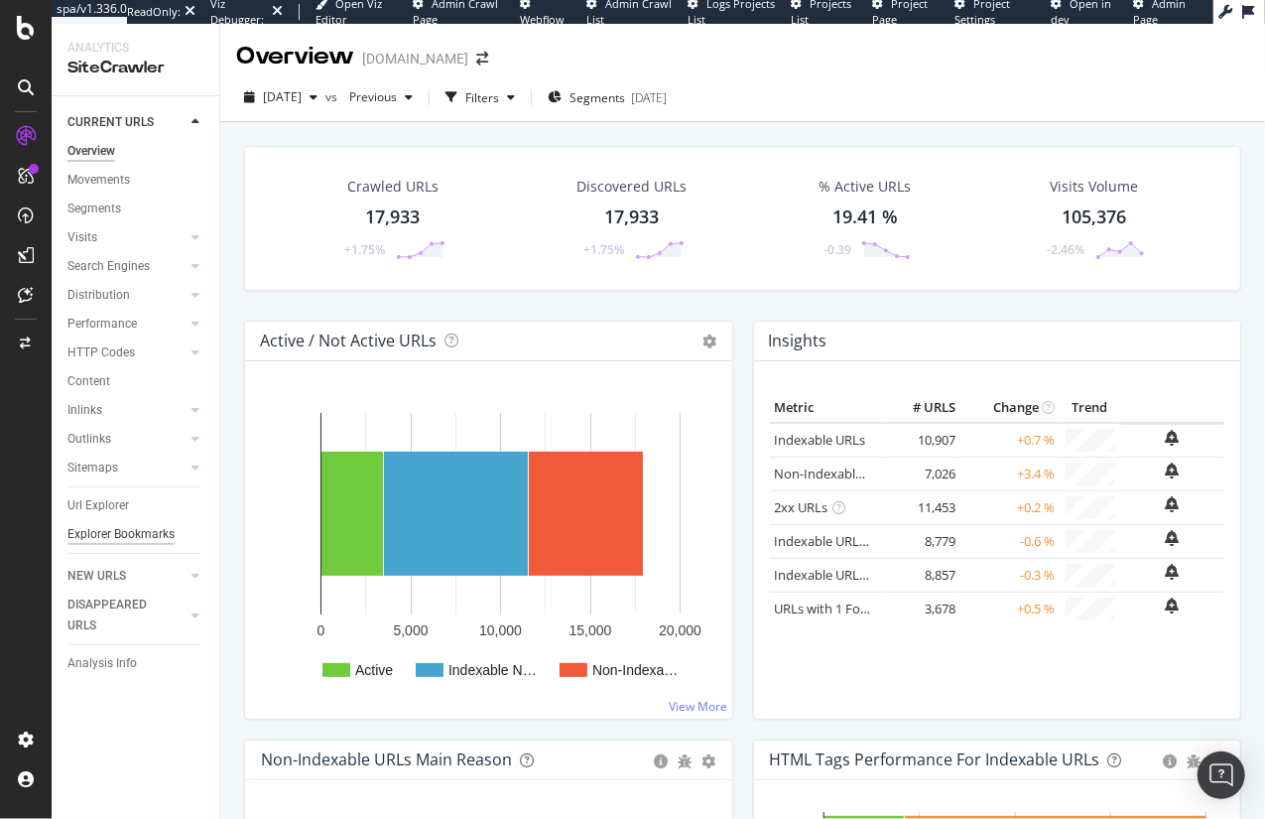
click at [119, 536] on div "Explorer Bookmarks" at bounding box center [120, 534] width 107 height 21
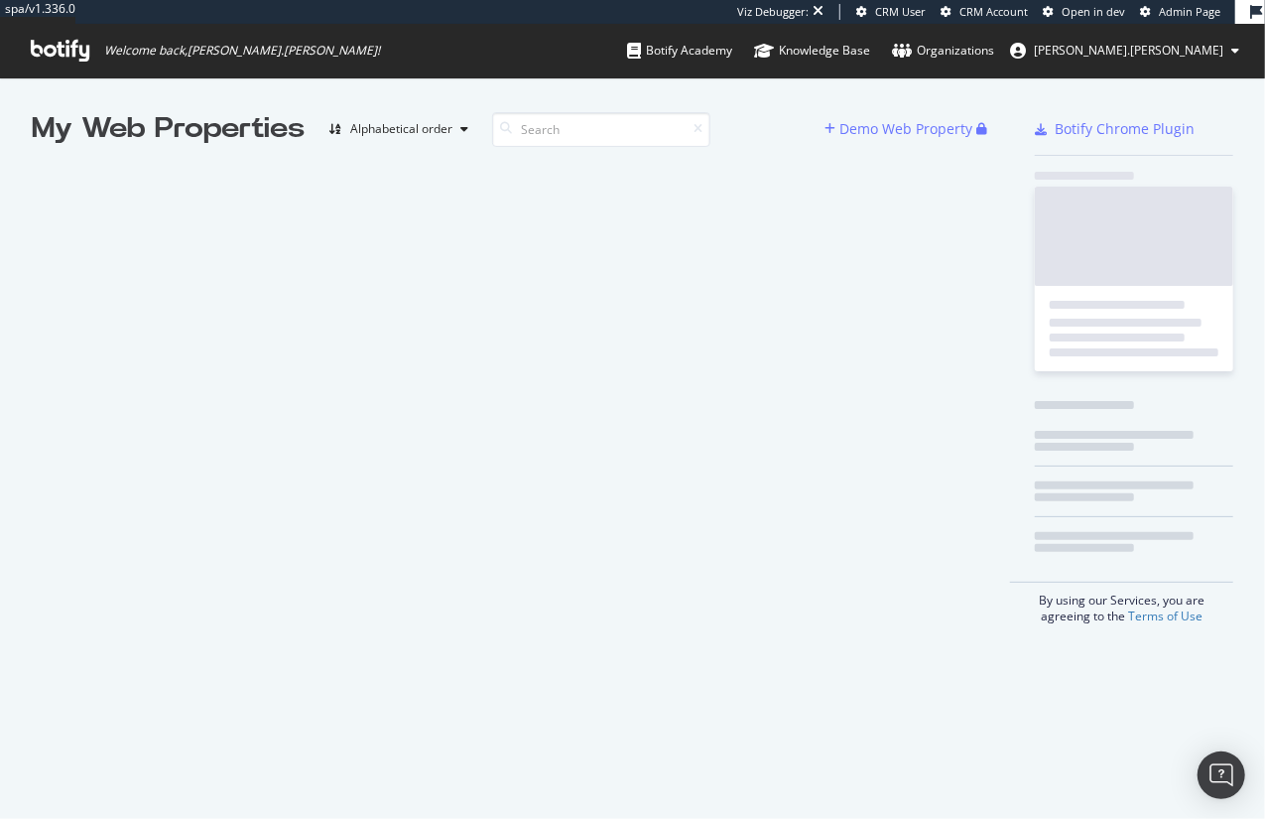
scroll to position [809, 1245]
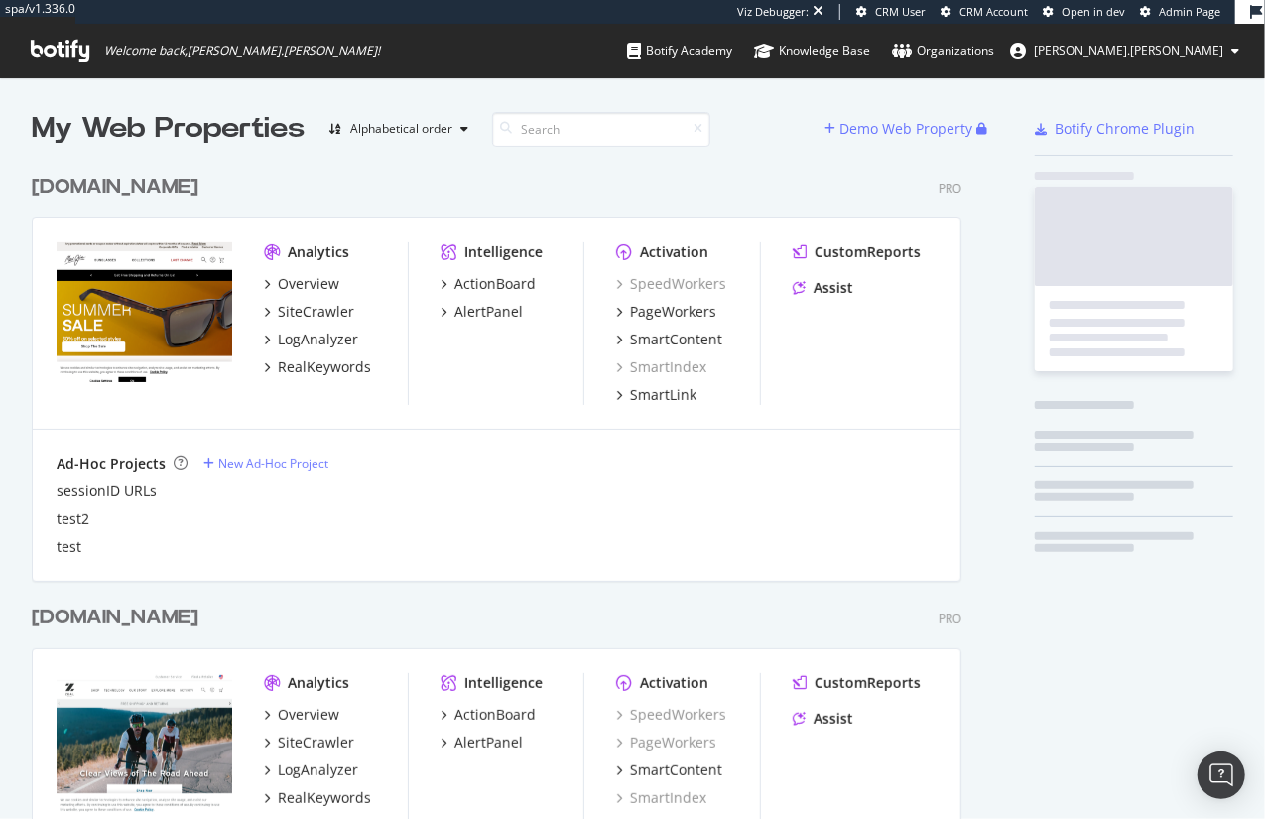
scroll to position [768, 936]
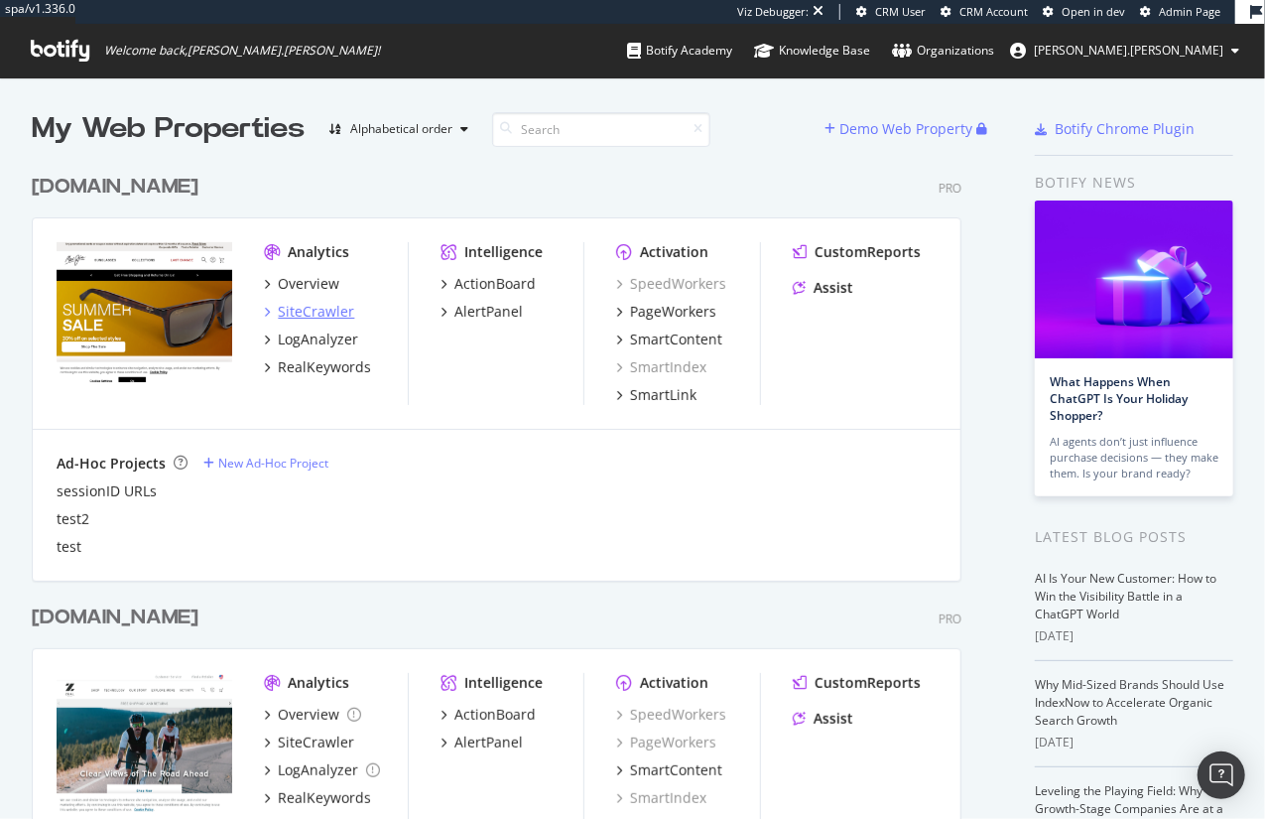
click at [317, 308] on div "SiteCrawler" at bounding box center [316, 312] width 76 height 20
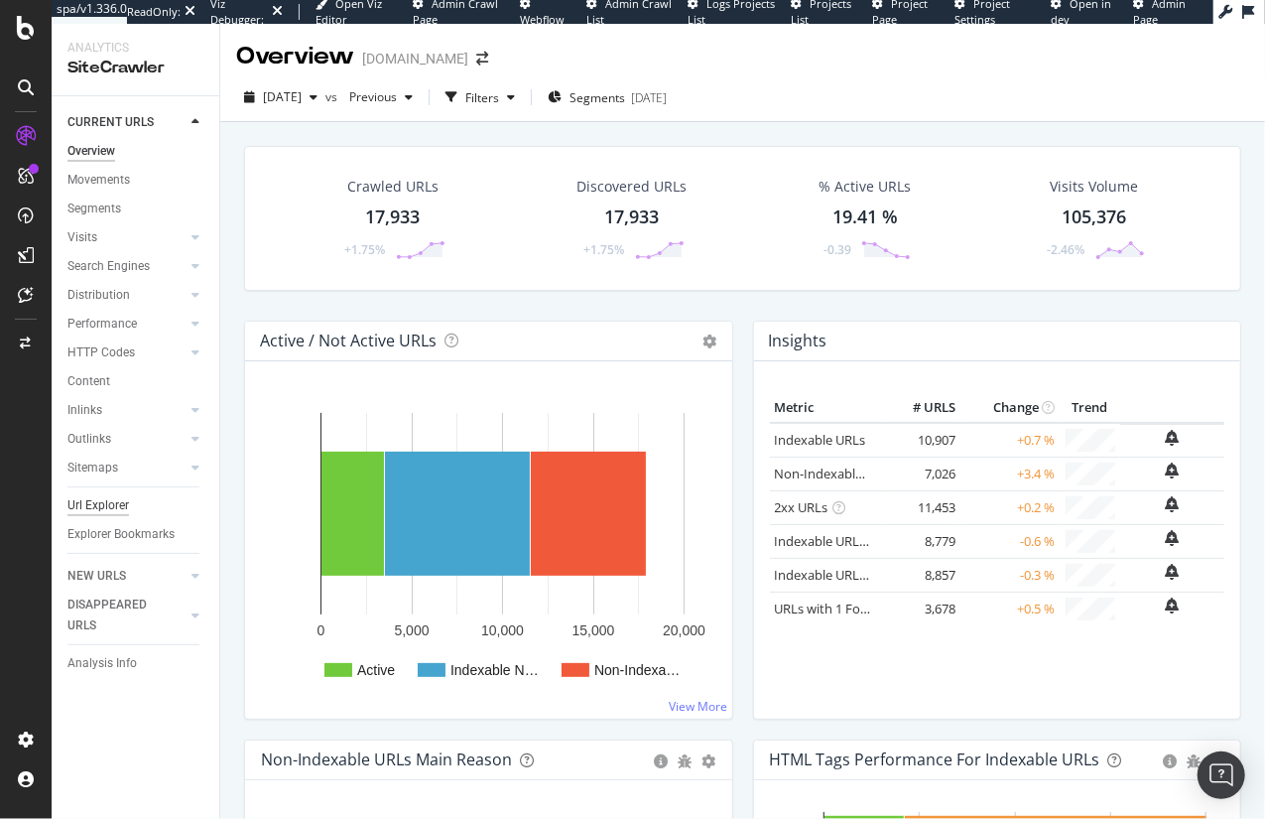
click at [115, 500] on div "Url Explorer" at bounding box center [98, 505] width 62 height 21
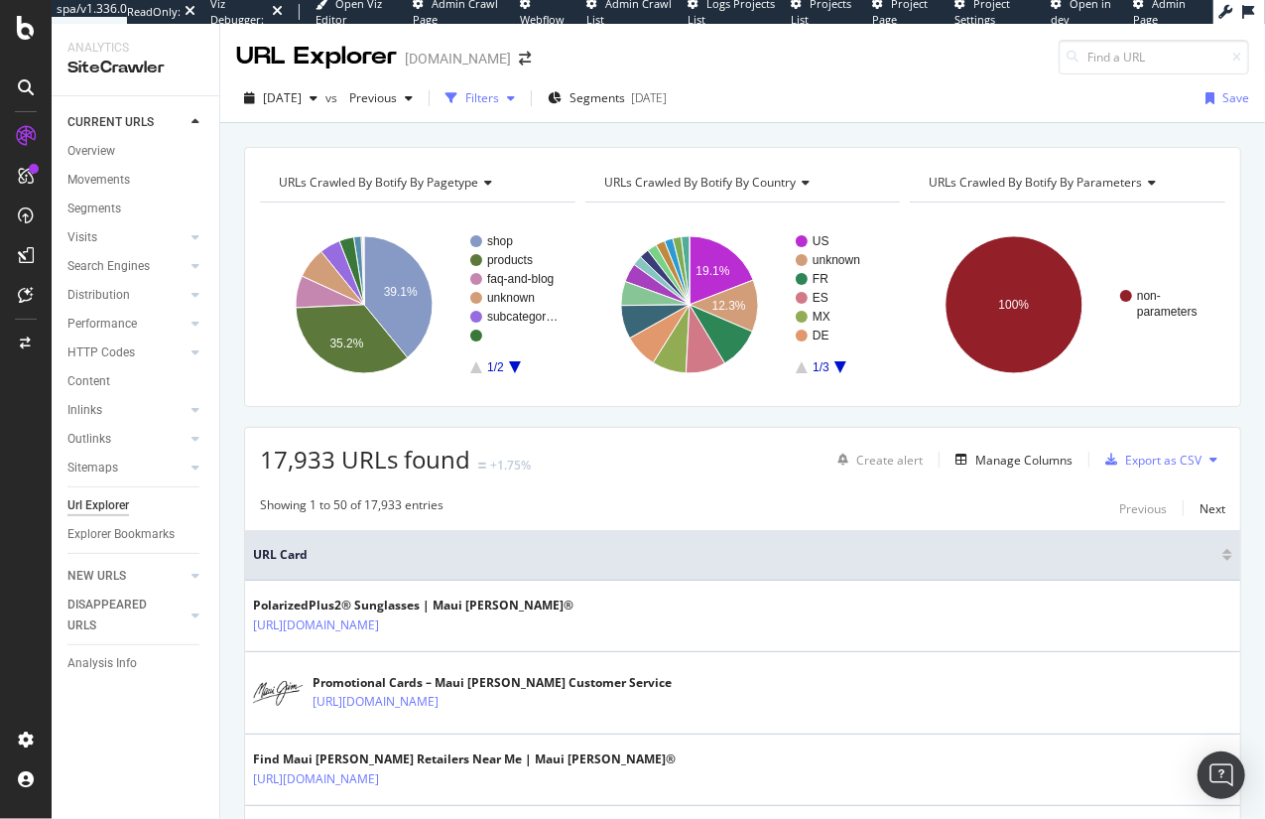
click at [499, 99] on div "Filters" at bounding box center [482, 97] width 34 height 17
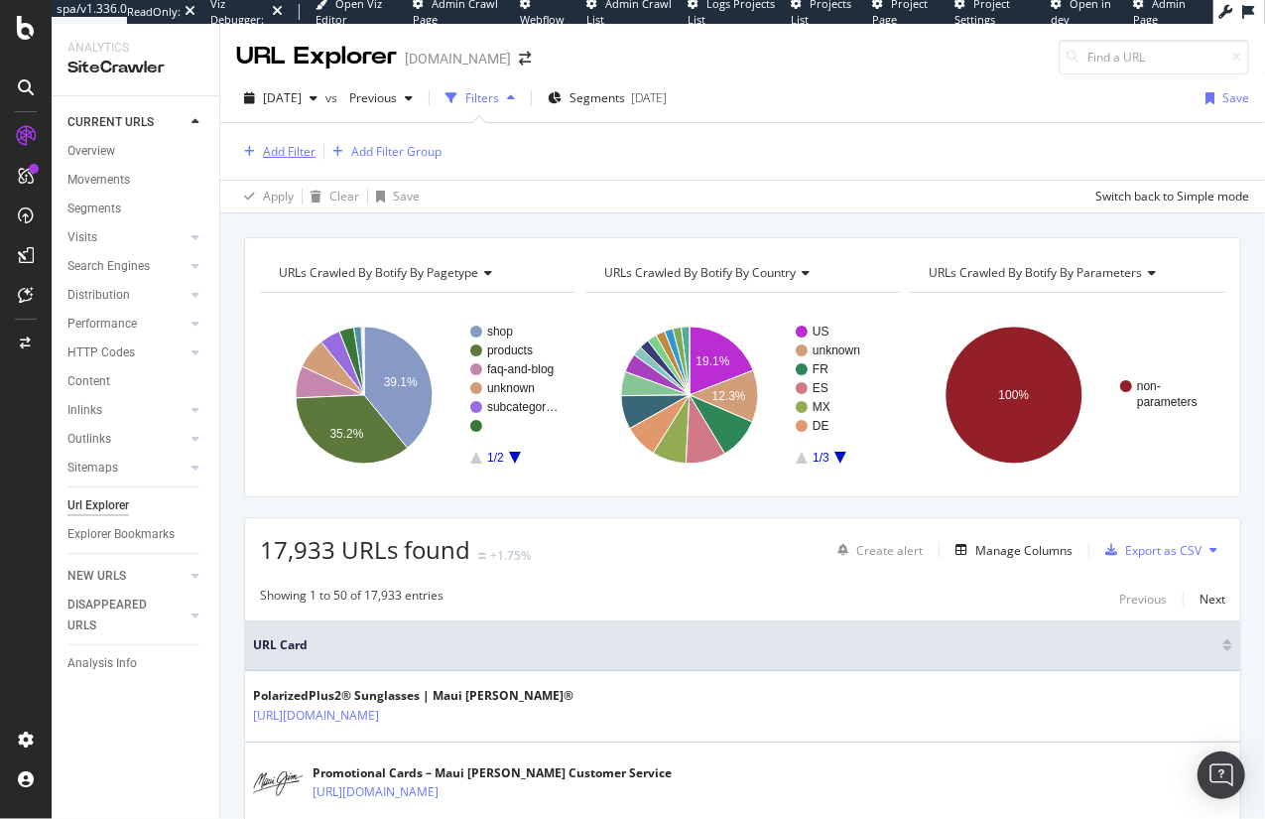
click at [280, 149] on div "Add Filter" at bounding box center [289, 151] width 53 height 17
click at [675, 142] on div "Add Filter Add Filter Group" at bounding box center [742, 151] width 1013 height 57
click at [282, 150] on div "Add Filter" at bounding box center [289, 151] width 53 height 17
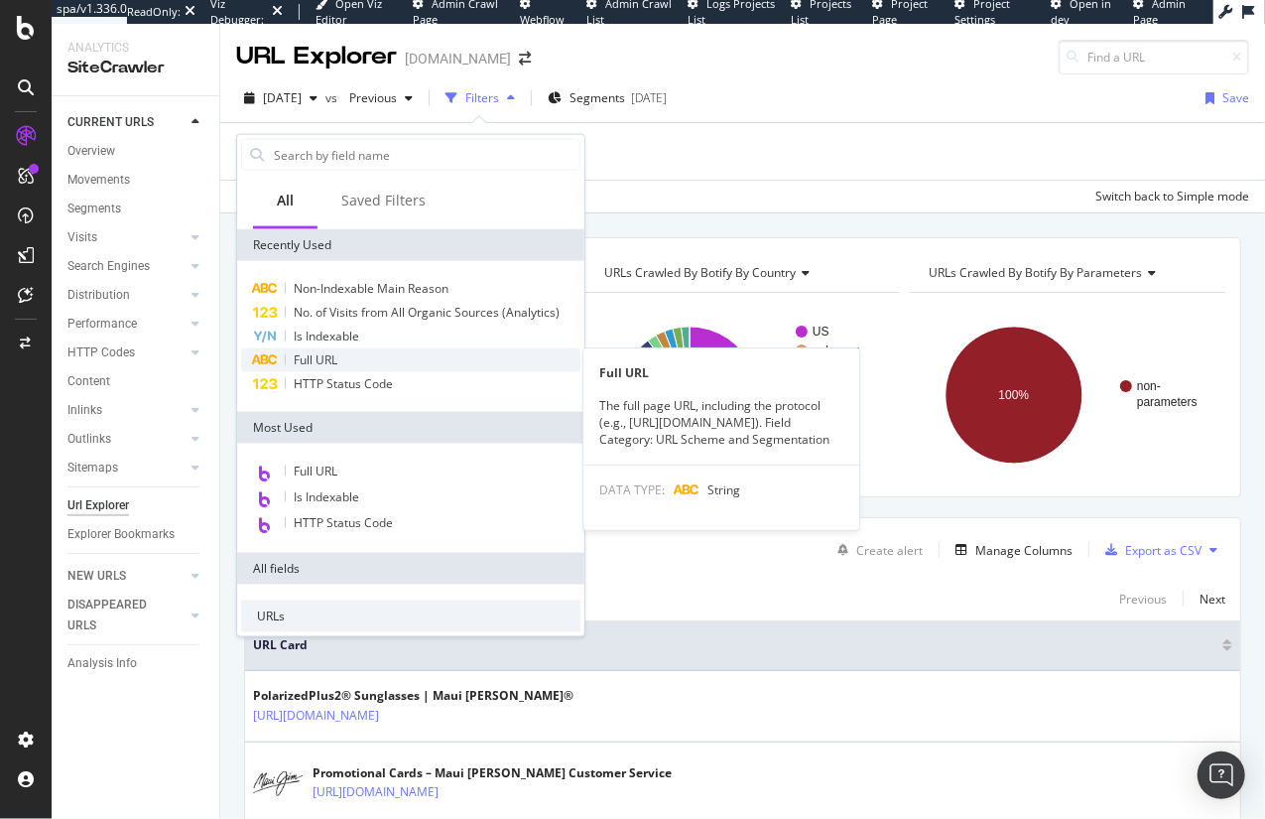
click at [344, 360] on div "Full URL" at bounding box center [410, 360] width 339 height 24
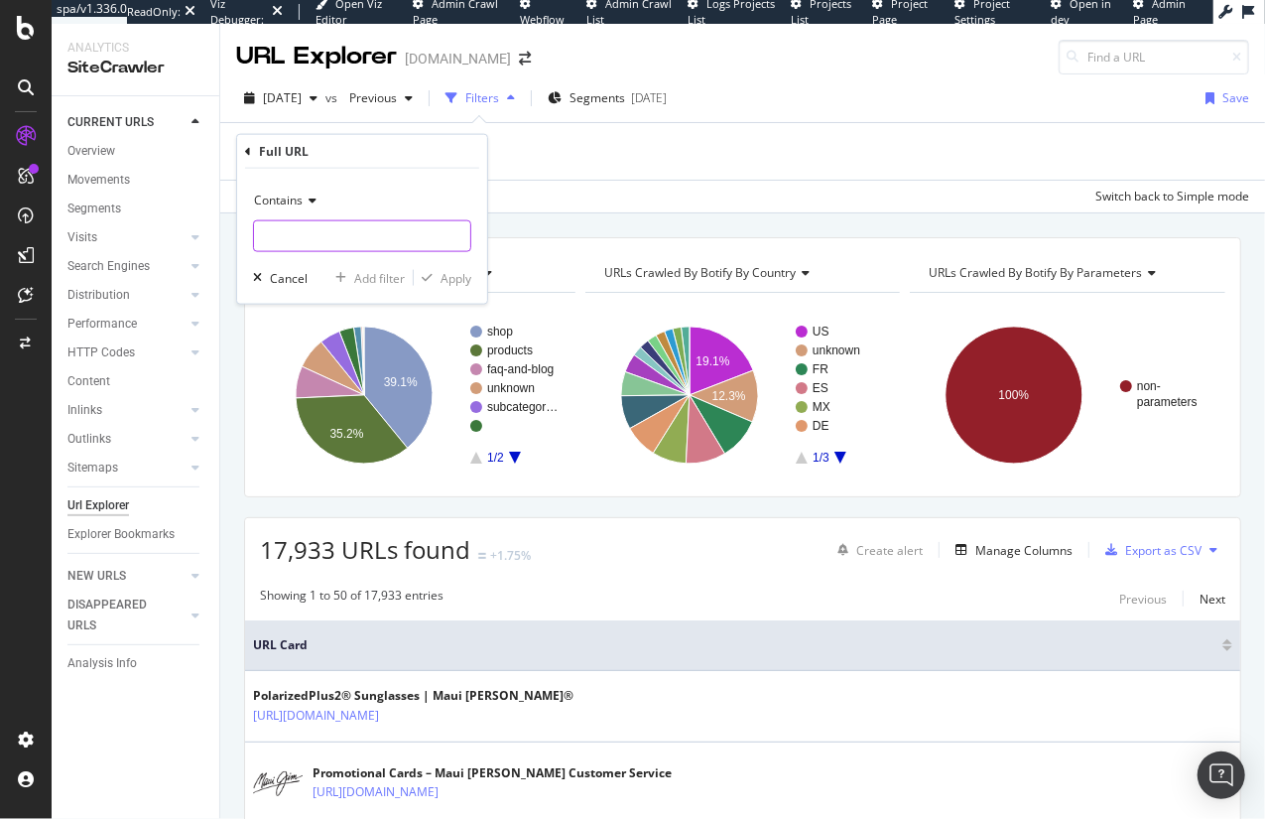
click at [293, 229] on input "text" at bounding box center [362, 236] width 216 height 32
type input "/US/en_US"
click at [464, 277] on div "Apply" at bounding box center [456, 277] width 31 height 17
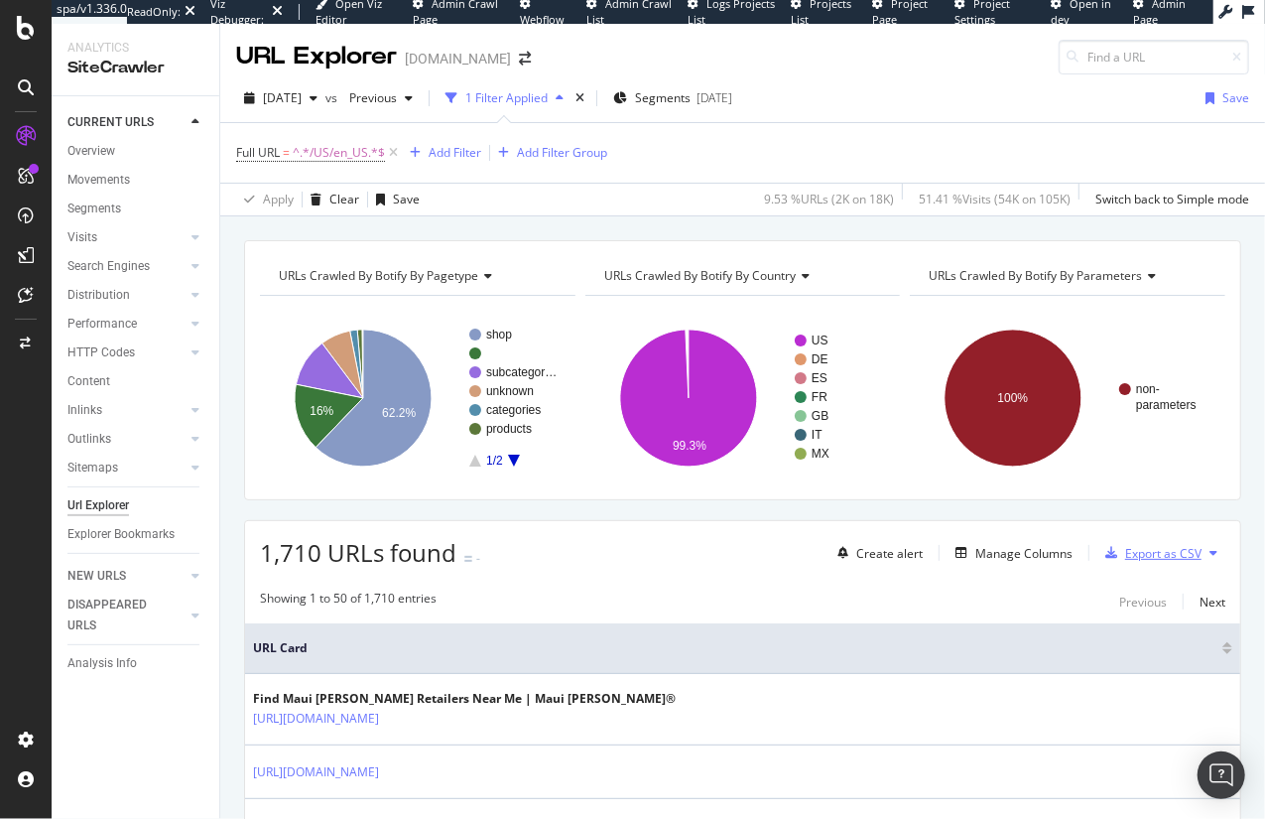
click at [1166, 555] on div "Export as CSV" at bounding box center [1163, 553] width 76 height 17
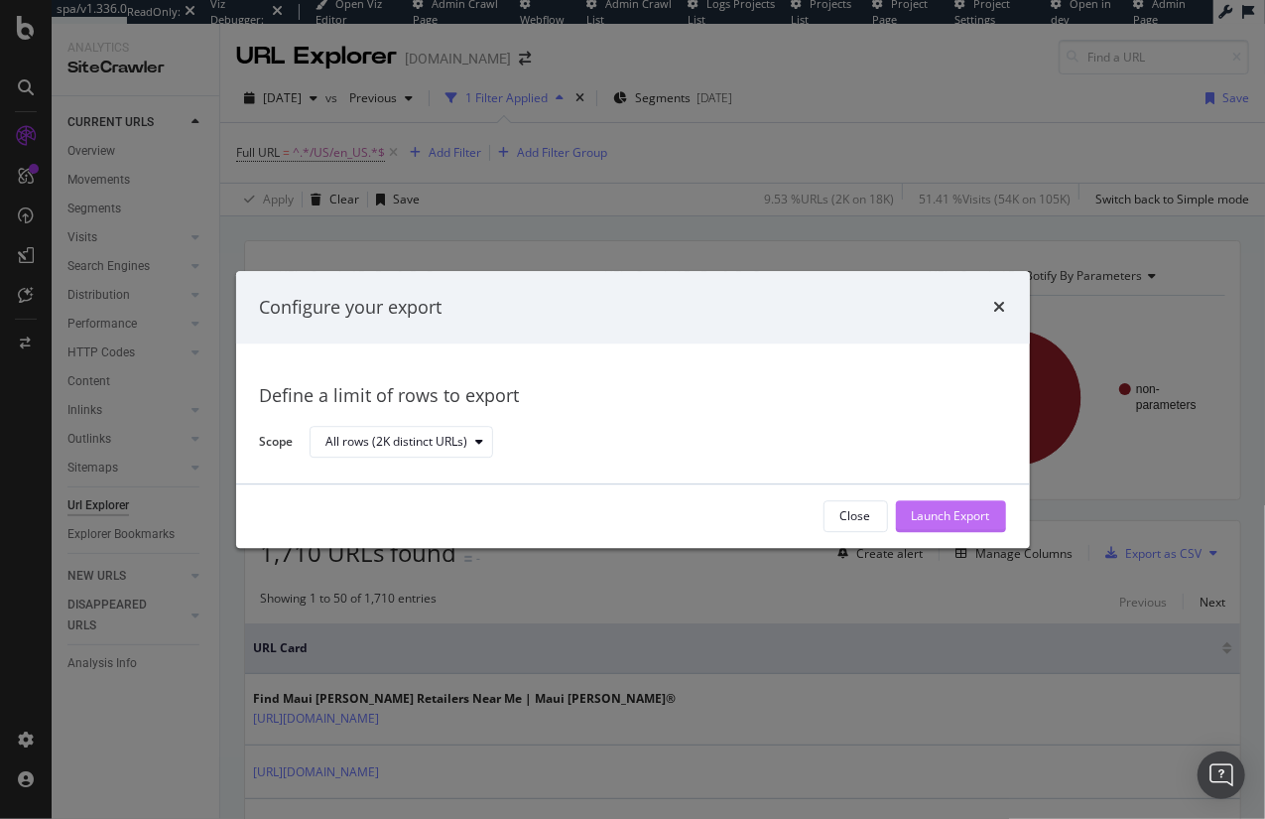
click at [972, 519] on div "Launch Export" at bounding box center [951, 516] width 78 height 17
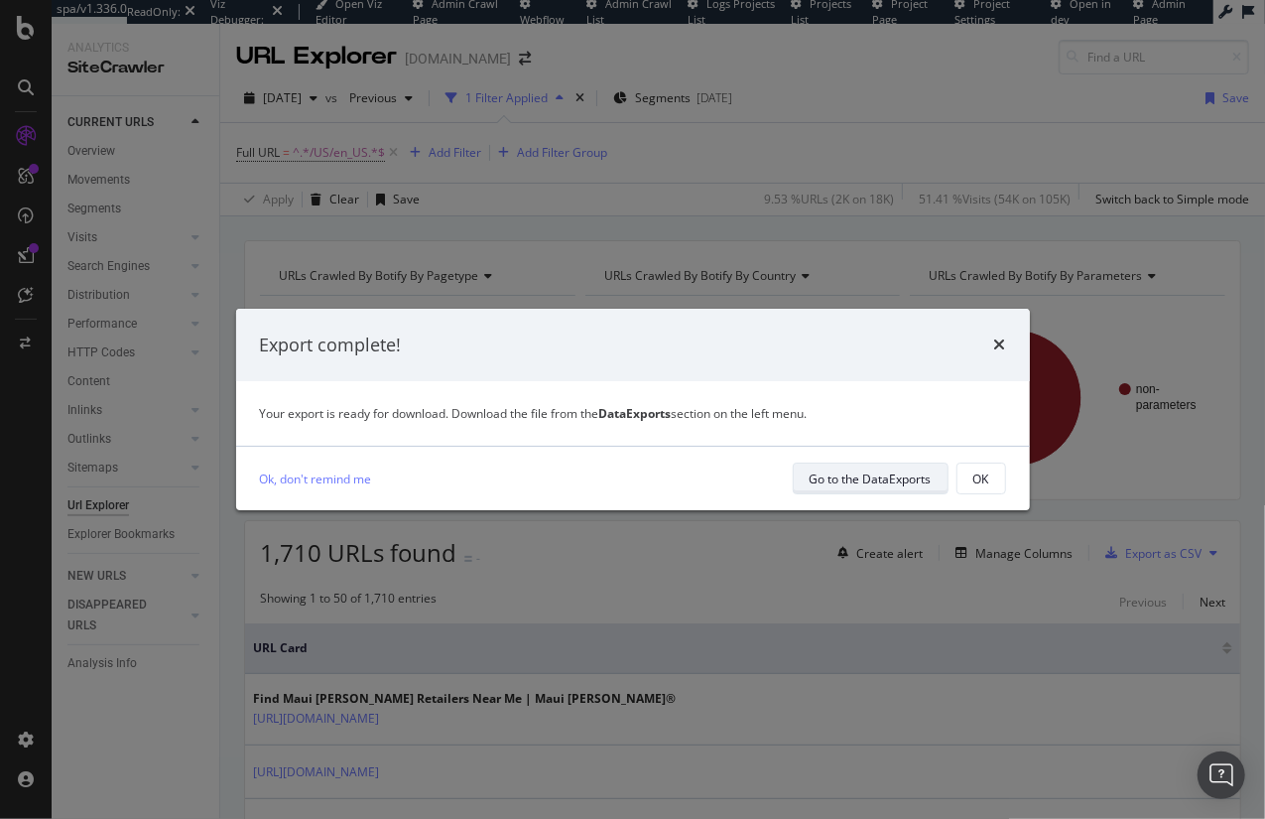
click at [865, 481] on div "Go to the DataExports" at bounding box center [871, 478] width 122 height 17
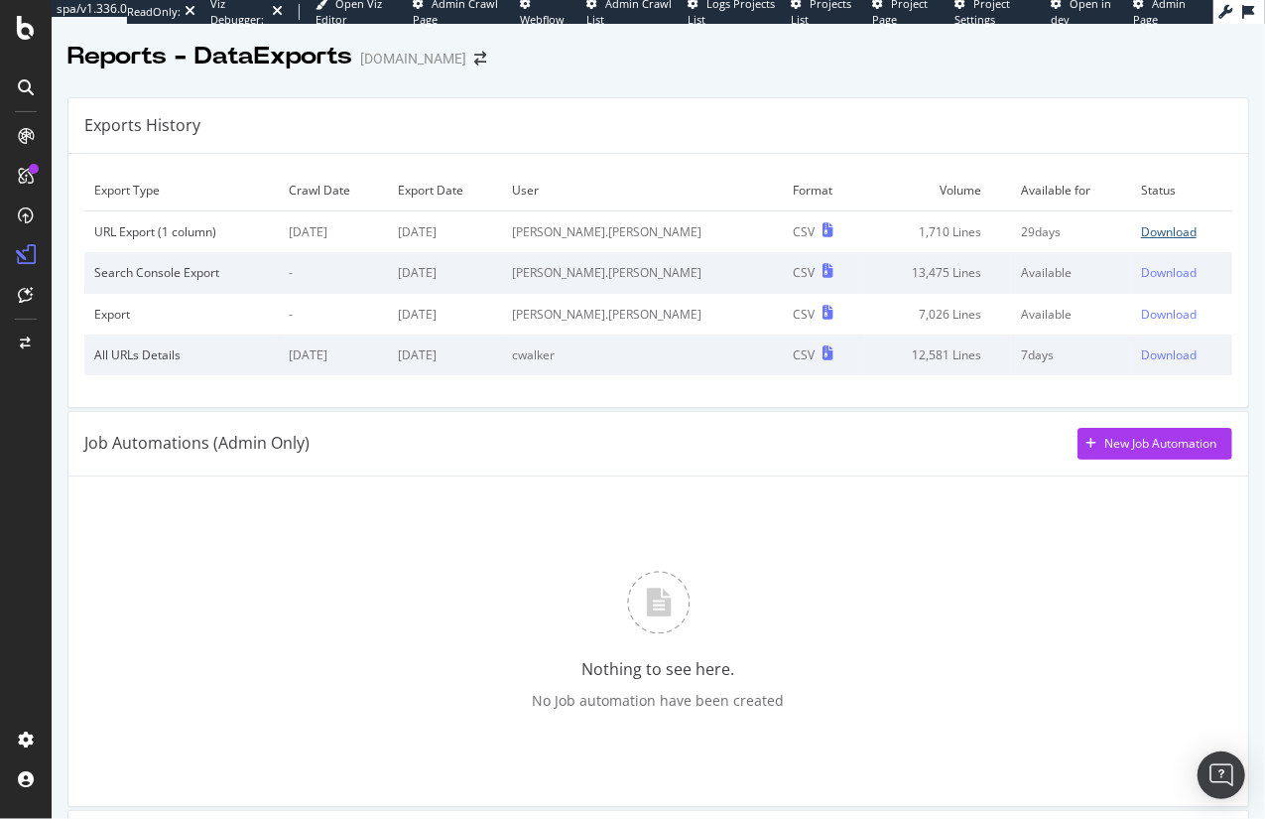
click at [1141, 229] on div "Download" at bounding box center [1169, 231] width 56 height 17
